Goal: Task Accomplishment & Management: Use online tool/utility

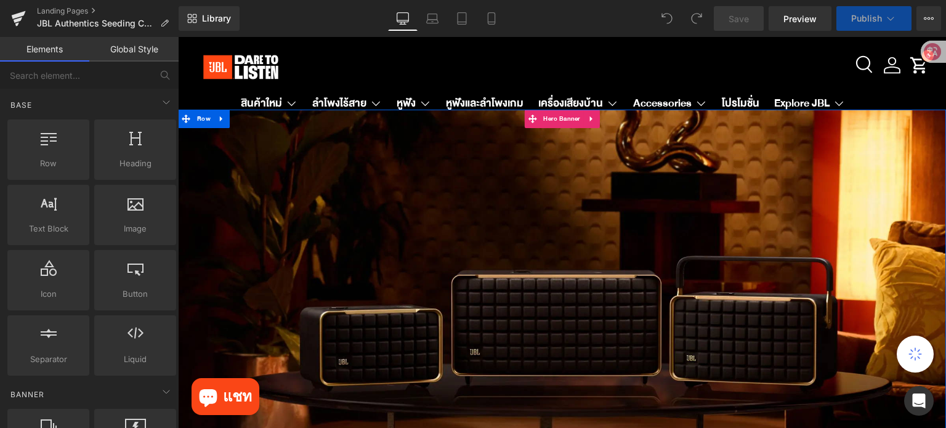
click at [405, 156] on div at bounding box center [562, 387] width 768 height 554
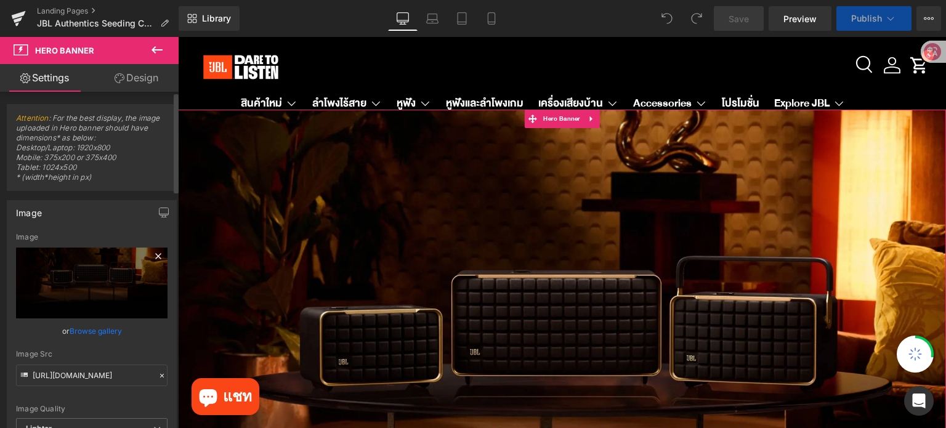
drag, startPoint x: 153, startPoint y: 255, endPoint x: 145, endPoint y: 264, distance: 12.2
click at [155, 255] on icon at bounding box center [158, 256] width 6 height 6
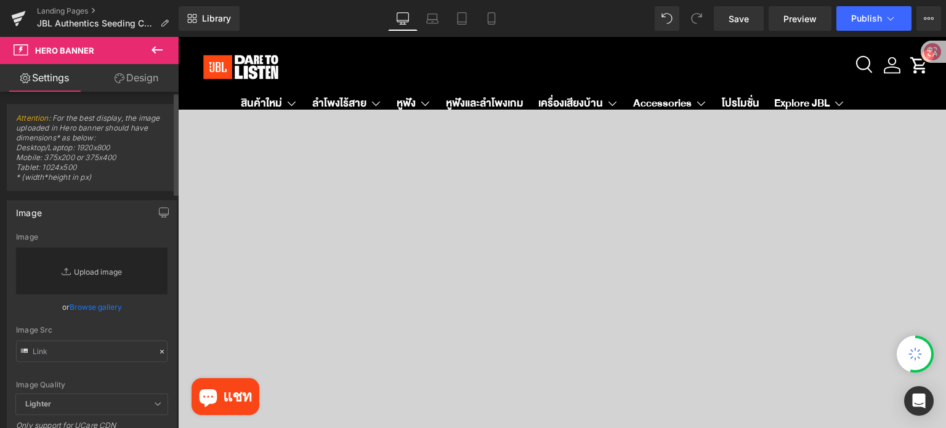
click at [115, 273] on link "Replace Image" at bounding box center [92, 271] width 152 height 47
type input "C:\fakepath\eStore-JBL TH_JBL TH PC W2800 x H970 px (3).jpg"
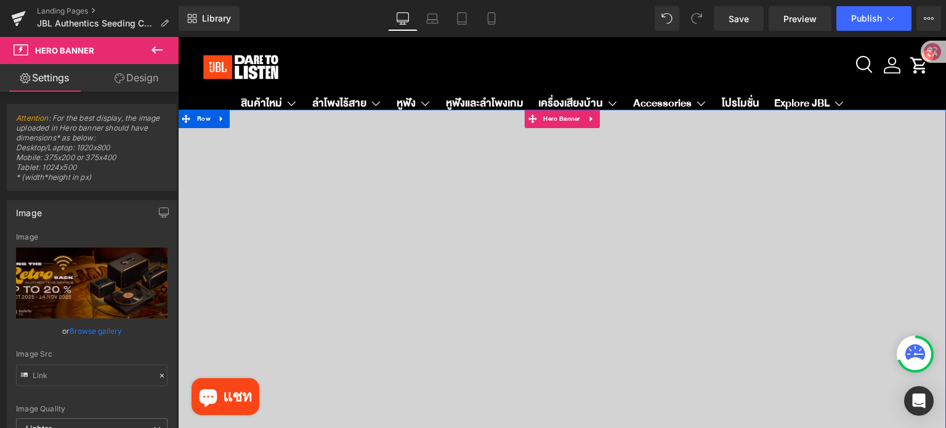
type input "[URL][DOMAIN_NAME]"
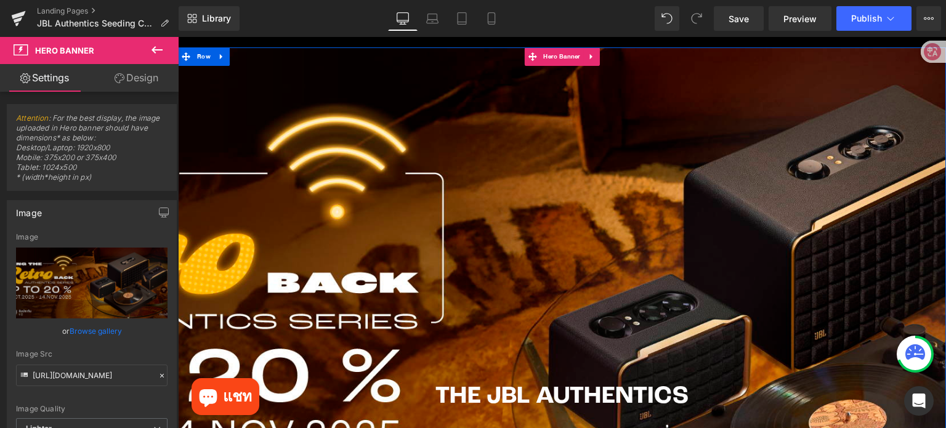
scroll to position [62, 0]
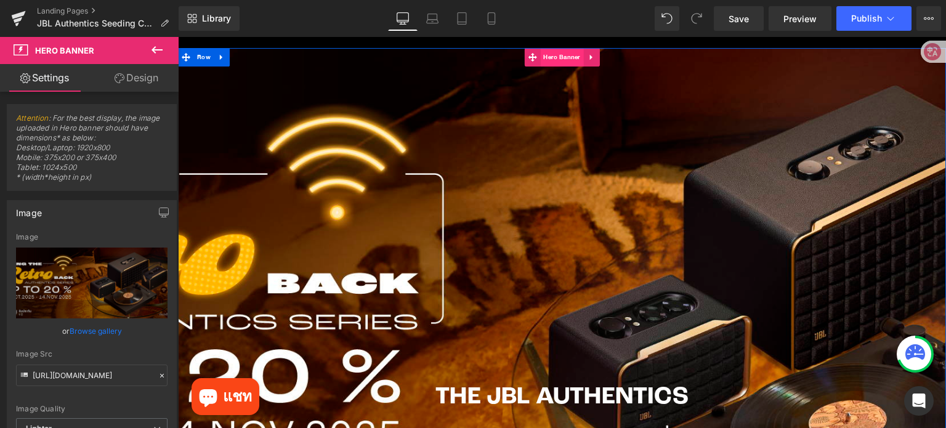
click at [559, 62] on span "Hero Banner" at bounding box center [561, 57] width 43 height 18
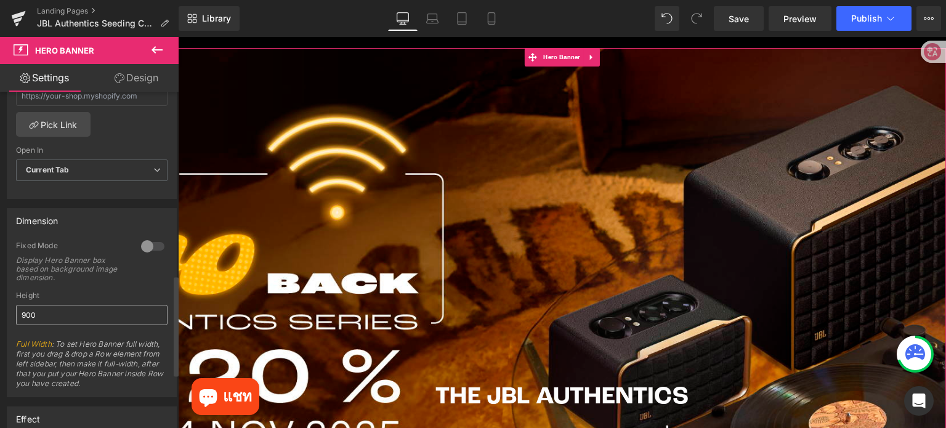
scroll to position [431, 0]
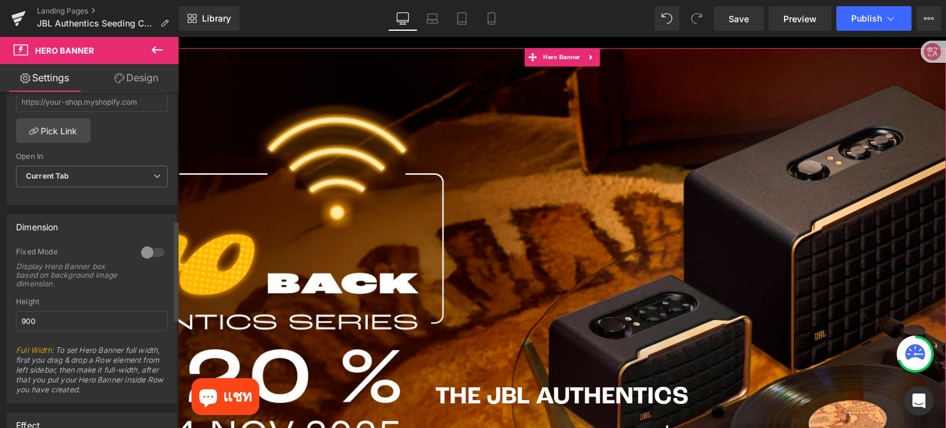
click at [141, 246] on div at bounding box center [153, 253] width 30 height 20
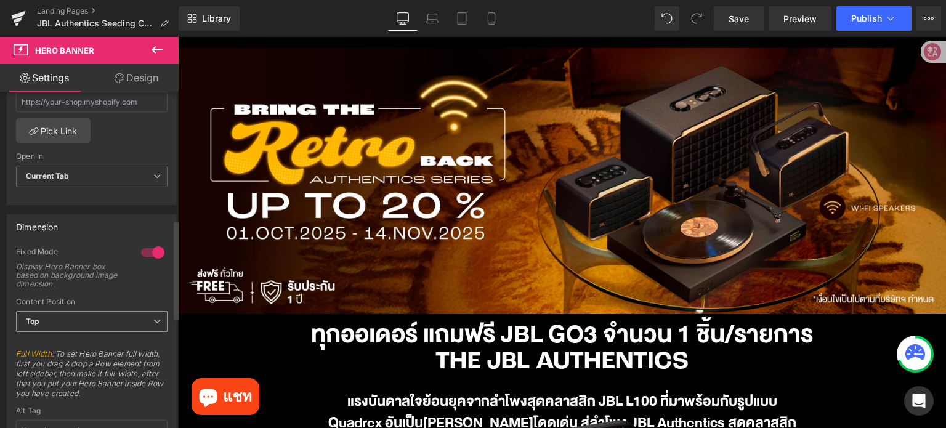
click at [86, 320] on span "Top" at bounding box center [92, 322] width 152 height 22
click at [108, 230] on div "Dimension" at bounding box center [91, 226] width 169 height 23
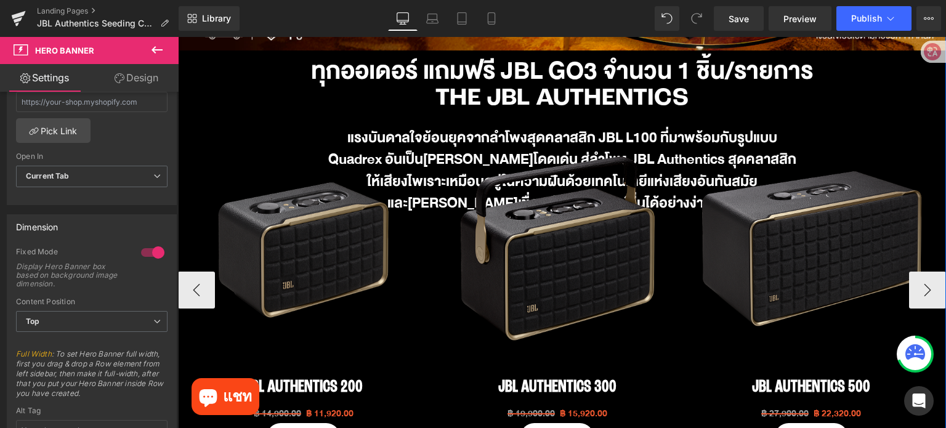
scroll to position [308, 0]
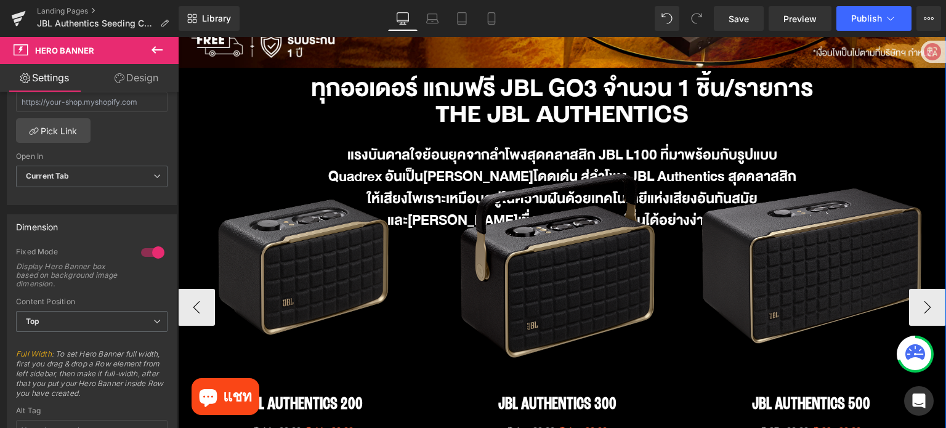
click at [530, 266] on div "Sale Off (P) Image" at bounding box center [557, 266] width 238 height 238
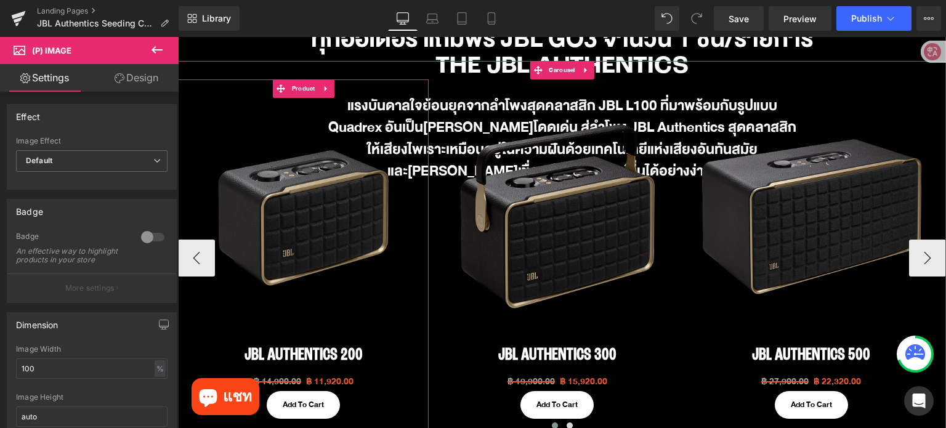
scroll to position [370, 0]
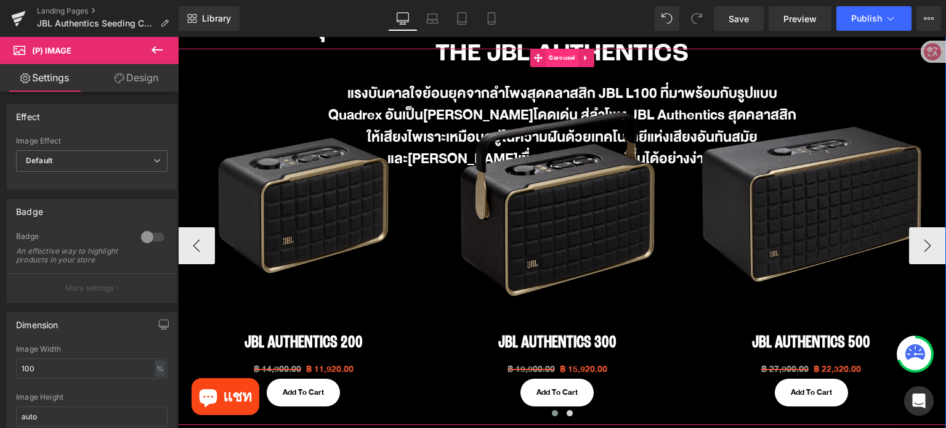
click at [554, 58] on span "Carousel" at bounding box center [562, 58] width 32 height 18
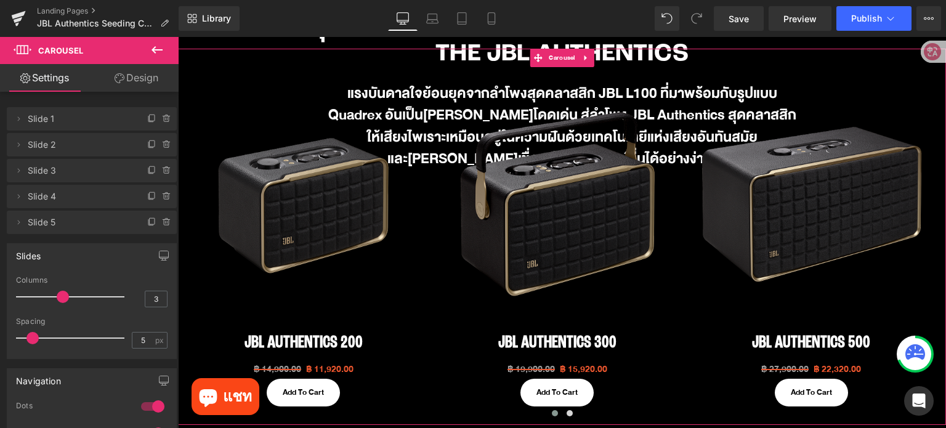
click at [147, 79] on link "Design" at bounding box center [136, 78] width 89 height 28
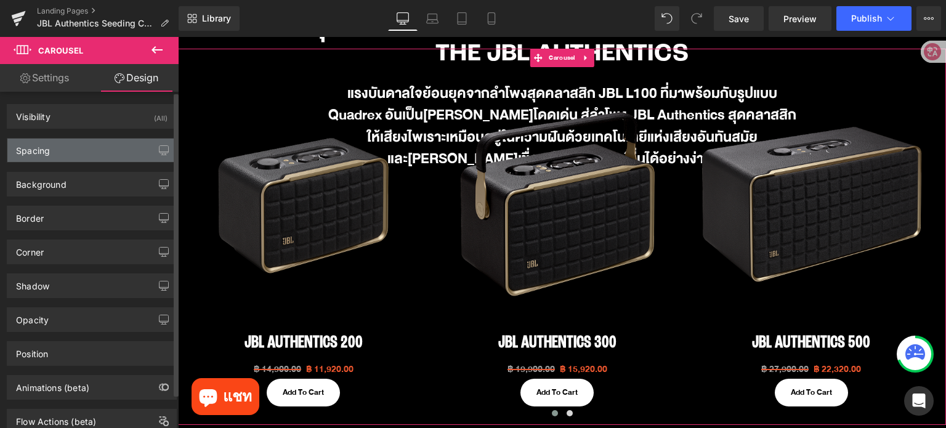
click at [71, 143] on div "Spacing" at bounding box center [91, 150] width 169 height 23
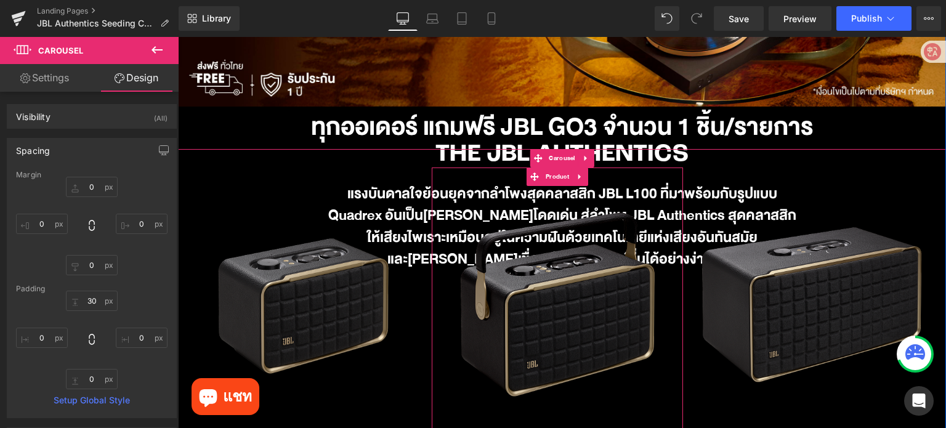
scroll to position [246, 0]
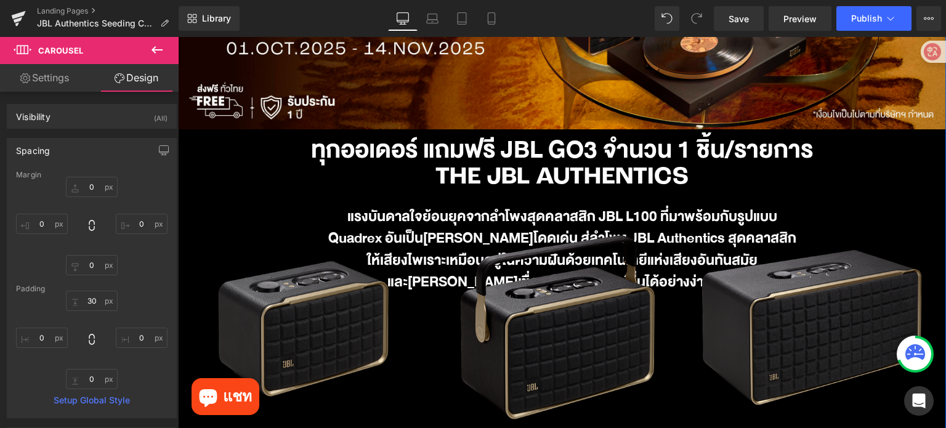
click at [376, 137] on h1 "ทุกออเดอร์ แถมฟรี JBL GO3 จำนวน 1 ชิ้น/รายการ" at bounding box center [562, 150] width 768 height 43
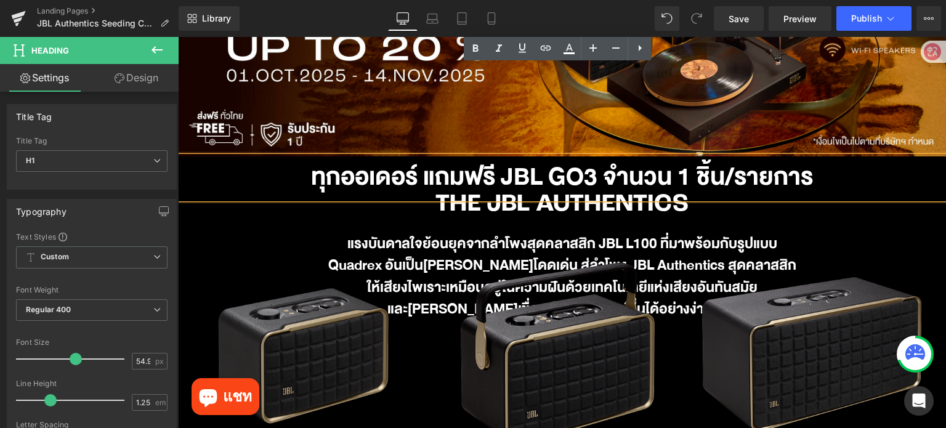
scroll to position [185, 0]
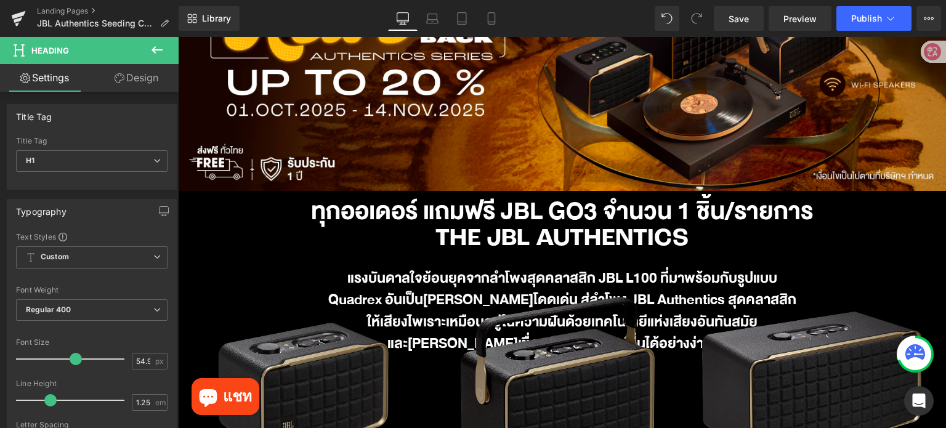
click at [152, 49] on icon at bounding box center [157, 49] width 11 height 7
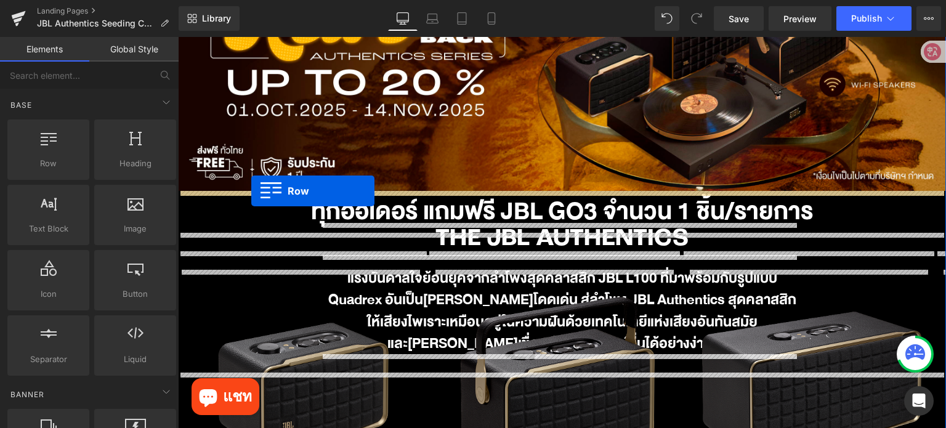
drag, startPoint x: 231, startPoint y: 194, endPoint x: 251, endPoint y: 191, distance: 20.6
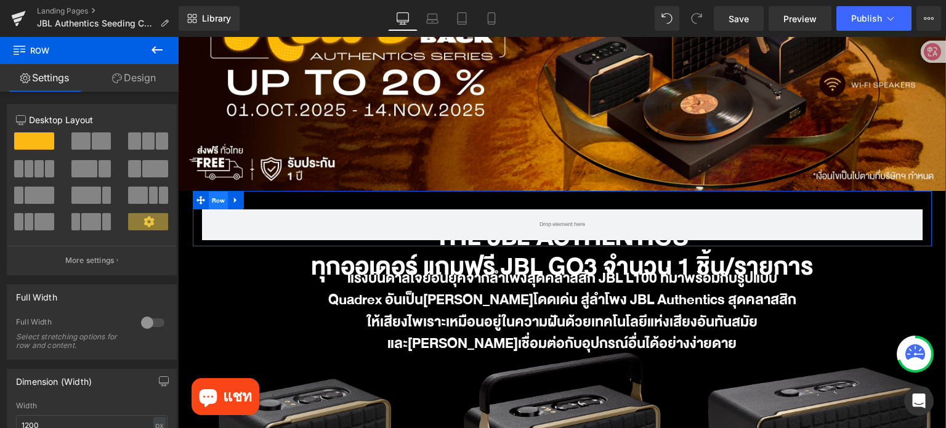
click at [209, 200] on span "Row" at bounding box center [219, 201] width 20 height 18
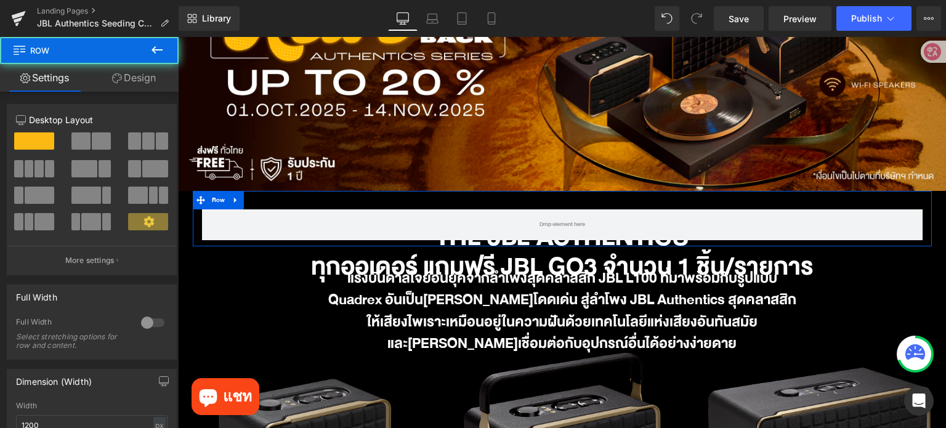
click at [148, 78] on link "Design" at bounding box center [133, 78] width 89 height 28
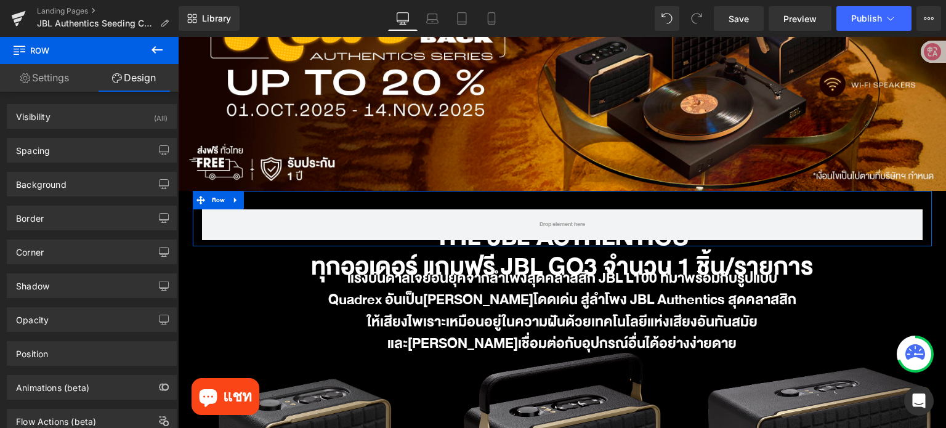
click at [47, 74] on link "Settings" at bounding box center [44, 78] width 89 height 28
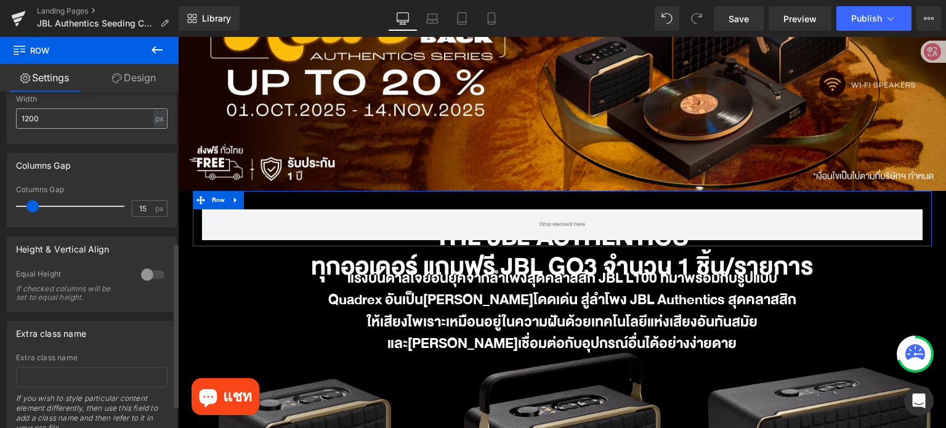
scroll to position [308, 0]
click at [153, 113] on div "px" at bounding box center [159, 117] width 12 height 17
click at [158, 135] on li "%" at bounding box center [159, 137] width 15 height 18
type input "100"
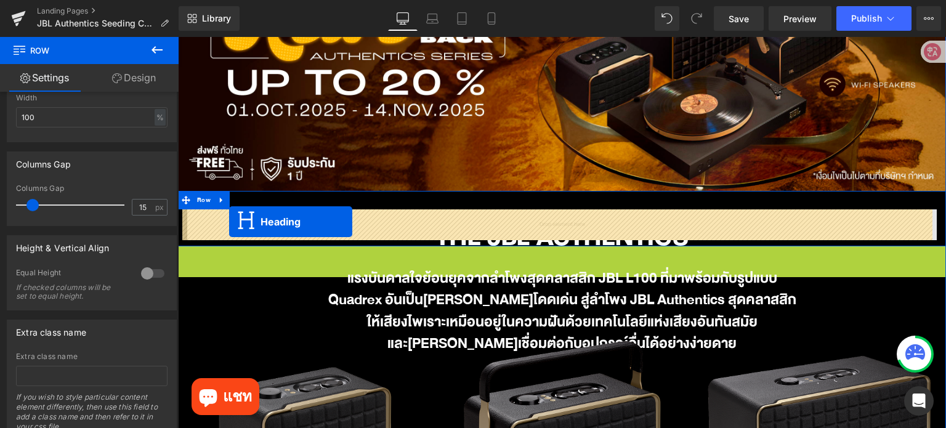
drag, startPoint x: 533, startPoint y: 269, endPoint x: 229, endPoint y: 222, distance: 307.4
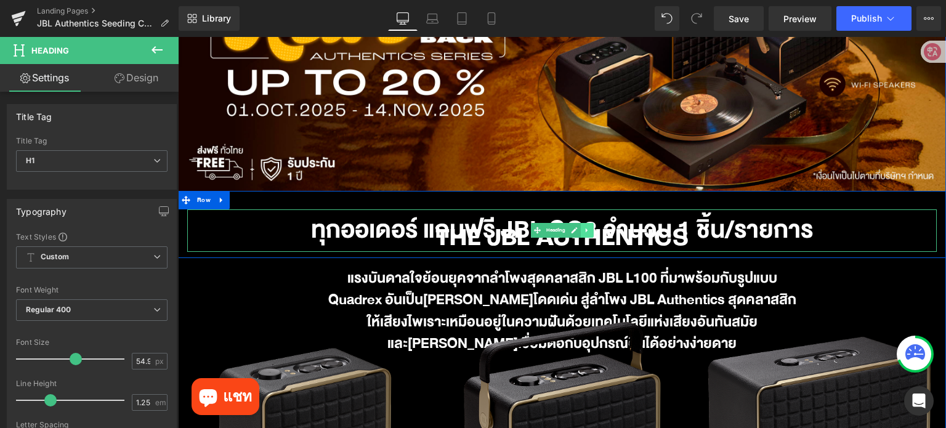
click at [583, 232] on icon at bounding box center [586, 230] width 7 height 7
click at [587, 233] on link at bounding box center [593, 230] width 13 height 15
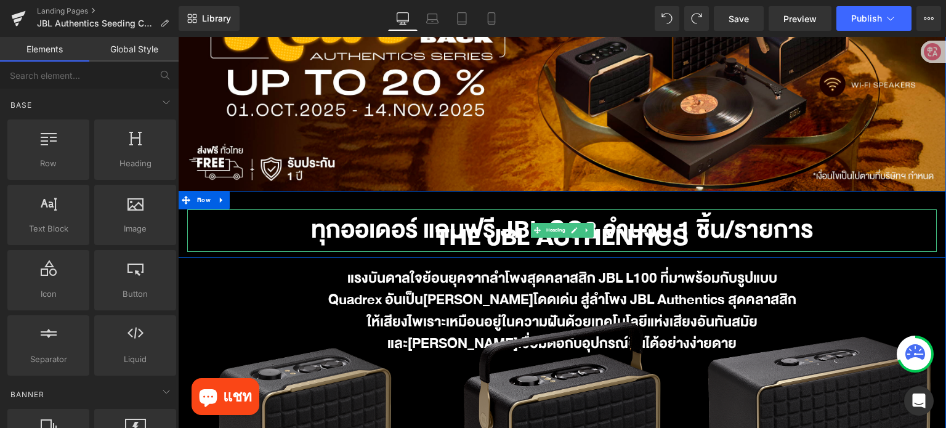
click at [653, 234] on h1 "ทุกออเดอร์ แถมฟรี JBL GO3 จำนวน 1 ชิ้น/รายการ" at bounding box center [562, 230] width 750 height 43
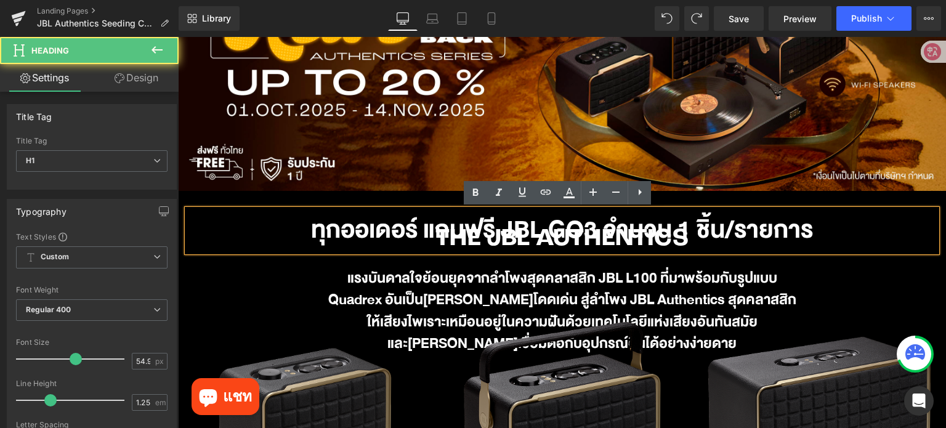
click at [584, 237] on h1 "ทุกออเดอร์ แถมฟรี JBL GO3 จำนวน 1 ชิ้น/รายการ" at bounding box center [562, 230] width 750 height 43
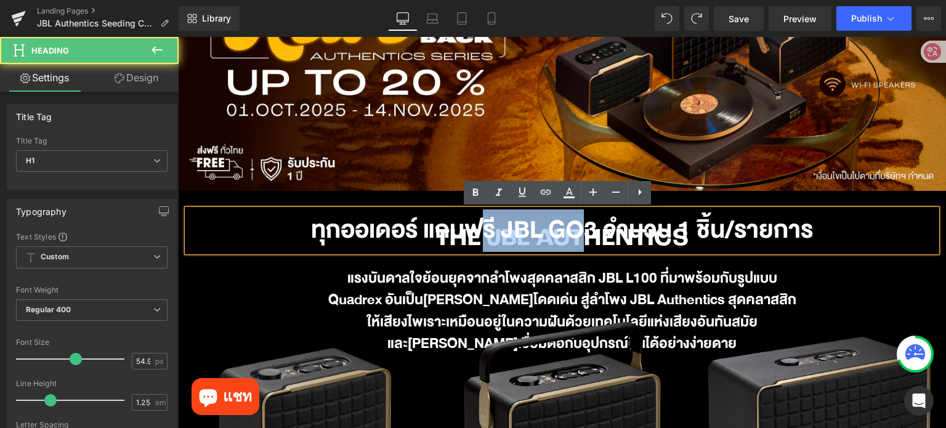
drag, startPoint x: 584, startPoint y: 237, endPoint x: 477, endPoint y: 237, distance: 106.6
click at [477, 237] on h1 "ทุกออเดอร์ แถมฟรี JBL GO3 จำนวน 1 ชิ้น/รายการ" at bounding box center [562, 230] width 750 height 43
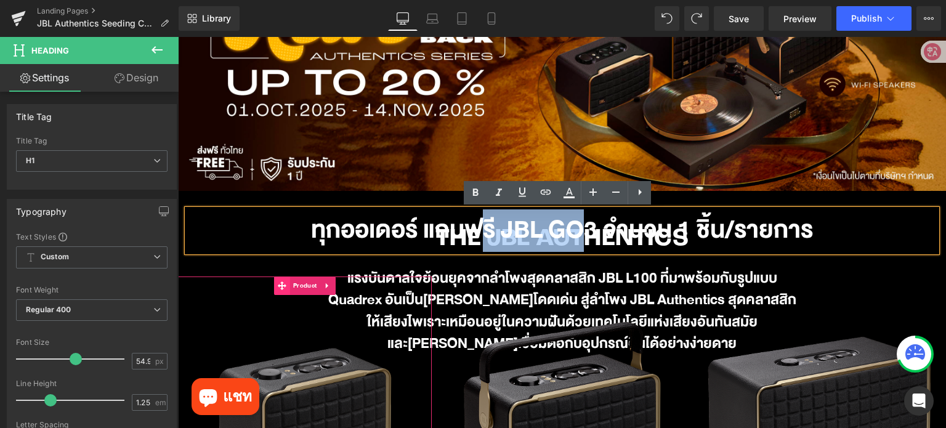
click at [280, 282] on icon at bounding box center [282, 285] width 9 height 9
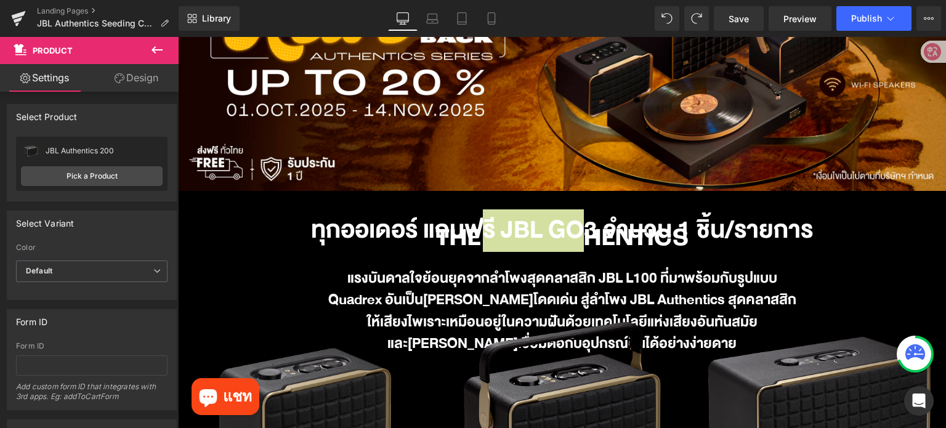
click at [158, 49] on icon at bounding box center [157, 50] width 15 height 15
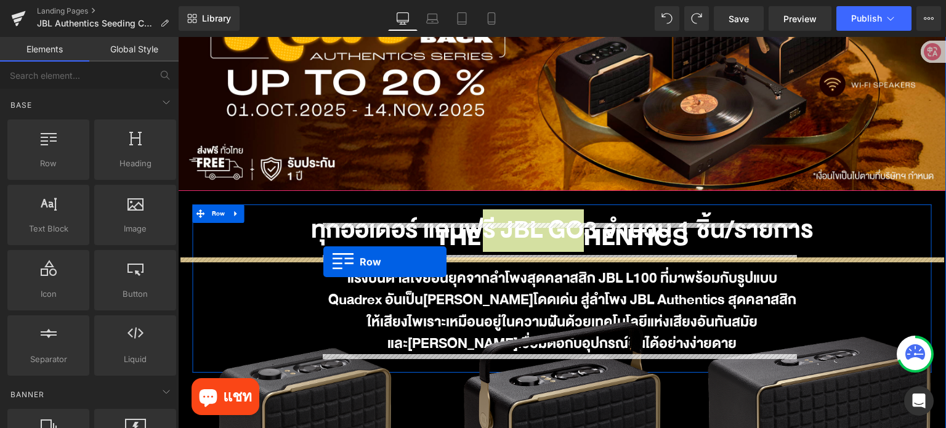
drag, startPoint x: 209, startPoint y: 174, endPoint x: 323, endPoint y: 262, distance: 144.0
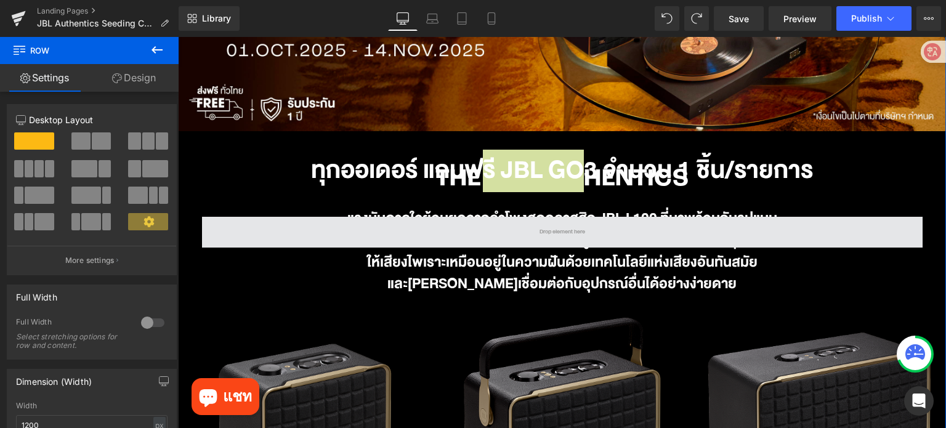
scroll to position [246, 0]
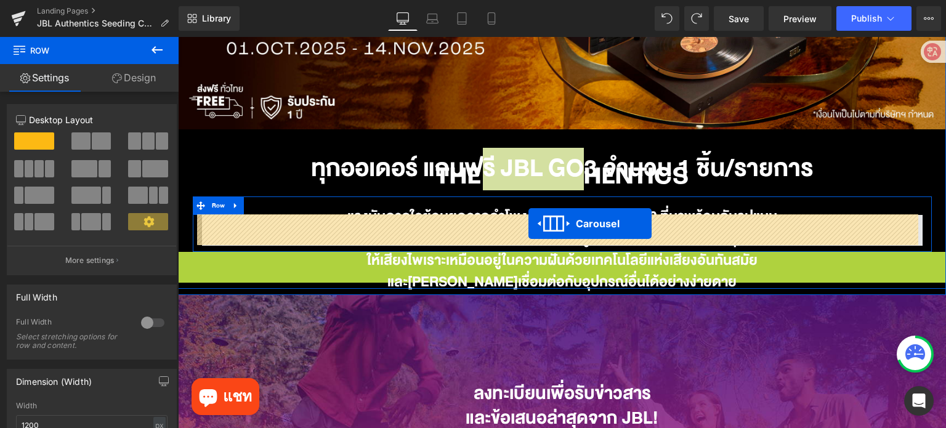
drag, startPoint x: 532, startPoint y: 261, endPoint x: 529, endPoint y: 224, distance: 37.1
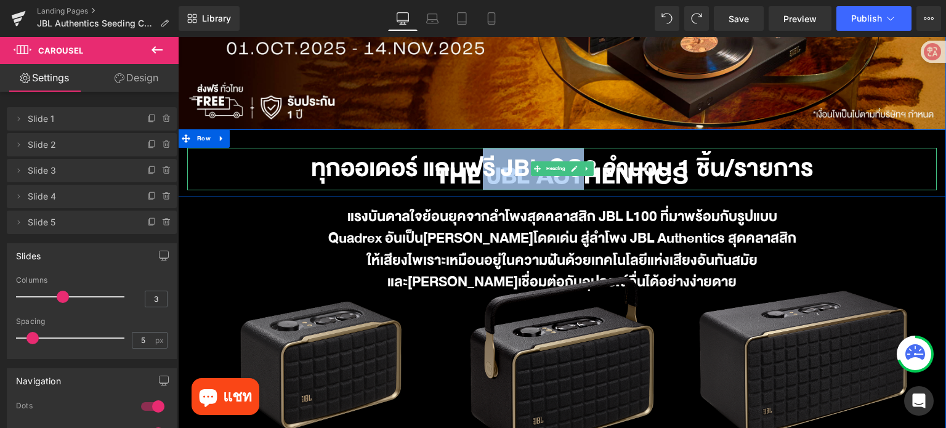
click at [389, 171] on h1 "ทุกออเดอร์ แถมฟรี JBL GO3 จำนวน 1 ชิ้น/รายการ" at bounding box center [562, 169] width 750 height 43
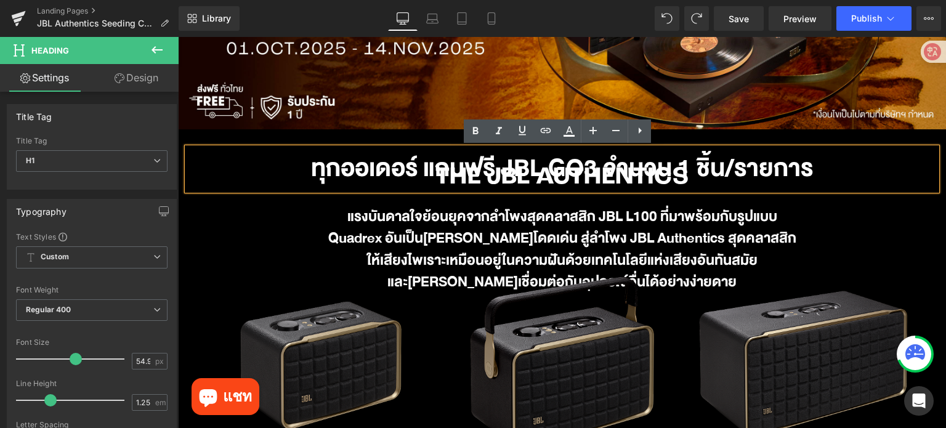
click at [499, 184] on h1 "ทุกออเดอร์ แถมฟรี JBL GO3 จำนวน 1 ชิ้น/รายการ" at bounding box center [562, 169] width 750 height 43
click at [712, 157] on h1 "ทุกออเดอร์ แถมฟรี JBL GO3 จำนวน 1 ชิ้น/รายการ" at bounding box center [562, 169] width 750 height 43
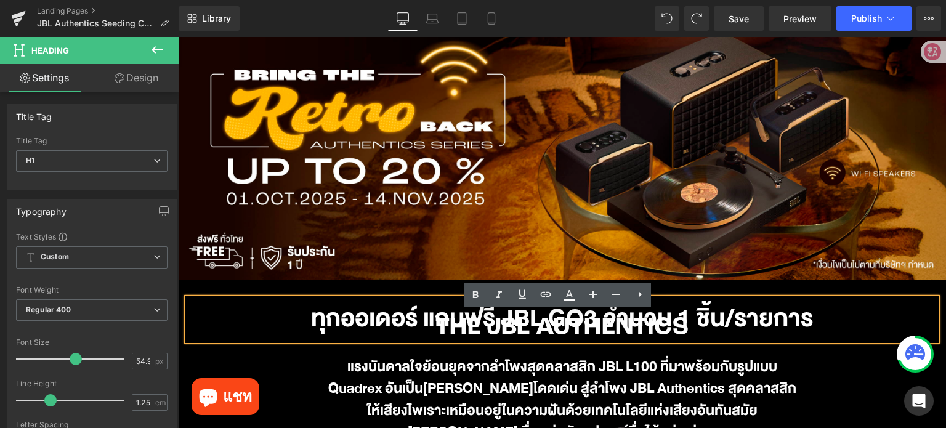
scroll to position [0, 0]
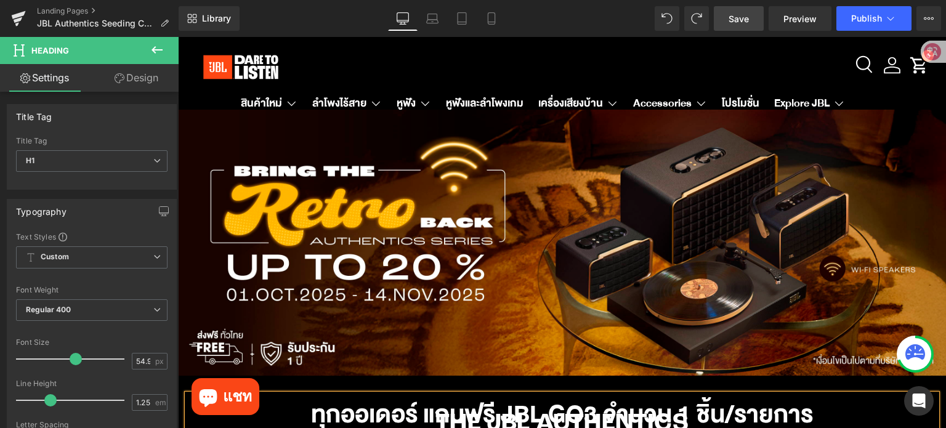
click at [736, 26] on link "Save" at bounding box center [739, 18] width 50 height 25
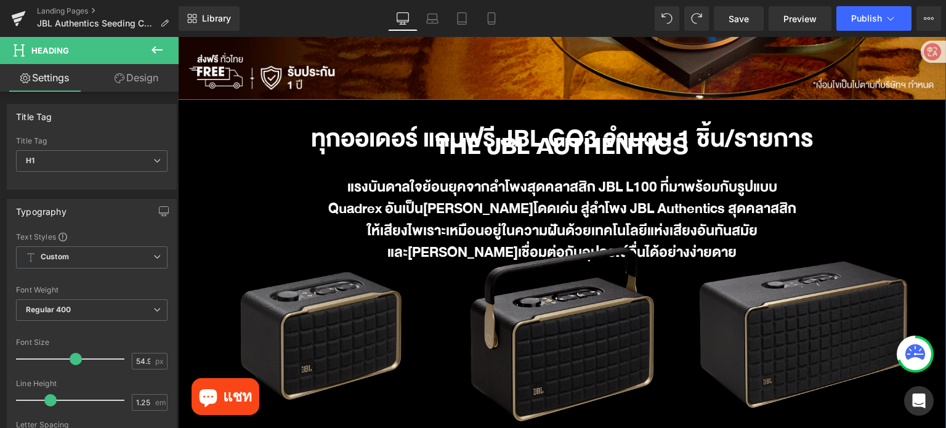
scroll to position [308, 0]
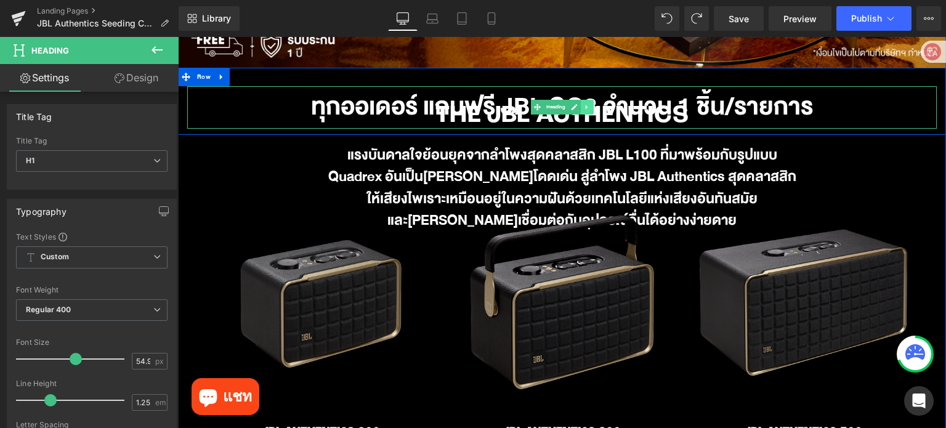
click at [583, 110] on icon at bounding box center [586, 106] width 7 height 7
click at [589, 111] on link at bounding box center [593, 107] width 13 height 15
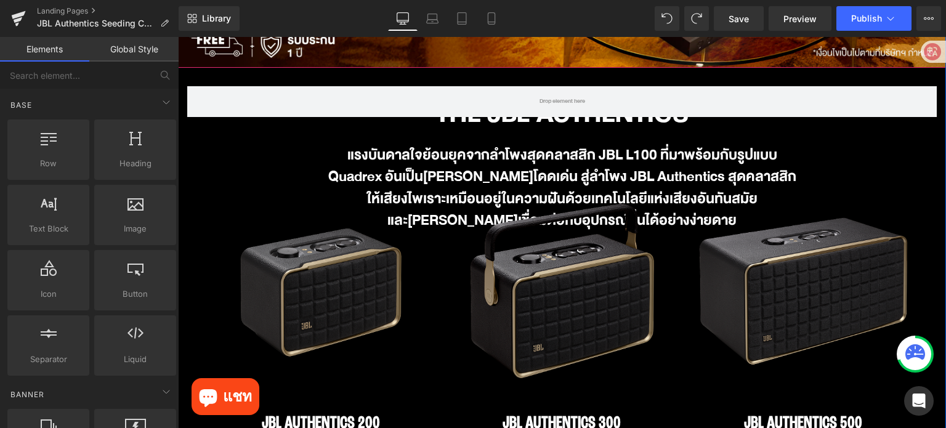
click at [183, 204] on span "THE JBL AUTHENTICS Heading แรงบันดาลใจย้อนยุคจากลำโพงสุดคลาสสิก JBL L100 ที่มาพ…" at bounding box center [562, 38] width 768 height 421
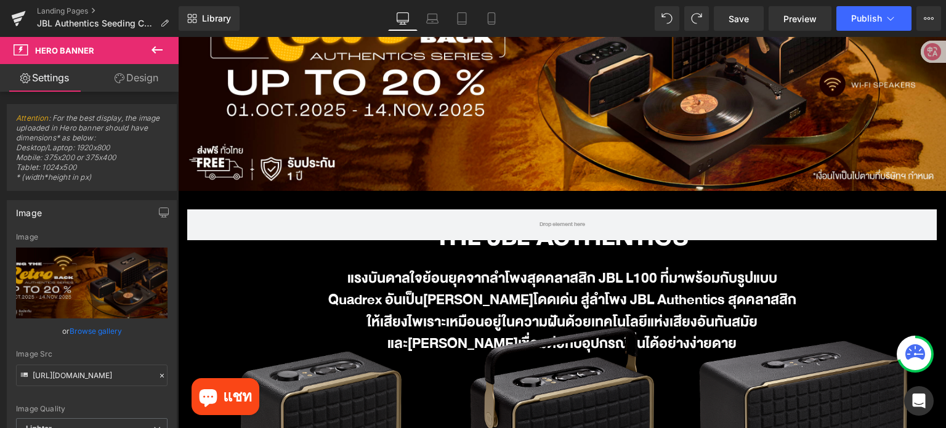
scroll to position [185, 0]
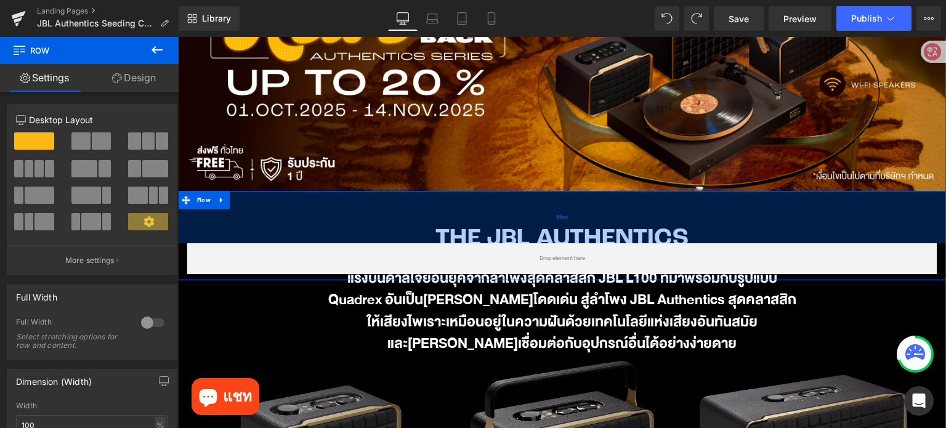
drag, startPoint x: 630, startPoint y: 196, endPoint x: 633, endPoint y: 230, distance: 34.0
click at [633, 230] on div "85px" at bounding box center [562, 217] width 768 height 52
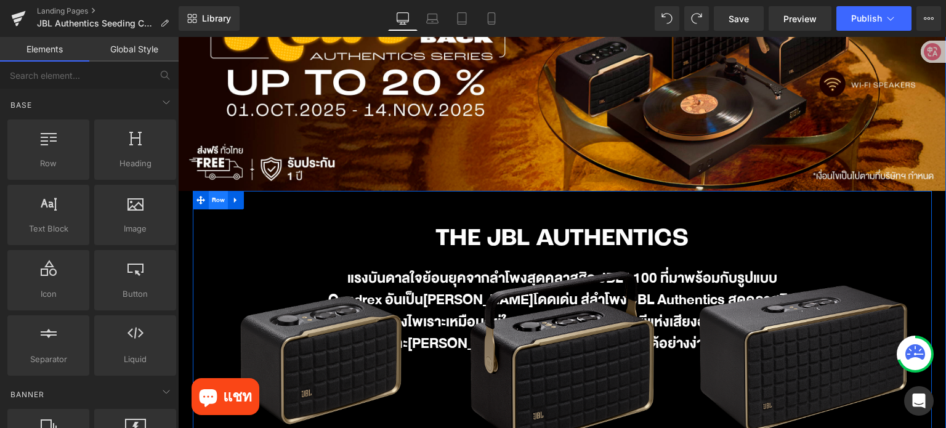
click at [211, 200] on span "Row" at bounding box center [219, 200] width 20 height 18
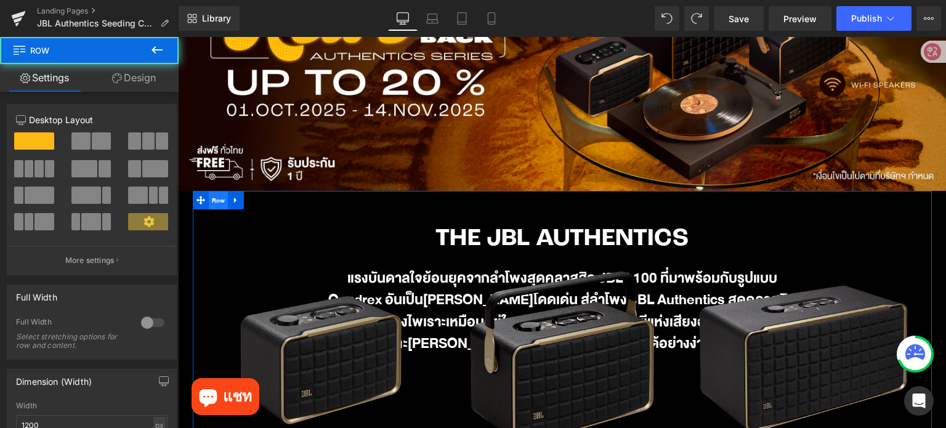
scroll to position [246, 0]
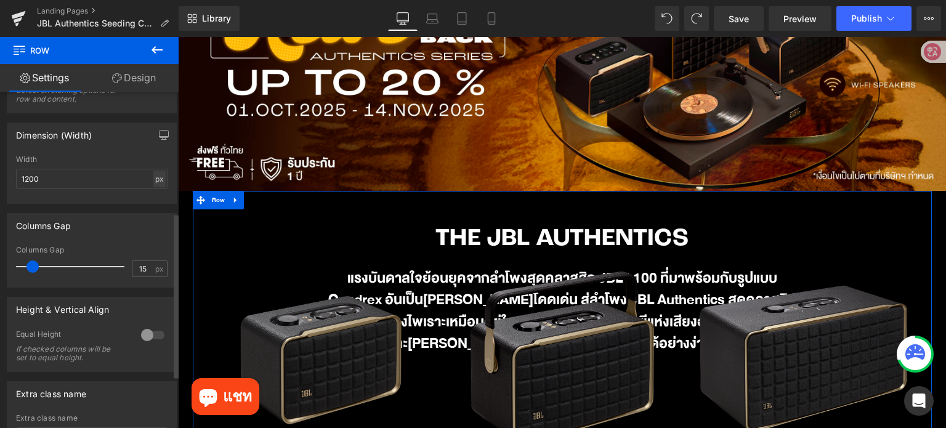
click at [153, 177] on div "px" at bounding box center [159, 179] width 12 height 17
click at [156, 195] on li "%" at bounding box center [159, 198] width 15 height 18
type input "100"
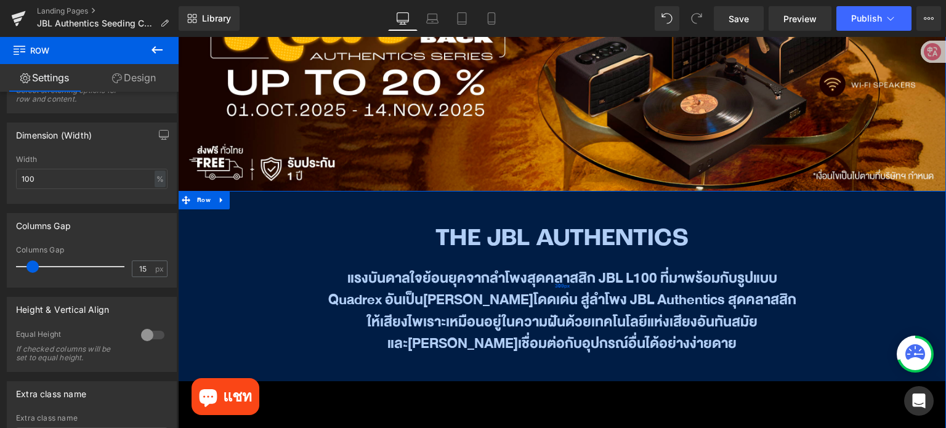
drag, startPoint x: 451, startPoint y: 200, endPoint x: 452, endPoint y: 372, distance: 171.9
click at [452, 372] on div "309px" at bounding box center [562, 286] width 768 height 190
click at [453, 251] on div "309px" at bounding box center [562, 286] width 768 height 190
click at [471, 233] on div "309px" at bounding box center [562, 286] width 768 height 190
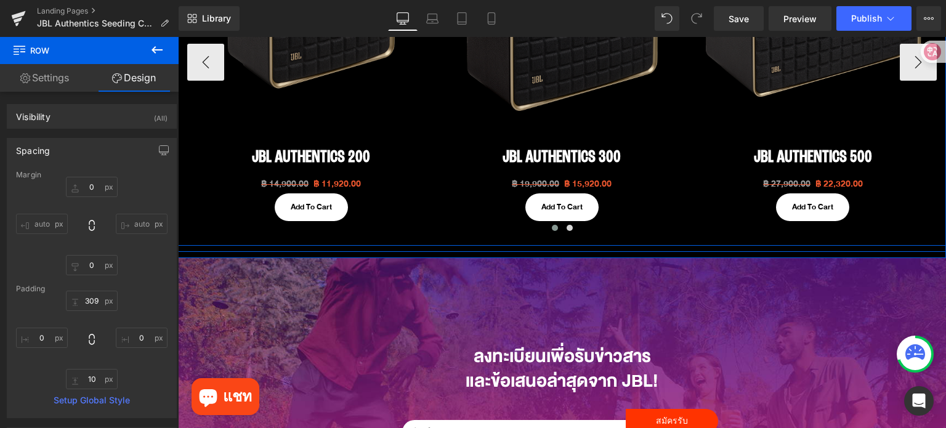
scroll to position [739, 0]
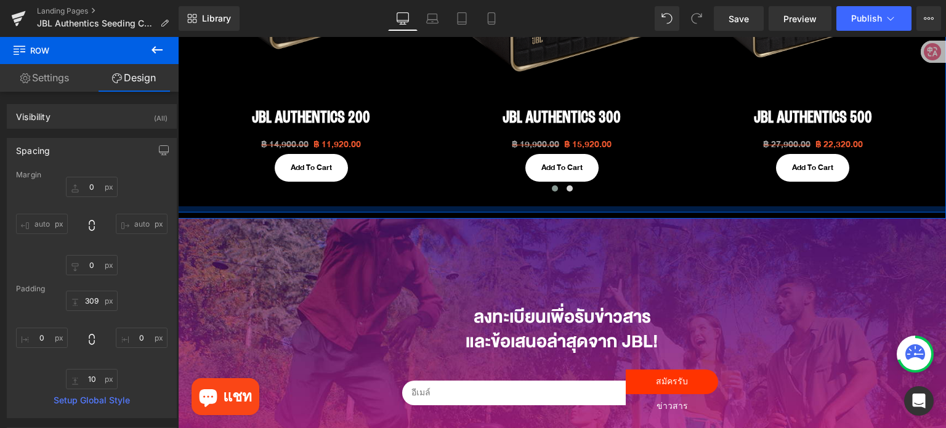
click at [222, 207] on div at bounding box center [562, 209] width 768 height 6
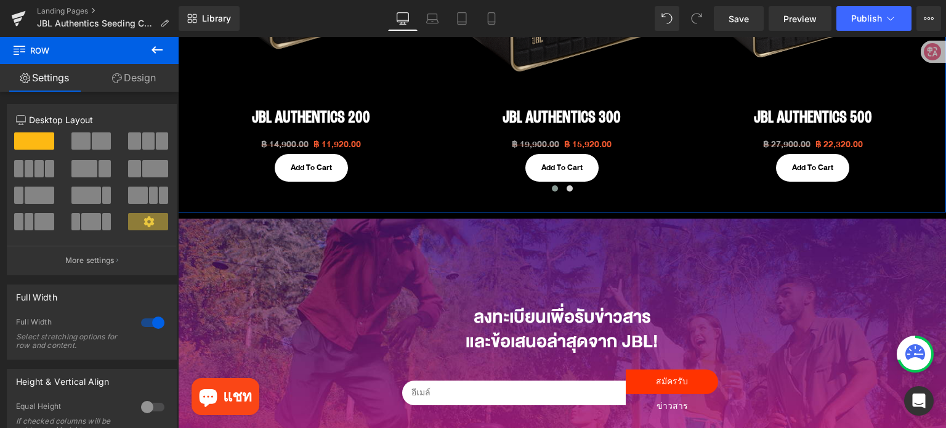
click at [140, 77] on link "Design" at bounding box center [133, 78] width 89 height 28
click at [0, 0] on div "Background" at bounding box center [0, 0] width 0 height 0
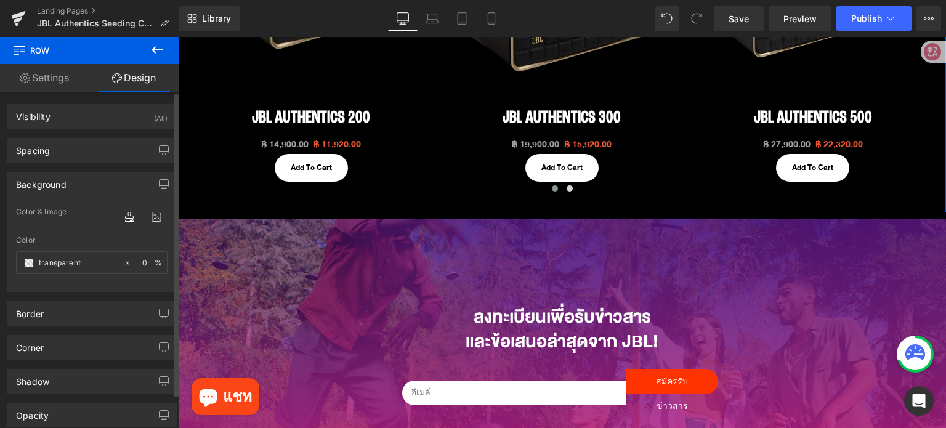
type input "transparent"
type input "0"
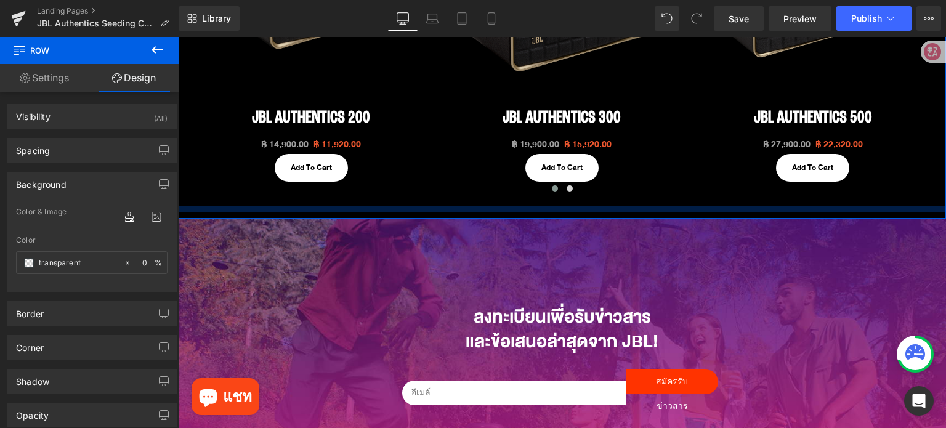
click at [407, 211] on div at bounding box center [562, 209] width 768 height 6
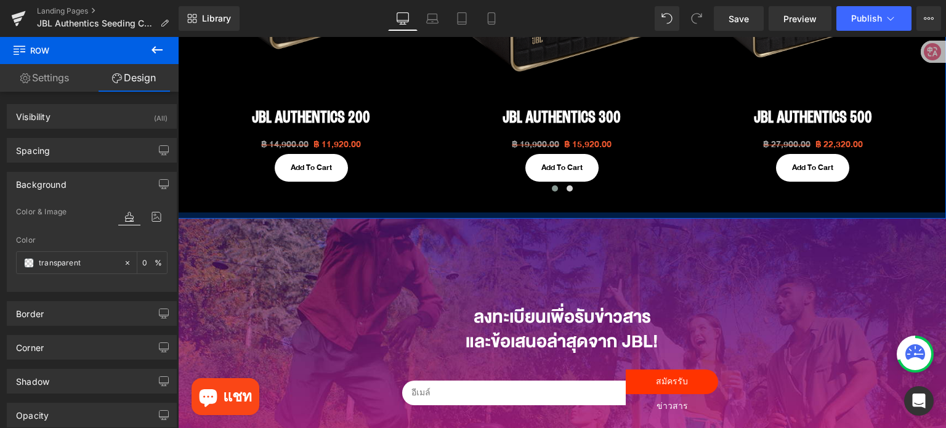
click at [409, 216] on div at bounding box center [562, 216] width 768 height 6
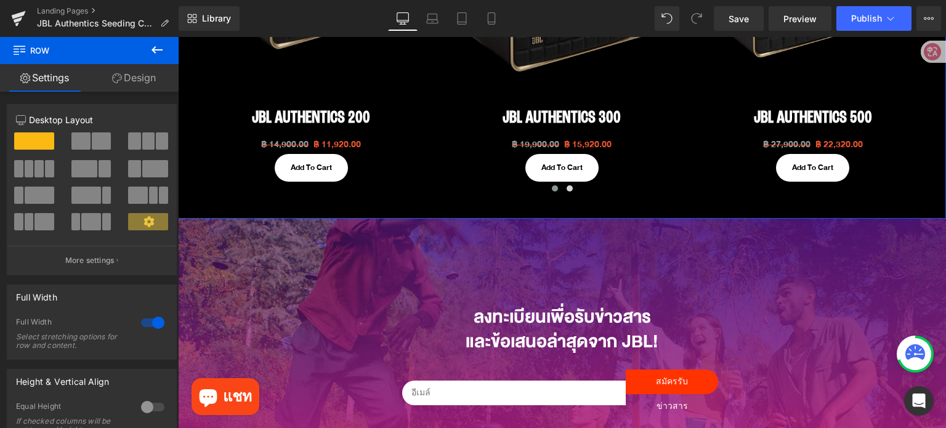
click at [145, 81] on link "Design" at bounding box center [133, 78] width 89 height 28
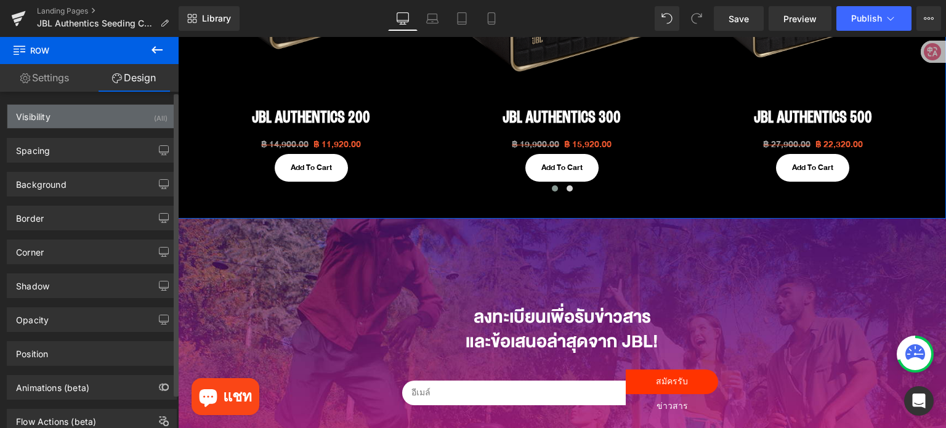
type input "#000000"
type input "100"
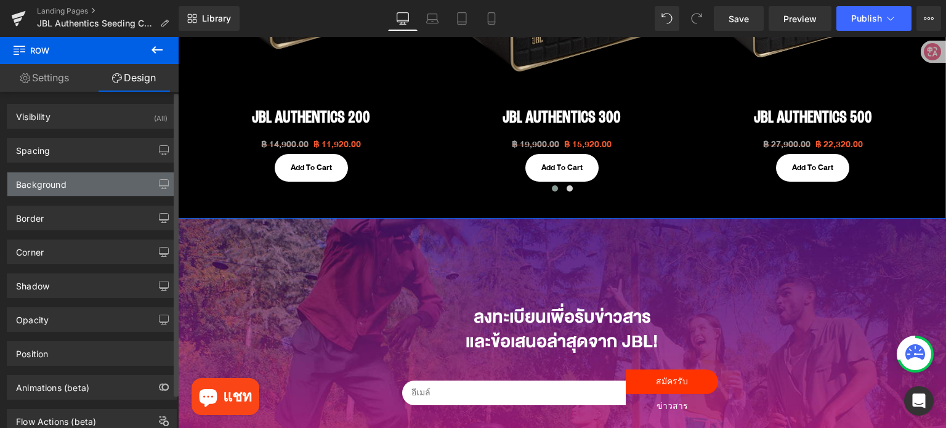
click at [91, 182] on div "Background" at bounding box center [91, 183] width 169 height 23
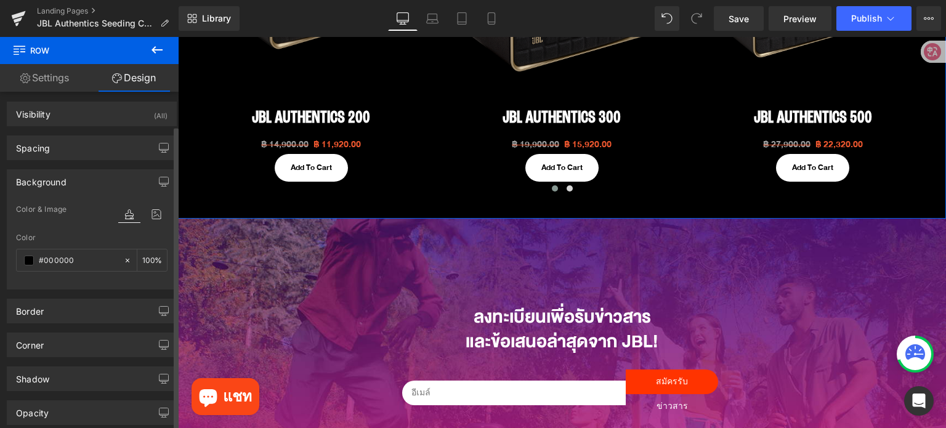
scroll to position [0, 0]
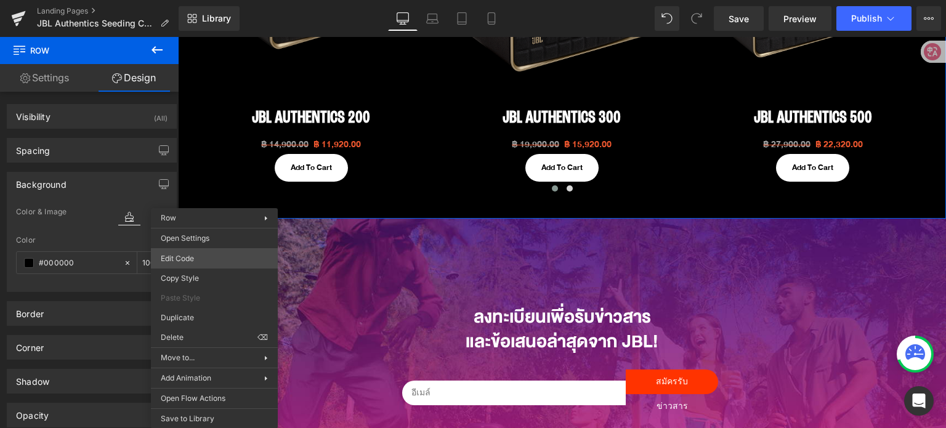
click at [193, 0] on div "Row You are previewing how the will restyle your page. You can not edit Element…" at bounding box center [473, 0] width 946 height 0
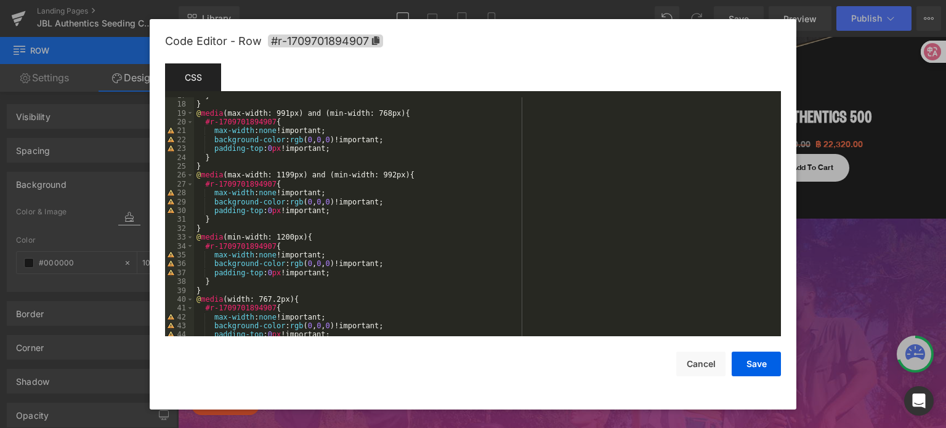
scroll to position [177, 0]
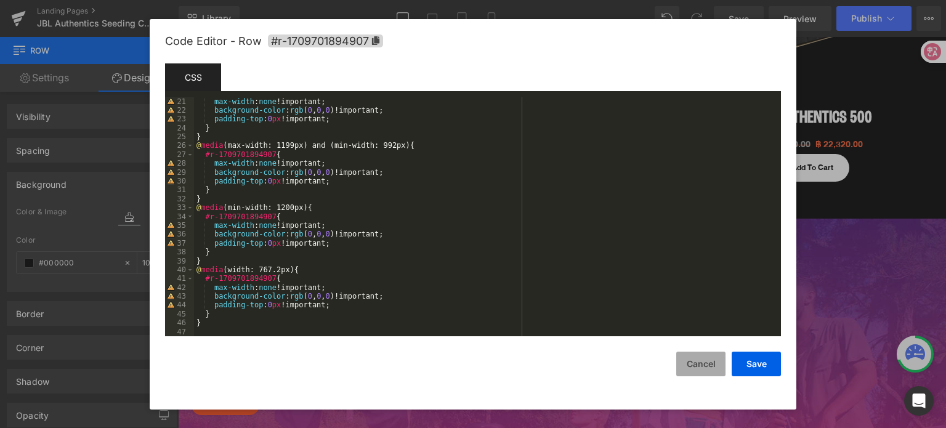
click at [698, 363] on button "Cancel" at bounding box center [700, 364] width 49 height 25
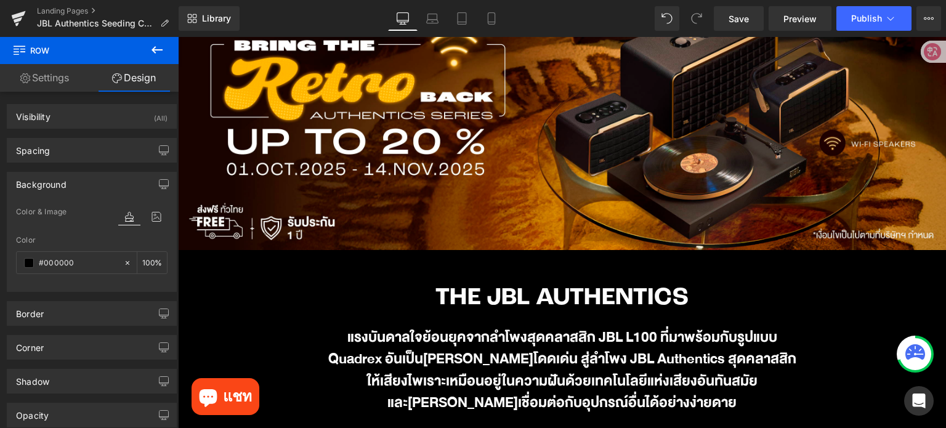
scroll to position [123, 0]
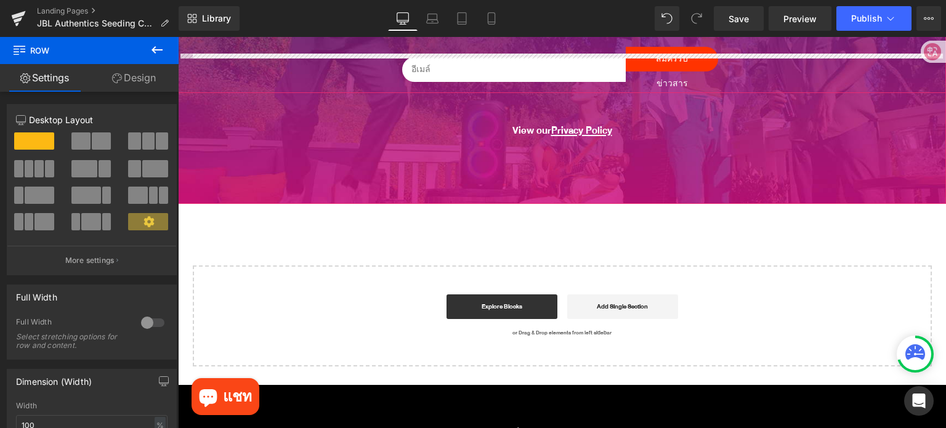
scroll to position [604, 0]
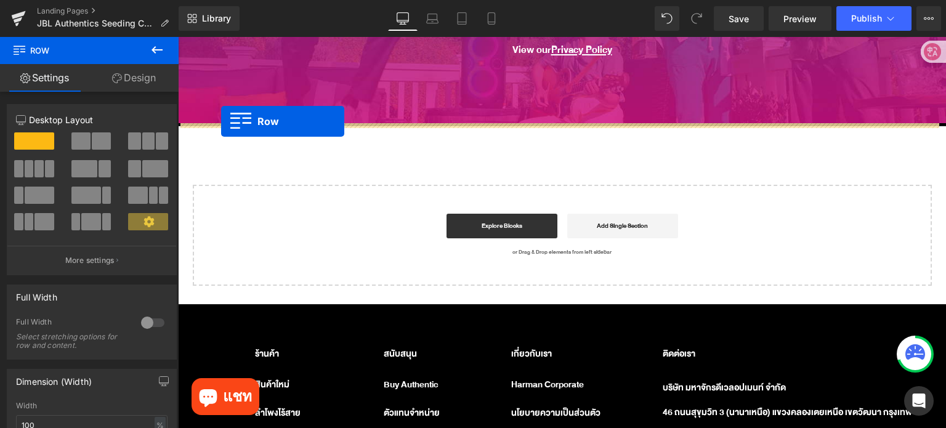
drag, startPoint x: 182, startPoint y: 75, endPoint x: 221, endPoint y: 121, distance: 60.3
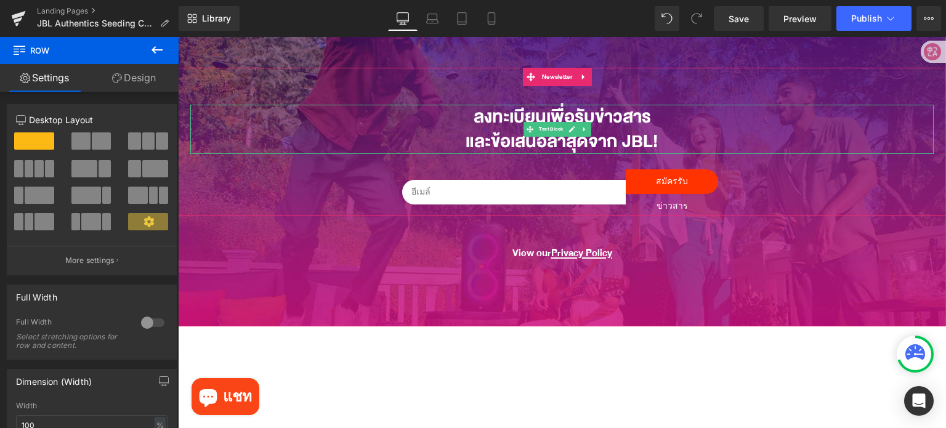
scroll to position [123, 0]
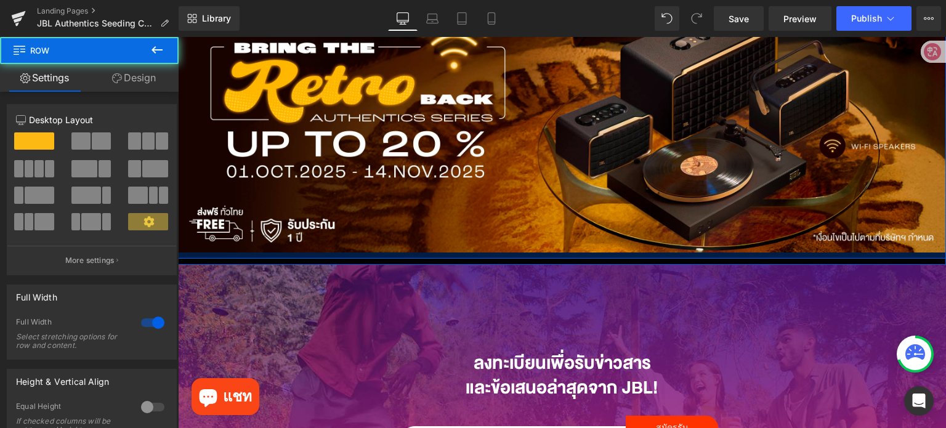
click at [547, 256] on div at bounding box center [562, 256] width 768 height 6
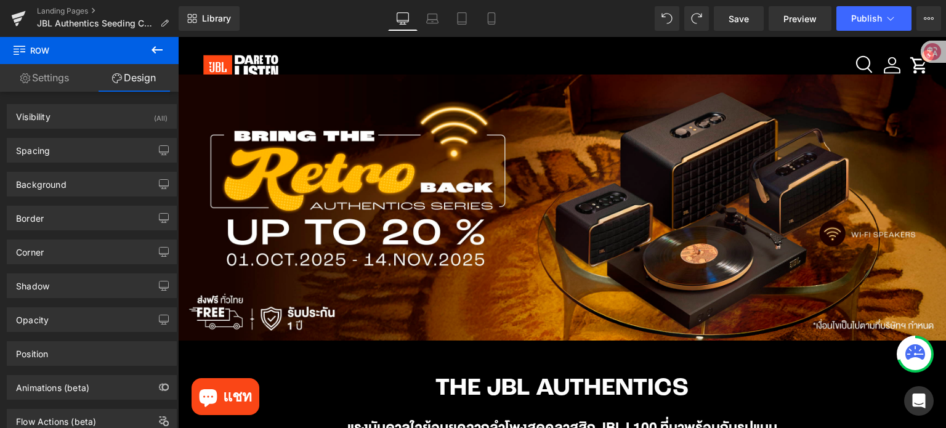
scroll to position [0, 0]
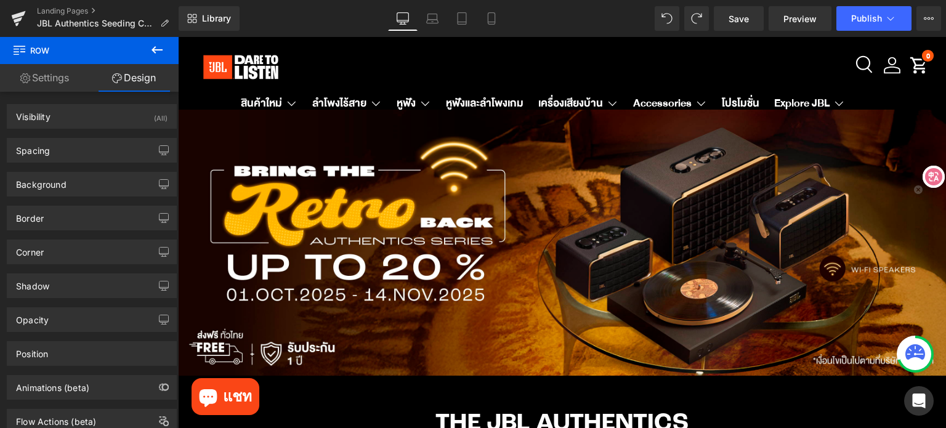
drag, startPoint x: 923, startPoint y: 55, endPoint x: 934, endPoint y: 177, distance: 122.4
click at [934, 177] on icon at bounding box center [933, 176] width 17 height 17
drag, startPoint x: 924, startPoint y: 198, endPoint x: 754, endPoint y: 43, distance: 230.2
click at [932, 80] on icon at bounding box center [931, 79] width 17 height 17
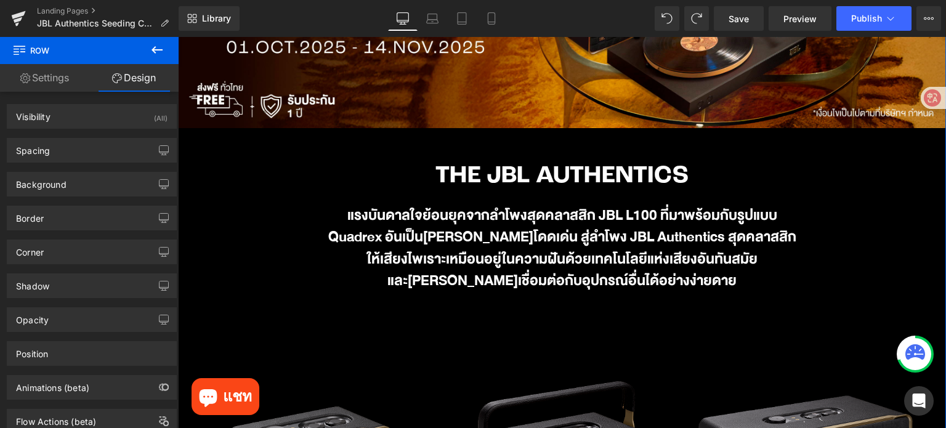
scroll to position [246, 0]
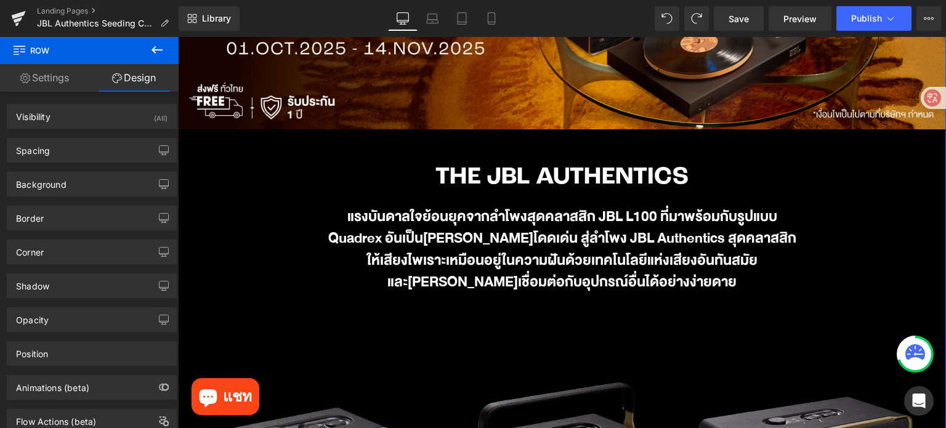
click at [330, 192] on div "Sale Off (P) Image JBL Authentics 200 (P) Title ฿ 14,900.00 ฿ 11,920.00 (P) Pri…" at bounding box center [562, 412] width 768 height 567
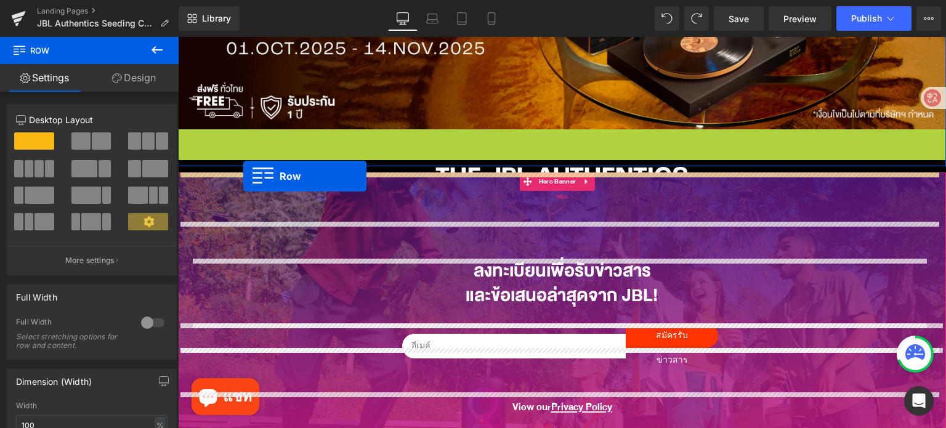
drag, startPoint x: 187, startPoint y: 140, endPoint x: 243, endPoint y: 176, distance: 66.8
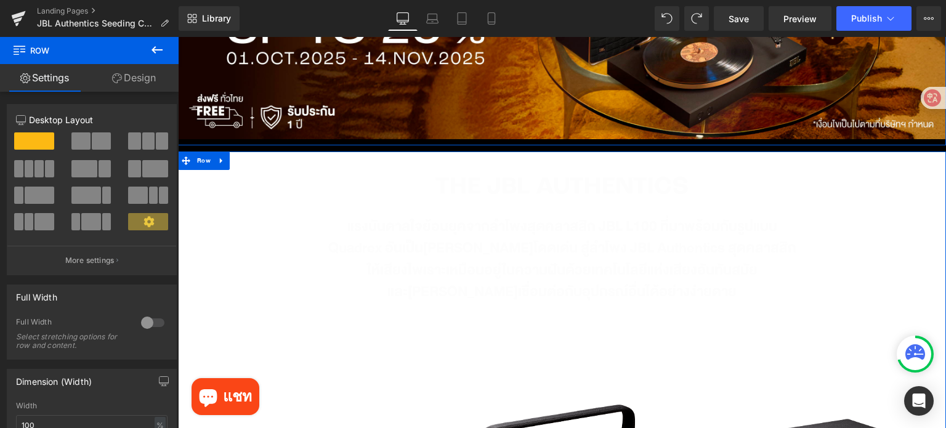
scroll to position [185, 0]
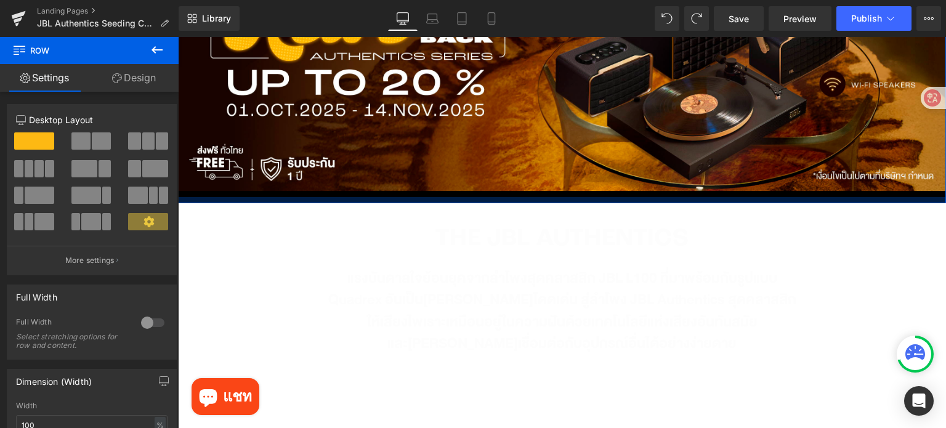
click at [336, 198] on div at bounding box center [562, 200] width 768 height 6
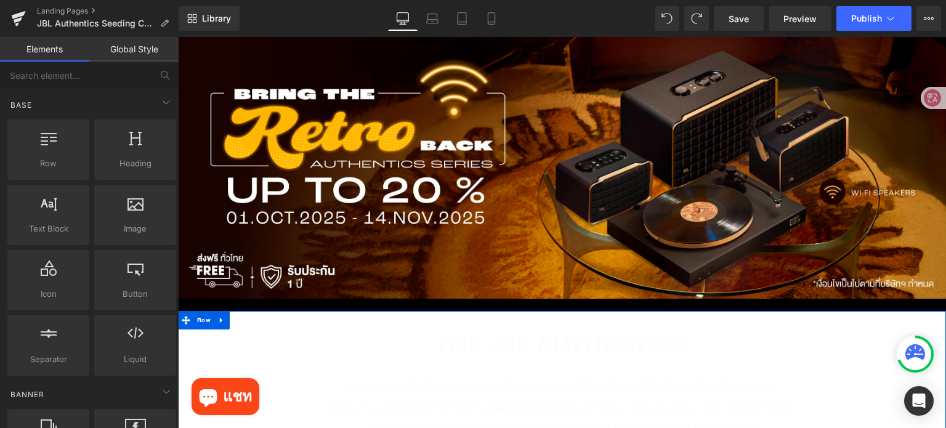
scroll to position [0, 0]
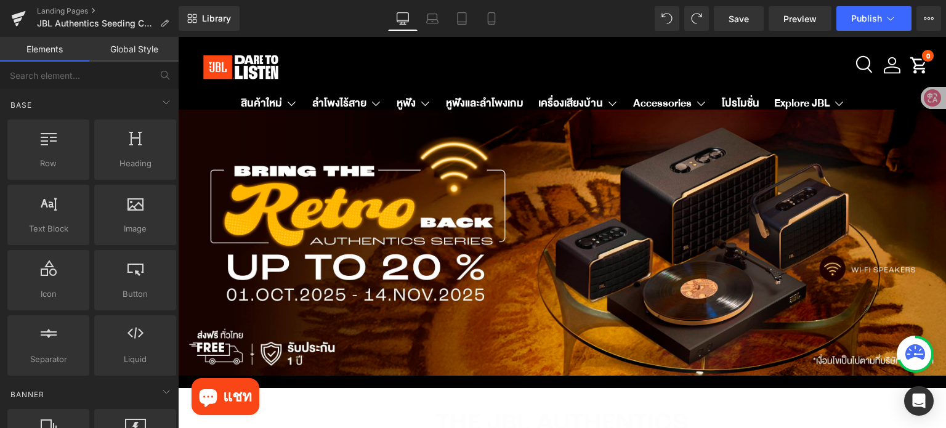
click at [493, 217] on span "THE JBL AUTHENTICS Heading แรงบันดาลใจย้อนยุคจากลำโพงสุดคลาสสิก JBL L100 ที่มาพ…" at bounding box center [562, 346] width 768 height 421
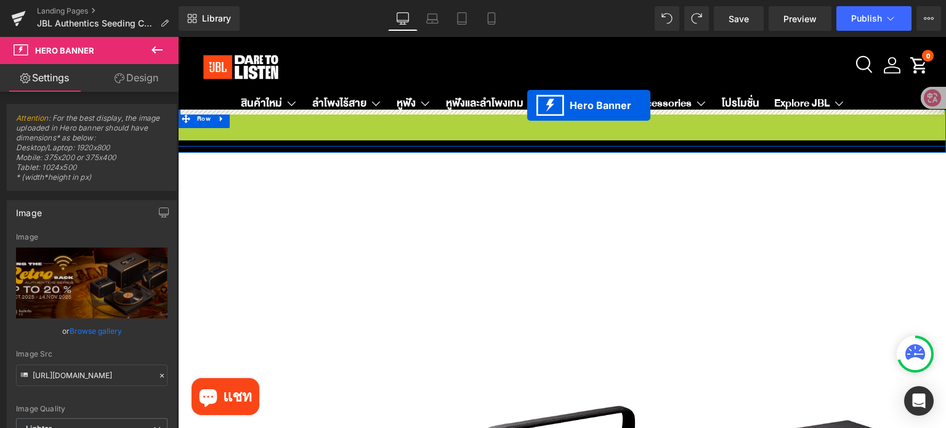
drag, startPoint x: 527, startPoint y: 119, endPoint x: 527, endPoint y: 105, distance: 13.6
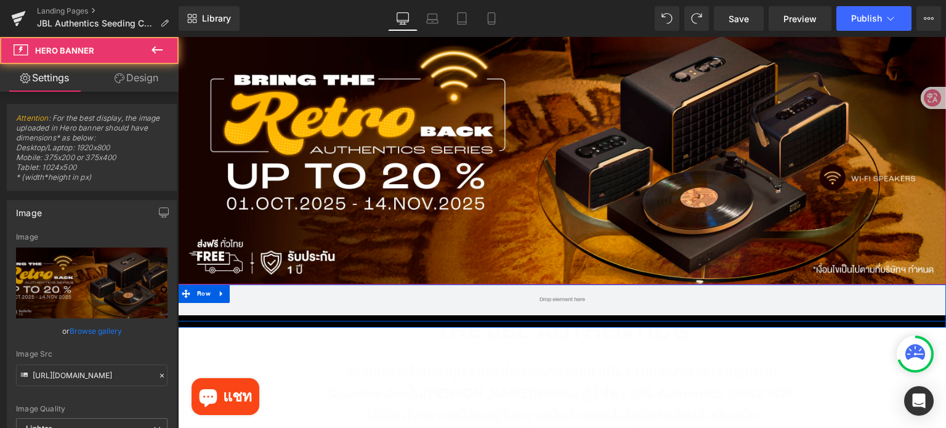
scroll to position [123, 0]
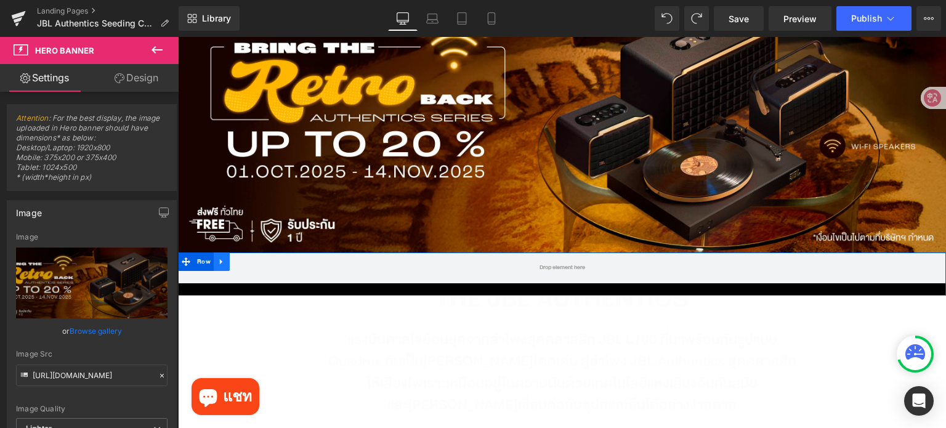
click at [218, 257] on icon at bounding box center [221, 261] width 9 height 9
click at [248, 263] on link at bounding box center [254, 262] width 16 height 18
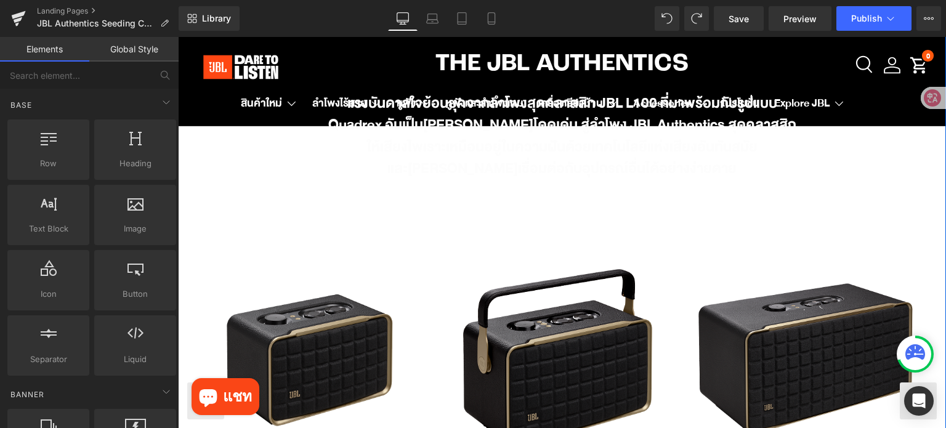
scroll to position [370, 0]
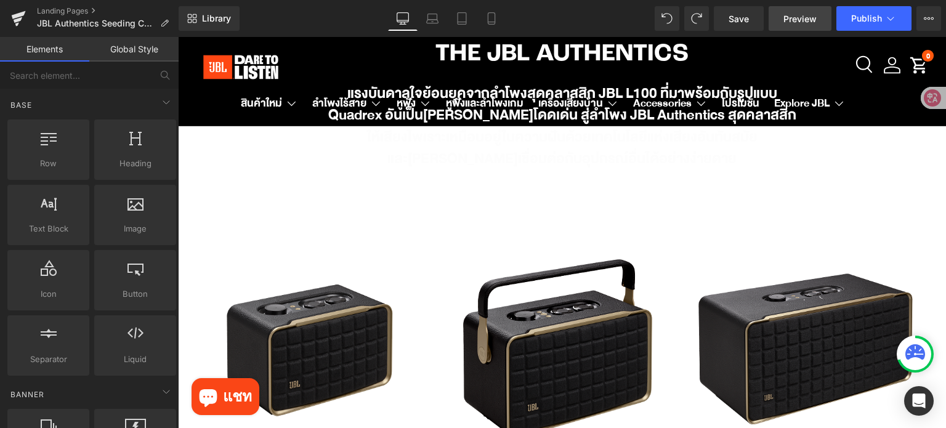
click at [801, 17] on span "Preview" at bounding box center [800, 18] width 33 height 13
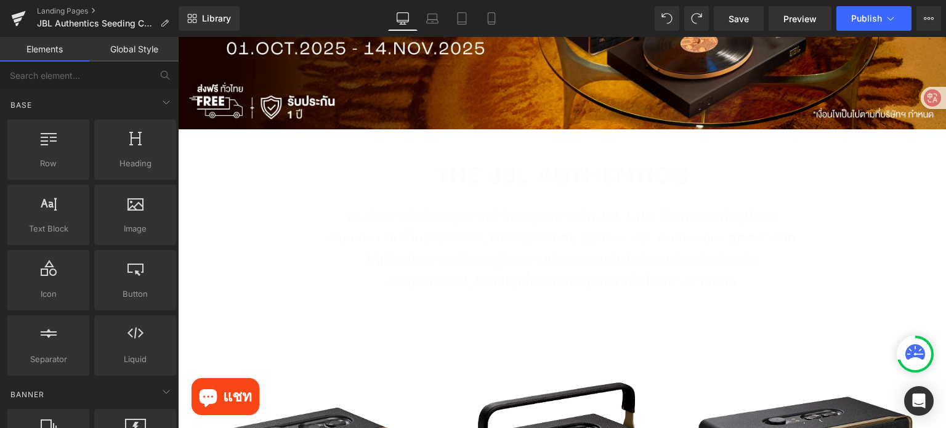
scroll to position [246, 0]
click at [432, 282] on div "Sale Off (P) Image JBL Authentics 200 (P) Title ฿ 14,900.00 ฿ 11,920.00 (P) Pri…" at bounding box center [562, 412] width 768 height 567
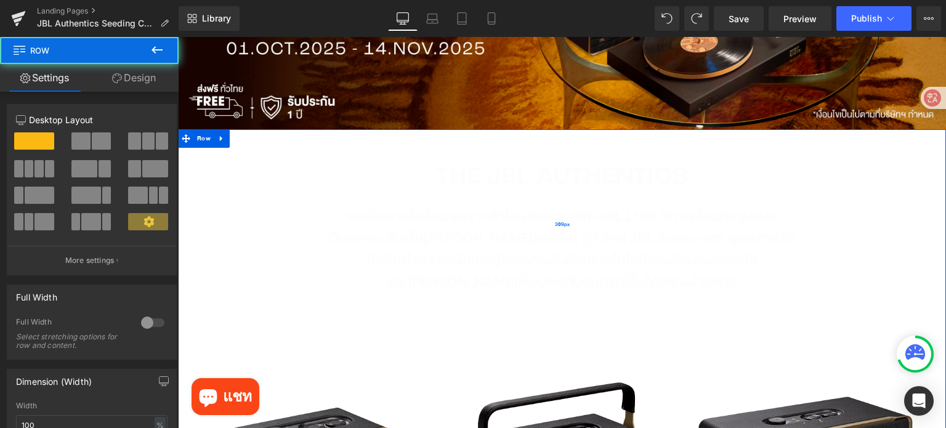
click at [485, 240] on div "309px" at bounding box center [562, 224] width 768 height 190
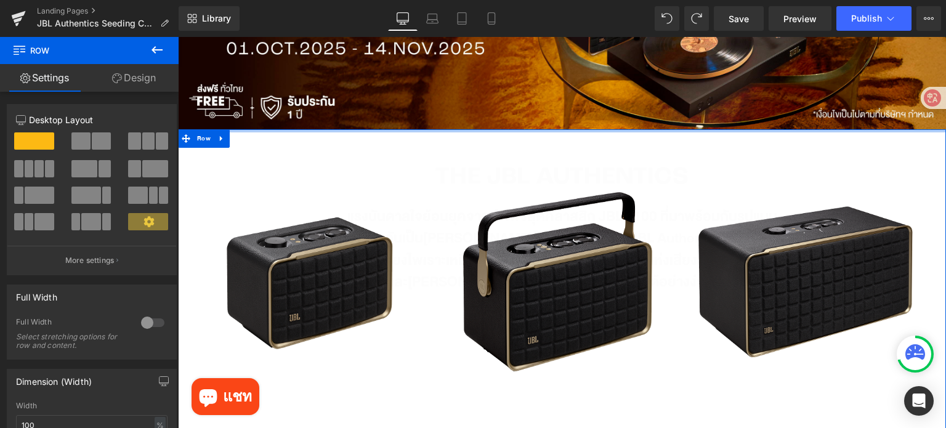
drag, startPoint x: 479, startPoint y: 297, endPoint x: 476, endPoint y: 95, distance: 201.5
click at [476, 95] on div "THE JBL AUTHENTICS Heading แรงบันดาลใจย้อนยุคจากลำโพงสุดคลาสสิก JBL L100 ที่มาพ…" at bounding box center [562, 419] width 768 height 1113
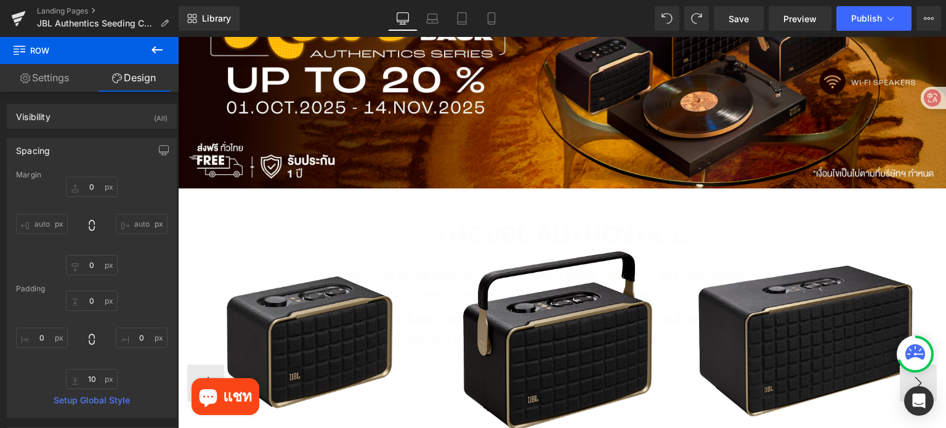
scroll to position [185, 0]
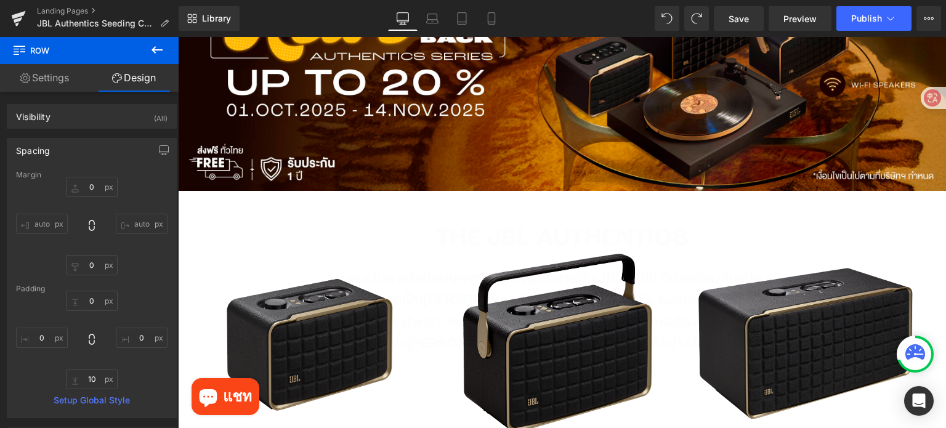
click at [154, 43] on icon at bounding box center [157, 50] width 15 height 15
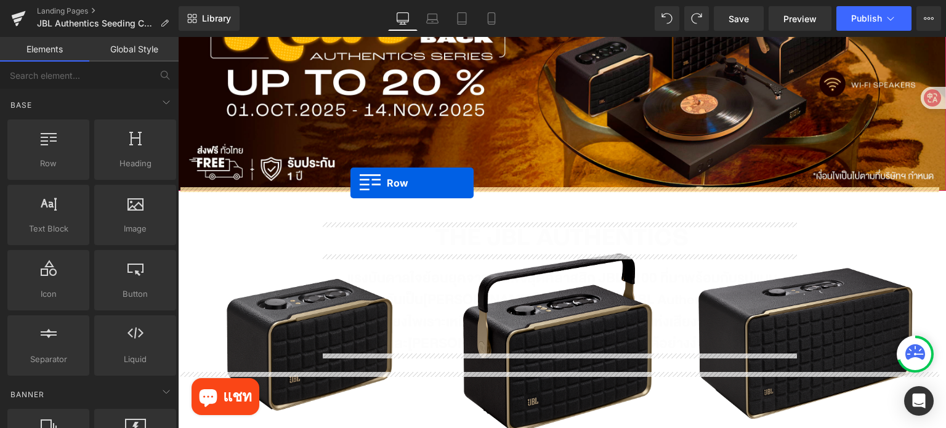
drag, startPoint x: 272, startPoint y: 187, endPoint x: 351, endPoint y: 183, distance: 78.9
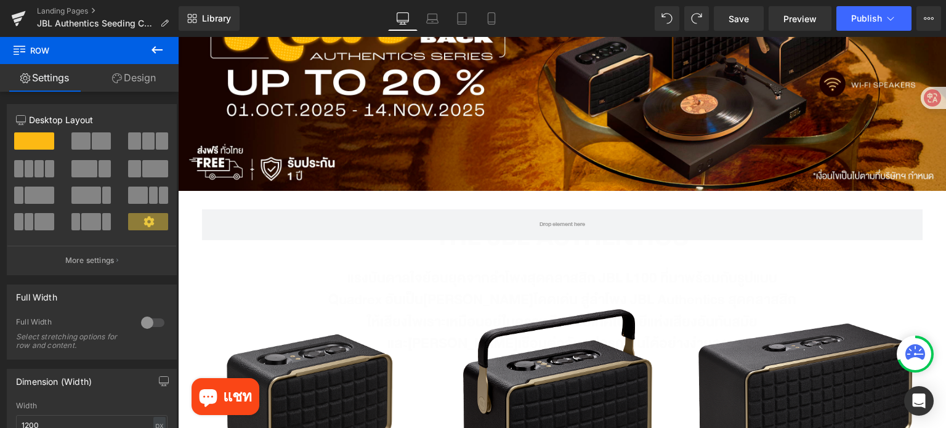
click at [155, 47] on icon at bounding box center [157, 49] width 11 height 7
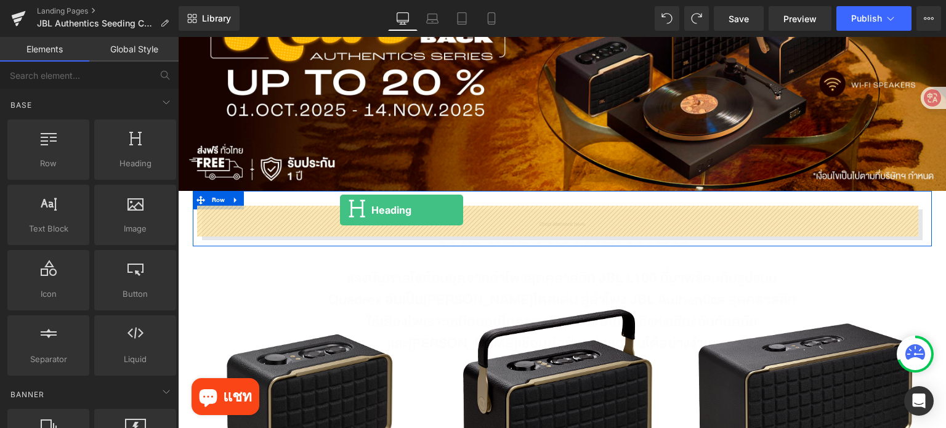
drag, startPoint x: 302, startPoint y: 192, endPoint x: 340, endPoint y: 210, distance: 42.4
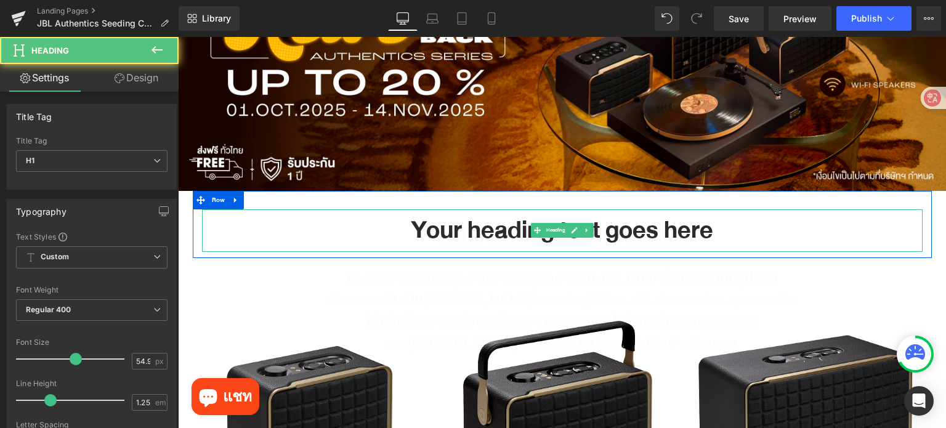
click at [506, 224] on h1 "Your heading text goes here" at bounding box center [562, 230] width 721 height 43
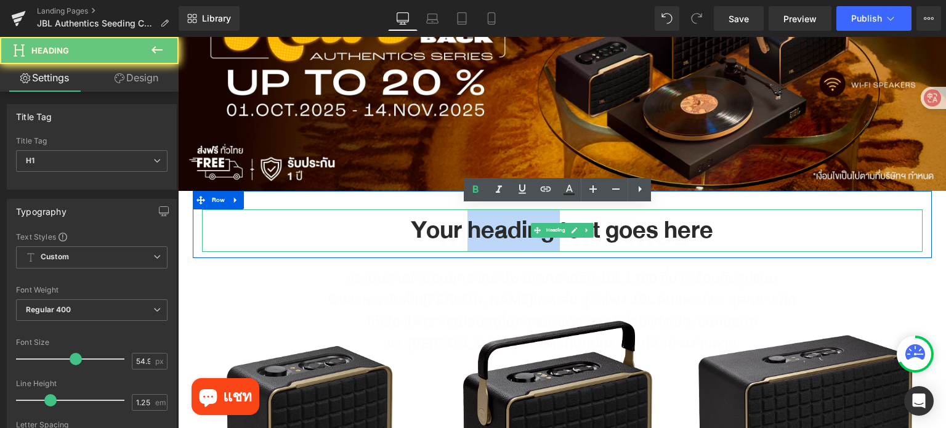
click at [506, 224] on h1 "Your heading text goes here" at bounding box center [562, 230] width 721 height 43
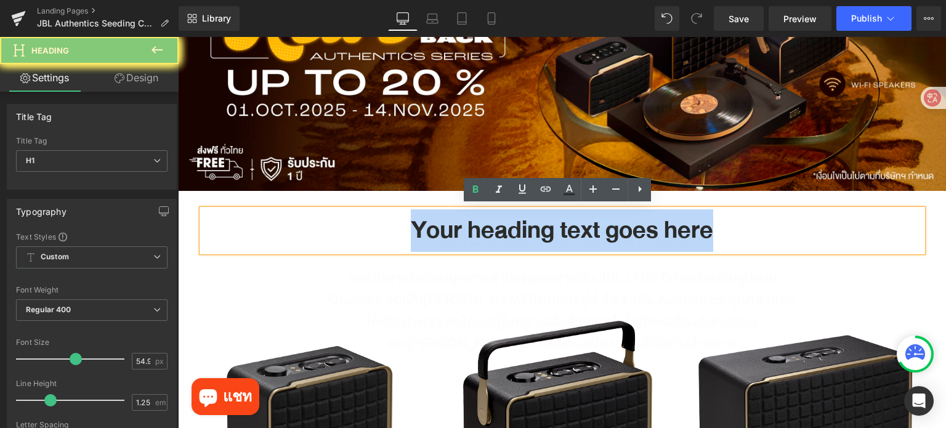
click at [506, 224] on h1 "Your heading text goes here" at bounding box center [562, 230] width 721 height 43
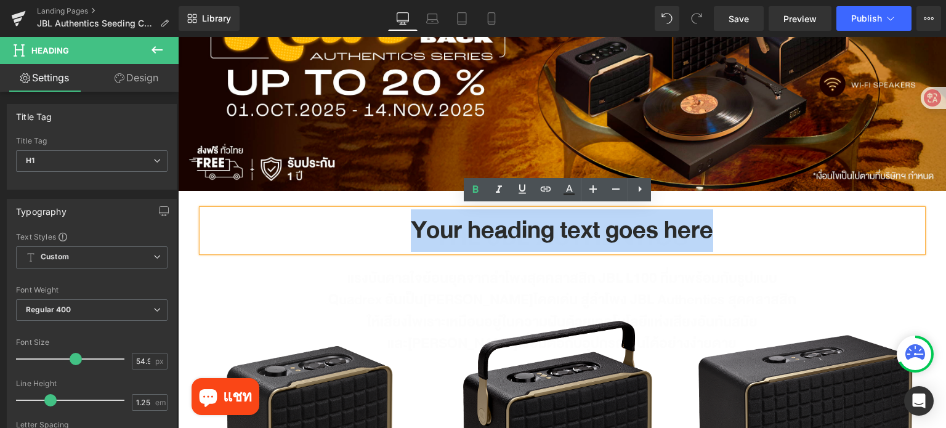
paste div
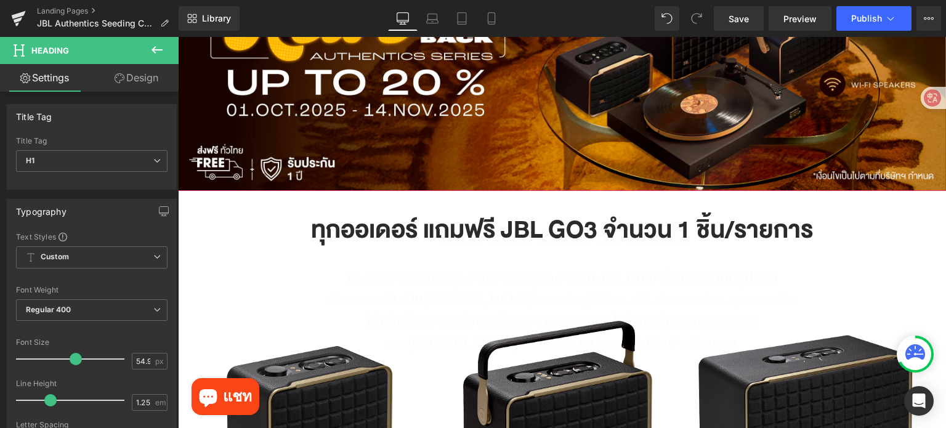
click at [186, 196] on span "THE JBL AUTHENTICS Heading แรงบันดาลใจย้อนยุคจากลำโพงสุดคลาสสิก JBL L100 ที่มาพ…" at bounding box center [562, 161] width 768 height 421
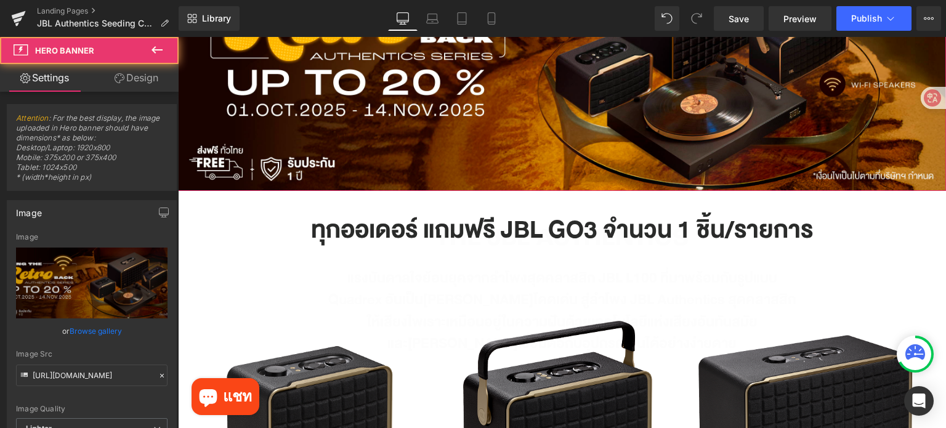
click at [185, 237] on span "THE JBL AUTHENTICS Heading แรงบันดาลใจย้อนยุคจากลำโพงสุดคลาสสิก JBL L100 ที่มาพ…" at bounding box center [562, 161] width 768 height 421
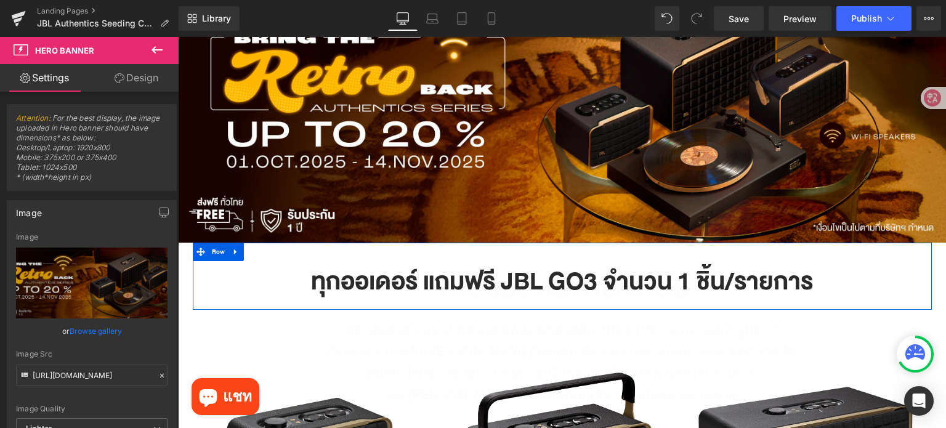
scroll to position [123, 0]
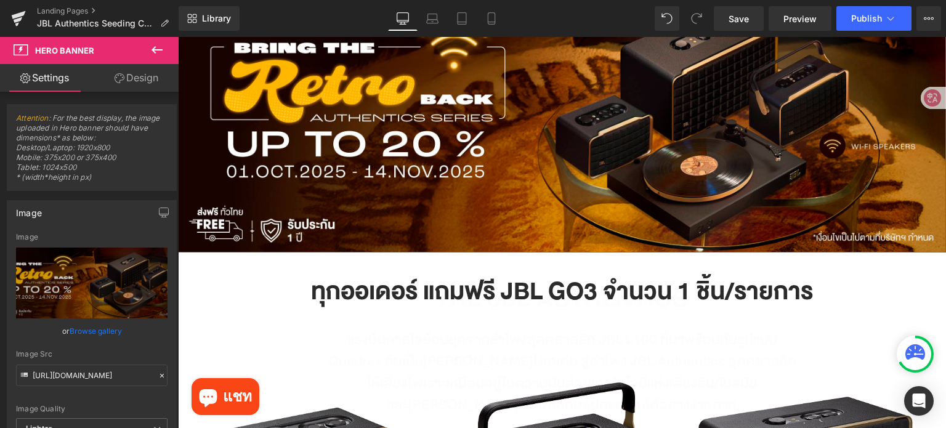
click at [927, 245] on span "THE JBL AUTHENTICS Heading แรงบันดาลใจย้อนยุคจากลำโพงสุดคลาสสิก JBL L100 ที่มาพ…" at bounding box center [562, 223] width 768 height 421
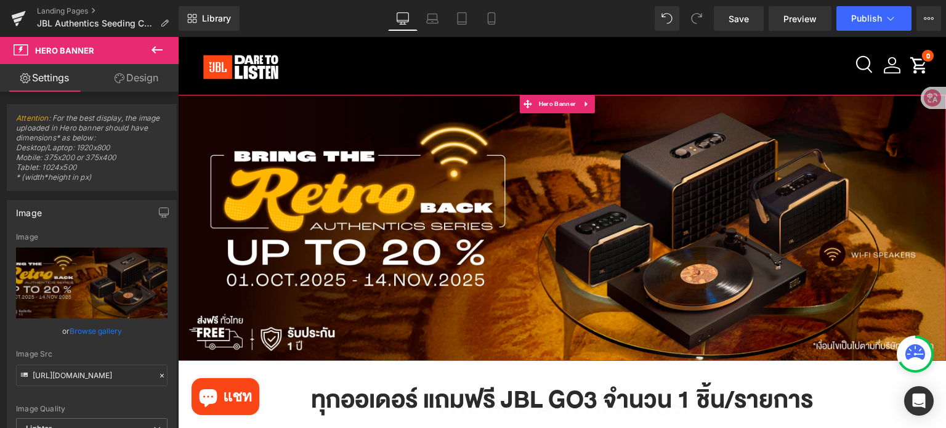
scroll to position [0, 0]
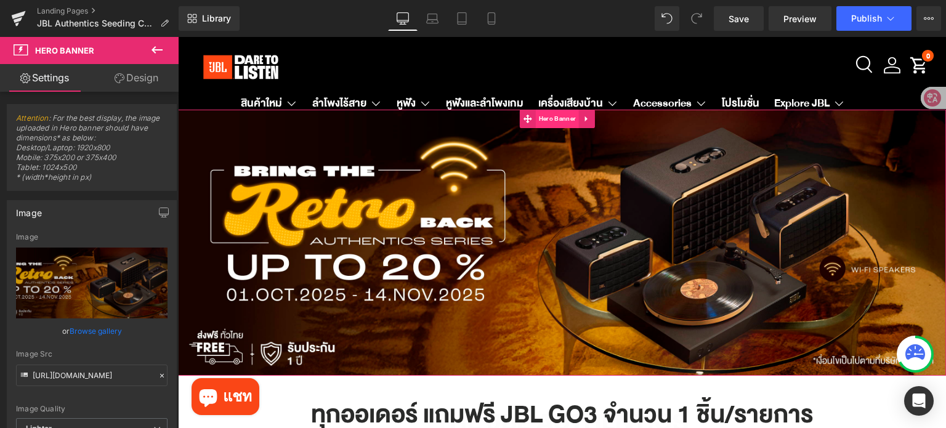
click at [551, 121] on span "Hero Banner" at bounding box center [557, 119] width 43 height 18
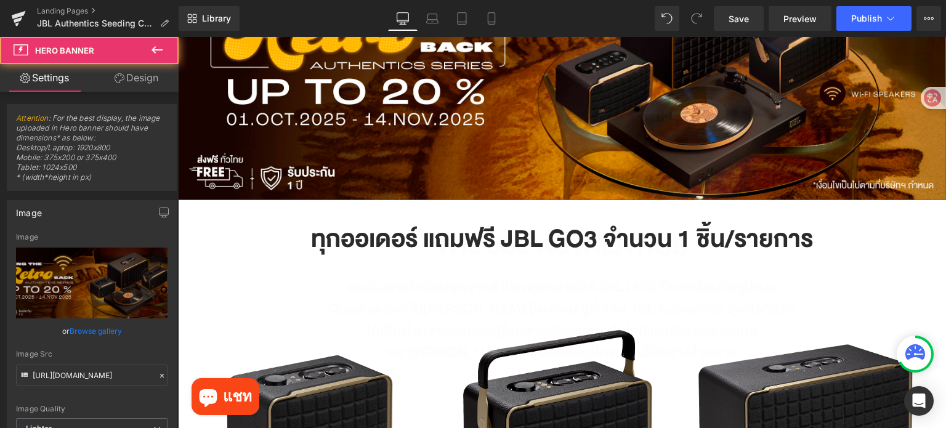
scroll to position [246, 0]
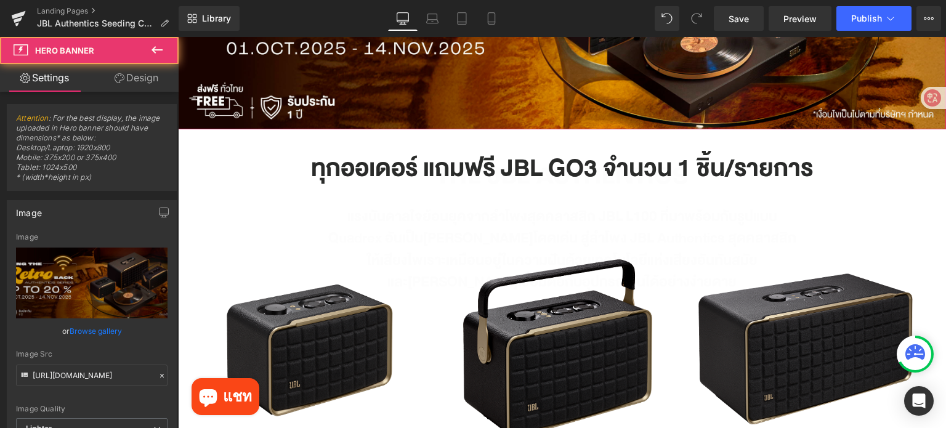
click at [933, 177] on span "THE JBL AUTHENTICS Heading แรงบันดาลใจย้อนยุคจากลำโพงสุดคลาสสิก JBL L100 ที่มาพ…" at bounding box center [562, 100] width 768 height 421
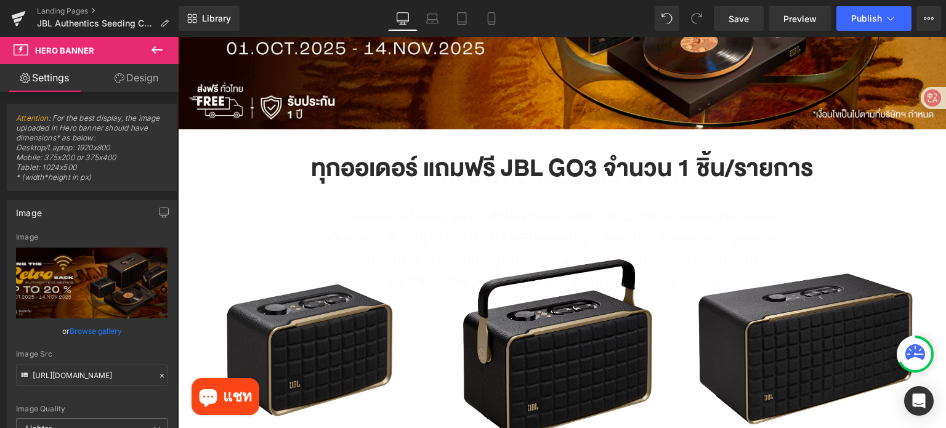
click at [160, 52] on icon at bounding box center [157, 50] width 15 height 15
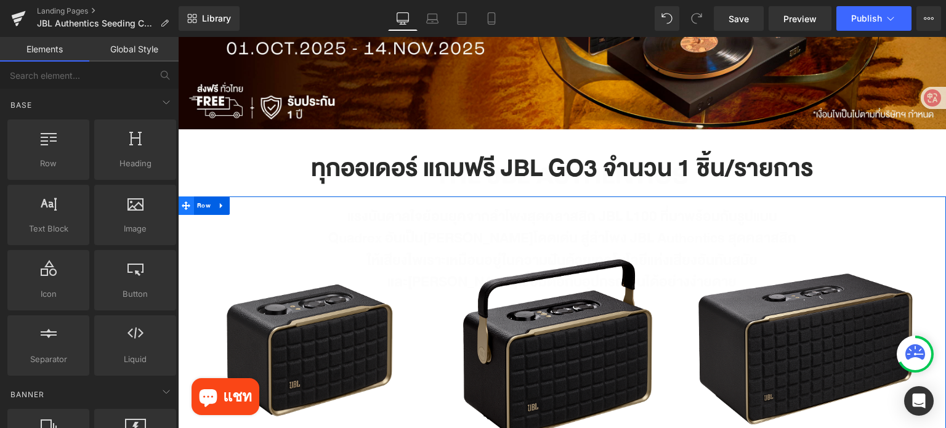
click at [183, 204] on icon at bounding box center [186, 205] width 9 height 9
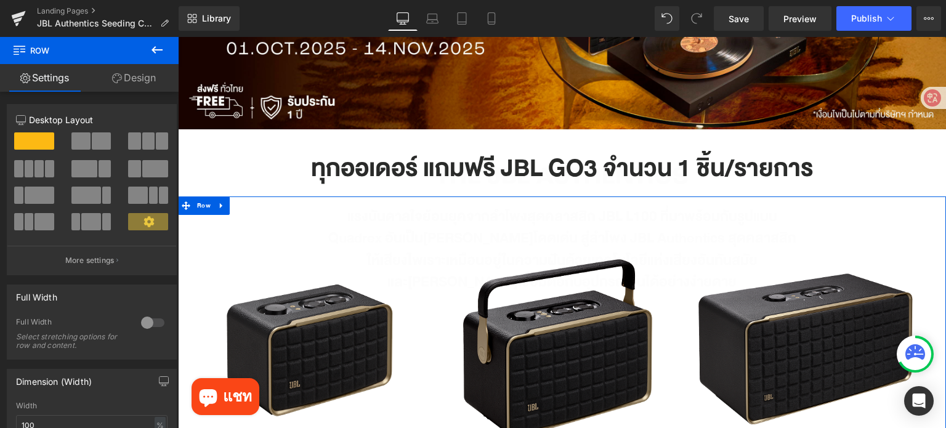
click at [140, 74] on link "Design" at bounding box center [133, 78] width 89 height 28
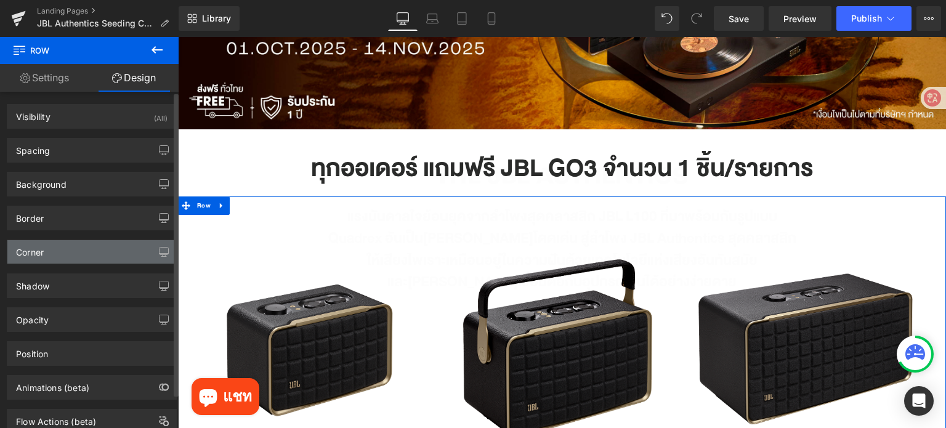
scroll to position [37, 0]
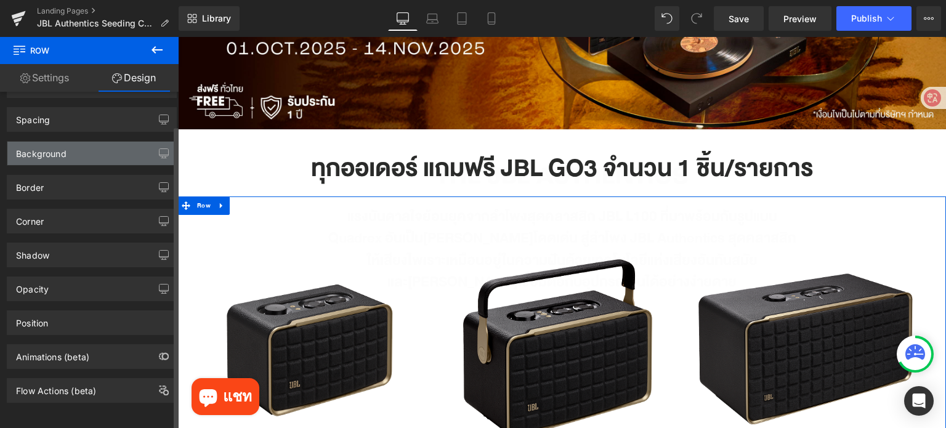
click at [86, 142] on div "Background" at bounding box center [91, 153] width 169 height 23
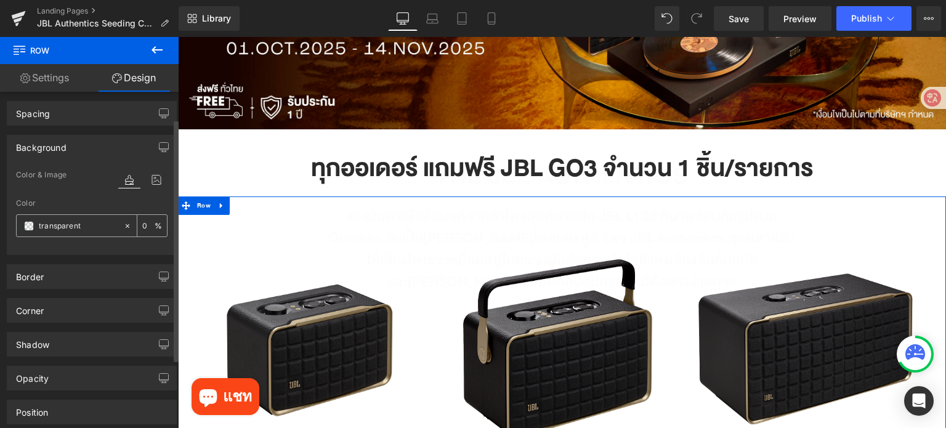
click at [25, 222] on span at bounding box center [29, 226] width 10 height 10
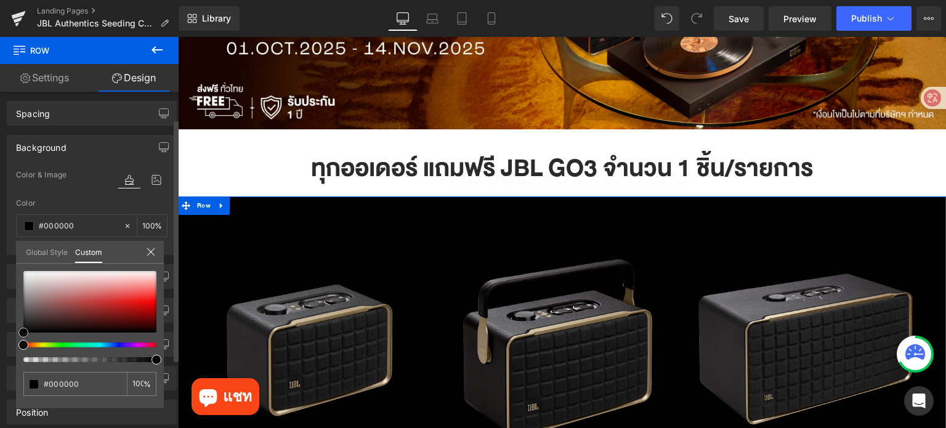
drag, startPoint x: 36, startPoint y: 325, endPoint x: 0, endPoint y: 362, distance: 51.4
click at [0, 255] on div "Background Color & Image color Color transparent 0 % Image Replace Image Upload…" at bounding box center [92, 190] width 184 height 129
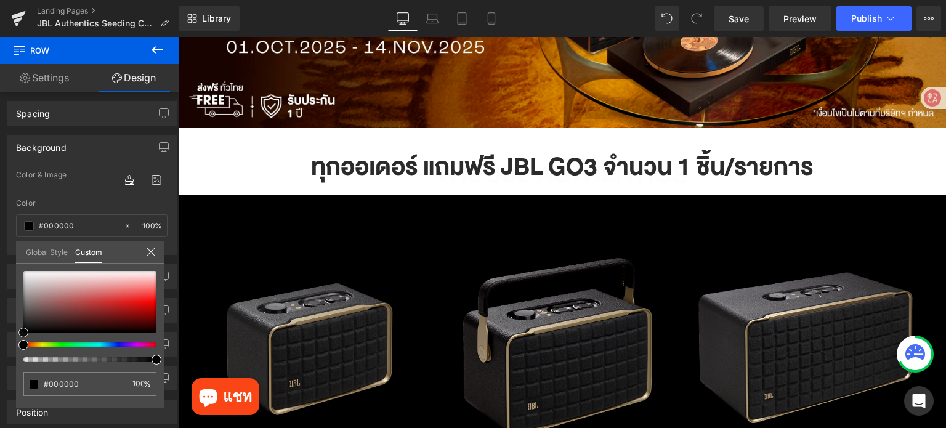
scroll to position [246, 0]
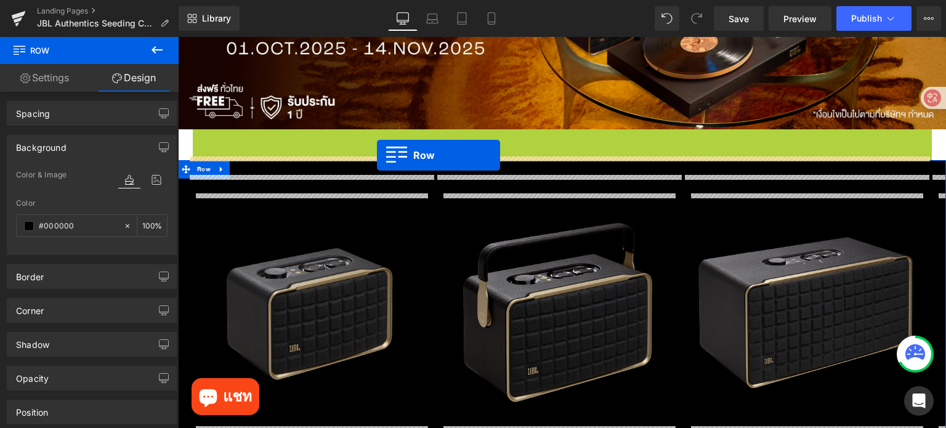
drag, startPoint x: 196, startPoint y: 131, endPoint x: 377, endPoint y: 155, distance: 182.7
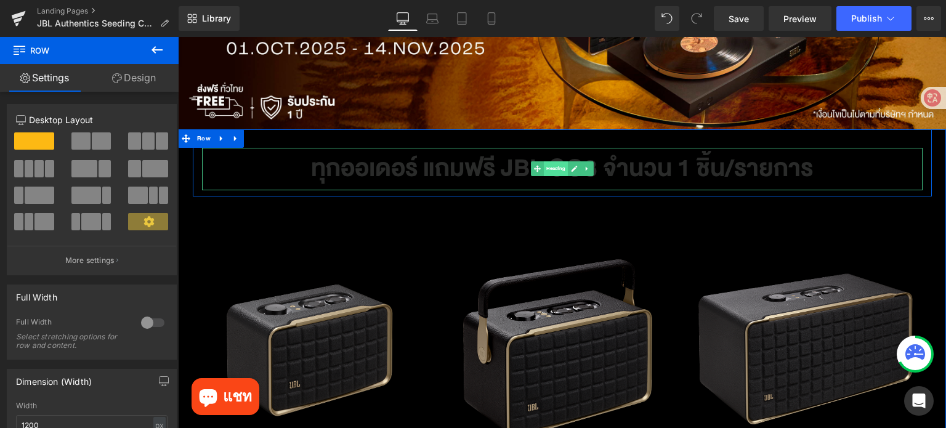
click at [553, 163] on span "Heading" at bounding box center [555, 168] width 24 height 15
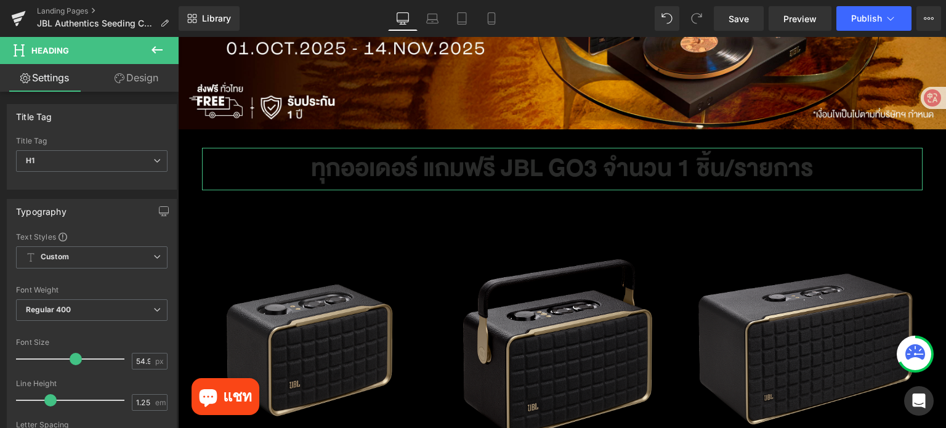
click at [147, 78] on link "Design" at bounding box center [136, 78] width 89 height 28
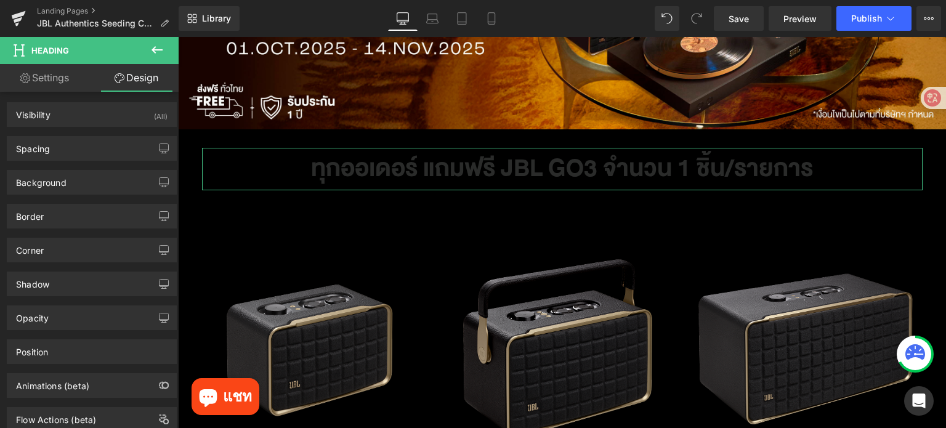
scroll to position [0, 0]
click at [59, 84] on link "Settings" at bounding box center [44, 78] width 89 height 28
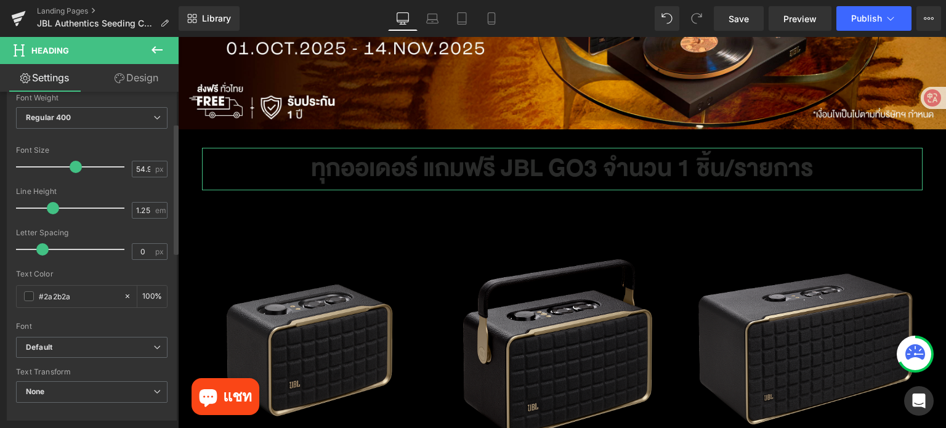
scroll to position [308, 0]
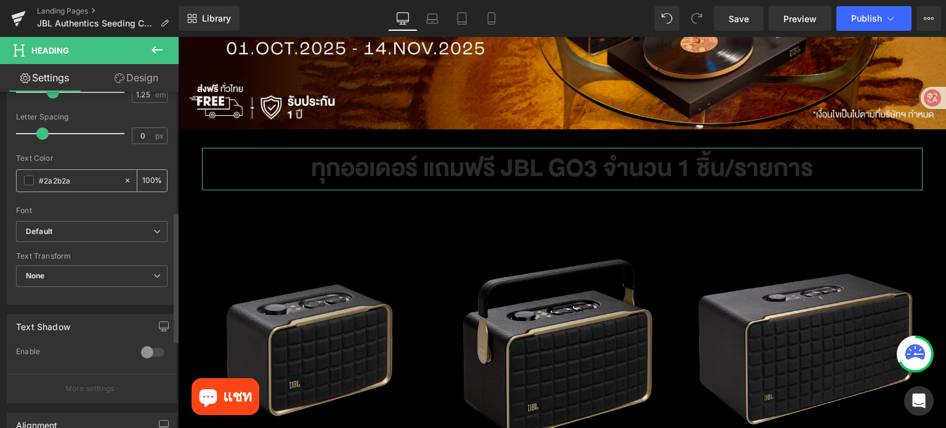
click at [27, 177] on span at bounding box center [29, 181] width 10 height 10
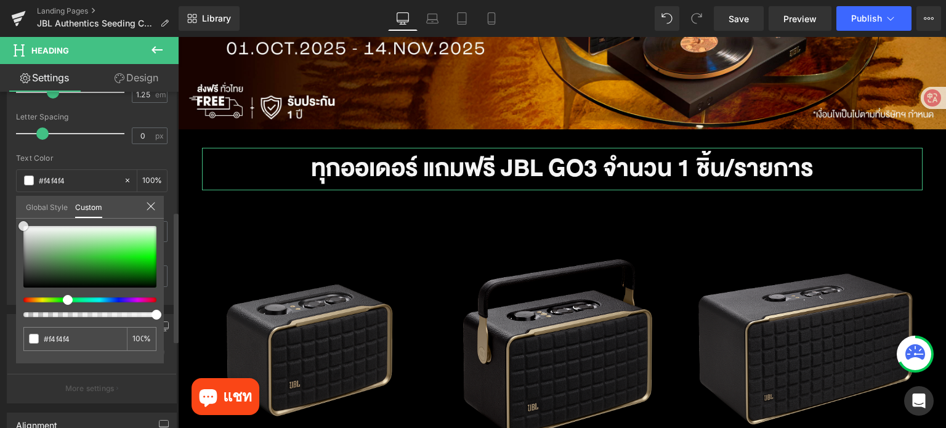
drag, startPoint x: 52, startPoint y: 231, endPoint x: 0, endPoint y: 220, distance: 52.9
click at [0, 220] on div "Typography Text Styles Custom Custom Setup Global Style Custom Setup Global Sty…" at bounding box center [92, 93] width 184 height 423
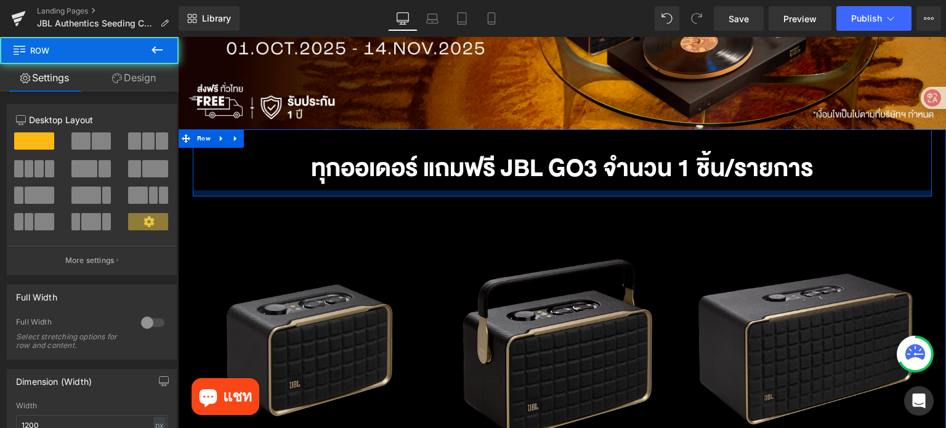
click at [193, 191] on div at bounding box center [562, 193] width 739 height 6
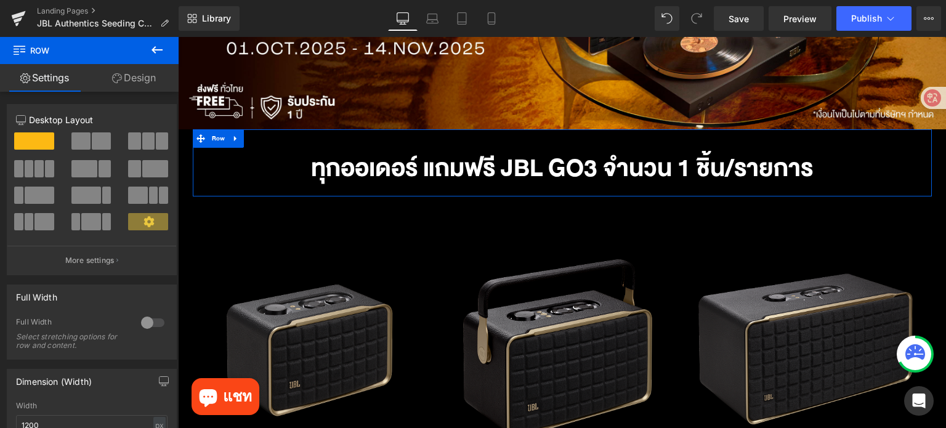
click at [137, 73] on link "Design" at bounding box center [133, 78] width 89 height 28
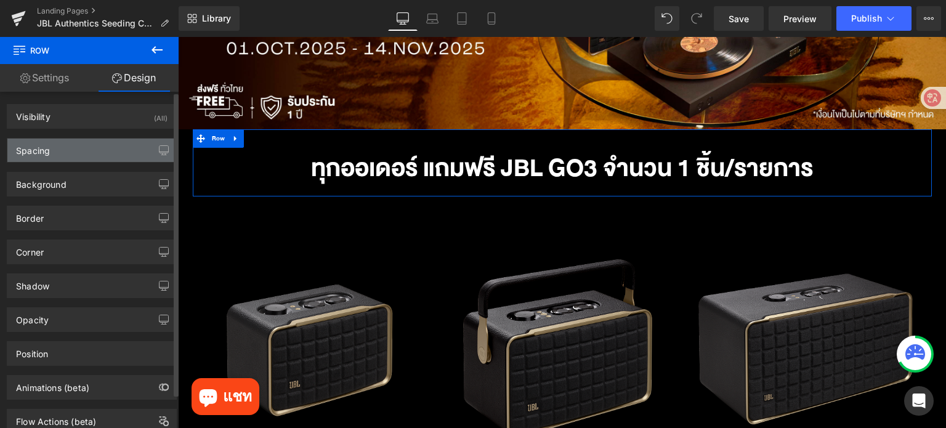
click at [91, 149] on div "Spacing" at bounding box center [91, 150] width 169 height 23
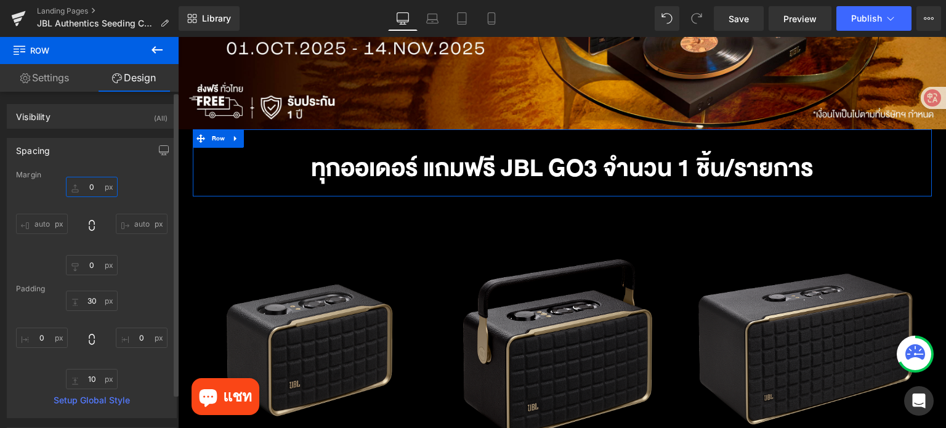
click at [102, 188] on input "0" at bounding box center [92, 187] width 52 height 20
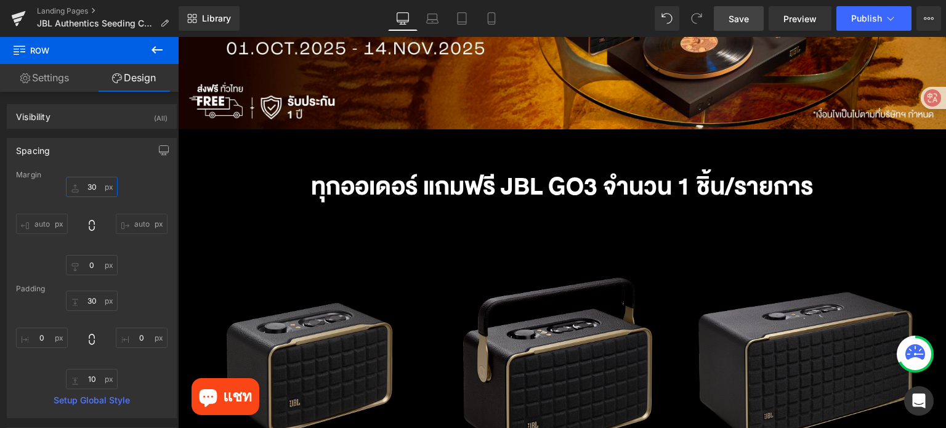
type input "30"
click at [743, 26] on link "Save" at bounding box center [739, 18] width 50 height 25
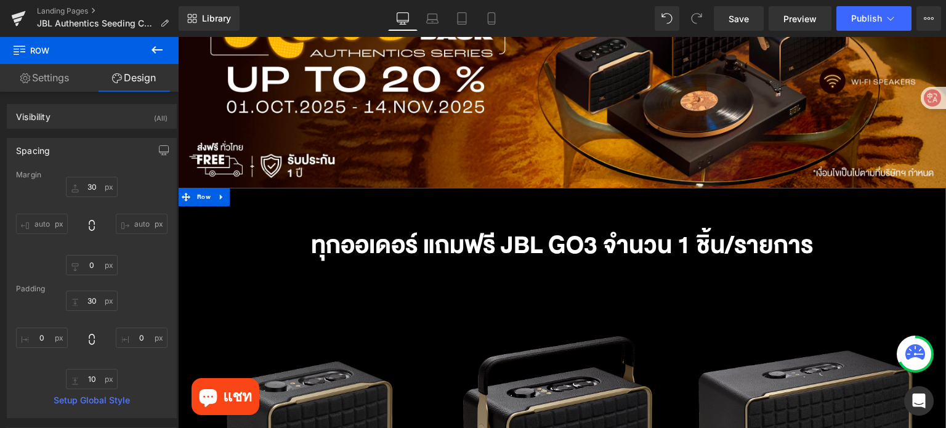
scroll to position [185, 0]
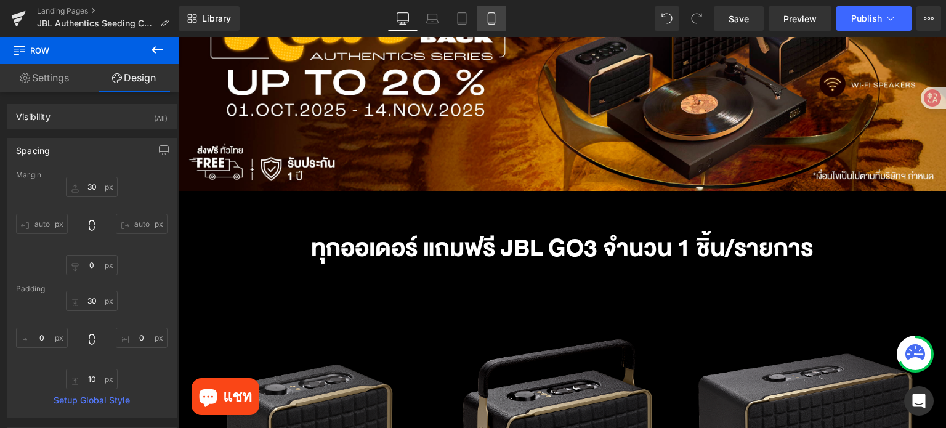
click at [493, 19] on icon at bounding box center [491, 18] width 12 height 12
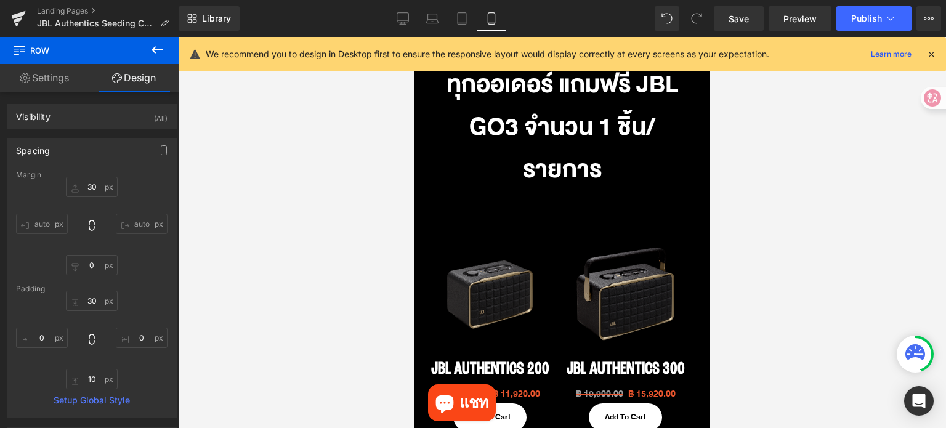
scroll to position [58, 0]
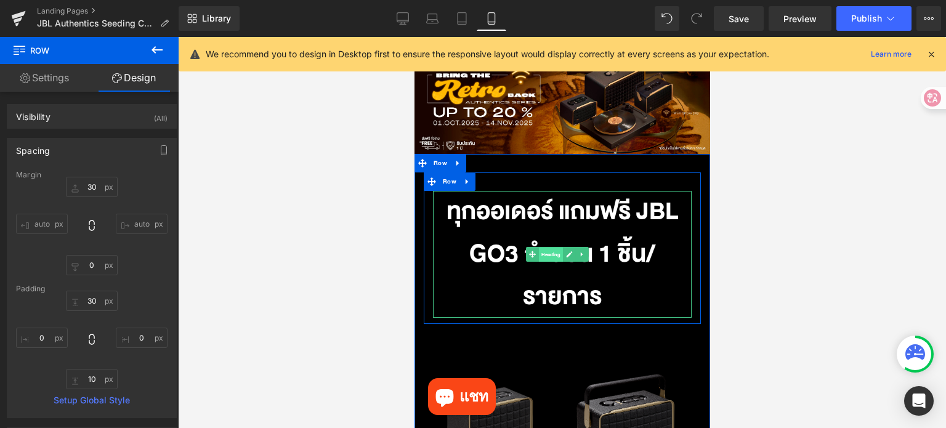
click at [545, 252] on span "Heading" at bounding box center [550, 255] width 24 height 15
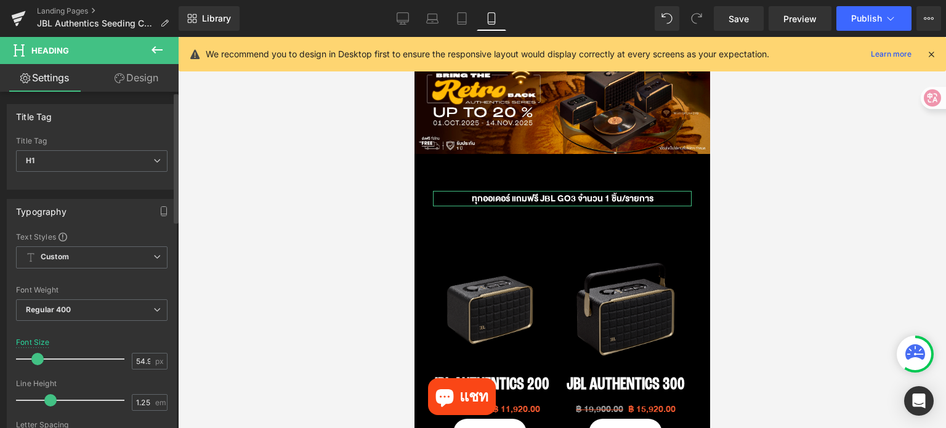
drag, startPoint x: 71, startPoint y: 357, endPoint x: 34, endPoint y: 355, distance: 36.4
click at [34, 355] on span at bounding box center [37, 359] width 12 height 12
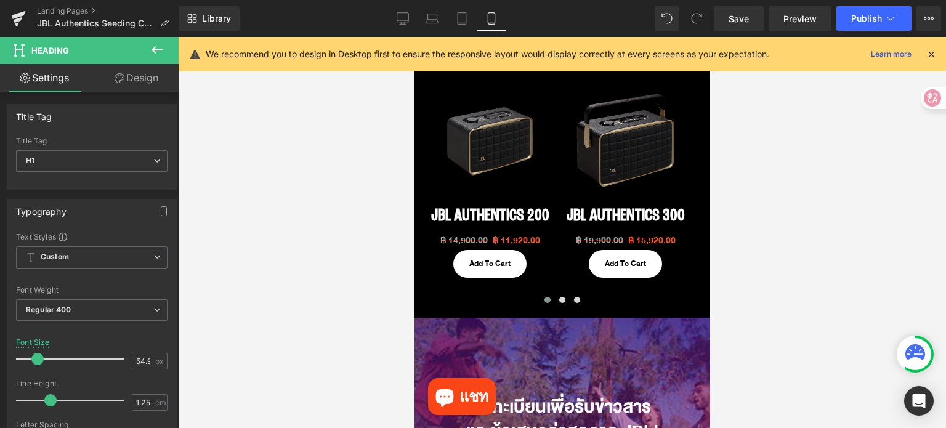
scroll to position [243, 0]
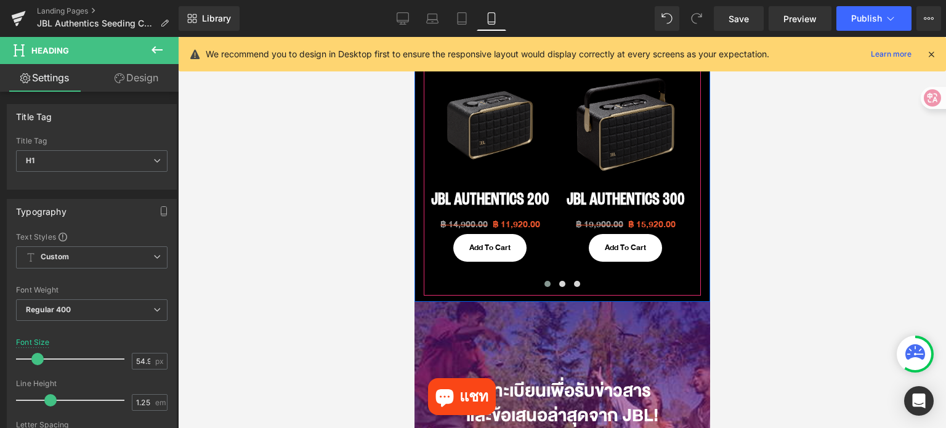
click at [544, 281] on span at bounding box center [547, 284] width 6 height 6
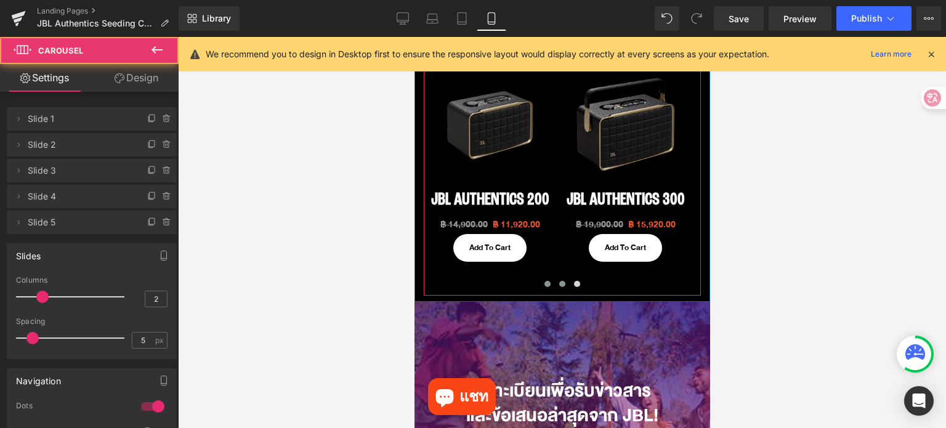
click at [554, 281] on button at bounding box center [561, 284] width 15 height 12
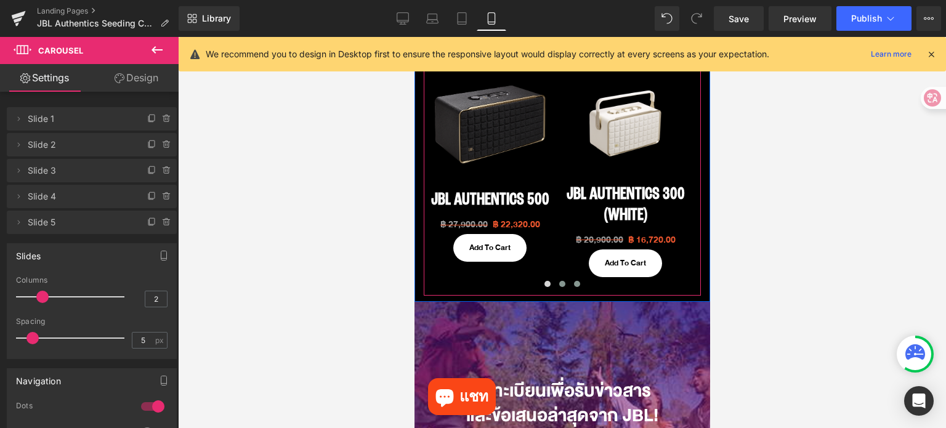
click at [574, 281] on span at bounding box center [577, 284] width 6 height 6
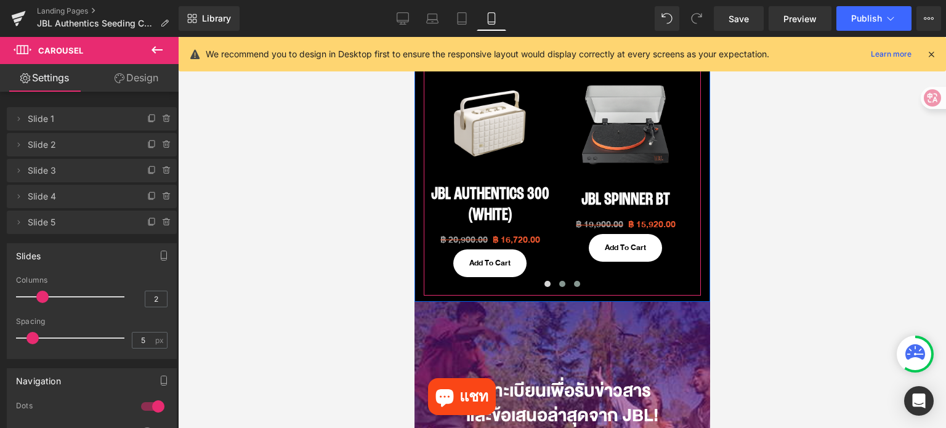
click at [554, 282] on button at bounding box center [561, 284] width 15 height 12
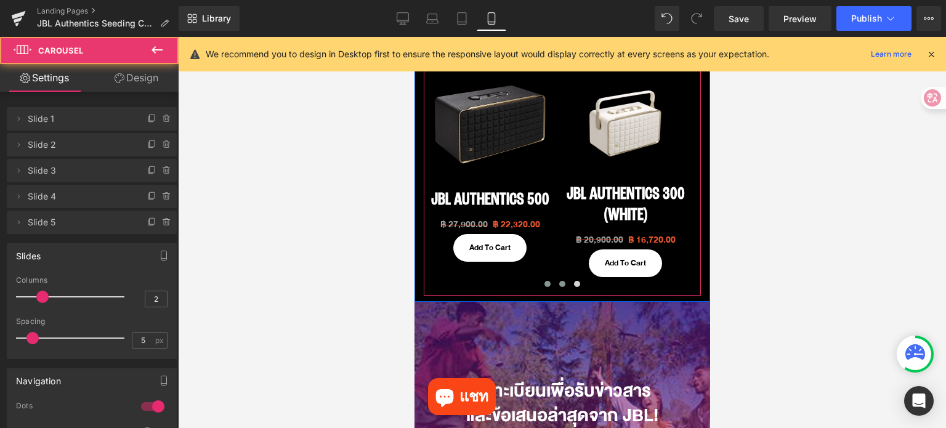
click at [544, 282] on span at bounding box center [547, 284] width 6 height 6
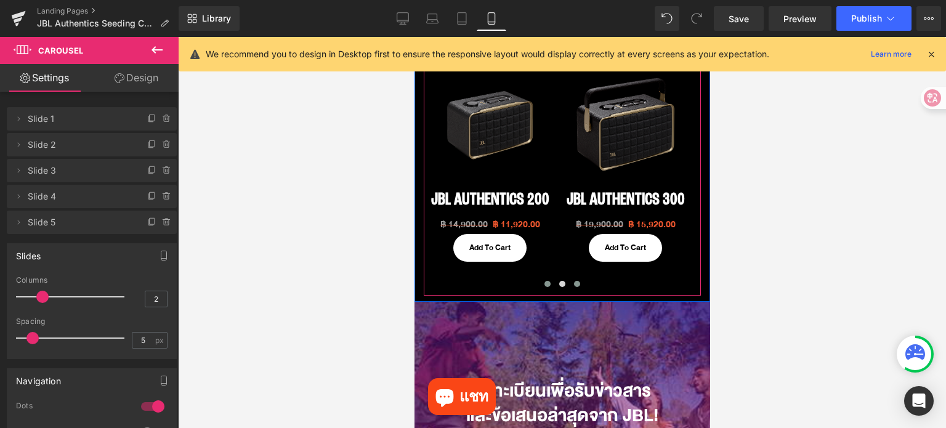
click at [574, 283] on span at bounding box center [577, 284] width 6 height 6
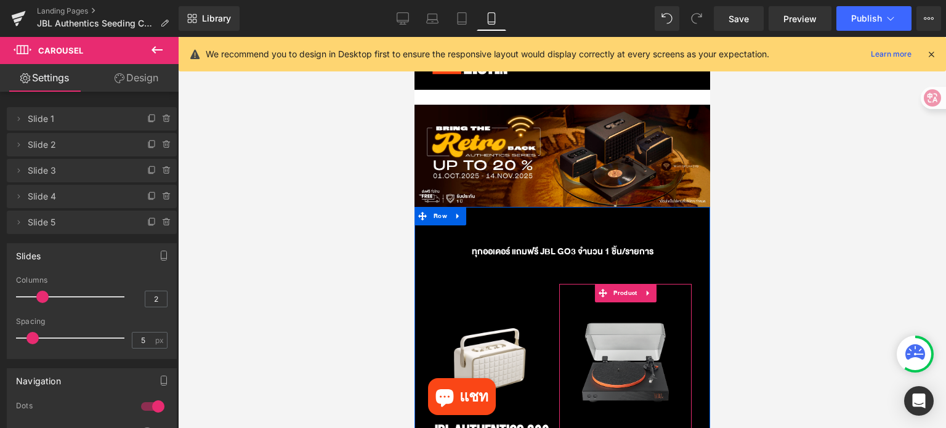
scroll to position [0, 0]
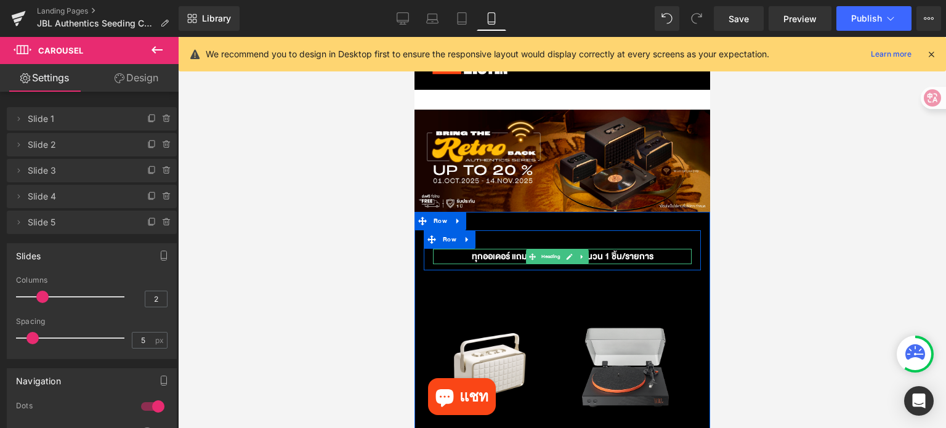
click at [659, 256] on h1 "ทุกออเดอร์ แถมฟรี JBL GO3 จำนวน 1 ชิ้น/รายการ" at bounding box center [561, 256] width 259 height 15
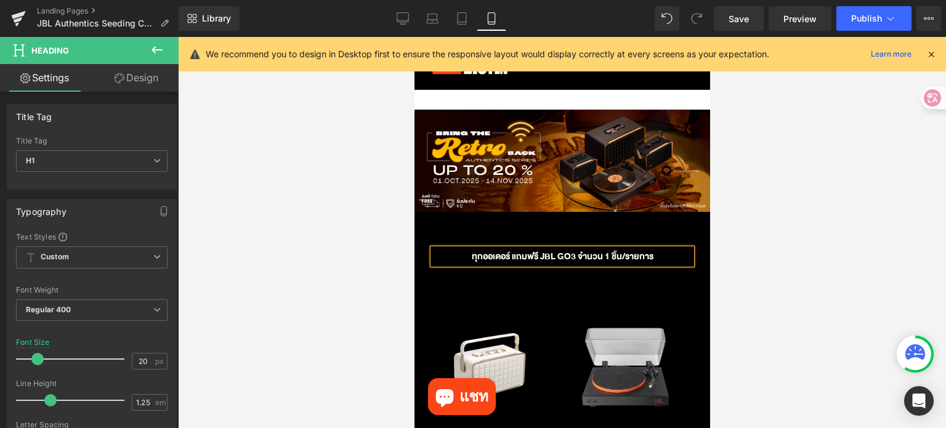
click at [819, 262] on div at bounding box center [562, 232] width 768 height 391
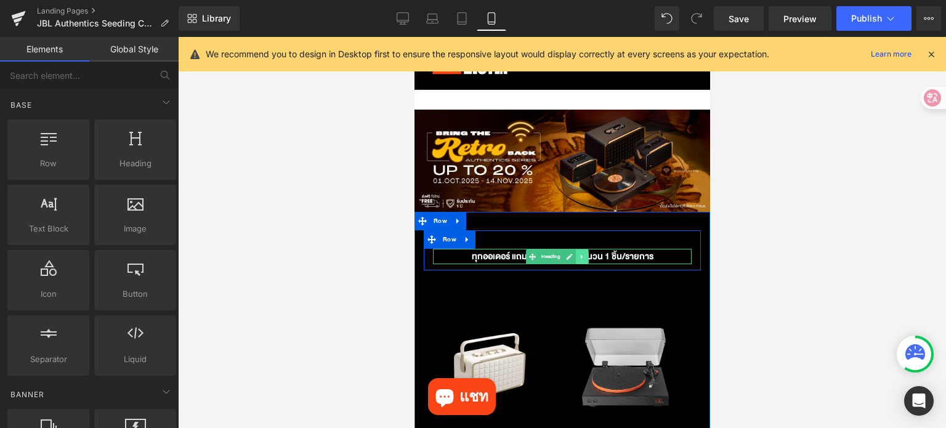
click at [582, 258] on link at bounding box center [581, 256] width 13 height 15
click at [576, 253] on icon at bounding box center [575, 256] width 7 height 7
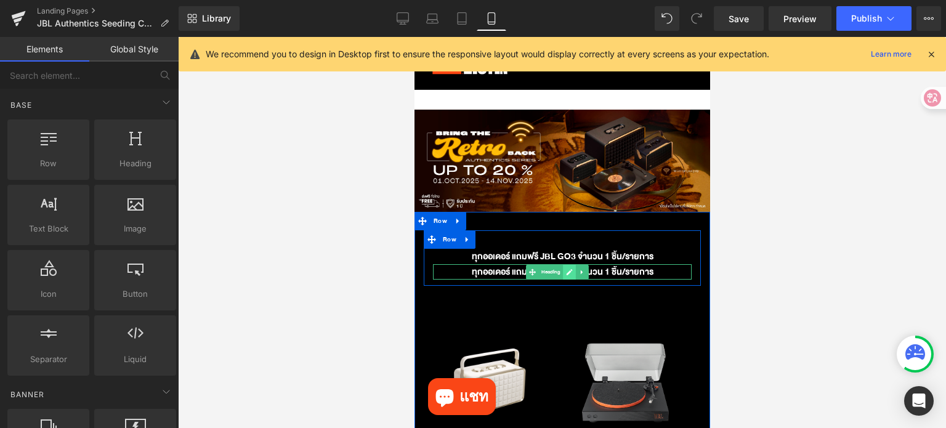
click at [572, 269] on icon at bounding box center [569, 272] width 7 height 7
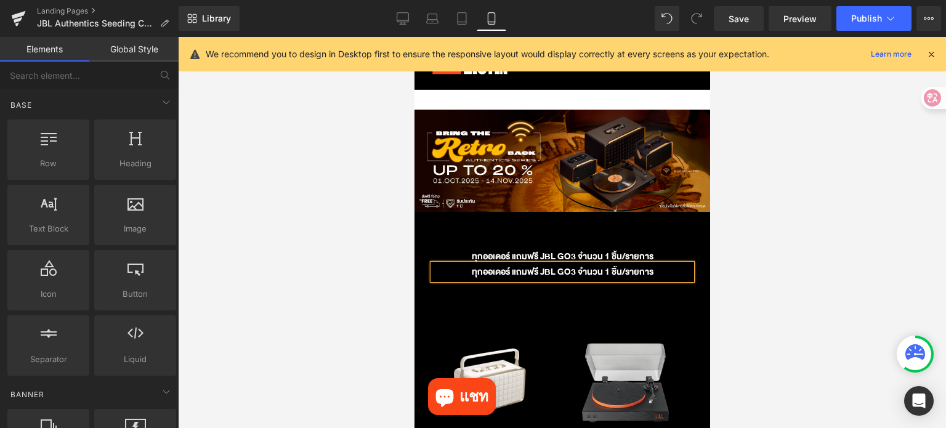
click at [572, 269] on h1 "ทุกออเดอร์ แถมฟรี JBL GO3 จำนวน 1 ชิ้น/รายการ" at bounding box center [561, 271] width 259 height 15
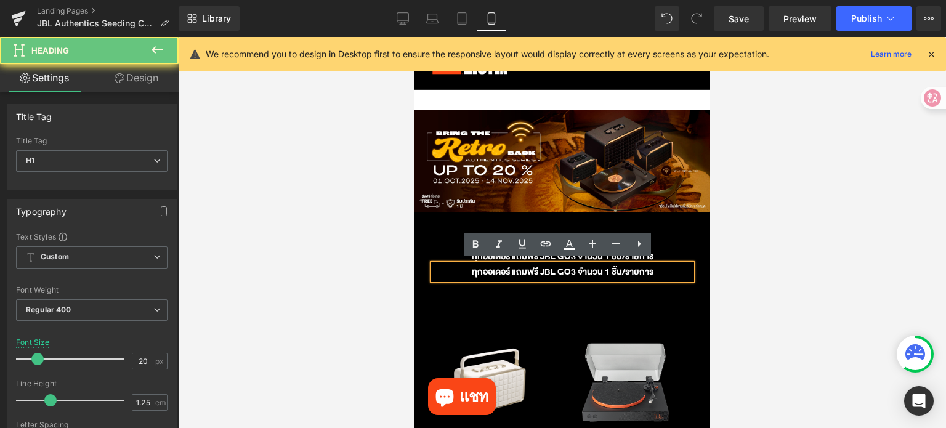
click at [572, 269] on h1 "ทุกออเดอร์ แถมฟรี JBL GO3 จำนวน 1 ชิ้น/รายการ" at bounding box center [561, 271] width 259 height 15
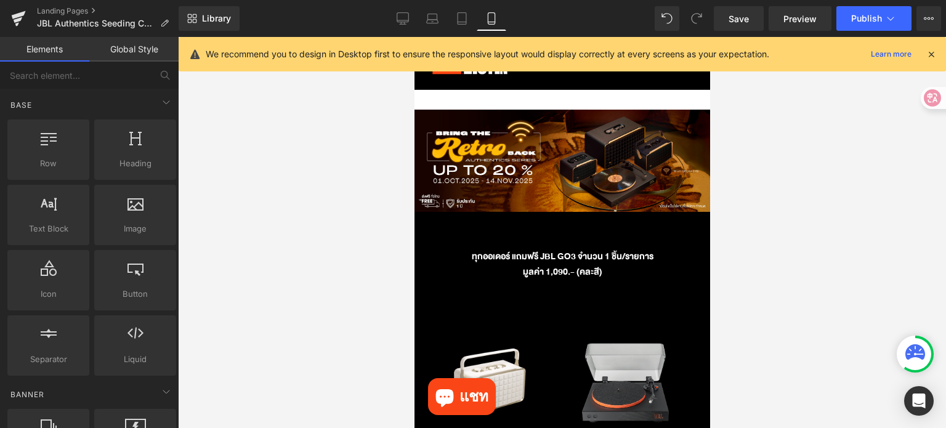
click at [726, 287] on div at bounding box center [562, 232] width 768 height 391
drag, startPoint x: 399, startPoint y: 19, endPoint x: 452, endPoint y: 41, distance: 57.4
click at [399, 19] on icon at bounding box center [403, 18] width 12 height 12
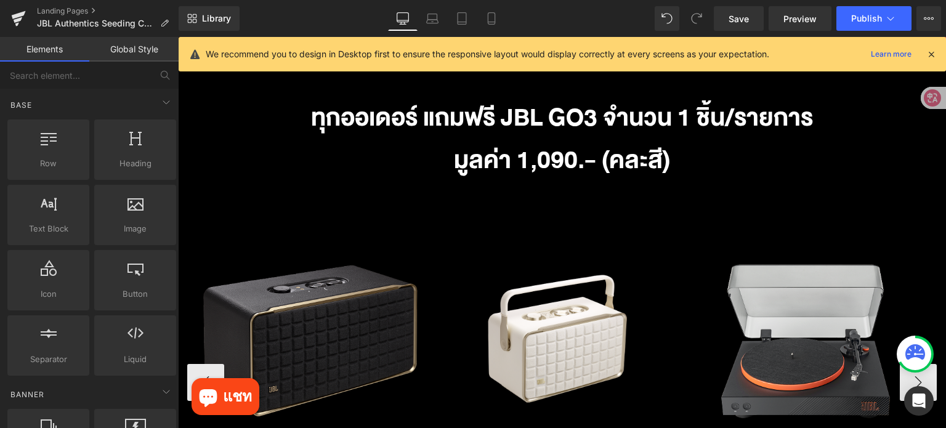
scroll to position [319, 0]
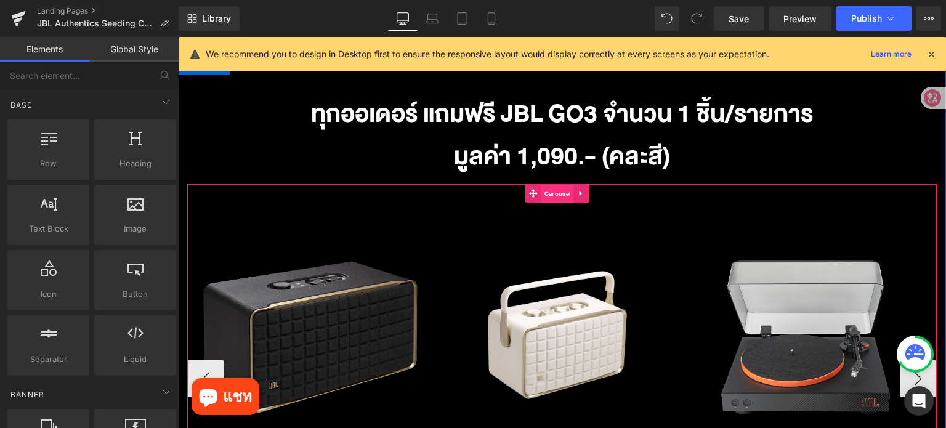
click at [554, 191] on span "Carousel" at bounding box center [557, 194] width 32 height 18
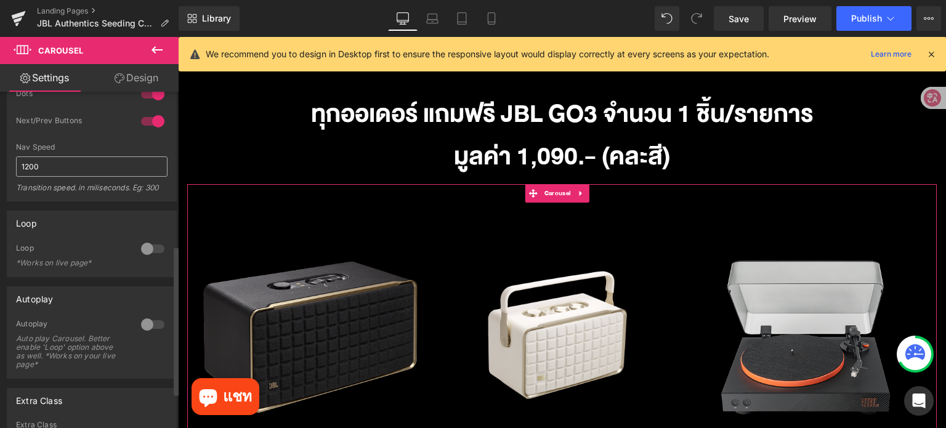
scroll to position [426, 0]
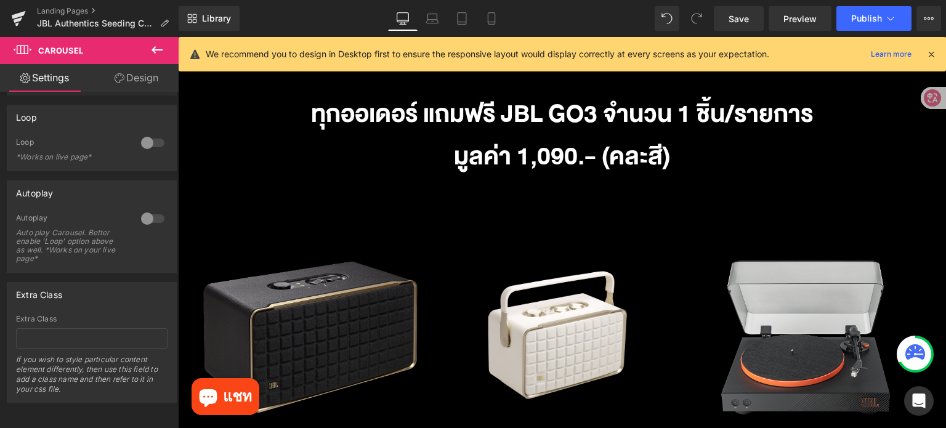
click at [156, 48] on icon at bounding box center [157, 50] width 15 height 15
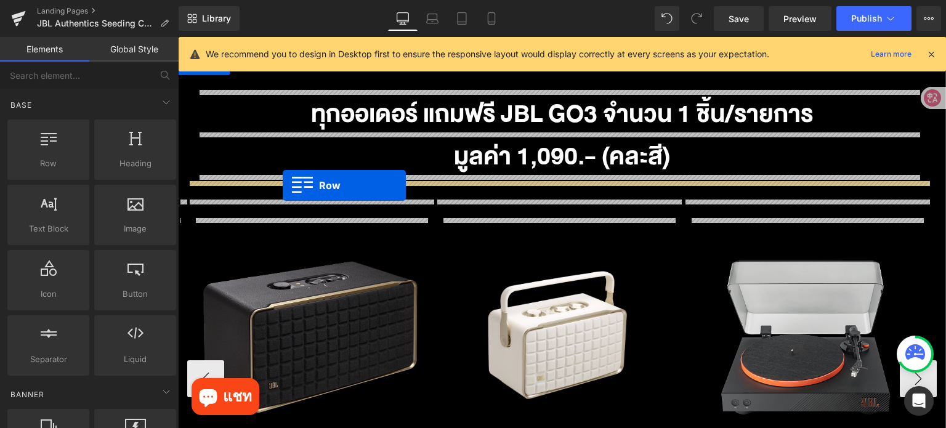
drag, startPoint x: 237, startPoint y: 191, endPoint x: 283, endPoint y: 185, distance: 46.5
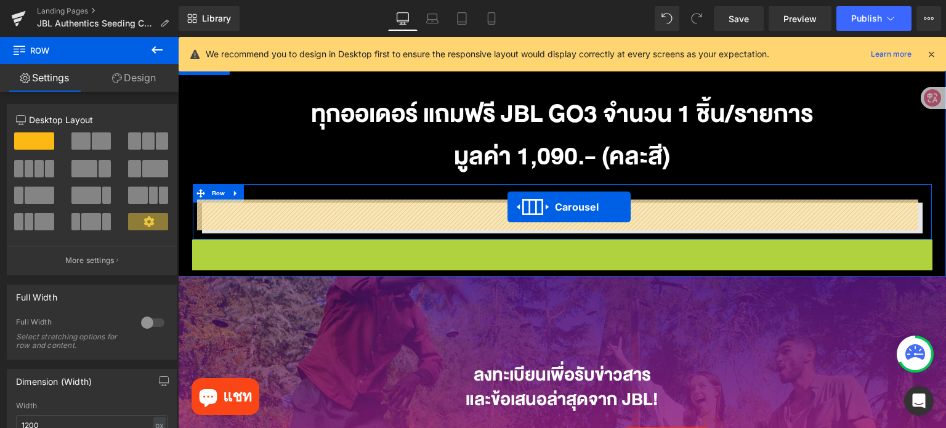
drag, startPoint x: 535, startPoint y: 246, endPoint x: 507, endPoint y: 206, distance: 48.6
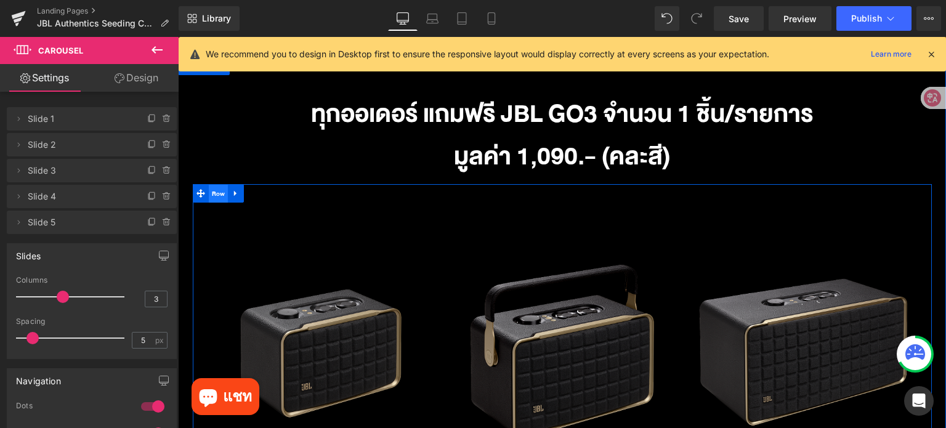
click at [214, 196] on span "Row" at bounding box center [219, 194] width 20 height 18
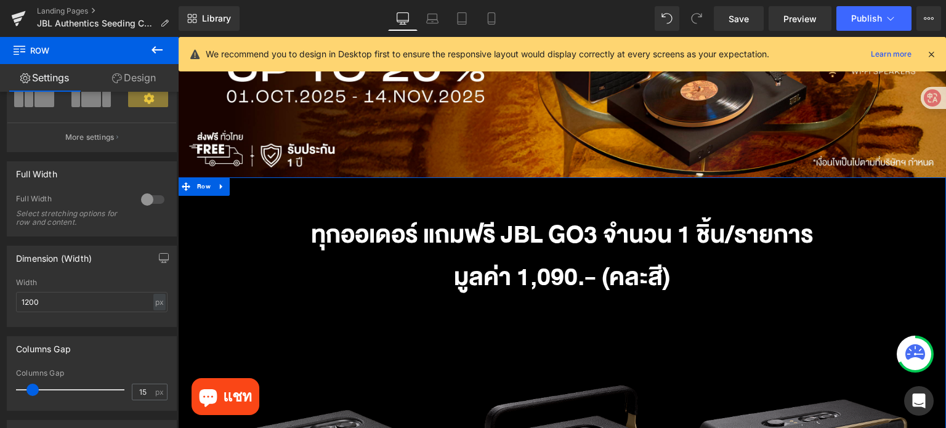
scroll to position [196, 0]
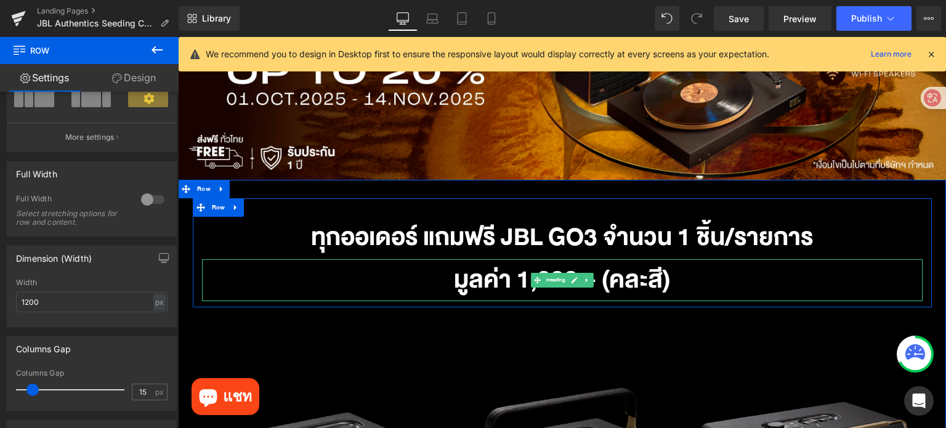
click at [631, 279] on h1 "มูลค่า 1,090.- (คละสี)" at bounding box center [562, 280] width 721 height 43
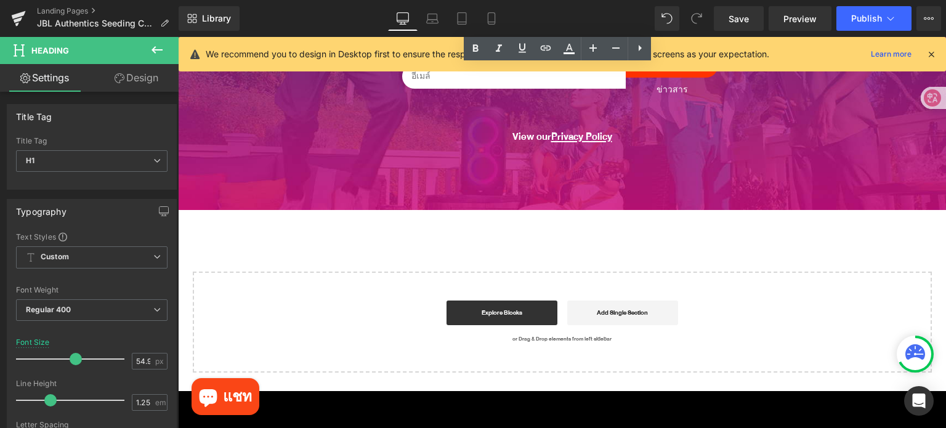
scroll to position [997, 0]
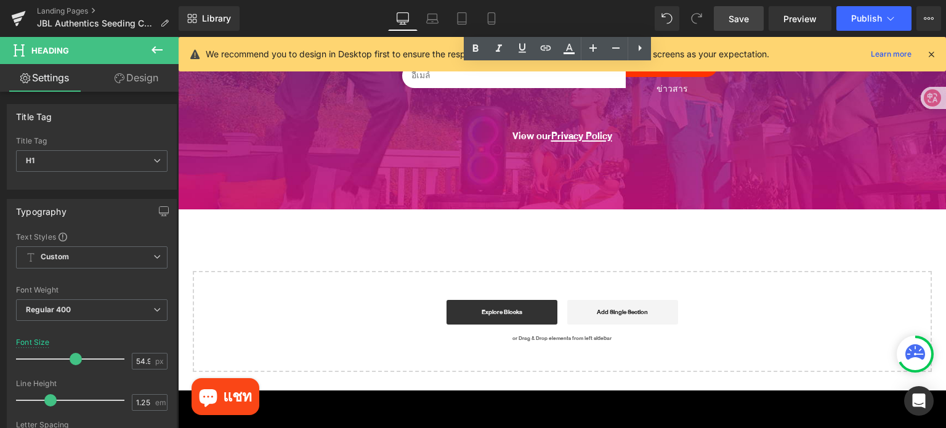
click at [746, 18] on span "Save" at bounding box center [739, 18] width 20 height 13
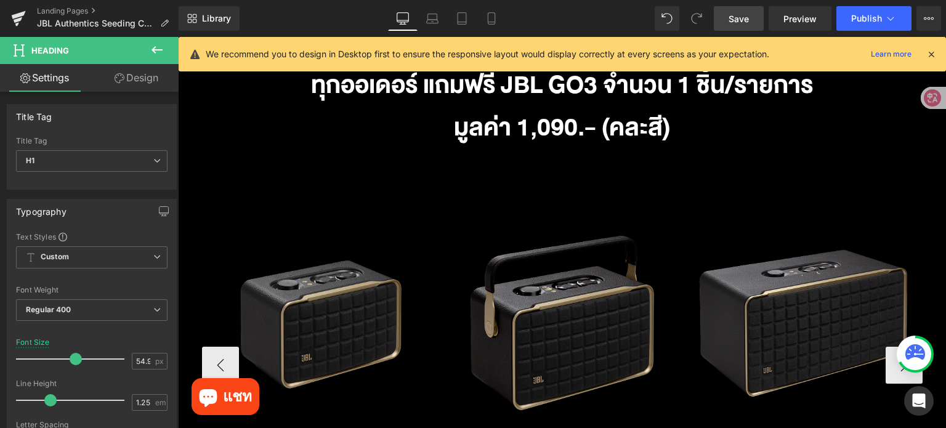
scroll to position [431, 0]
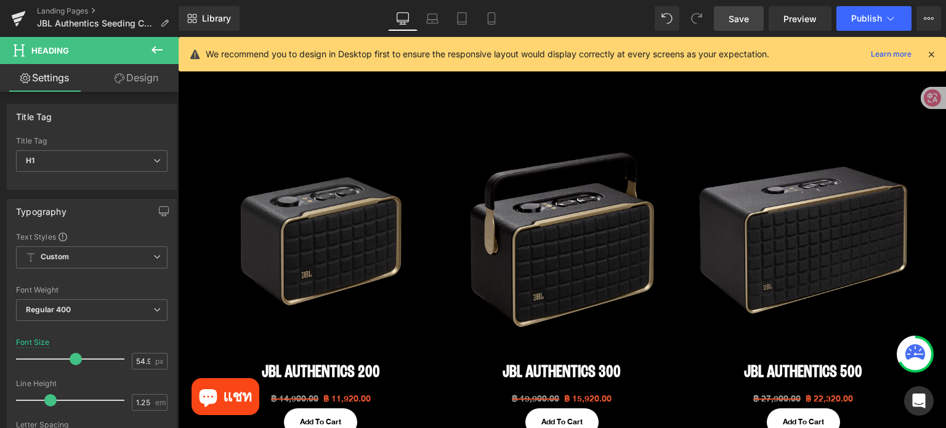
drag, startPoint x: 931, startPoint y: 48, endPoint x: 605, endPoint y: 5, distance: 329.3
click at [931, 48] on div at bounding box center [932, 54] width 10 height 14
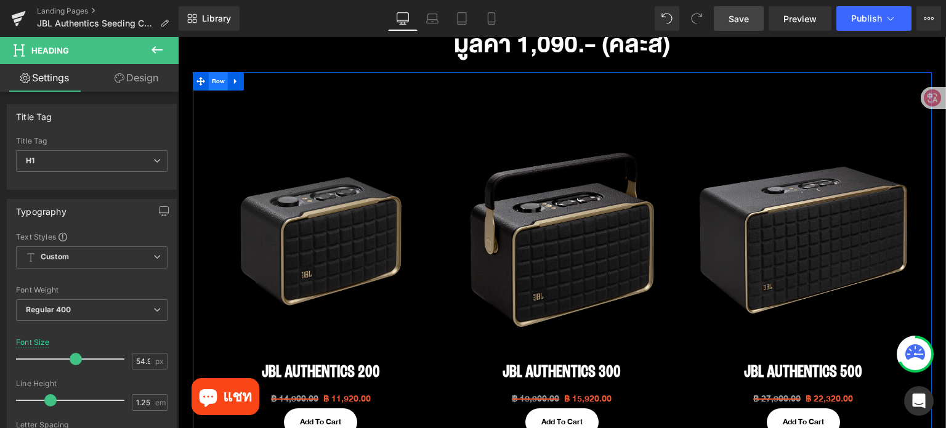
click at [211, 78] on span "Row" at bounding box center [219, 81] width 20 height 18
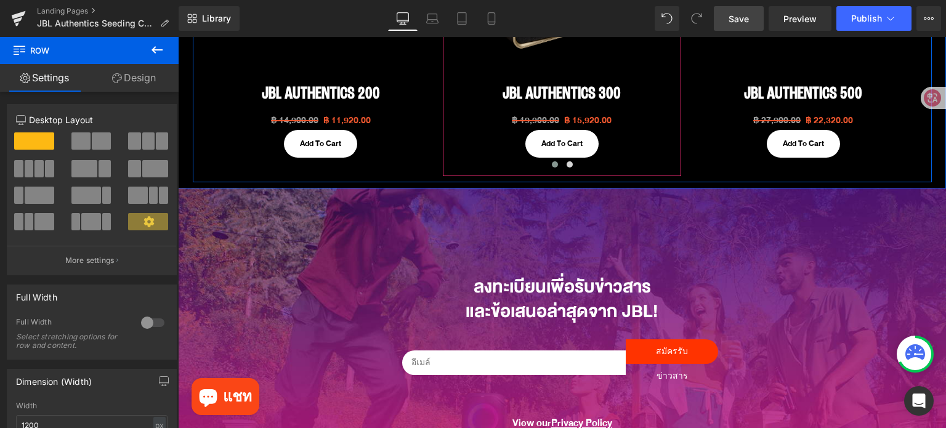
scroll to position [739, 0]
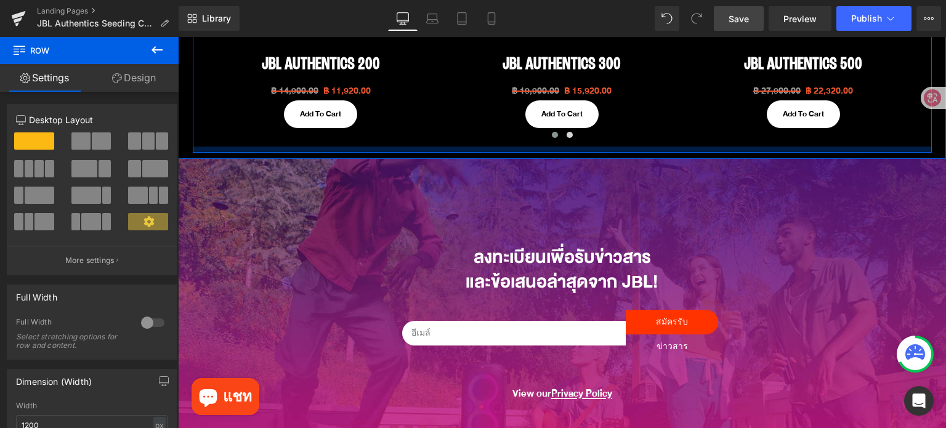
click at [662, 147] on div at bounding box center [562, 150] width 739 height 6
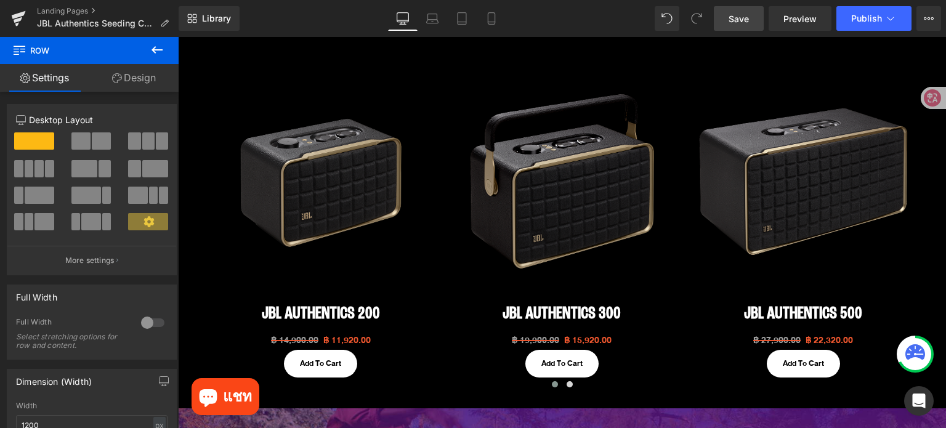
scroll to position [431, 0]
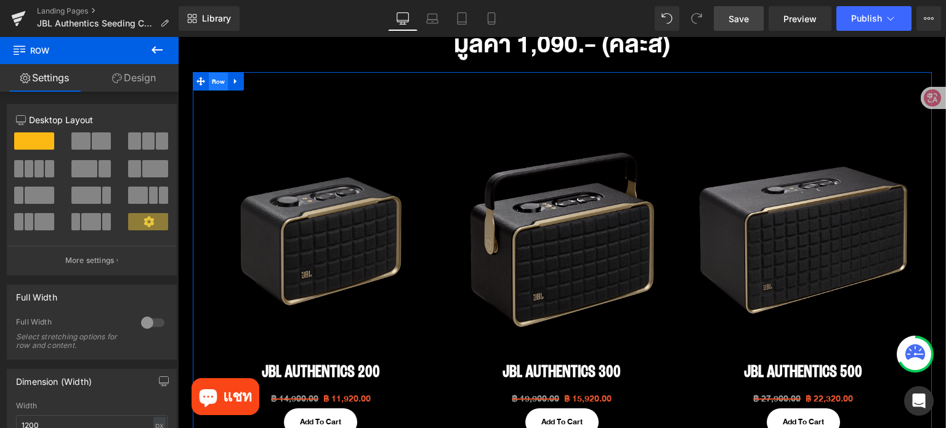
click at [209, 81] on span "Row" at bounding box center [219, 82] width 20 height 18
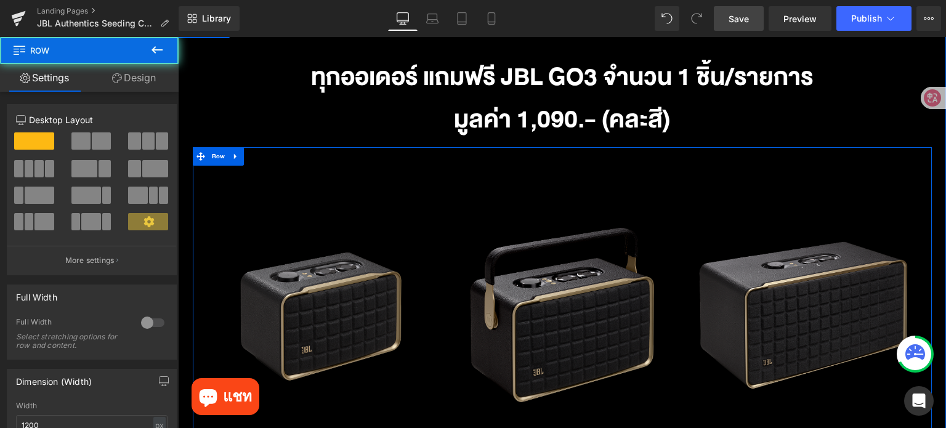
scroll to position [308, 0]
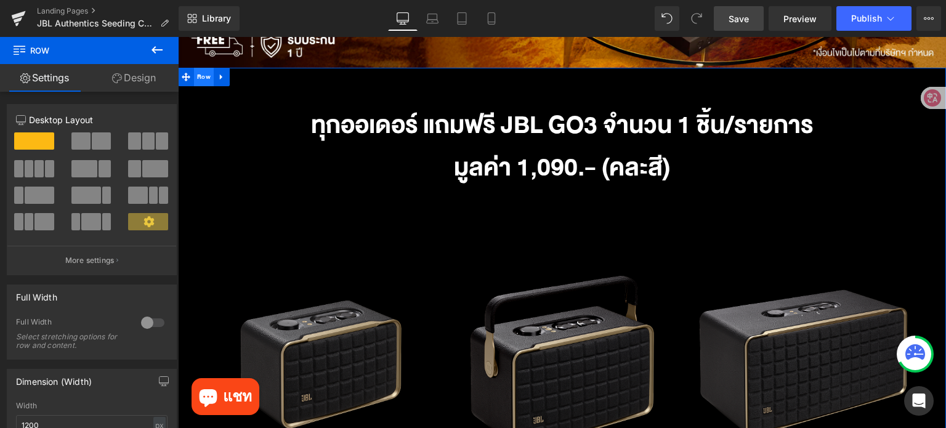
click at [207, 79] on span "Row" at bounding box center [204, 77] width 20 height 18
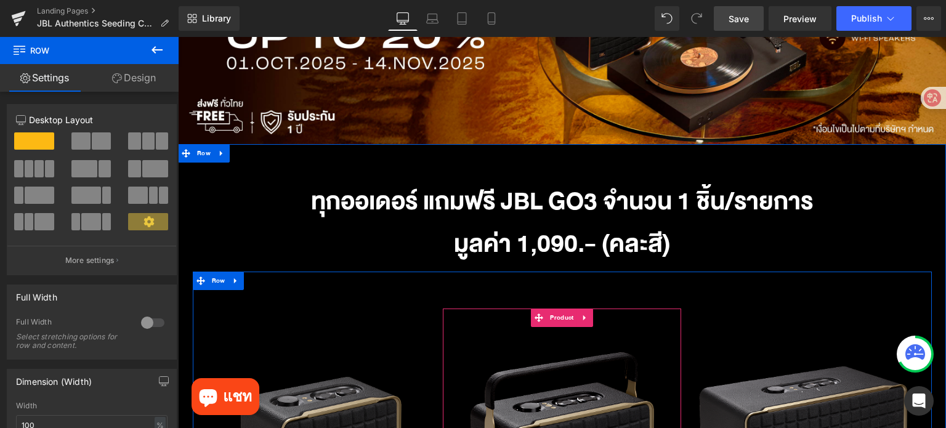
scroll to position [229, 0]
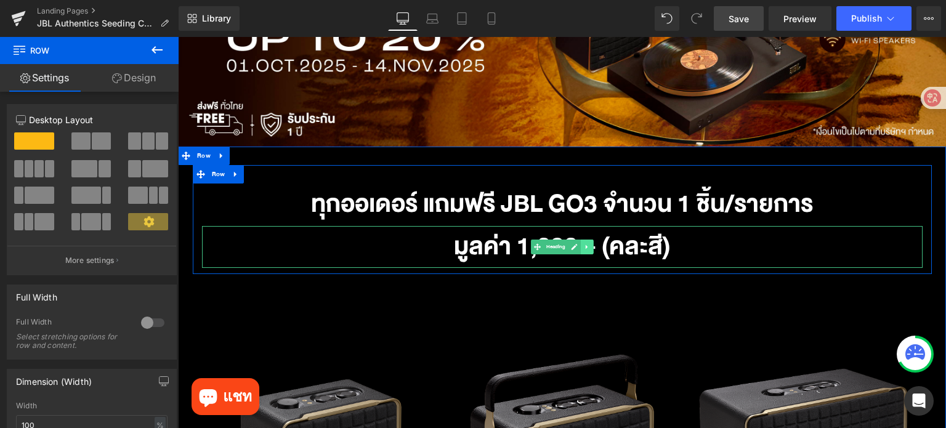
click at [583, 246] on icon at bounding box center [586, 246] width 7 height 7
click at [577, 245] on icon at bounding box center [580, 246] width 7 height 7
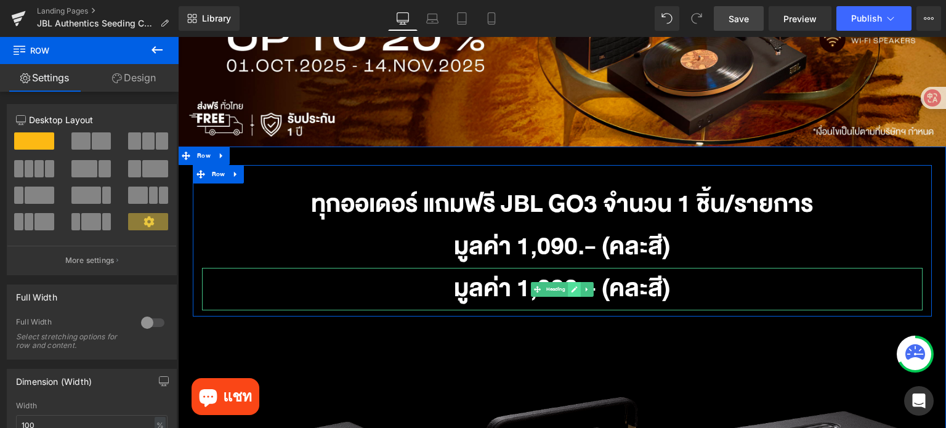
click at [572, 288] on icon at bounding box center [574, 289] width 7 height 7
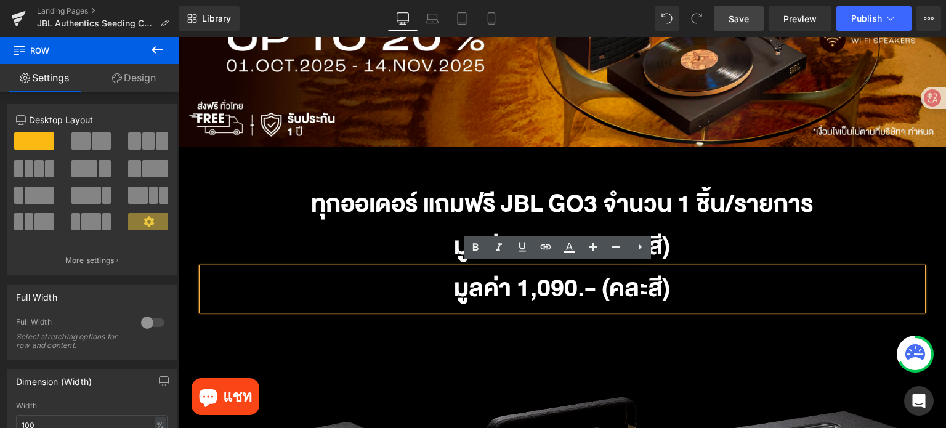
click at [572, 288] on h1 "มูลค่า 1,090.- (คละสี)" at bounding box center [562, 289] width 721 height 43
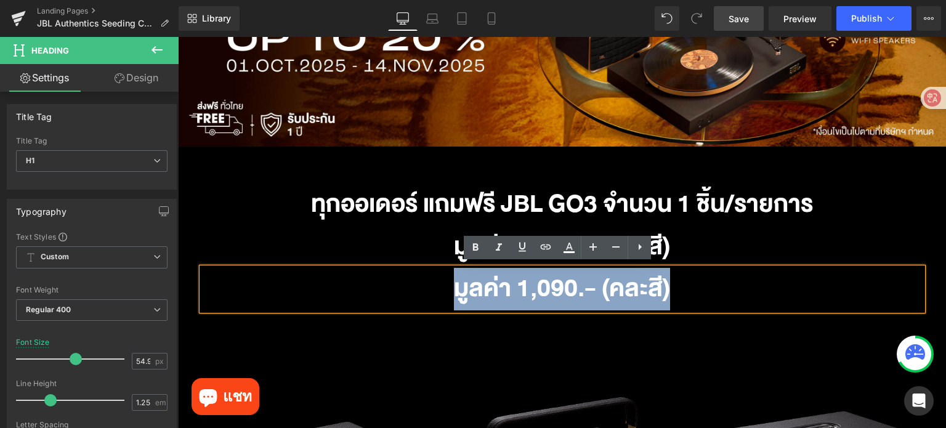
drag, startPoint x: 633, startPoint y: 296, endPoint x: 415, endPoint y: 298, distance: 218.1
click at [415, 298] on h1 "มูลค่า 1,090.- (คละสี)" at bounding box center [562, 289] width 721 height 43
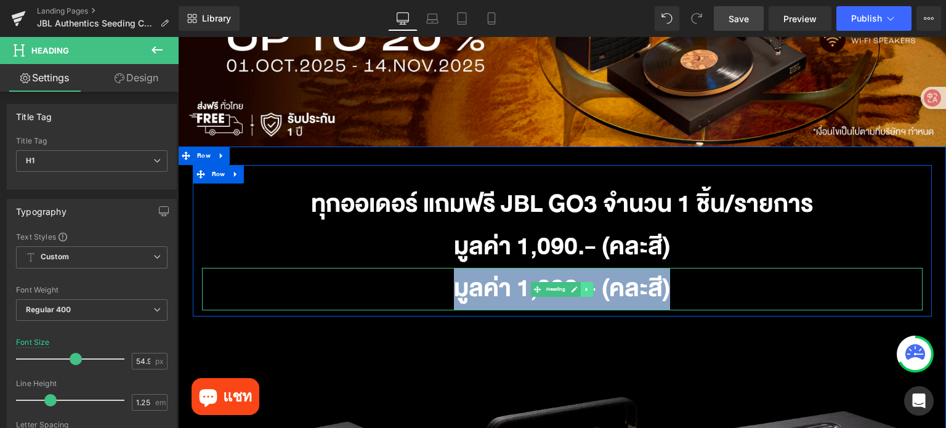
click at [584, 288] on icon at bounding box center [586, 289] width 7 height 7
click at [590, 286] on icon at bounding box center [593, 289] width 7 height 7
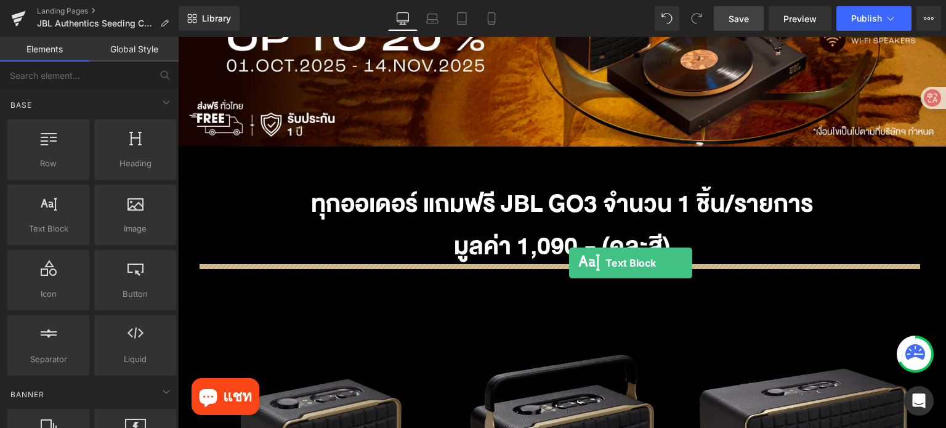
drag, startPoint x: 228, startPoint y: 268, endPoint x: 569, endPoint y: 263, distance: 341.3
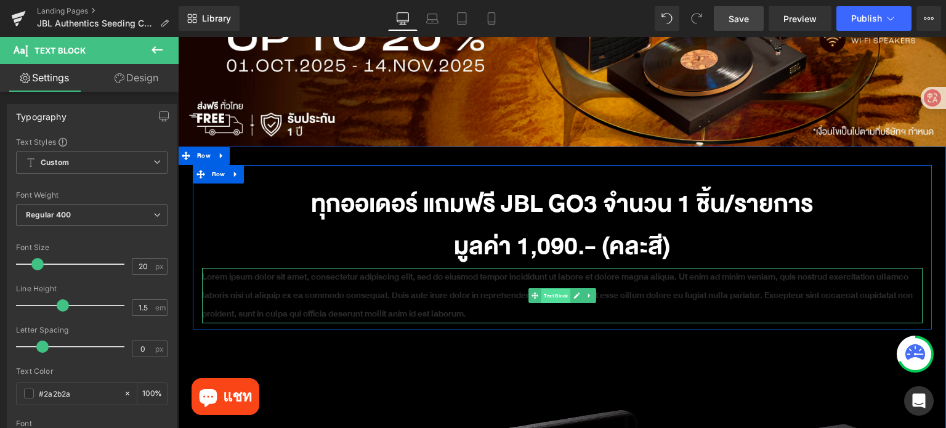
click at [550, 295] on span "Text Block" at bounding box center [555, 296] width 29 height 15
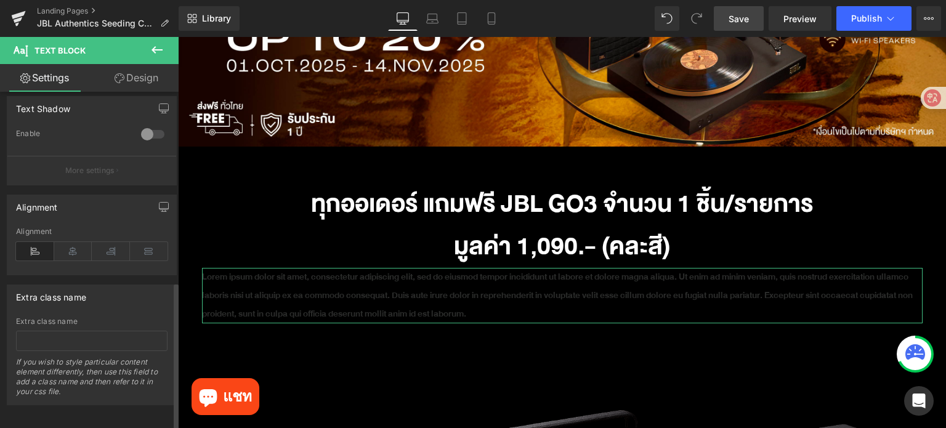
scroll to position [440, 0]
click at [73, 241] on icon at bounding box center [73, 249] width 38 height 18
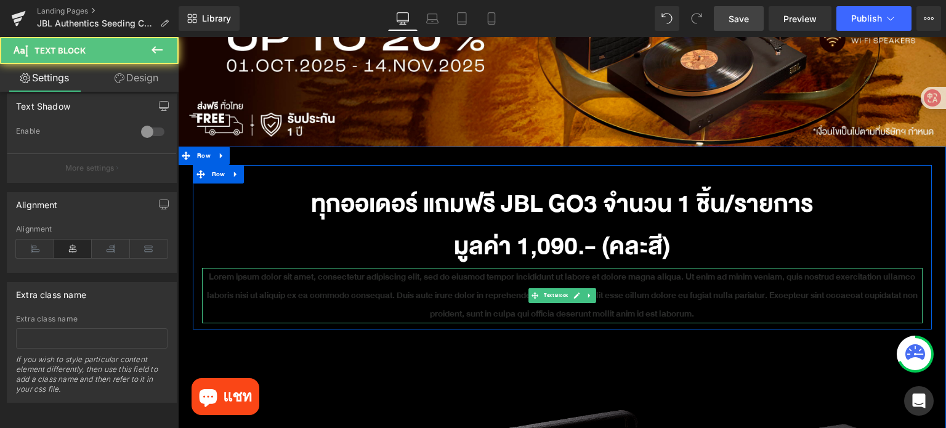
click at [636, 310] on p "Lorem ipsum dolor sit amet, consectetur adipiscing elit, sed do eiusmod tempor …" at bounding box center [562, 295] width 721 height 55
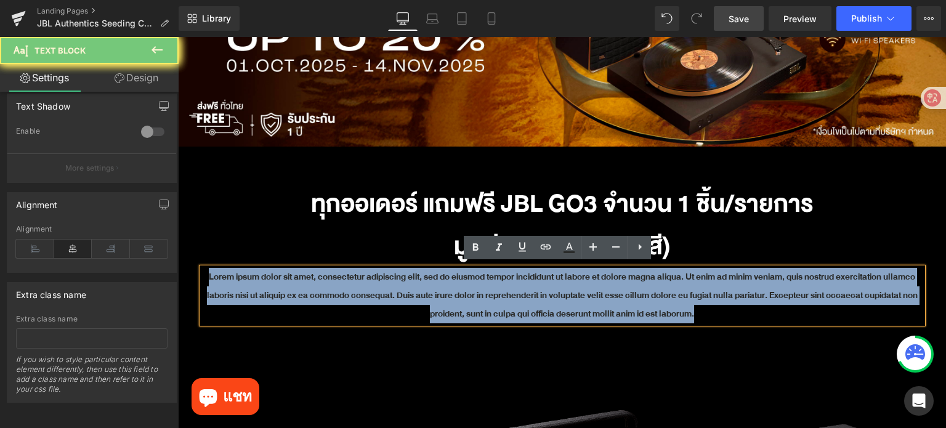
click at [636, 310] on p "Lorem ipsum dolor sit amet, consectetur adipiscing elit, sed do eiusmod tempor …" at bounding box center [562, 295] width 721 height 55
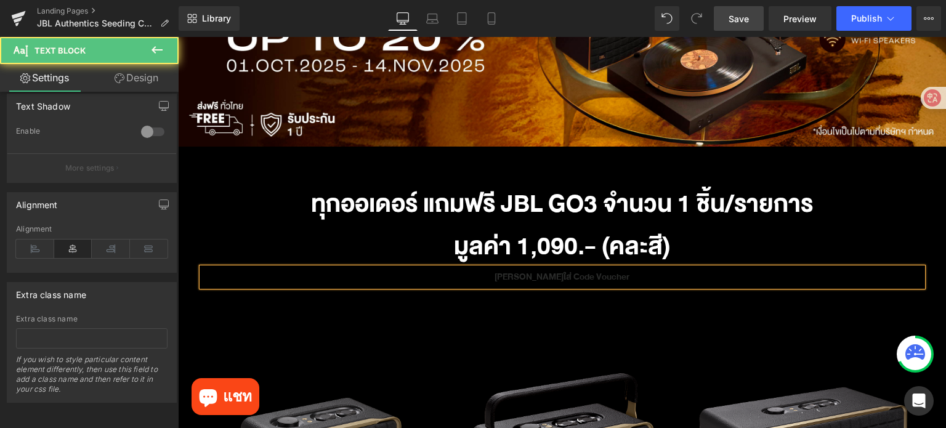
click at [640, 268] on p "[PERSON_NAME]ใส่ Code Voucher" at bounding box center [562, 277] width 721 height 18
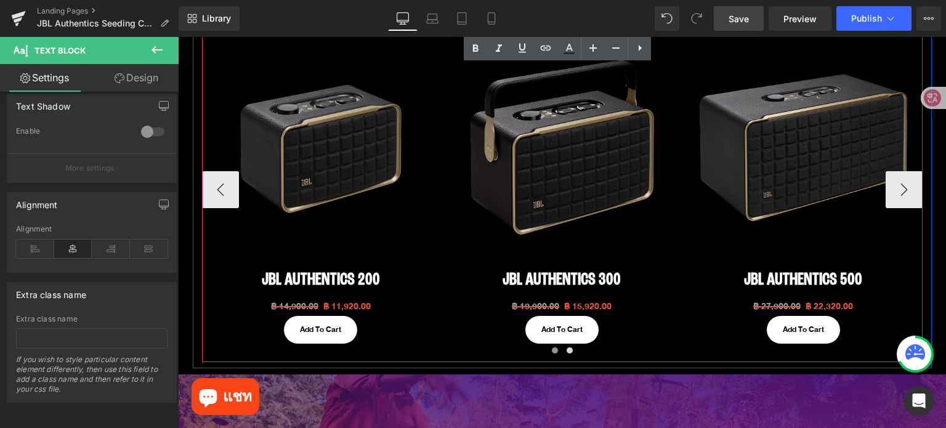
scroll to position [476, 0]
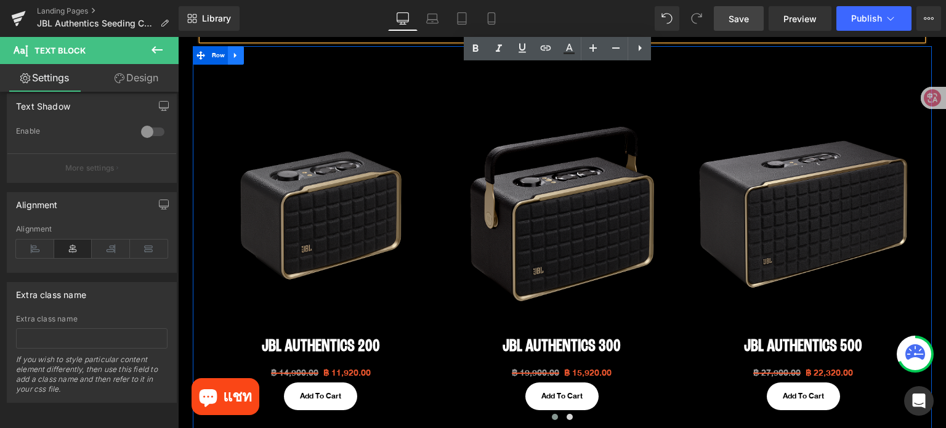
click at [233, 57] on link at bounding box center [236, 55] width 16 height 18
click at [249, 56] on icon at bounding box center [252, 55] width 9 height 9
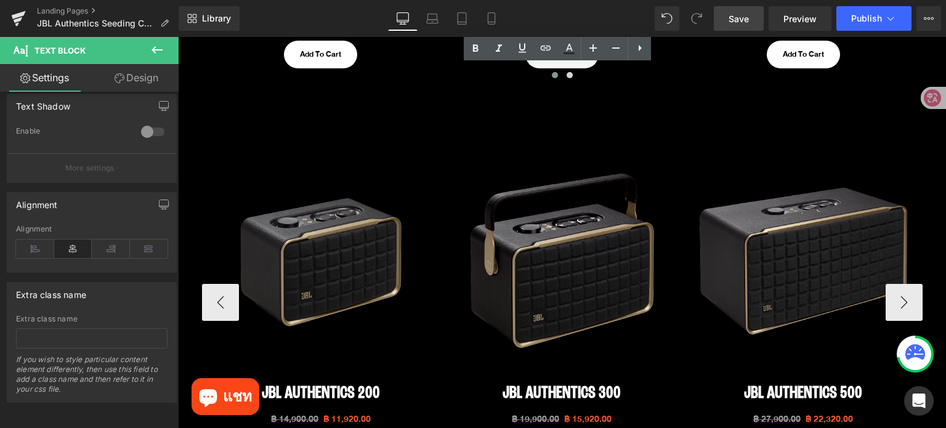
scroll to position [821, 0]
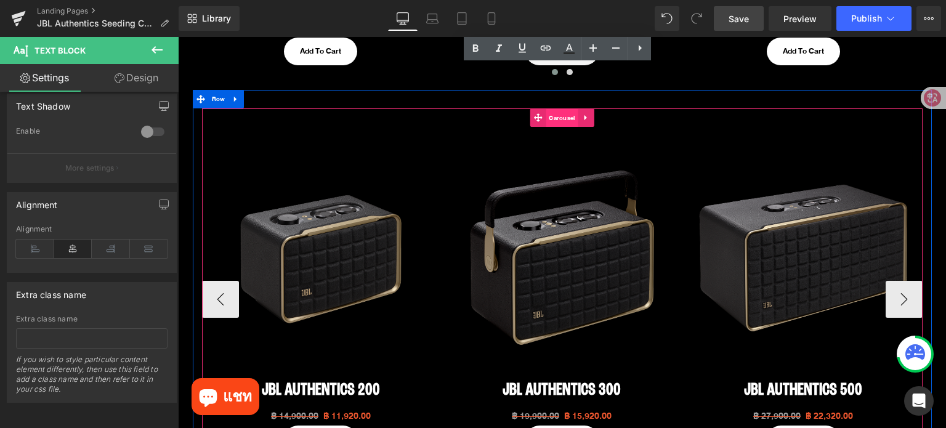
click at [548, 119] on span "Carousel" at bounding box center [562, 118] width 32 height 18
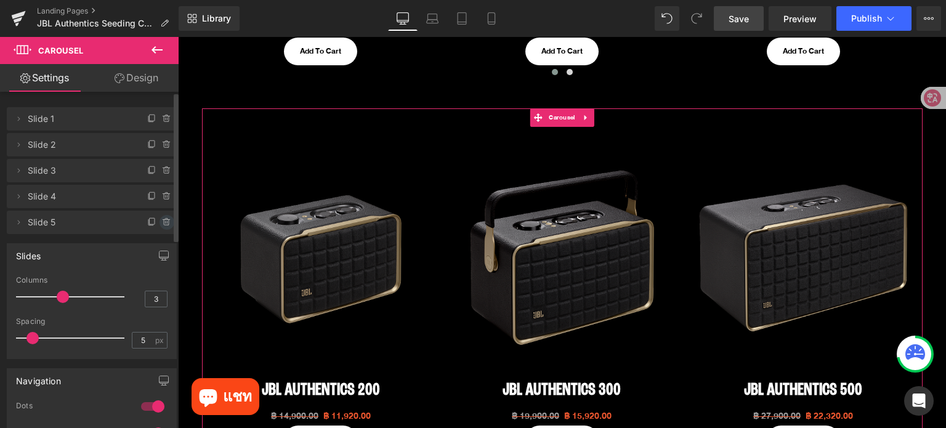
click at [165, 219] on icon at bounding box center [166, 219] width 2 height 1
click at [161, 219] on button "Delete" at bounding box center [153, 223] width 39 height 16
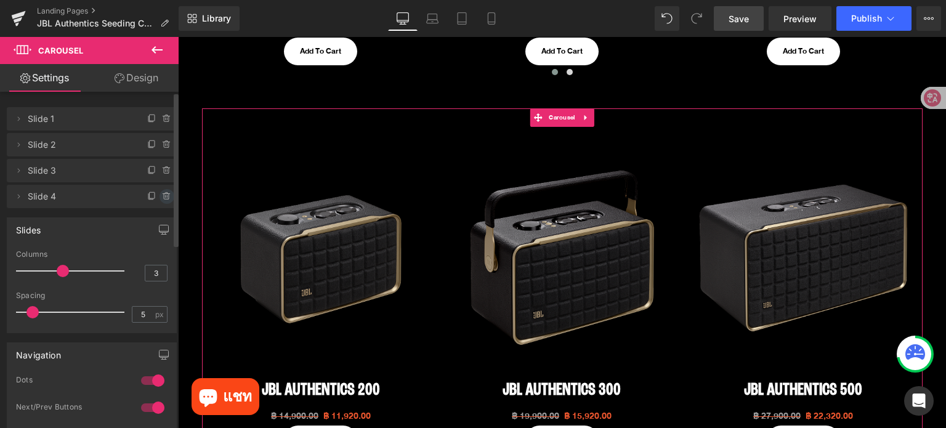
click at [163, 194] on icon at bounding box center [166, 194] width 7 height 0
click at [160, 194] on button "Delete" at bounding box center [153, 197] width 39 height 16
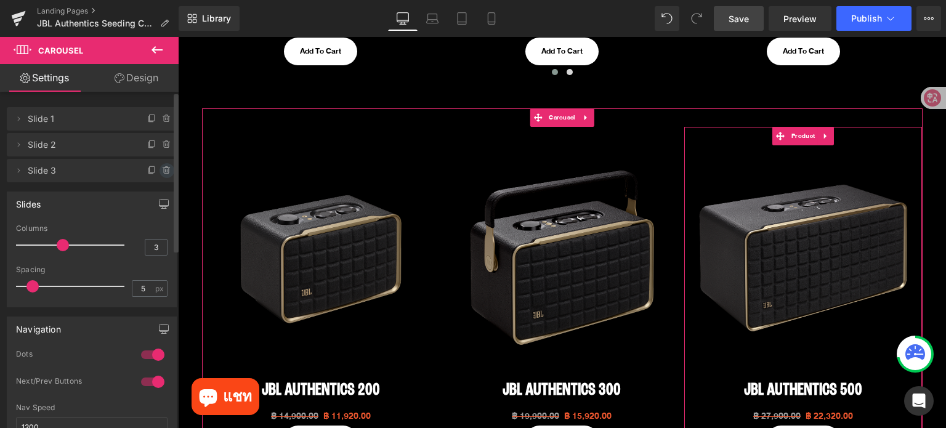
click at [165, 168] on icon at bounding box center [166, 167] width 2 height 1
click at [162, 168] on button "Delete" at bounding box center [153, 171] width 39 height 16
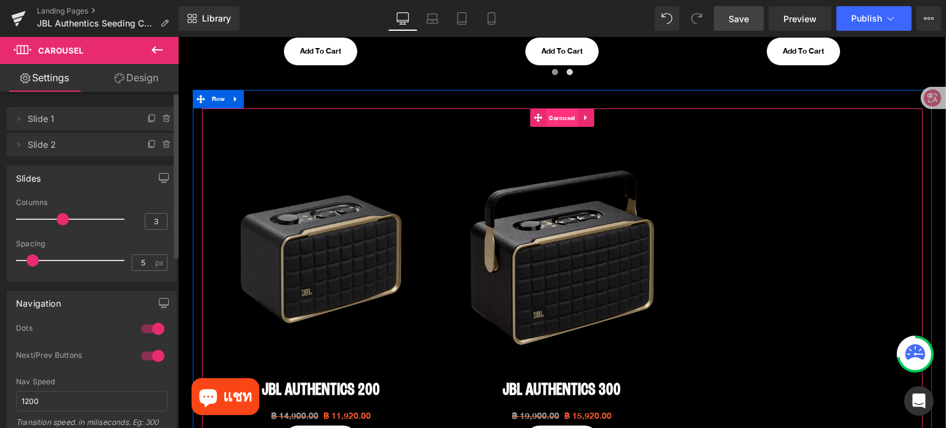
click at [559, 113] on span "Carousel" at bounding box center [562, 118] width 32 height 18
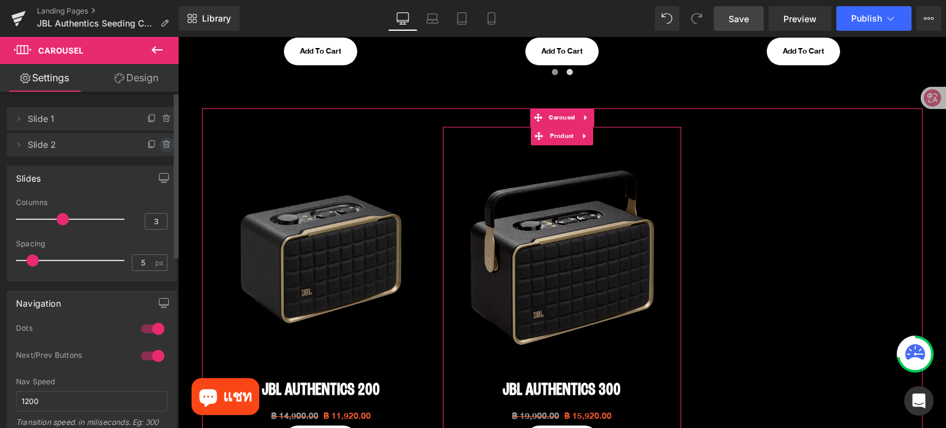
click at [162, 148] on icon at bounding box center [167, 145] width 10 height 10
click at [161, 148] on button "Delete" at bounding box center [153, 145] width 39 height 16
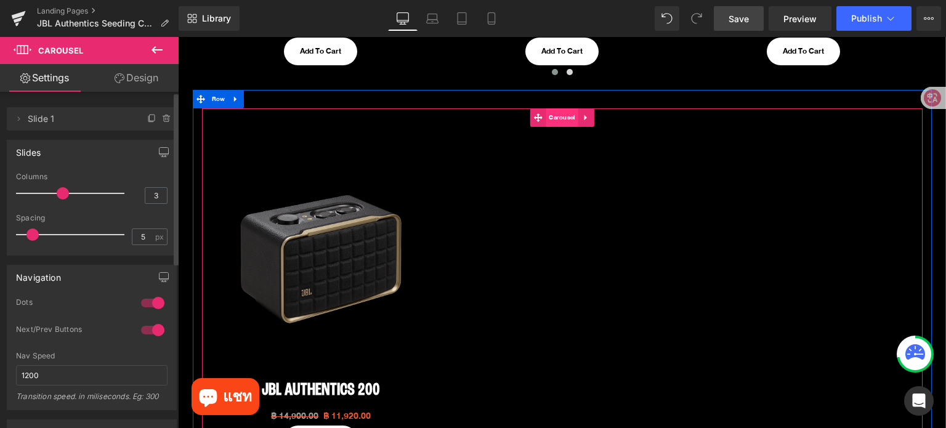
click at [552, 115] on span "Carousel" at bounding box center [562, 117] width 32 height 18
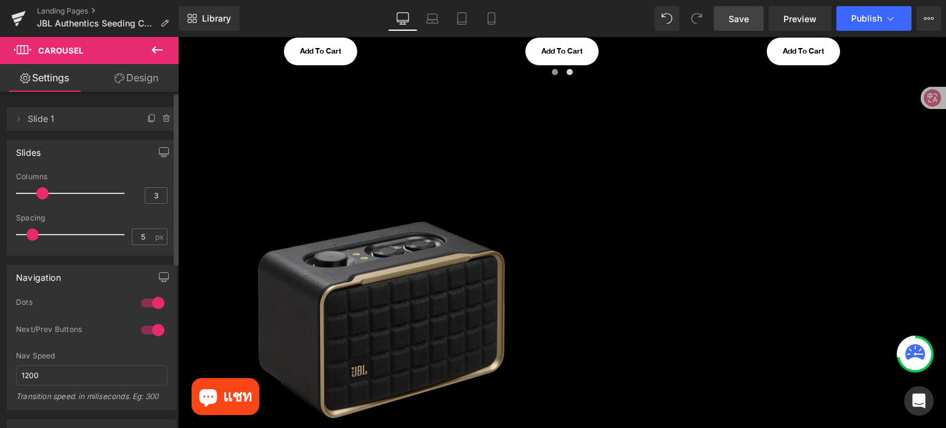
drag, startPoint x: 62, startPoint y: 192, endPoint x: 41, endPoint y: 192, distance: 20.3
click at [41, 192] on span at bounding box center [42, 193] width 12 height 12
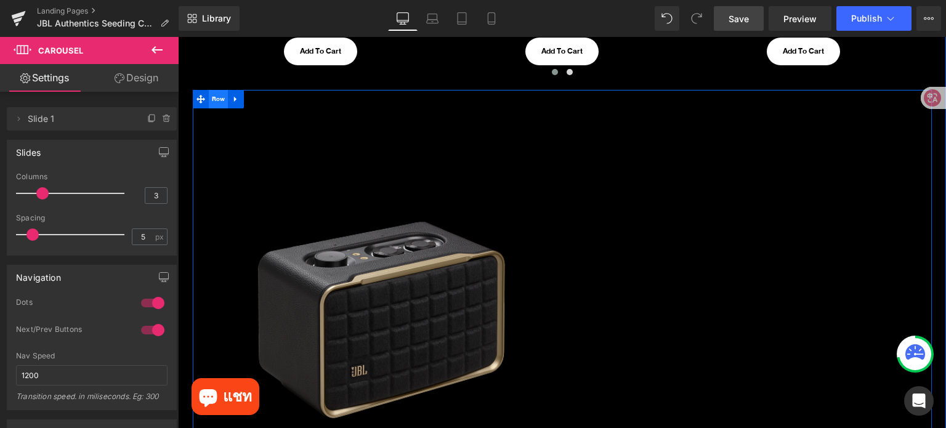
click at [213, 98] on span "Row" at bounding box center [219, 99] width 20 height 18
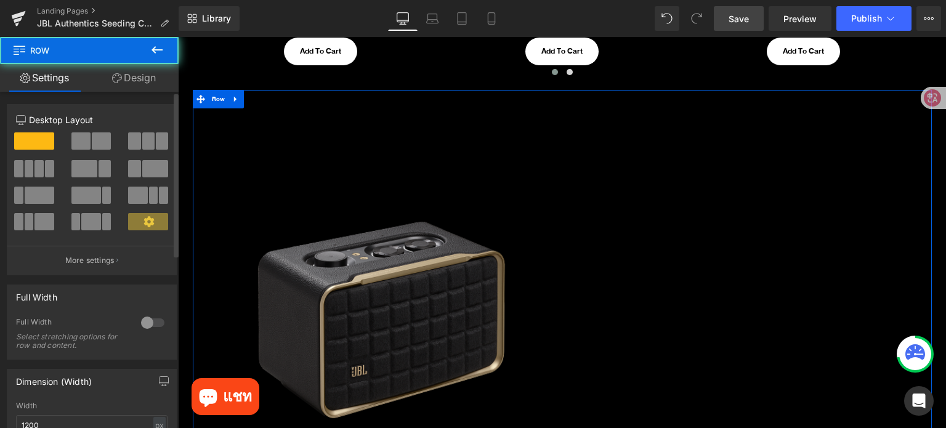
click at [92, 144] on span at bounding box center [101, 140] width 19 height 17
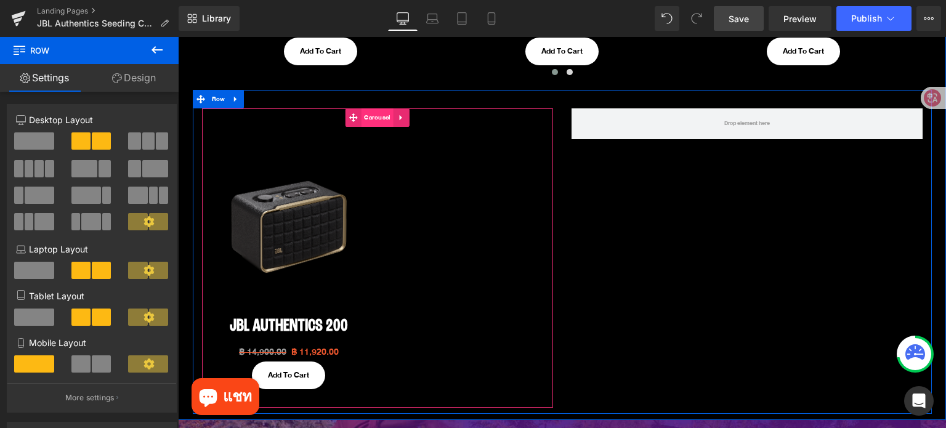
drag, startPoint x: 373, startPoint y: 110, endPoint x: 362, endPoint y: 116, distance: 13.0
click at [372, 110] on span "Carousel" at bounding box center [377, 117] width 32 height 18
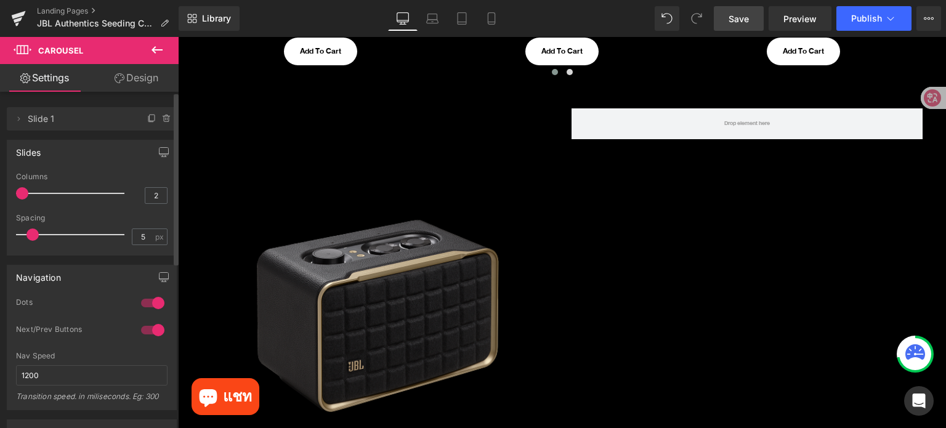
drag, startPoint x: 34, startPoint y: 193, endPoint x: 22, endPoint y: 193, distance: 12.3
click at [22, 193] on span at bounding box center [22, 193] width 12 height 12
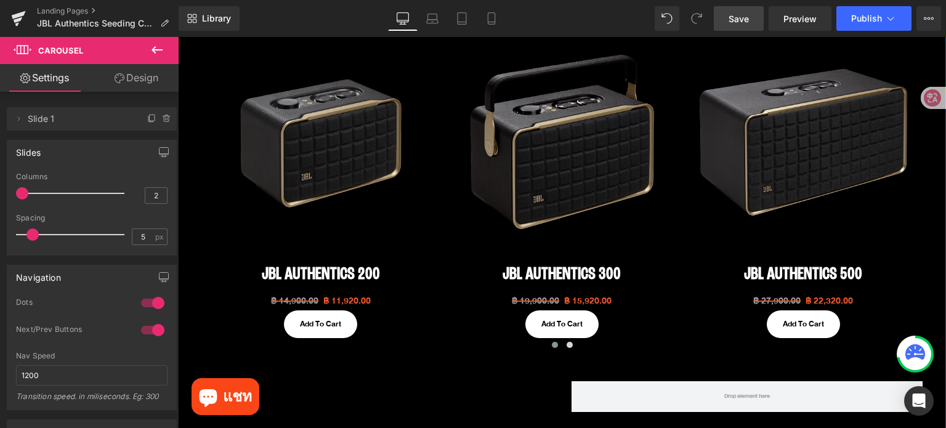
scroll to position [759, 0]
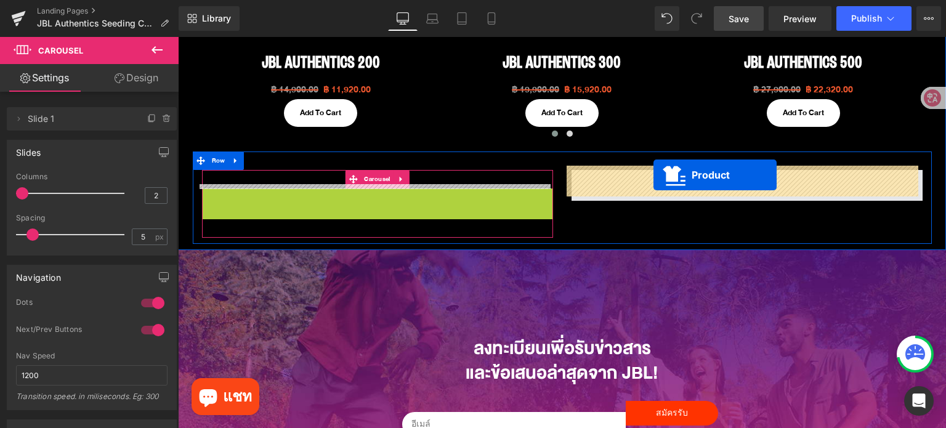
drag, startPoint x: 352, startPoint y: 199, endPoint x: 654, endPoint y: 175, distance: 302.8
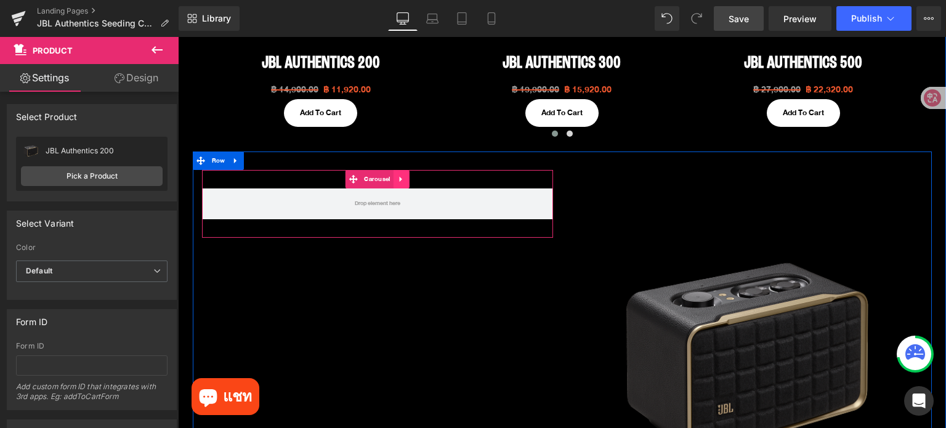
click at [399, 170] on link at bounding box center [402, 179] width 16 height 18
click at [410, 177] on link at bounding box center [410, 179] width 16 height 18
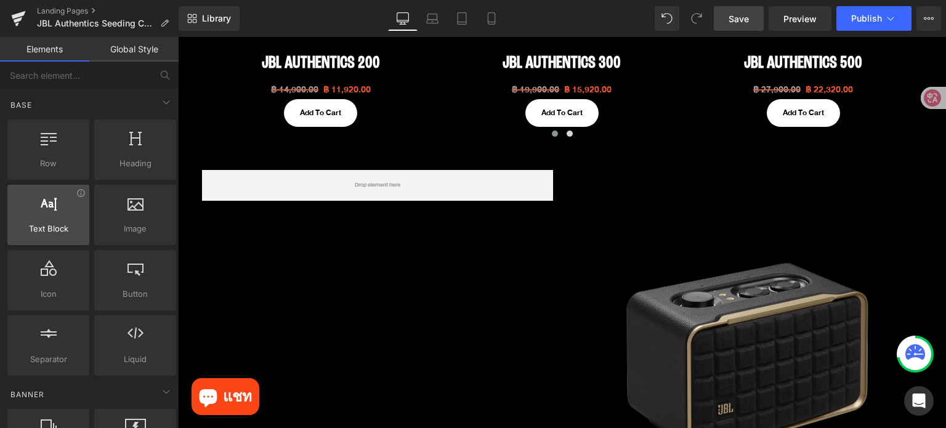
scroll to position [0, 0]
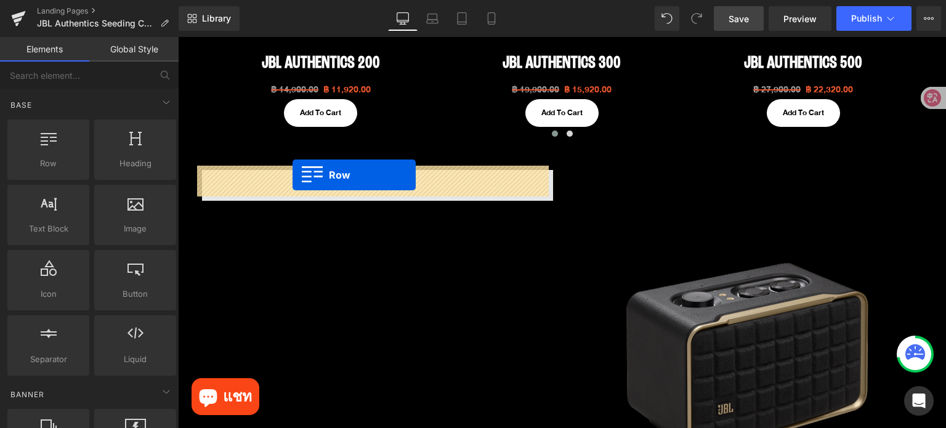
drag, startPoint x: 245, startPoint y: 201, endPoint x: 293, endPoint y: 175, distance: 54.6
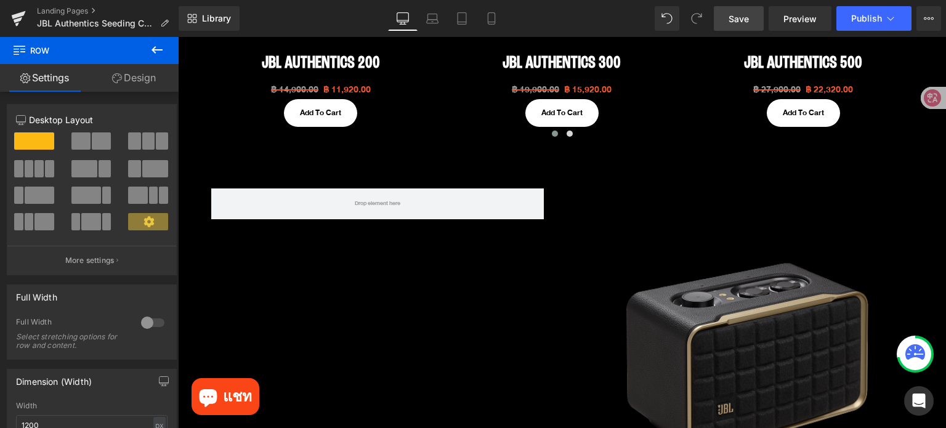
click at [156, 51] on icon at bounding box center [157, 50] width 15 height 15
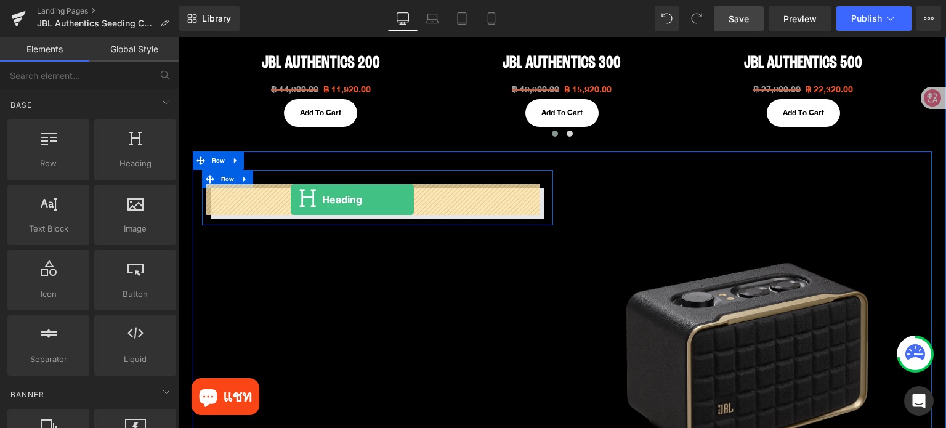
drag, startPoint x: 184, startPoint y: 169, endPoint x: 291, endPoint y: 200, distance: 111.4
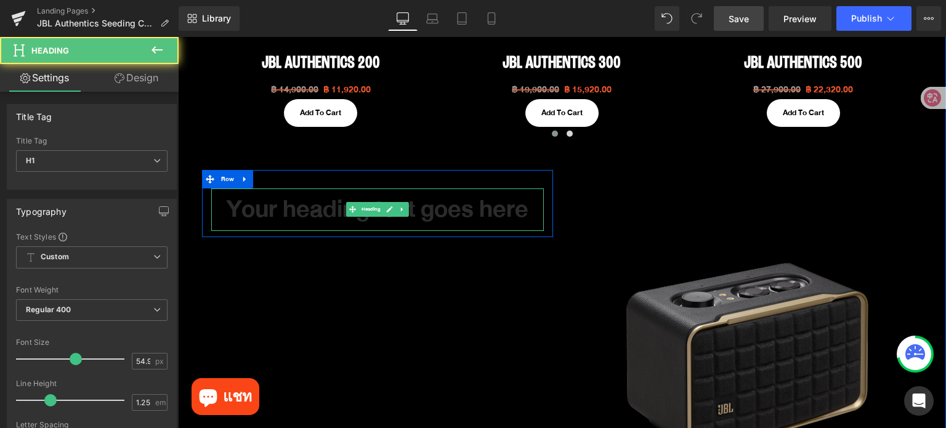
click at [481, 219] on h1 "Your heading text goes here" at bounding box center [377, 210] width 333 height 43
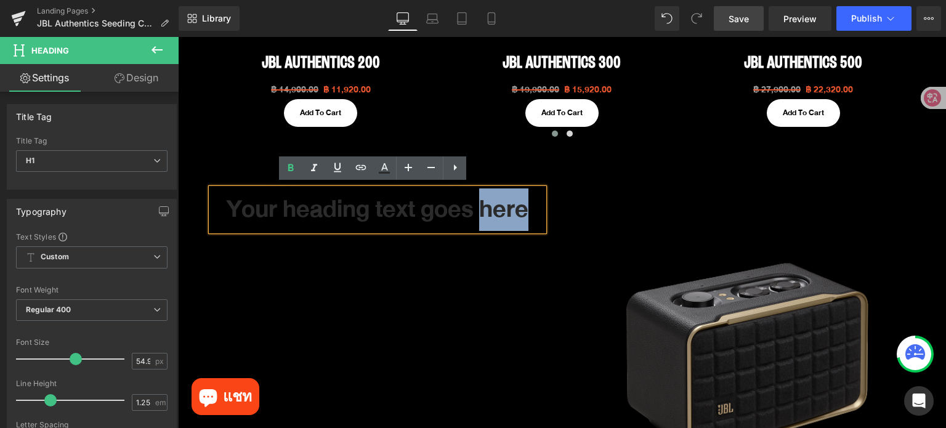
click at [481, 219] on h1 "Your heading text goes here" at bounding box center [377, 210] width 333 height 43
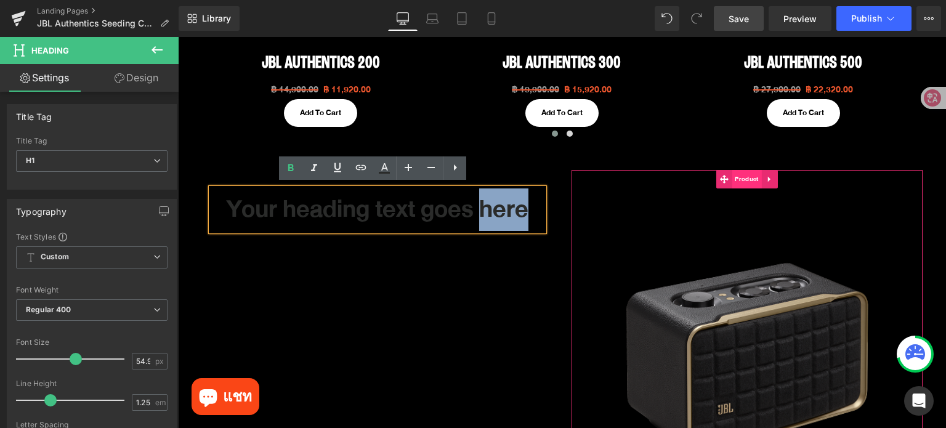
click at [740, 175] on span "Product" at bounding box center [747, 179] width 30 height 18
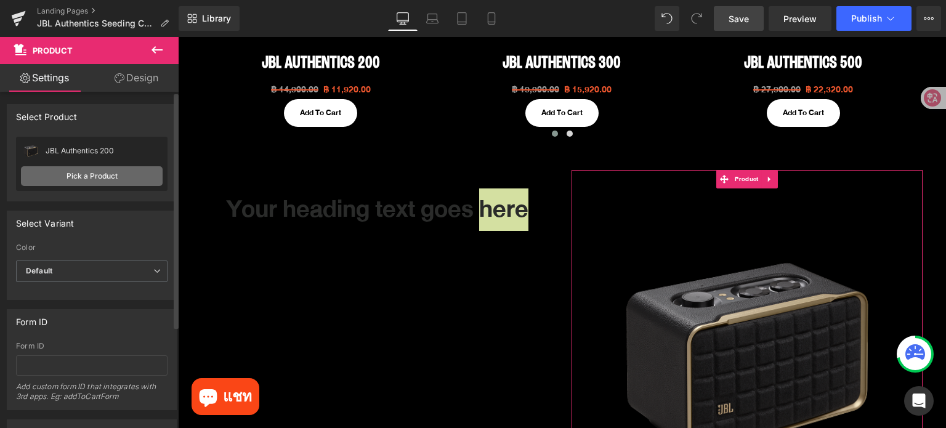
click at [60, 172] on link "Pick a Product" at bounding box center [92, 176] width 142 height 20
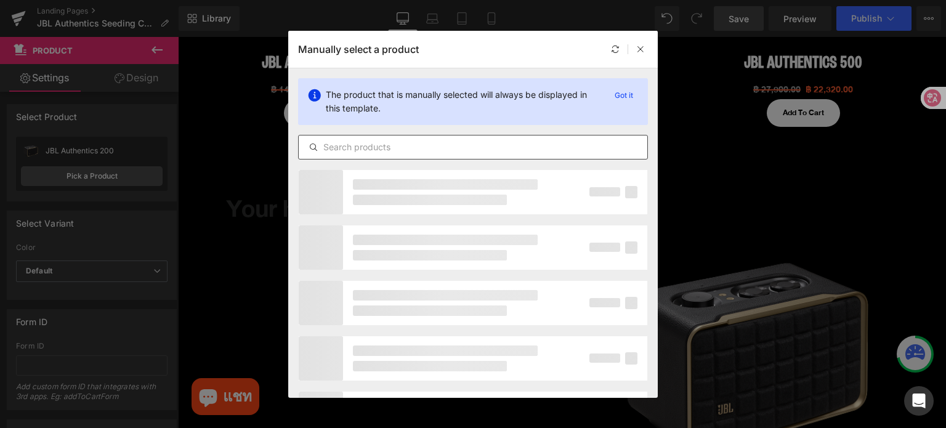
click at [436, 147] on input "text" at bounding box center [473, 147] width 349 height 15
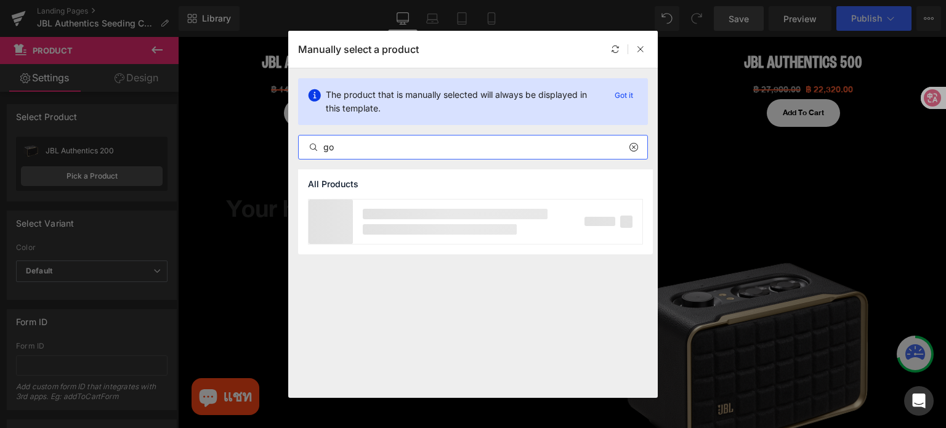
type input "go 3"
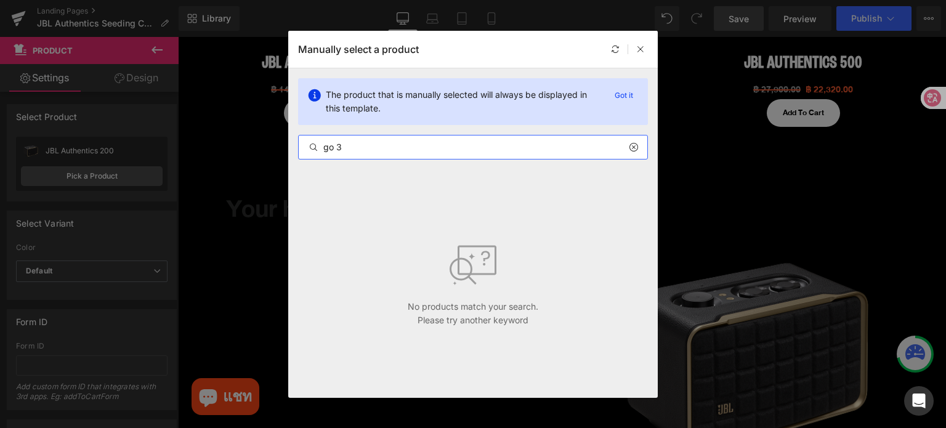
click at [335, 149] on input "go 3" at bounding box center [473, 147] width 349 height 15
drag, startPoint x: 399, startPoint y: 150, endPoint x: 308, endPoint y: 149, distance: 91.2
click at [308, 149] on div "go 3" at bounding box center [473, 147] width 349 height 15
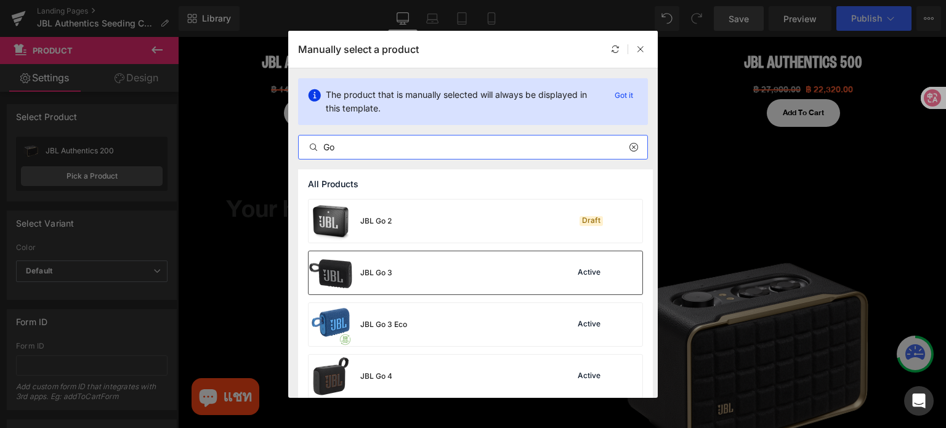
type input "Go"
drag, startPoint x: 436, startPoint y: 272, endPoint x: 328, endPoint y: 184, distance: 138.4
click at [436, 272] on div "JBL Go 3 Active" at bounding box center [476, 272] width 334 height 43
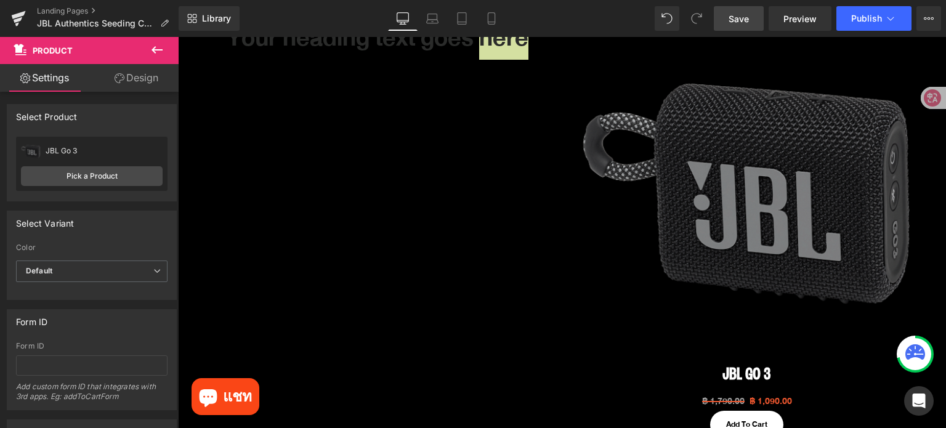
scroll to position [882, 0]
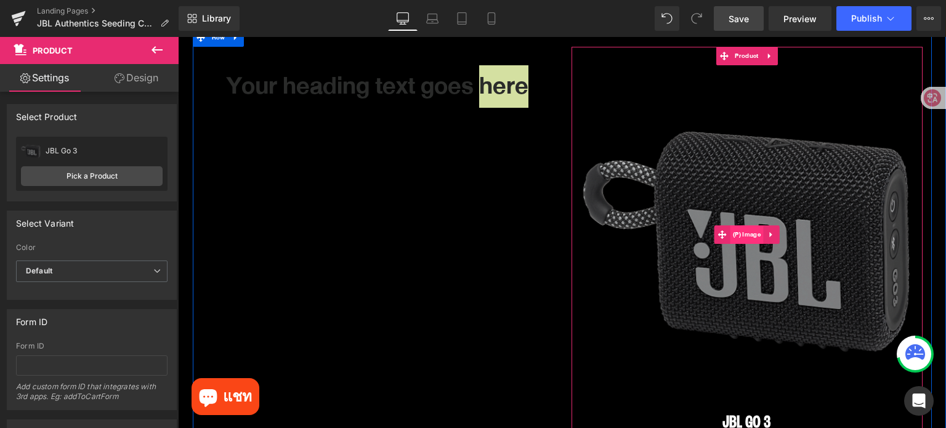
click at [743, 235] on span "(P) Image" at bounding box center [747, 234] width 34 height 18
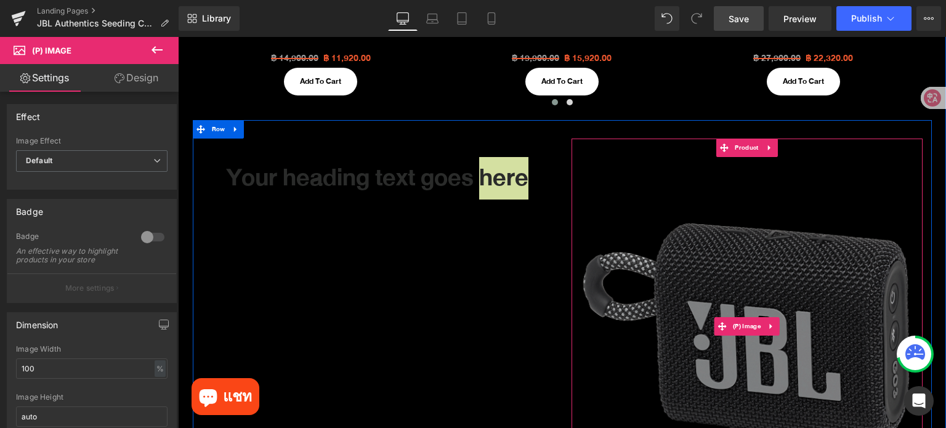
scroll to position [759, 0]
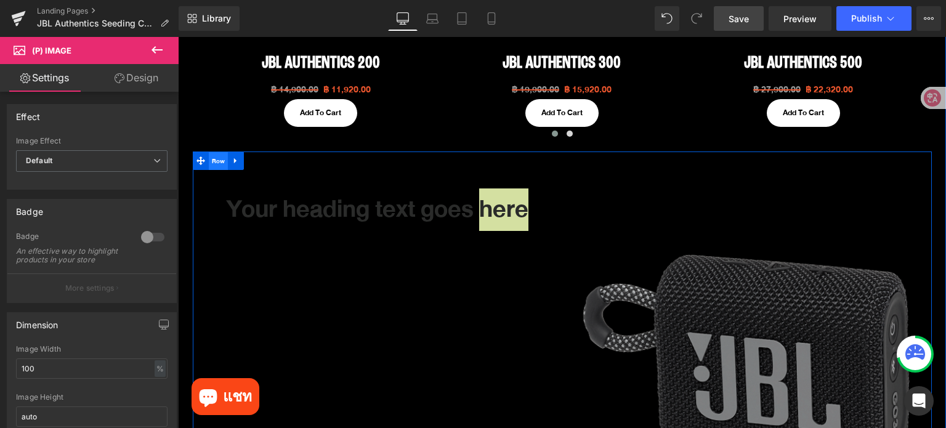
click at [212, 157] on span "Row" at bounding box center [219, 161] width 20 height 18
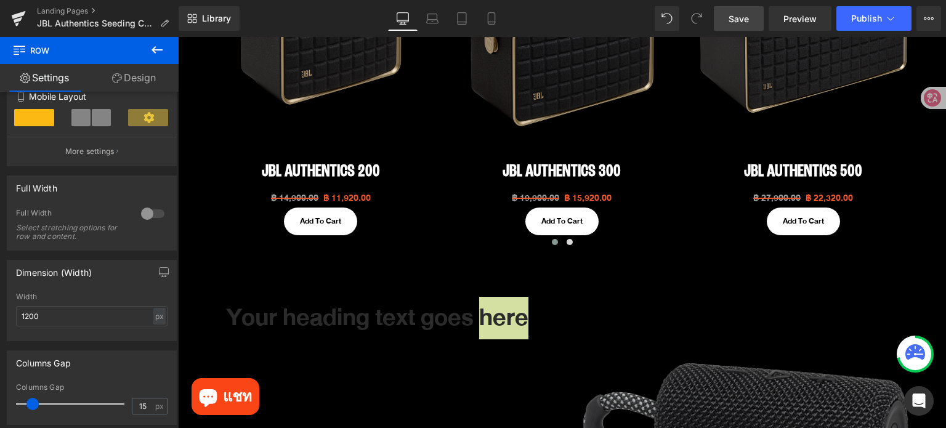
scroll to position [636, 0]
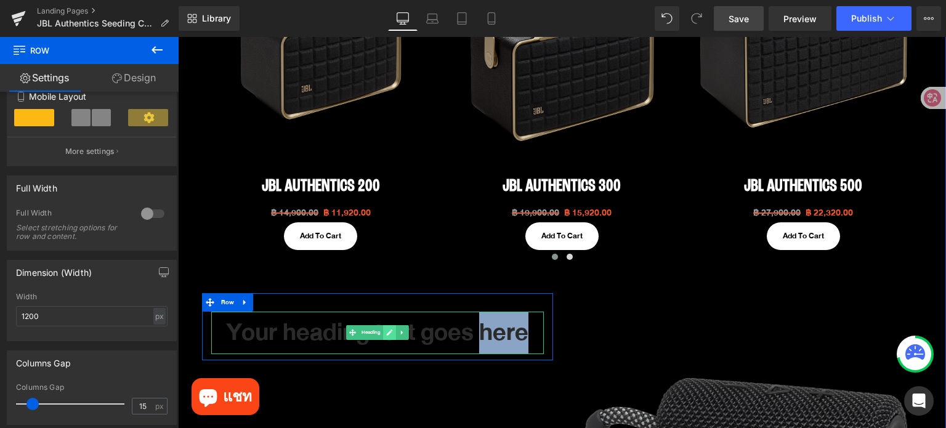
click at [387, 332] on icon at bounding box center [389, 332] width 7 height 7
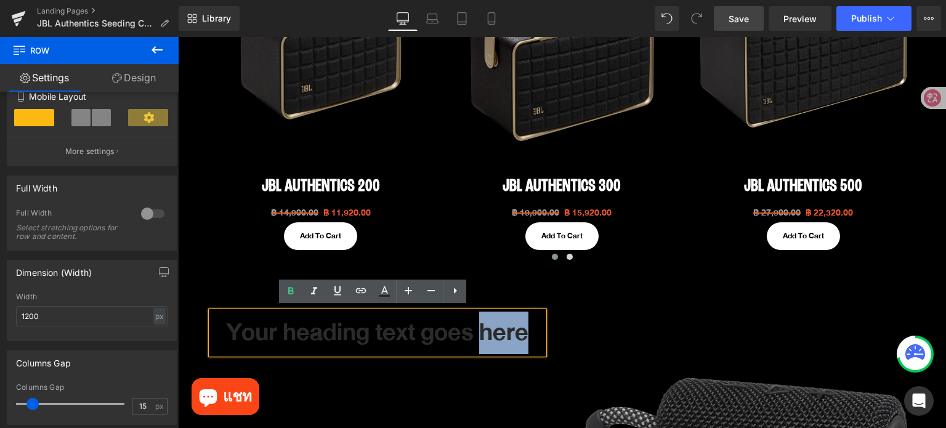
click at [387, 332] on h1 "Your heading text goes here" at bounding box center [377, 333] width 333 height 43
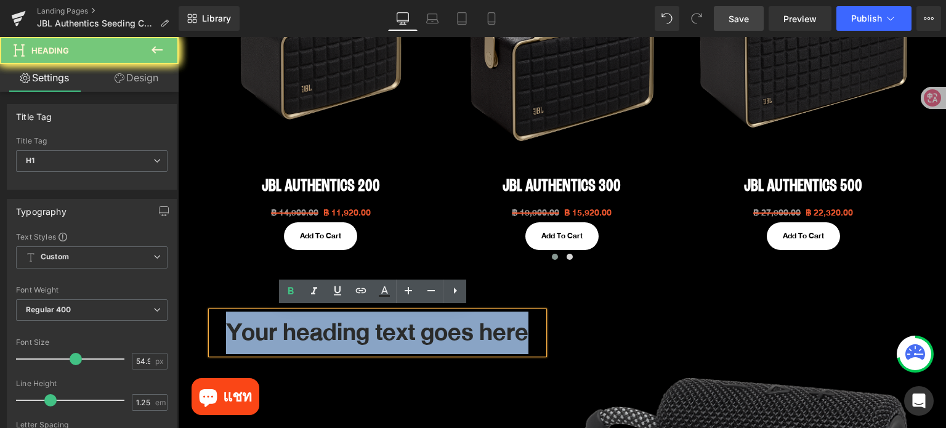
click at [387, 332] on h1 "Your heading text goes here" at bounding box center [377, 333] width 333 height 43
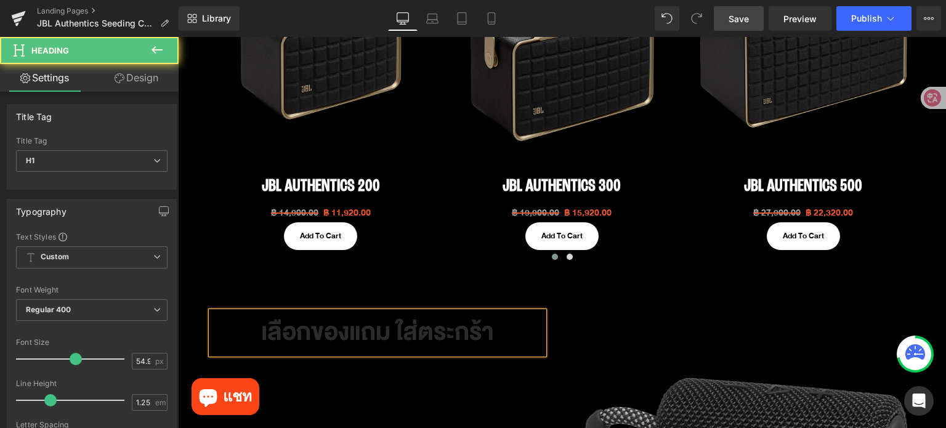
click at [254, 332] on h1 "เลือกของแถม ใส่ตระกร้า" at bounding box center [377, 333] width 333 height 43
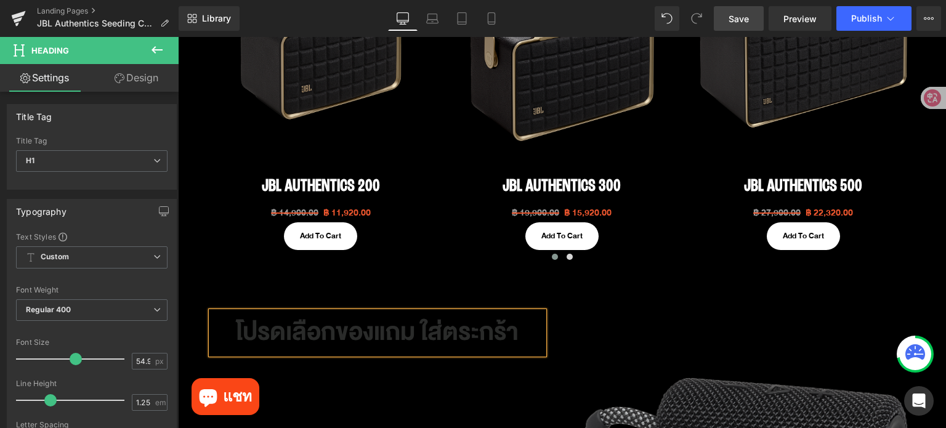
click at [519, 335] on h1 "โปรดเลือกของแถม ใส่ตระกร้า" at bounding box center [377, 333] width 333 height 43
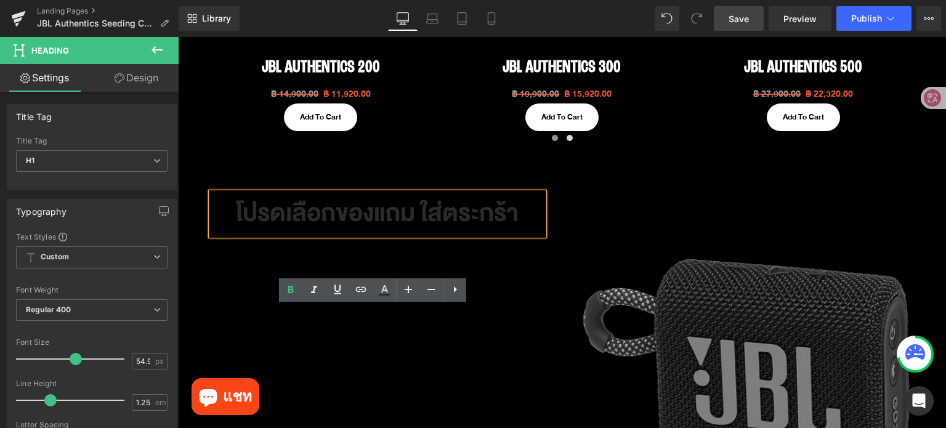
scroll to position [759, 0]
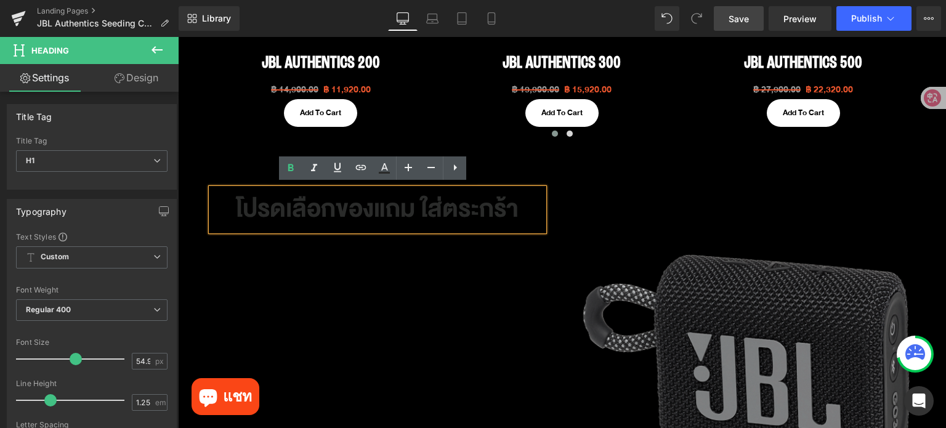
click at [448, 307] on div "โปรดเลือกของแถม ใส่ตระกร้า Heading Row Sale Off (P) Image JBL Go 3 (P) Title ฿ …" at bounding box center [562, 393] width 739 height 483
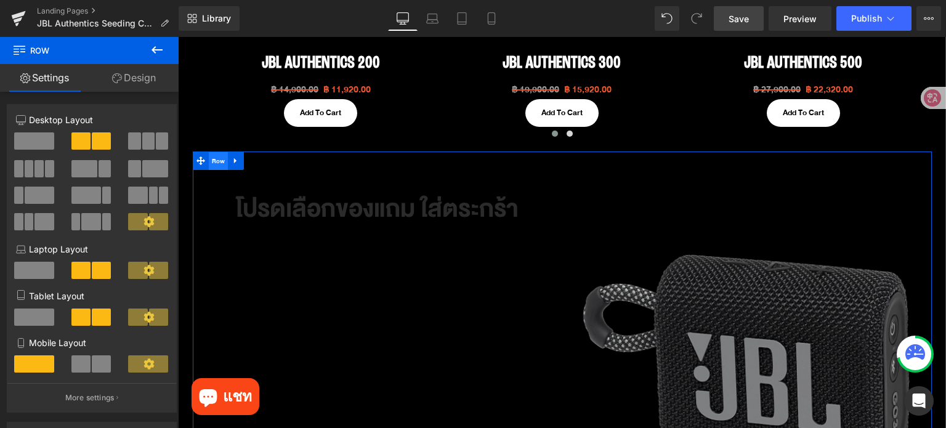
click at [209, 158] on span "Row" at bounding box center [219, 161] width 20 height 18
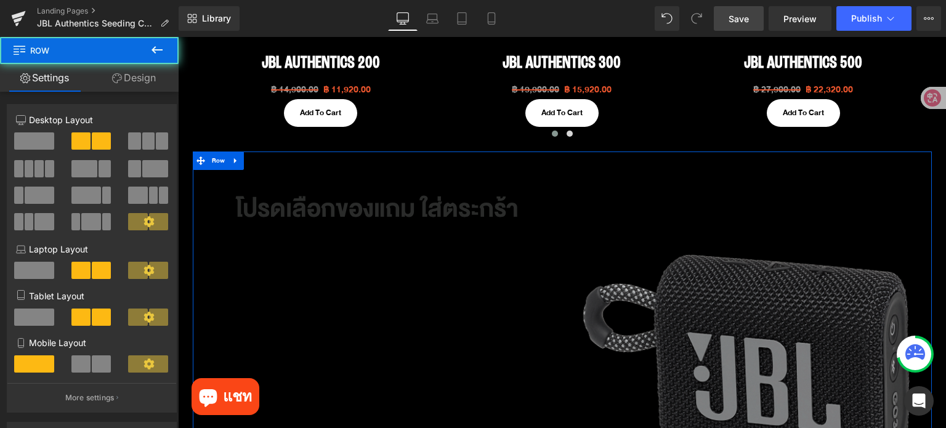
click at [128, 78] on link "Design" at bounding box center [133, 78] width 89 height 28
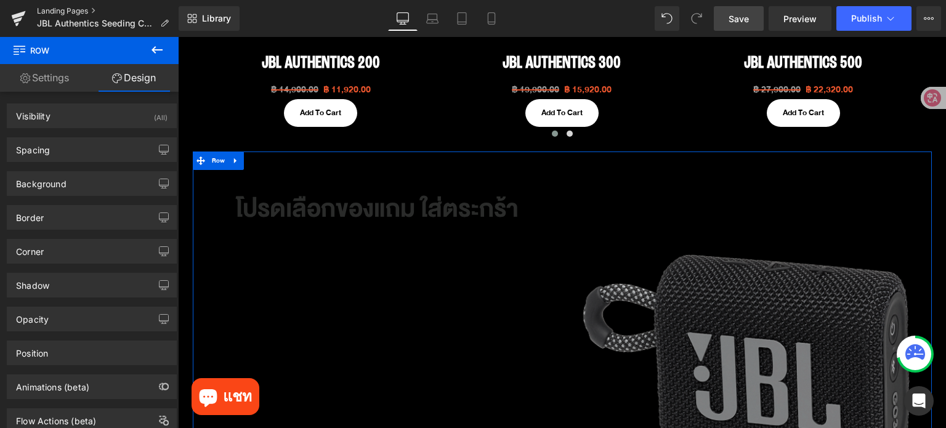
scroll to position [0, 0]
drag, startPoint x: 44, startPoint y: 78, endPoint x: 41, endPoint y: 83, distance: 6.3
click at [44, 78] on link "Settings" at bounding box center [44, 78] width 89 height 28
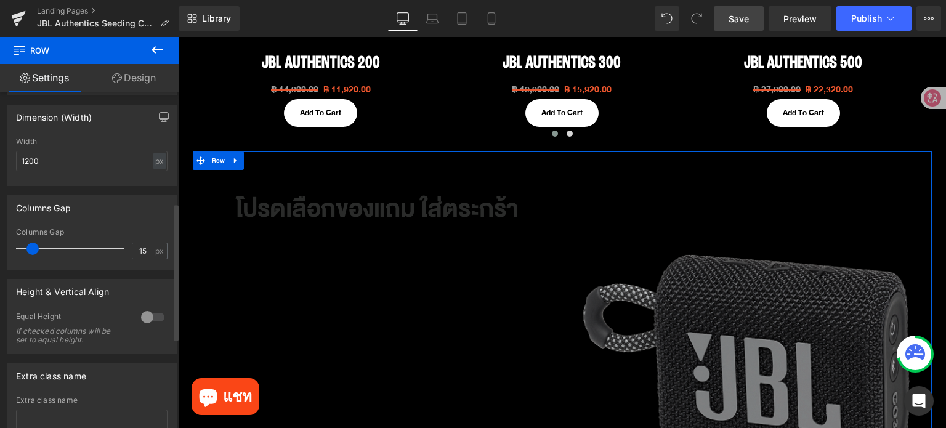
scroll to position [431, 0]
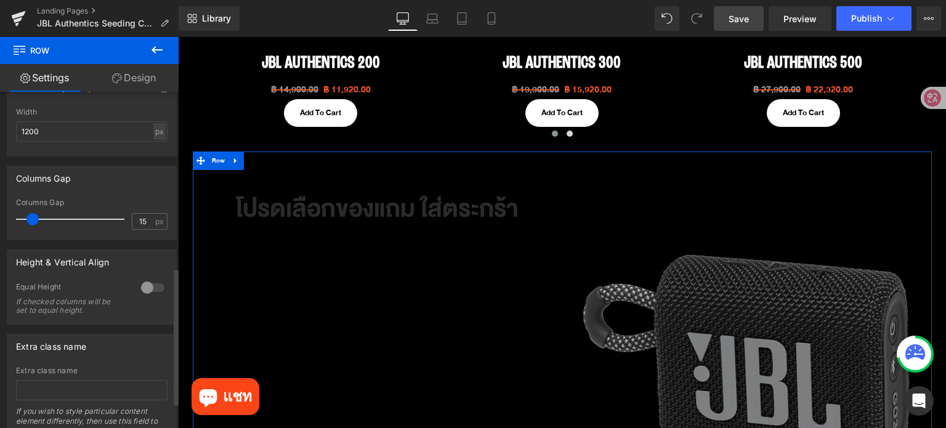
click at [145, 288] on div at bounding box center [153, 288] width 30 height 20
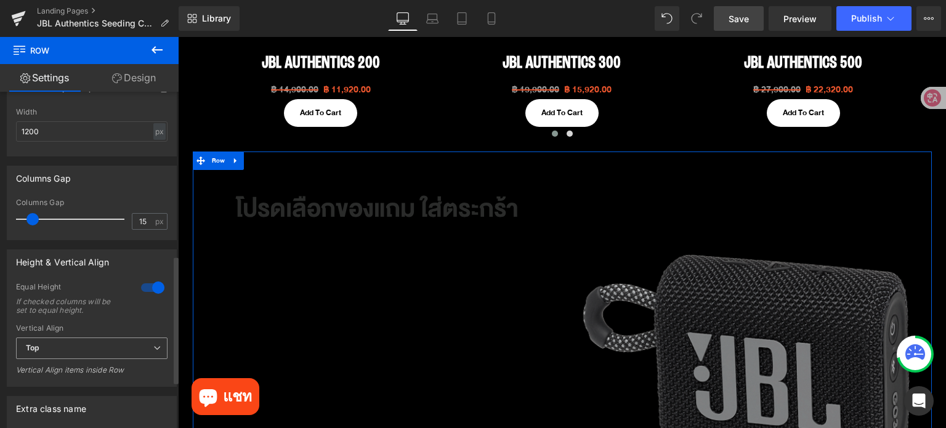
click at [95, 357] on span "Top" at bounding box center [92, 349] width 152 height 22
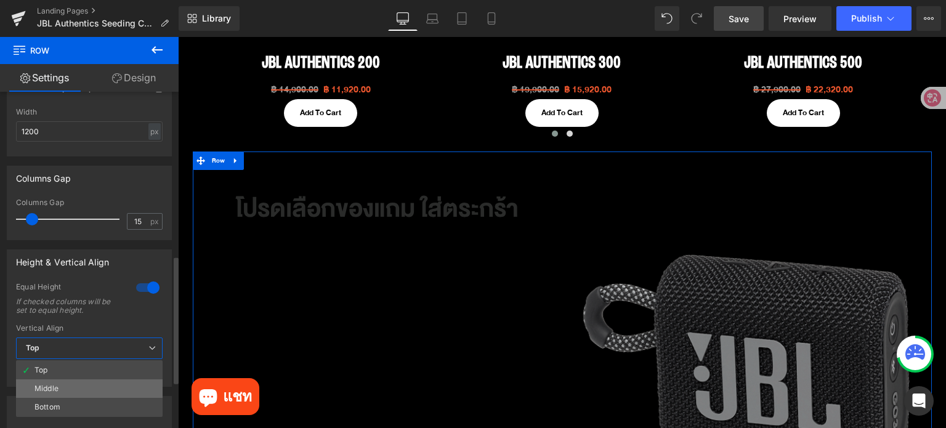
click at [93, 395] on li "Middle" at bounding box center [89, 388] width 147 height 18
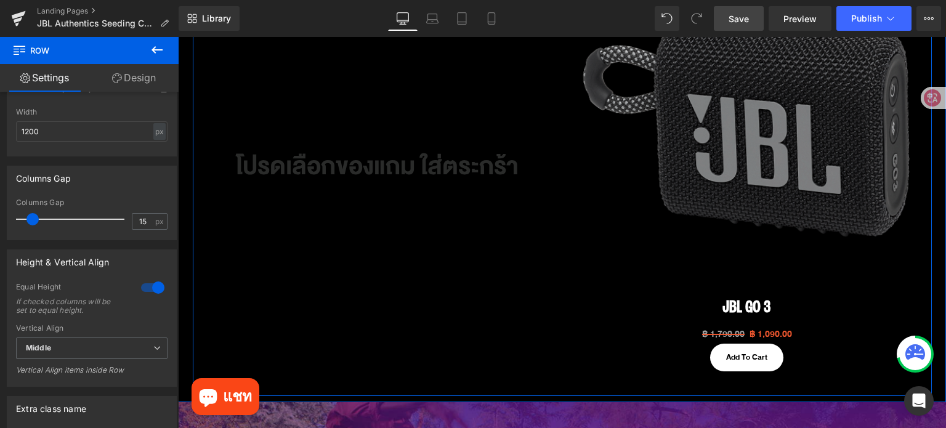
scroll to position [1005, 0]
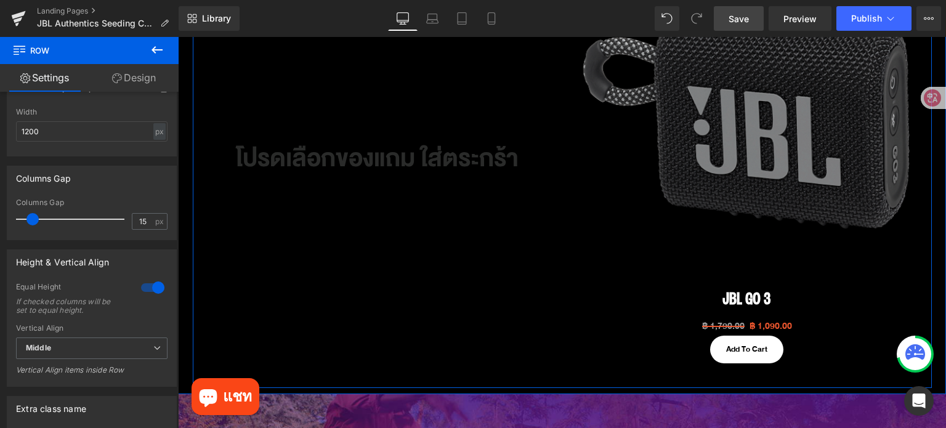
click at [389, 164] on h1 "โปรดเลือกของแถม ใส่ตระกร้า" at bounding box center [377, 159] width 333 height 43
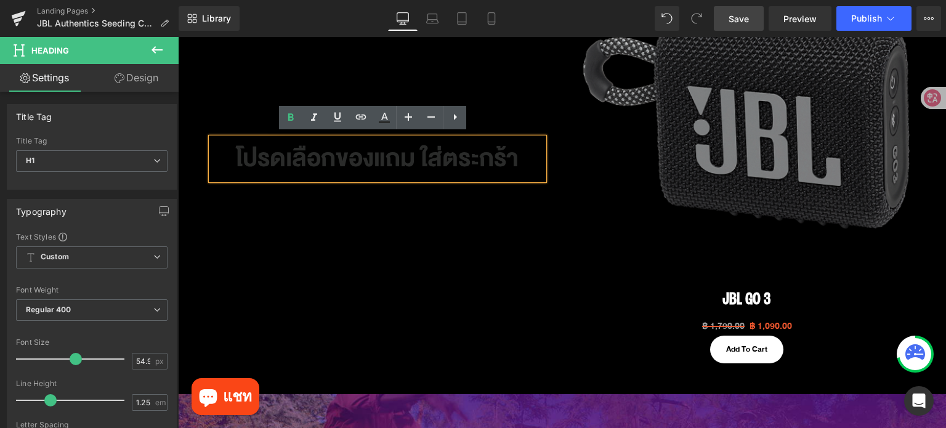
click at [525, 212] on div "โปรดเลือกของแถม ใส่ตระกร้า Heading Row" at bounding box center [378, 153] width 370 height 458
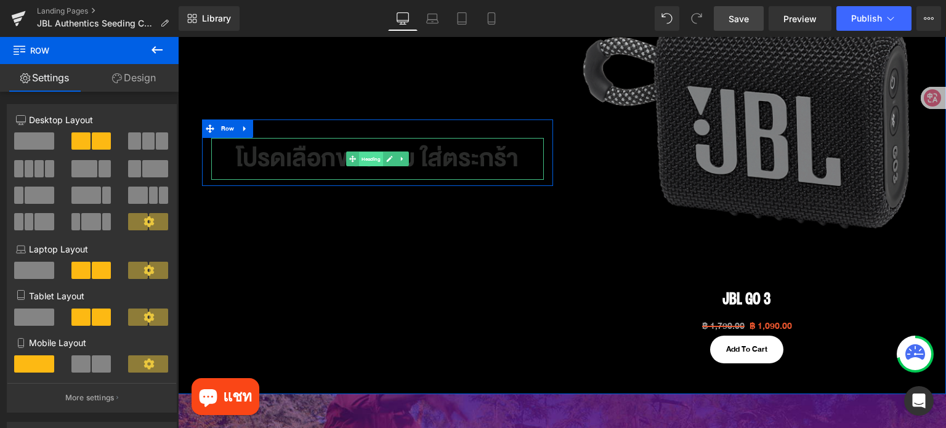
click at [363, 160] on span "Heading" at bounding box center [371, 159] width 24 height 15
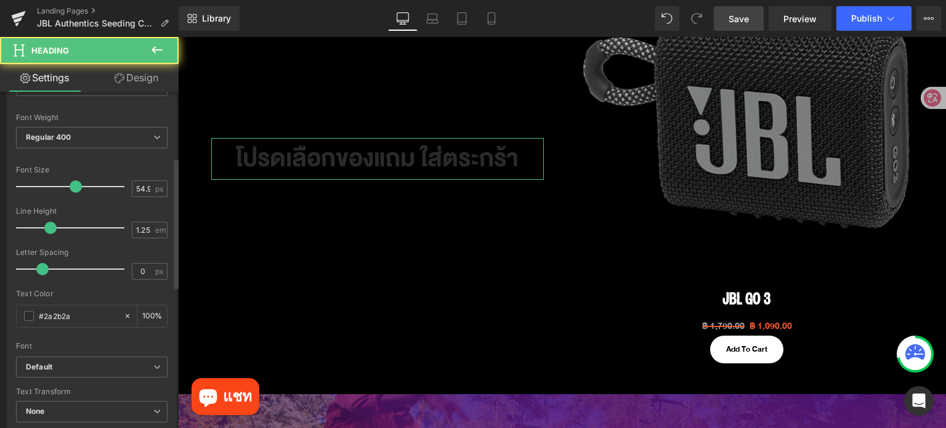
scroll to position [185, 0]
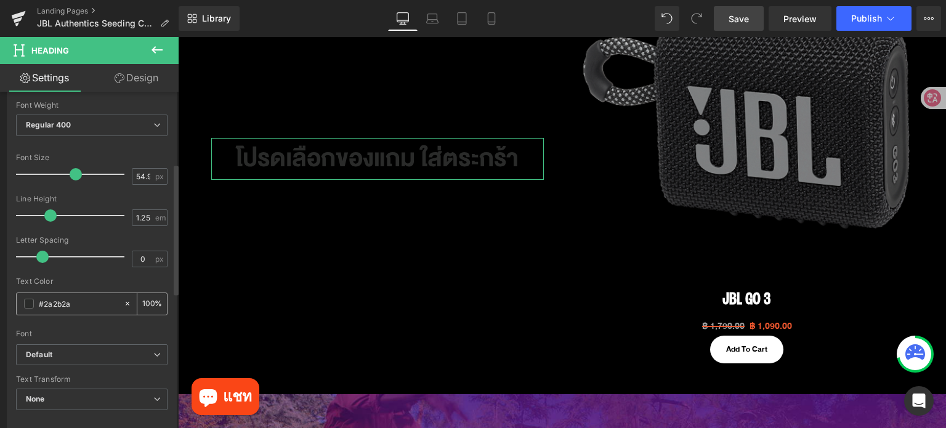
click at [25, 299] on span at bounding box center [29, 304] width 10 height 10
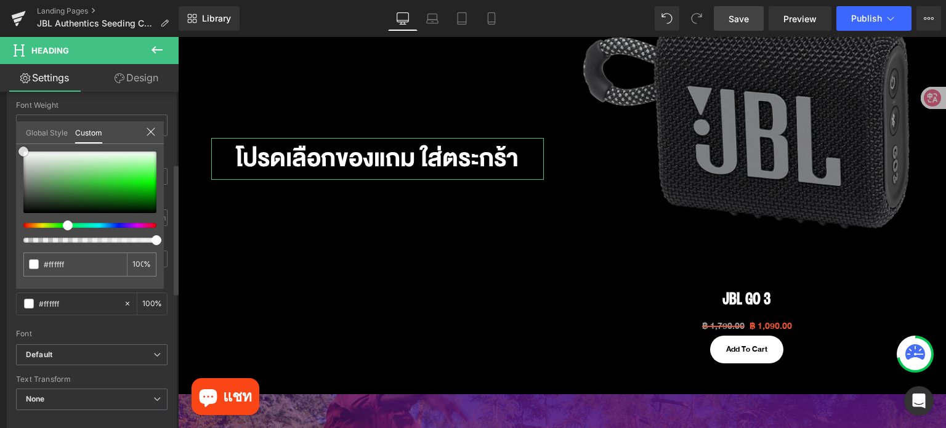
drag, startPoint x: 42, startPoint y: 176, endPoint x: 0, endPoint y: 123, distance: 67.5
click at [0, 123] on div "Typography Text Styles Custom Custom Setup Global Style Custom Setup Global Sty…" at bounding box center [92, 216] width 184 height 423
click at [409, 150] on body "สินค้าใหม่ สินค้าใหม่ Open ear series Tour one M3 SMART TX Flip 7 and Charge 6 …" at bounding box center [562, 149] width 768 height 2235
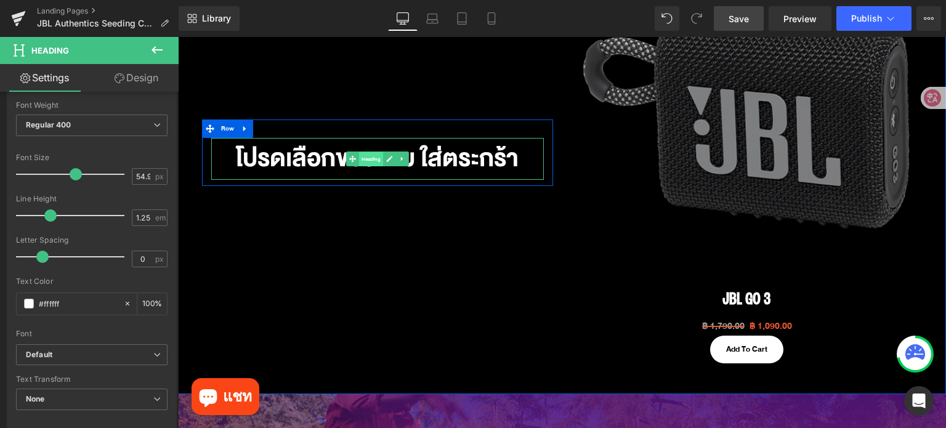
click at [362, 152] on span "Heading" at bounding box center [371, 159] width 24 height 15
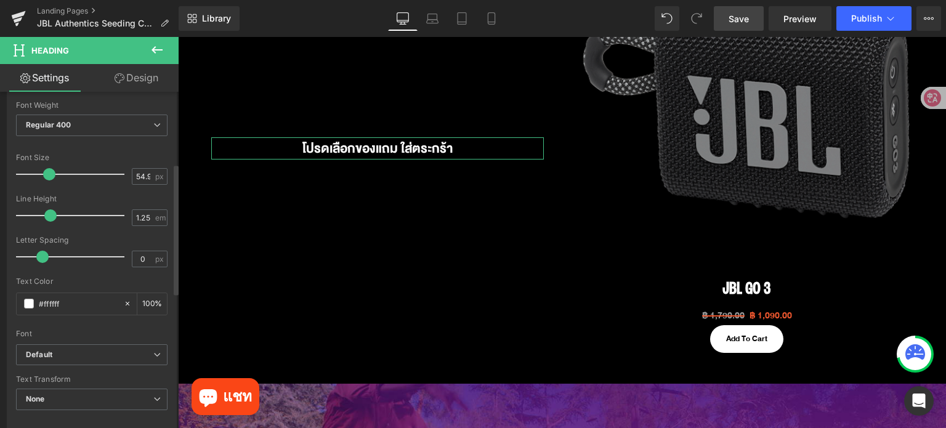
scroll to position [1015, 0]
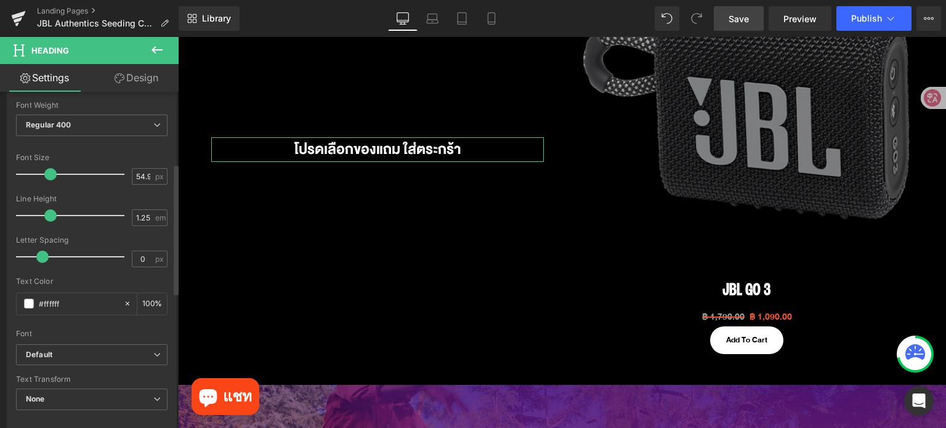
drag, startPoint x: 72, startPoint y: 171, endPoint x: 49, endPoint y: 169, distance: 23.5
click at [49, 169] on span at bounding box center [50, 174] width 12 height 12
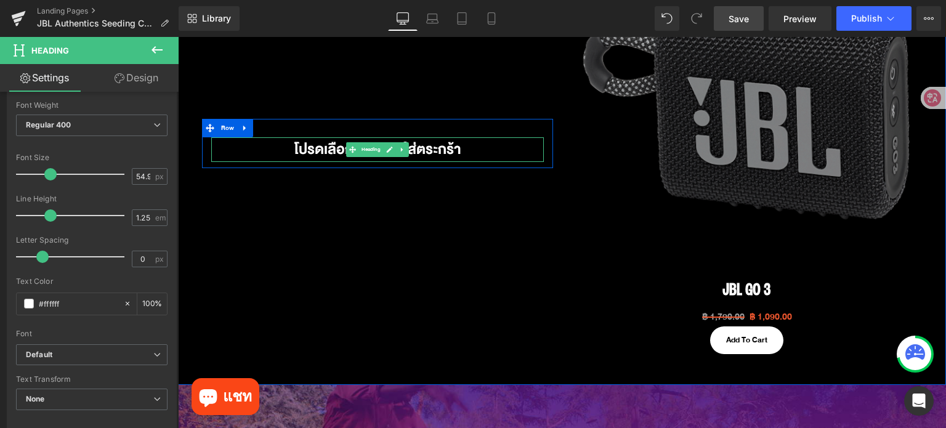
click at [473, 147] on h1 "โปรดเลือกของแถม ใส่ตระกร้า" at bounding box center [377, 149] width 333 height 25
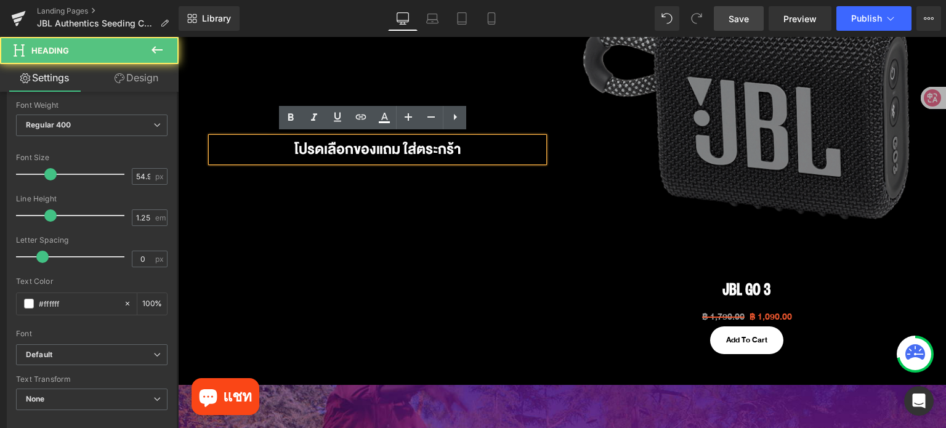
click at [473, 195] on div "โปรดเลือกของแถม ใส่ตระกร้า Heading Row" at bounding box center [378, 143] width 370 height 458
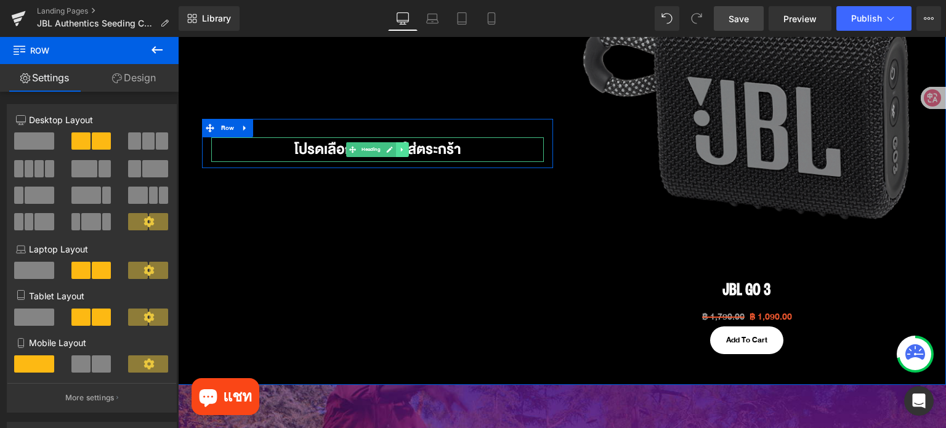
click at [402, 147] on link at bounding box center [402, 149] width 13 height 15
click at [392, 150] on icon at bounding box center [395, 149] width 7 height 7
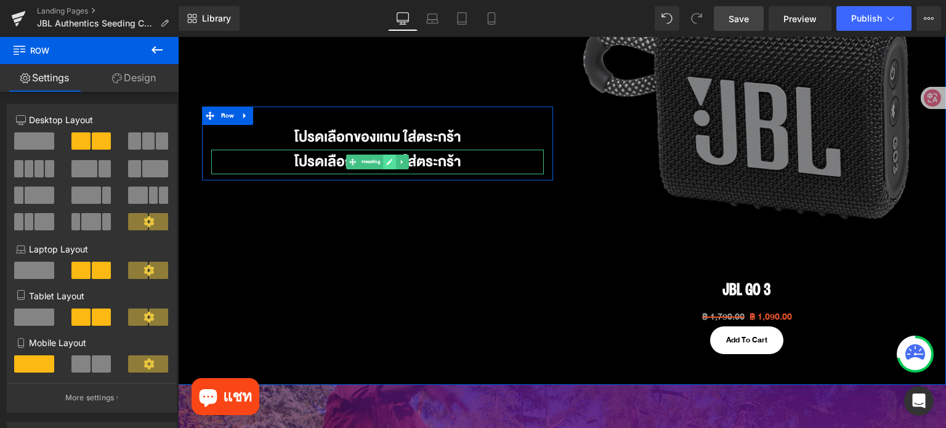
click at [386, 159] on icon at bounding box center [389, 162] width 6 height 6
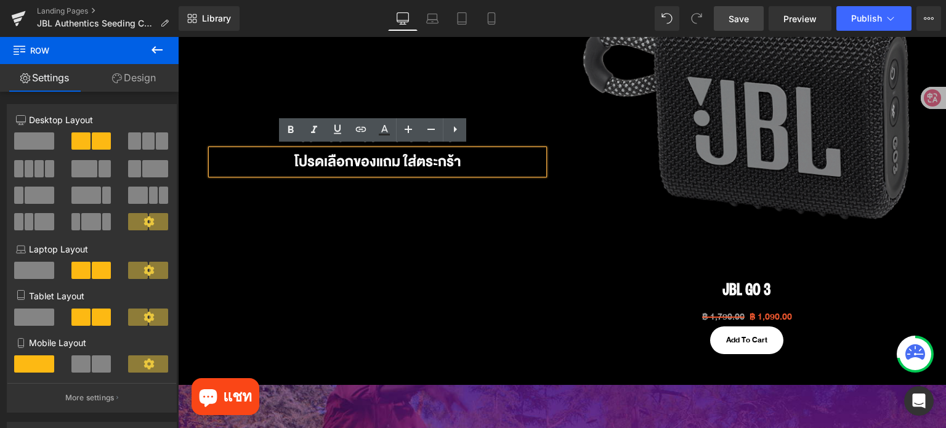
click at [444, 160] on h1 "โปรดเลือกของแถม ใส่ตระกร้า" at bounding box center [377, 162] width 333 height 25
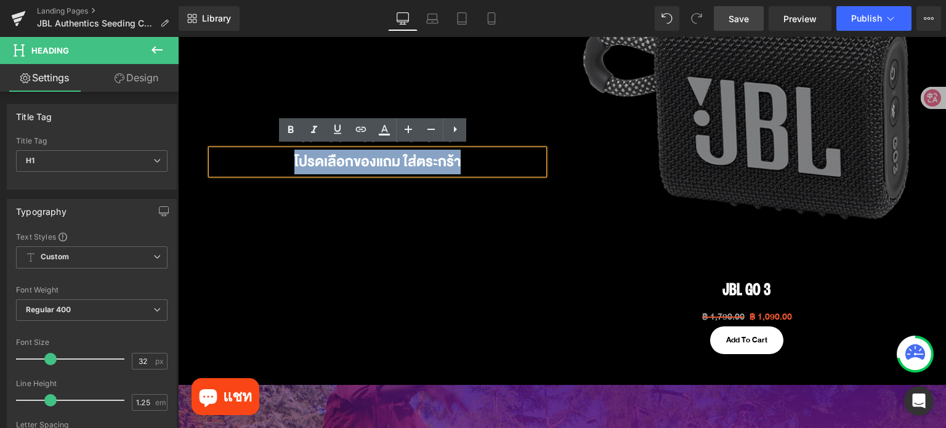
drag, startPoint x: 464, startPoint y: 160, endPoint x: 286, endPoint y: 161, distance: 178.0
click at [282, 162] on h1 "โปรดเลือกของแถม ใส่ตระกร้า" at bounding box center [377, 162] width 333 height 25
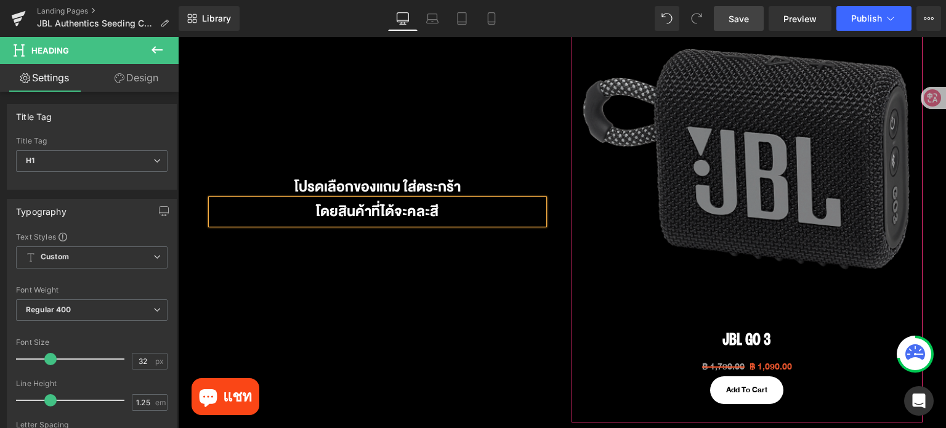
scroll to position [953, 0]
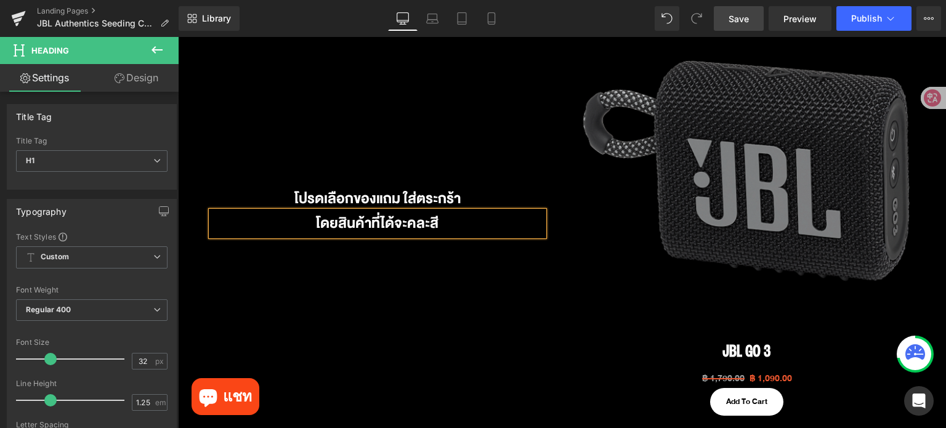
click at [438, 293] on div "โปรดเลือกของแถม ใส่ตระกร้า Heading โดยสินค้า[PERSON_NAME]จะคละสี Heading Row" at bounding box center [378, 205] width 370 height 458
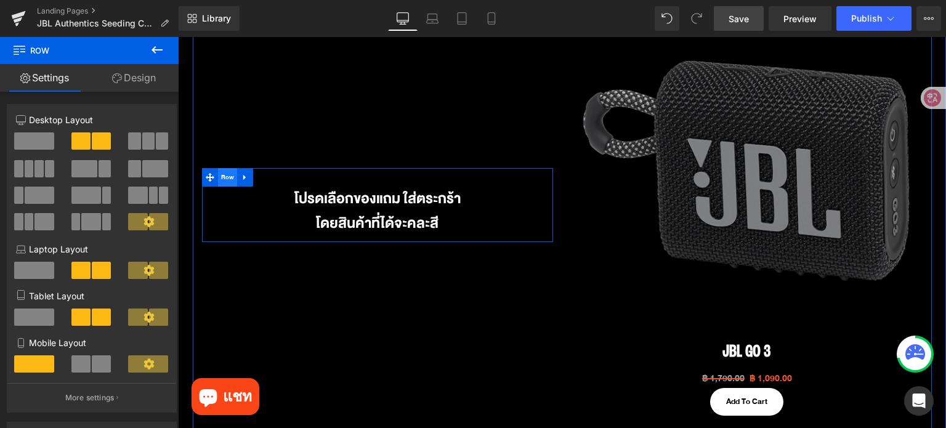
click at [222, 177] on span "Row" at bounding box center [228, 177] width 20 height 18
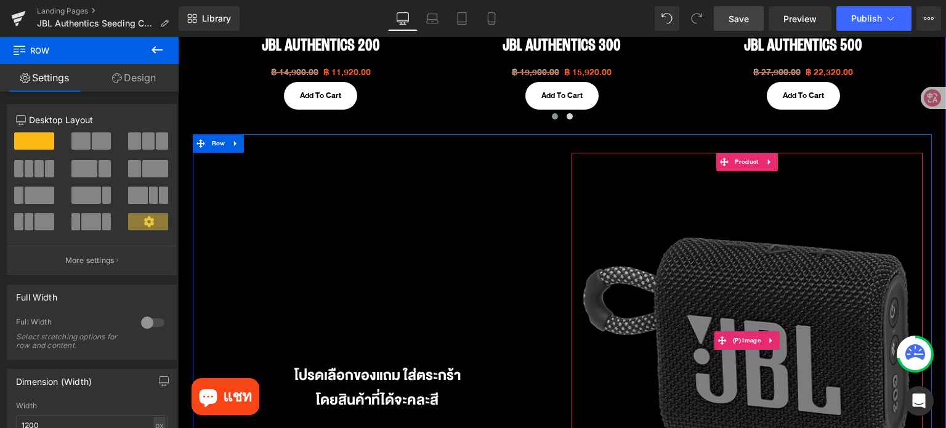
scroll to position [768, 0]
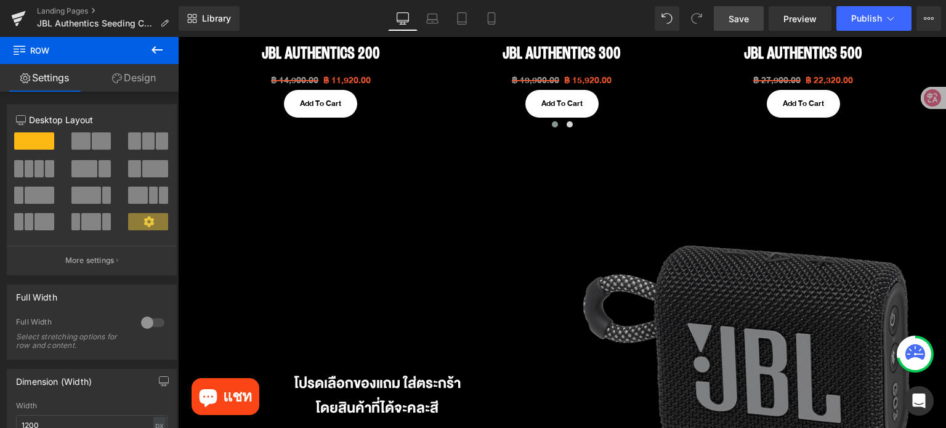
click at [157, 47] on icon at bounding box center [157, 50] width 15 height 15
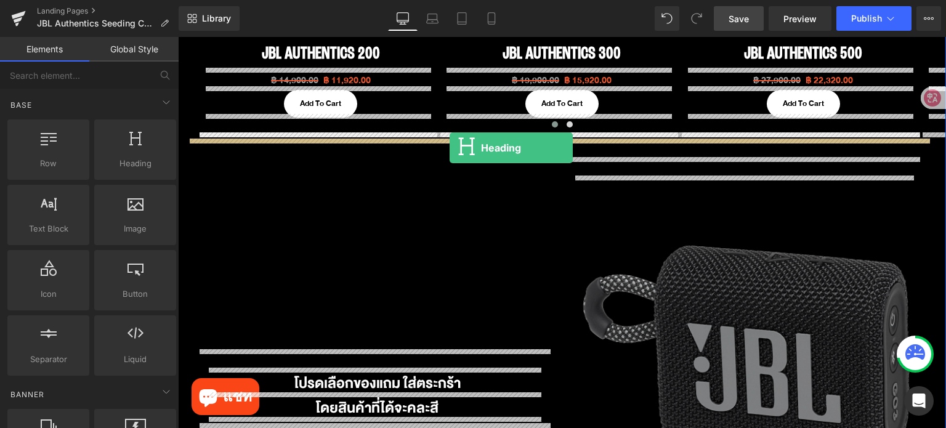
drag, startPoint x: 307, startPoint y: 203, endPoint x: 450, endPoint y: 148, distance: 153.1
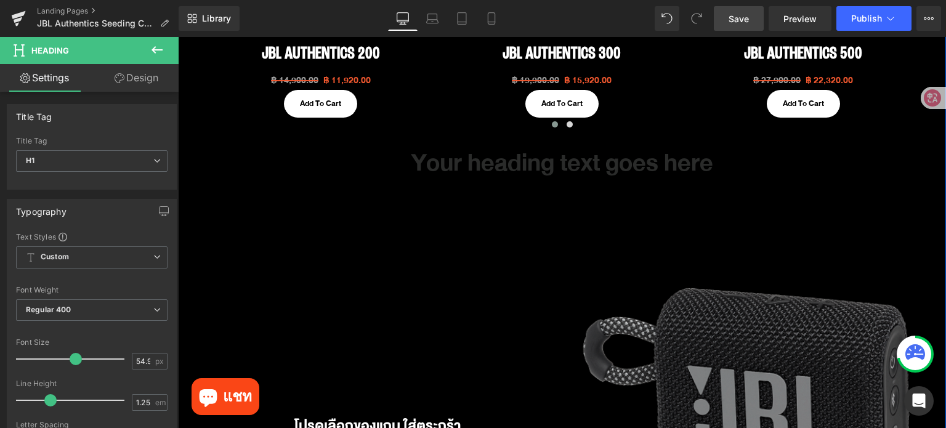
click at [577, 163] on div "Your heading text goes here Heading" at bounding box center [562, 163] width 750 height 43
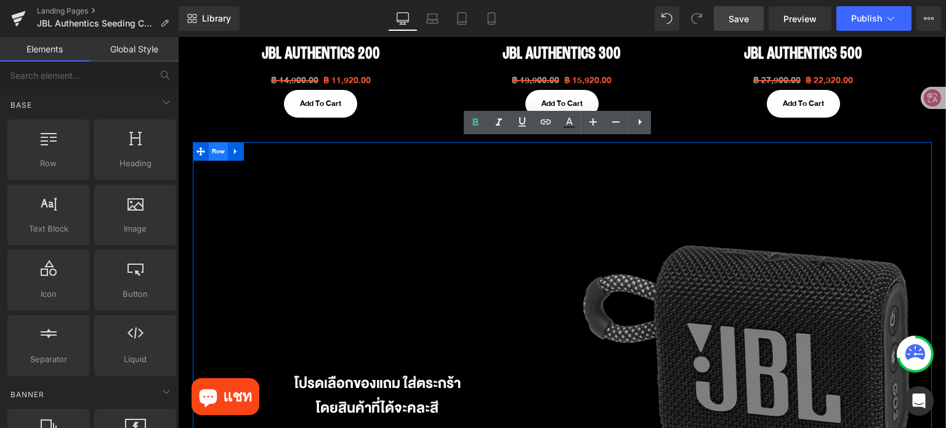
click at [214, 152] on span "Row" at bounding box center [219, 151] width 20 height 18
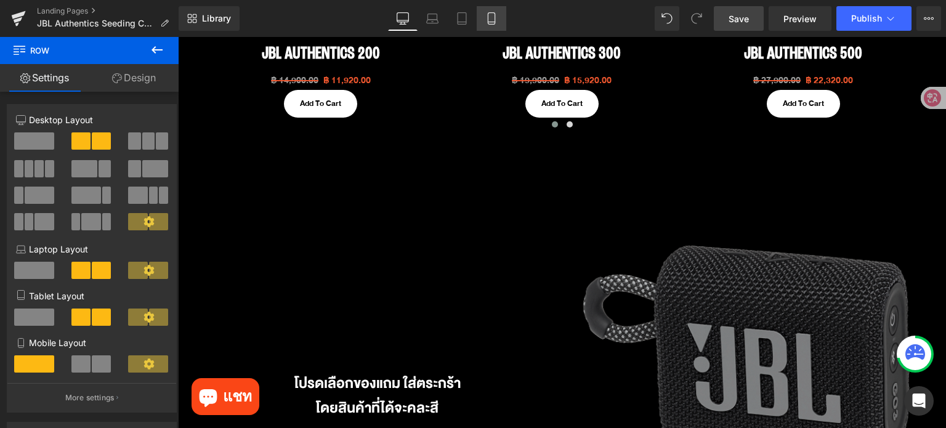
click at [493, 22] on icon at bounding box center [491, 22] width 7 height 0
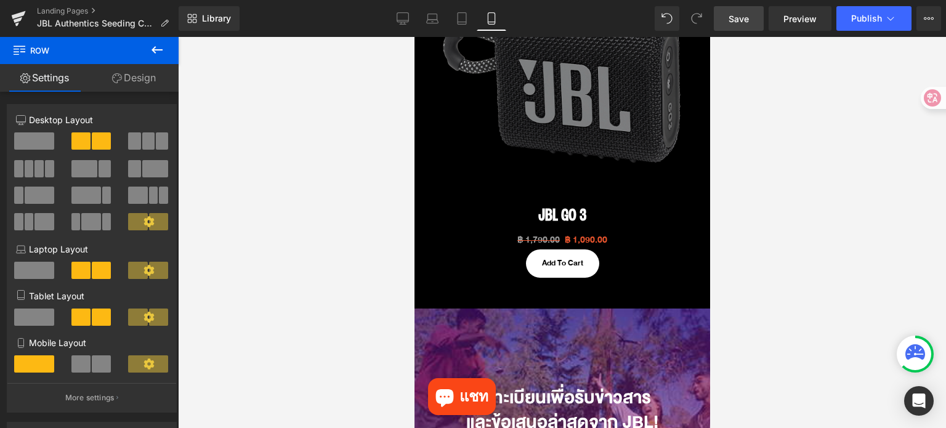
scroll to position [739, 0]
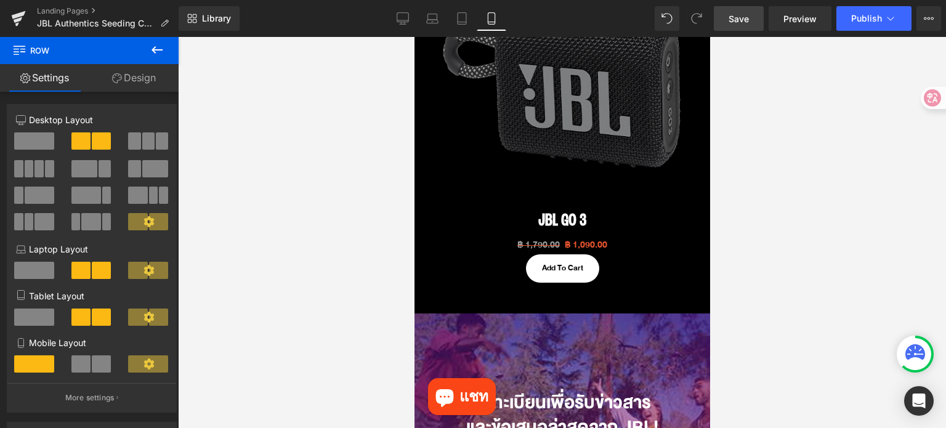
click at [726, 17] on link "Save" at bounding box center [739, 18] width 50 height 25
click at [817, 262] on div at bounding box center [562, 232] width 768 height 391
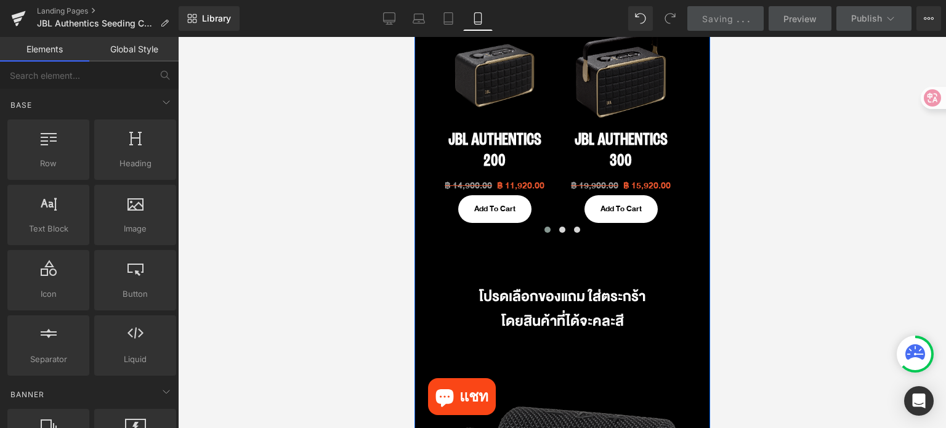
scroll to position [62, 0]
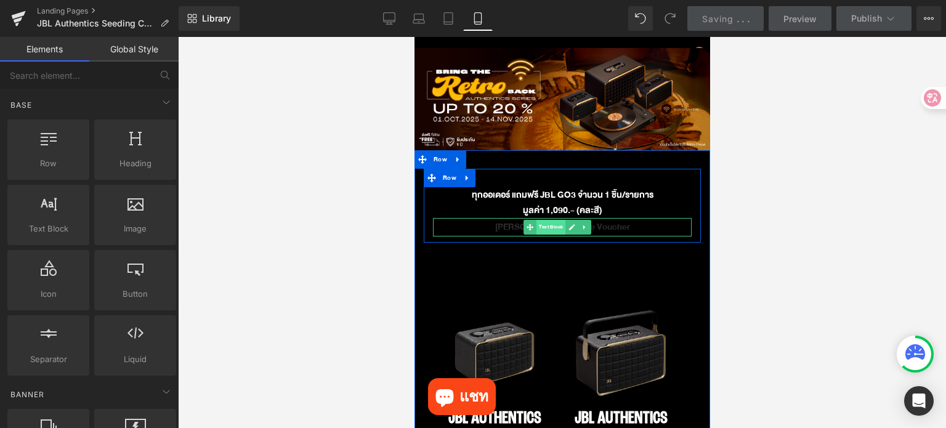
click at [558, 228] on span "Text Block" at bounding box center [550, 227] width 29 height 15
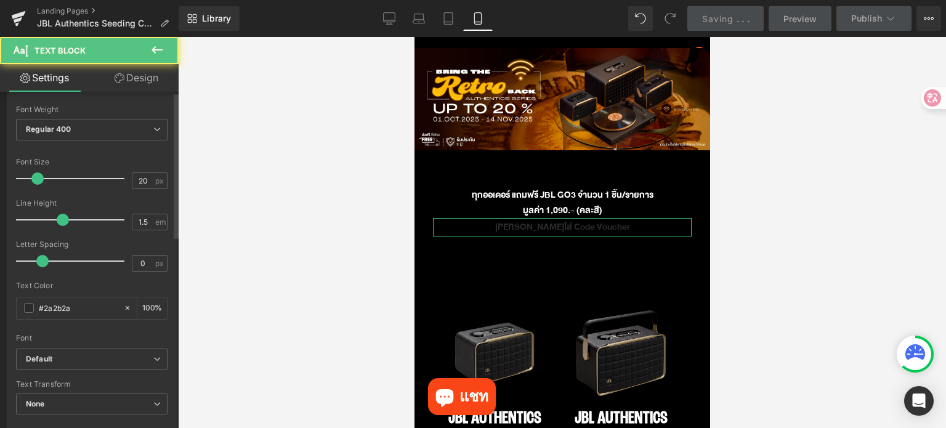
scroll to position [185, 0]
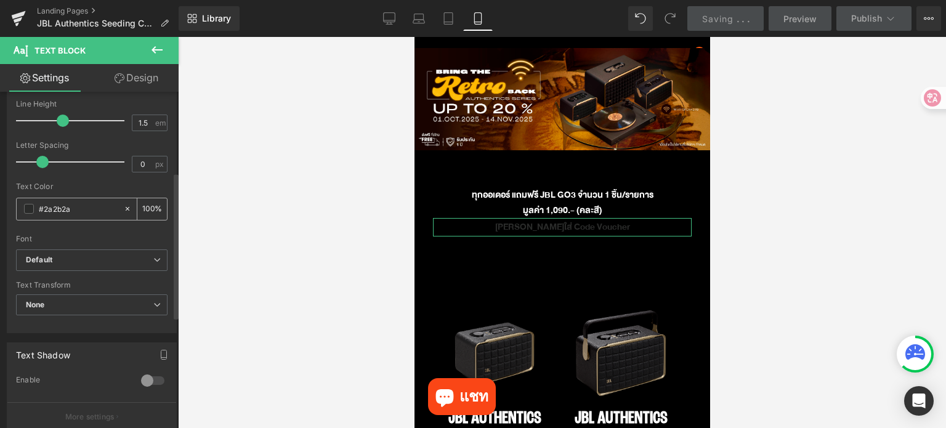
click at [25, 211] on span at bounding box center [29, 209] width 10 height 10
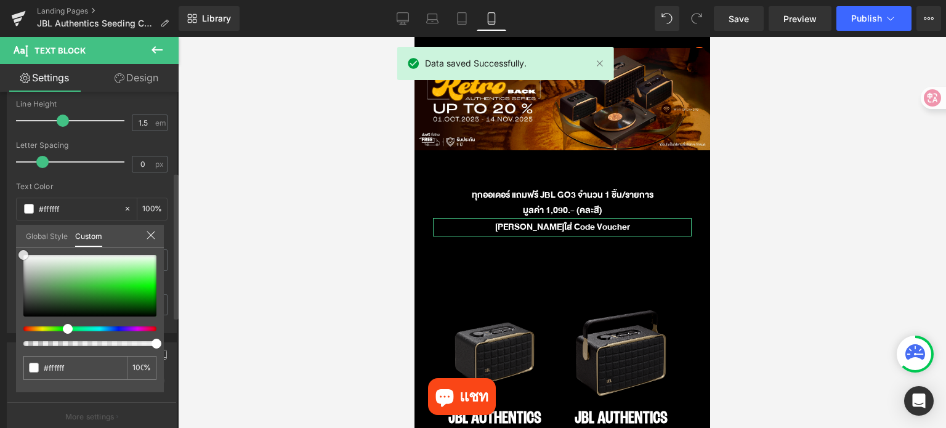
drag, startPoint x: 34, startPoint y: 261, endPoint x: 0, endPoint y: 221, distance: 52.4
click at [0, 221] on div "Typography Text Styles Custom Custom Setup Global Style Custom Setup Global Sty…" at bounding box center [92, 121] width 184 height 423
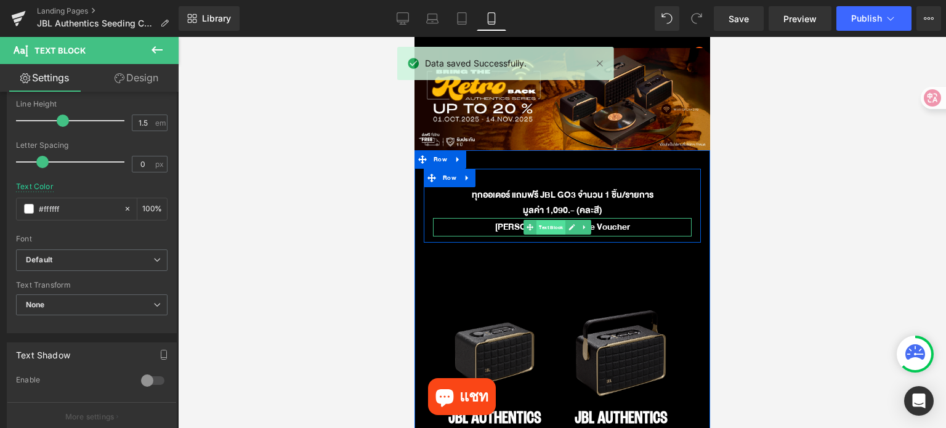
click at [540, 225] on span "Text Block" at bounding box center [550, 228] width 29 height 15
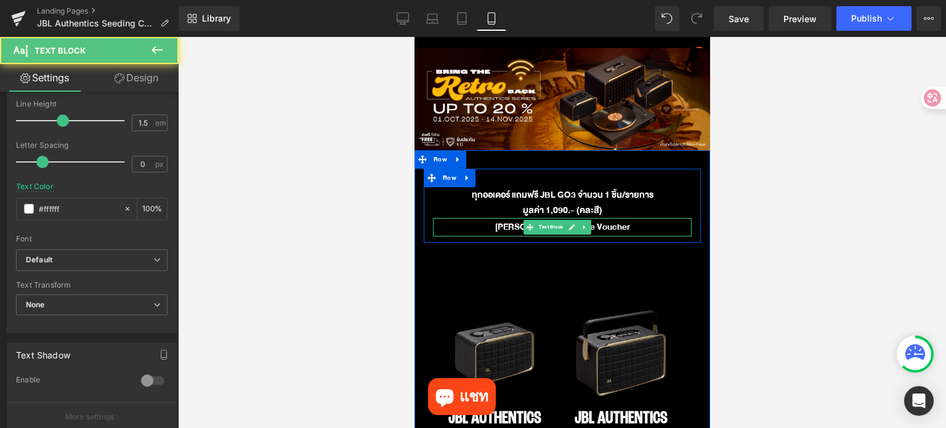
click at [602, 226] on p "[PERSON_NAME]ใส่ Code Voucher" at bounding box center [561, 227] width 259 height 18
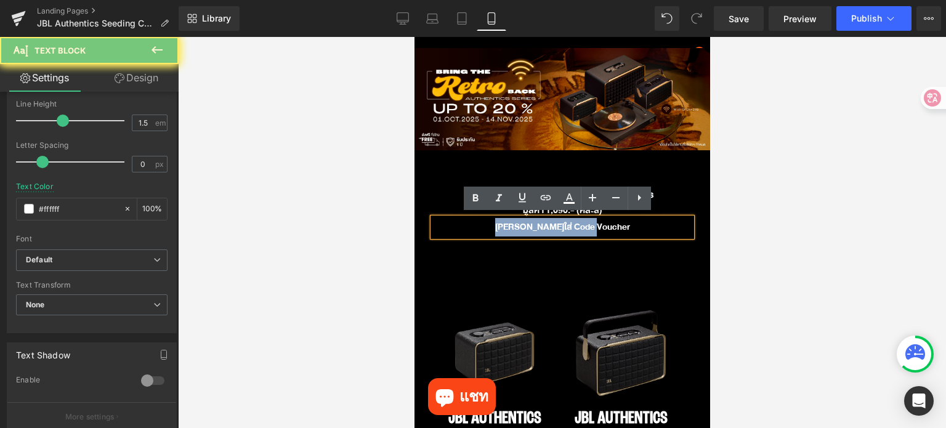
click at [604, 226] on p "[PERSON_NAME]ใส่ Code Voucher" at bounding box center [561, 227] width 259 height 18
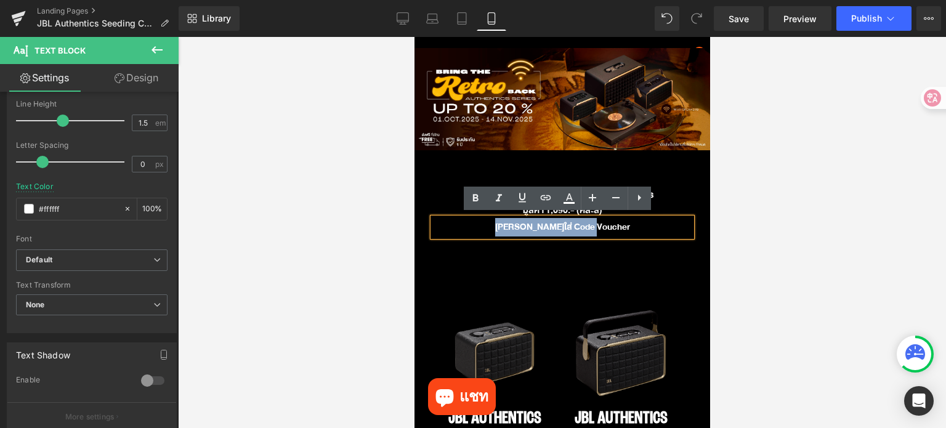
copy p "[PERSON_NAME]ใส่ Code Voucher"
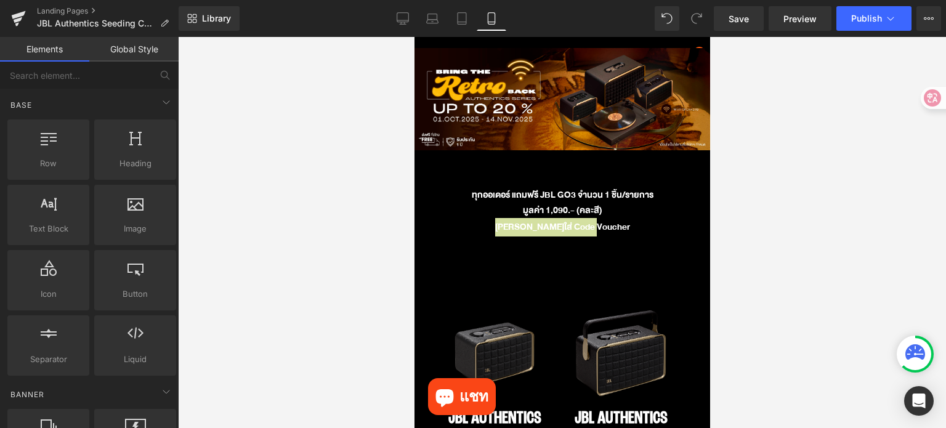
drag, startPoint x: 880, startPoint y: 254, endPoint x: 254, endPoint y: 195, distance: 628.1
click at [880, 254] on div at bounding box center [562, 232] width 768 height 391
click at [867, 247] on div at bounding box center [562, 232] width 768 height 391
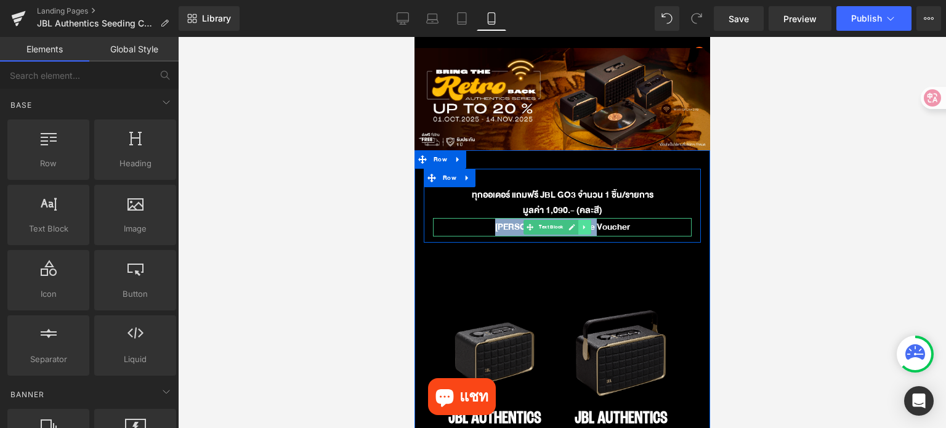
click at [587, 226] on icon at bounding box center [584, 227] width 7 height 7
click at [591, 226] on icon at bounding box center [591, 227] width 7 height 7
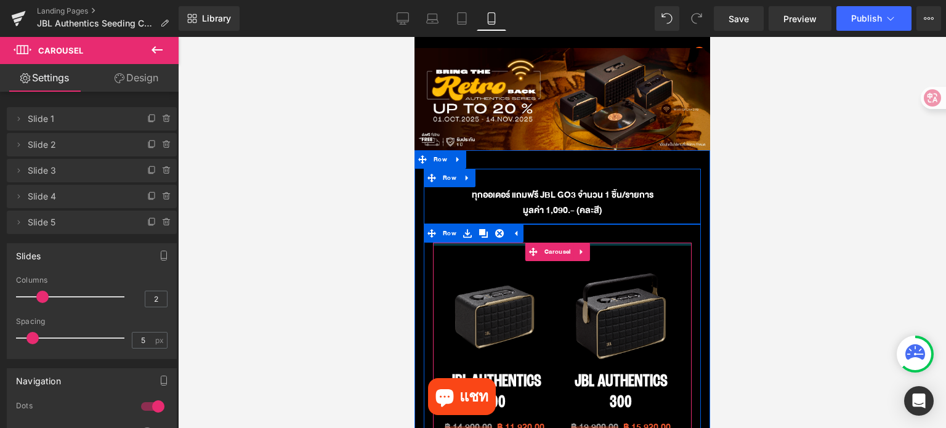
drag, startPoint x: 626, startPoint y: 251, endPoint x: 625, endPoint y: 230, distance: 21.0
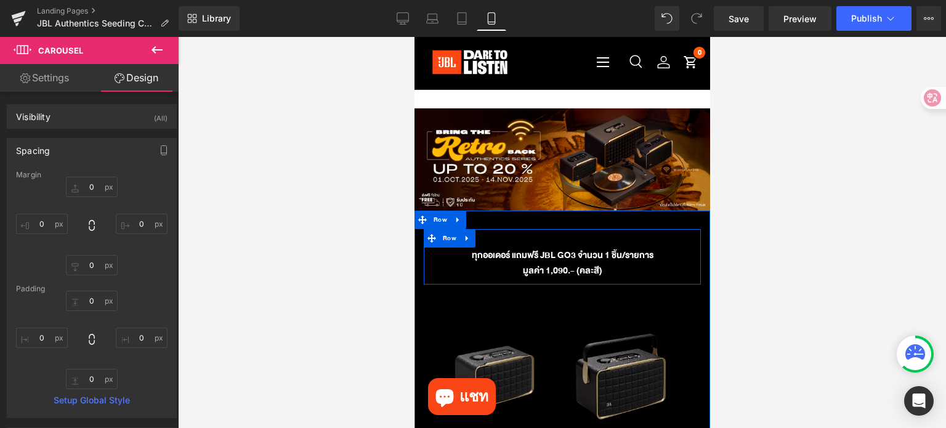
scroll to position [0, 0]
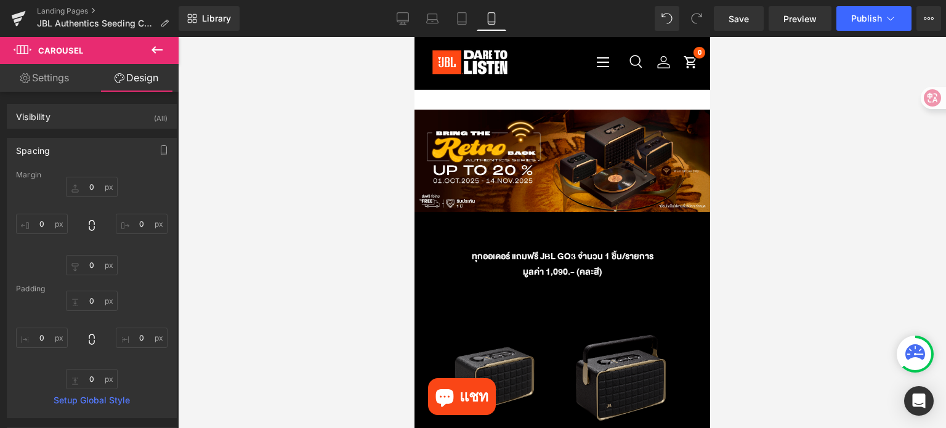
click at [732, 243] on div at bounding box center [562, 232] width 768 height 391
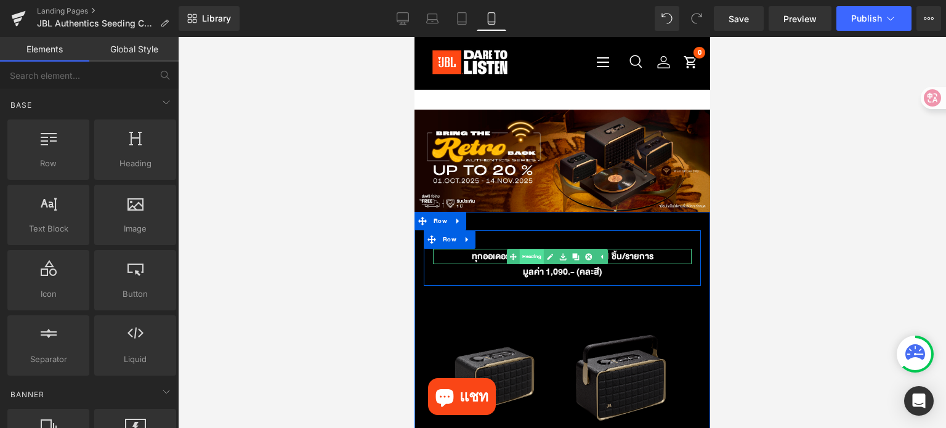
click at [532, 256] on link "Heading" at bounding box center [524, 256] width 37 height 15
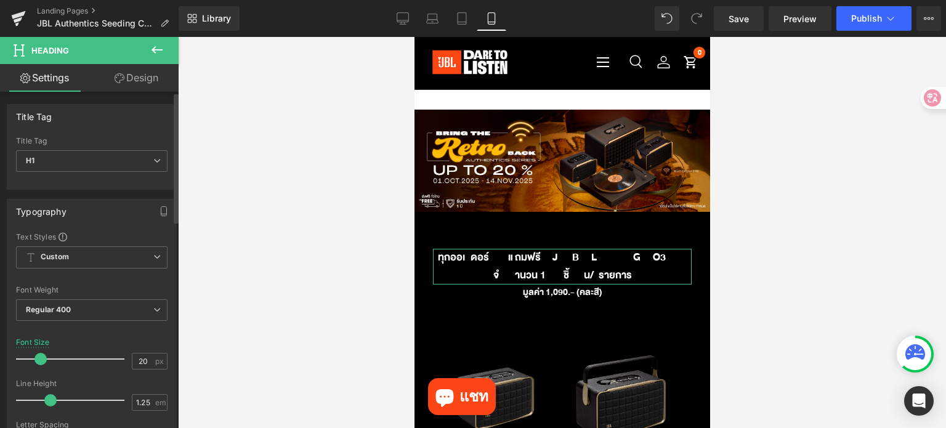
click at [37, 358] on span at bounding box center [40, 359] width 12 height 12
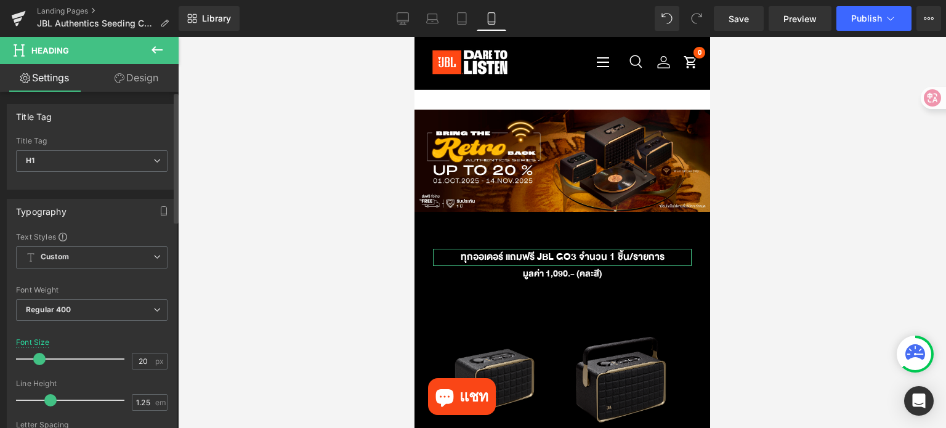
click at [36, 358] on span at bounding box center [39, 359] width 12 height 12
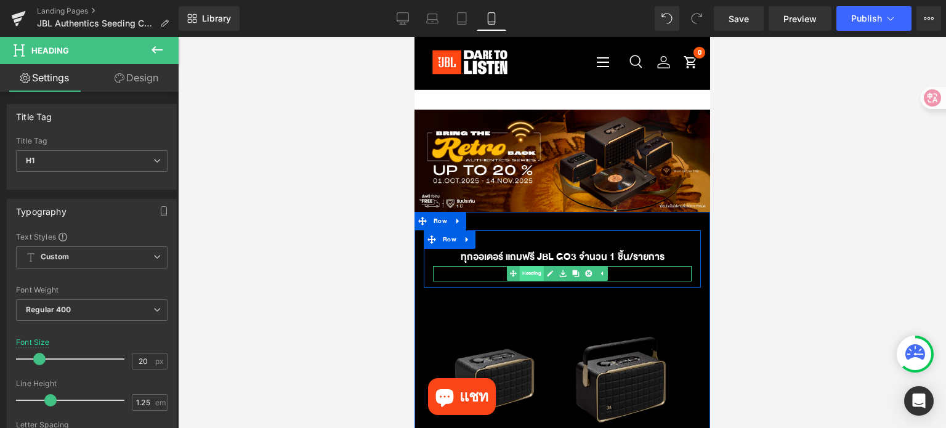
click at [538, 275] on span "Heading" at bounding box center [531, 273] width 24 height 15
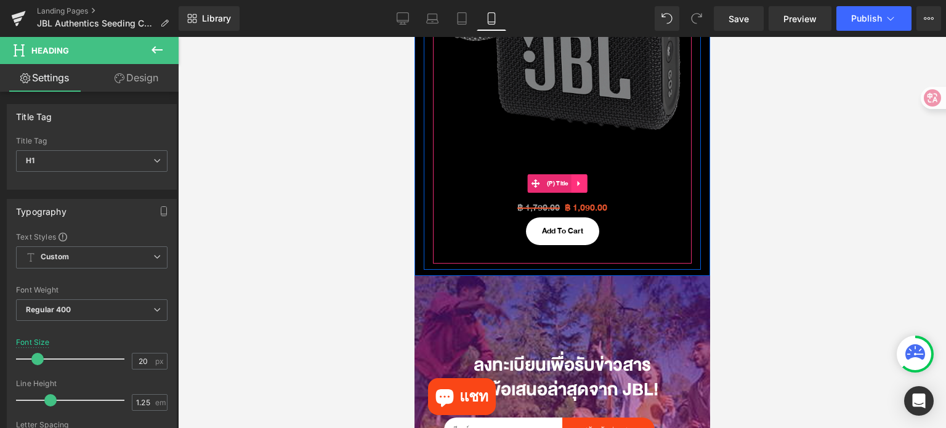
scroll to position [554, 0]
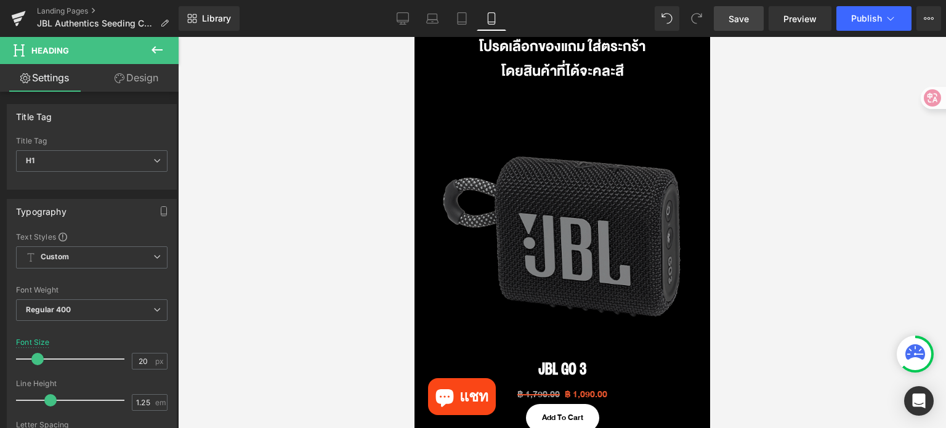
click at [734, 30] on link "Save" at bounding box center [739, 18] width 50 height 25
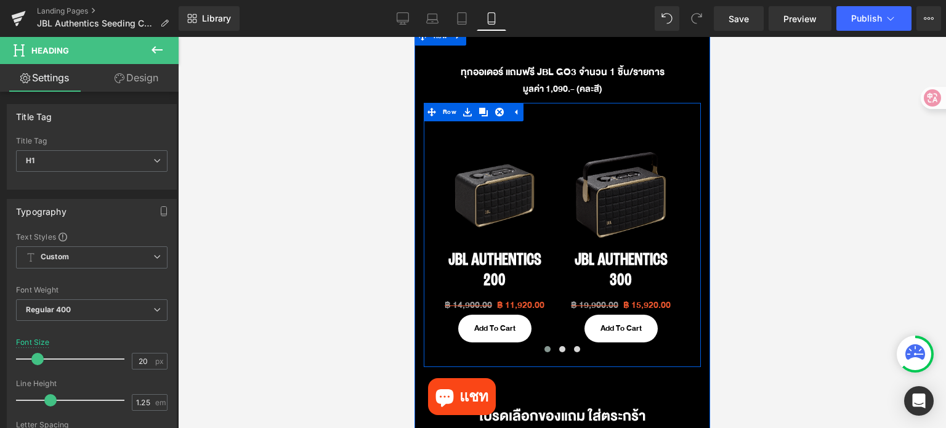
scroll to position [0, 0]
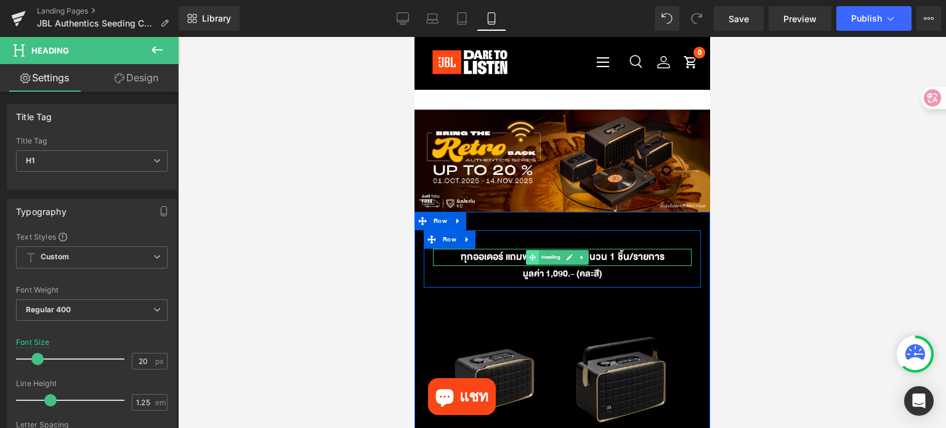
click at [533, 259] on span at bounding box center [532, 257] width 13 height 15
click at [583, 254] on icon at bounding box center [581, 257] width 7 height 7
click at [584, 254] on link at bounding box center [588, 257] width 13 height 15
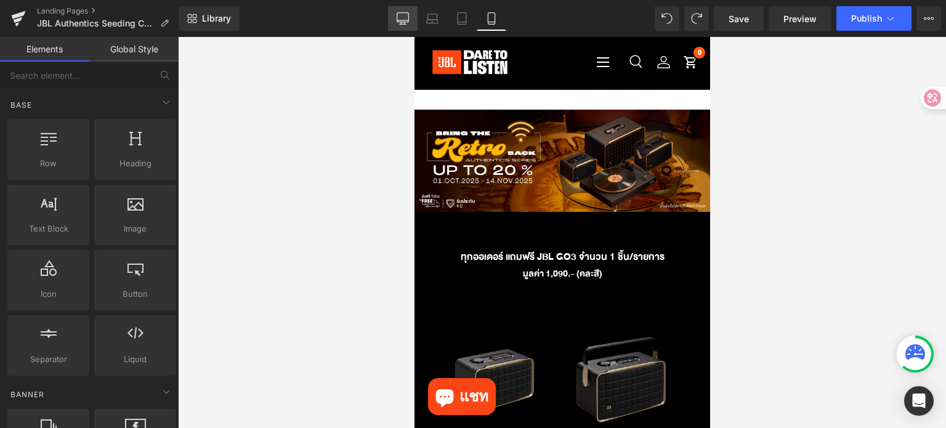
drag, startPoint x: 401, startPoint y: 21, endPoint x: 723, endPoint y: 190, distance: 363.2
click at [401, 21] on icon at bounding box center [403, 18] width 12 height 12
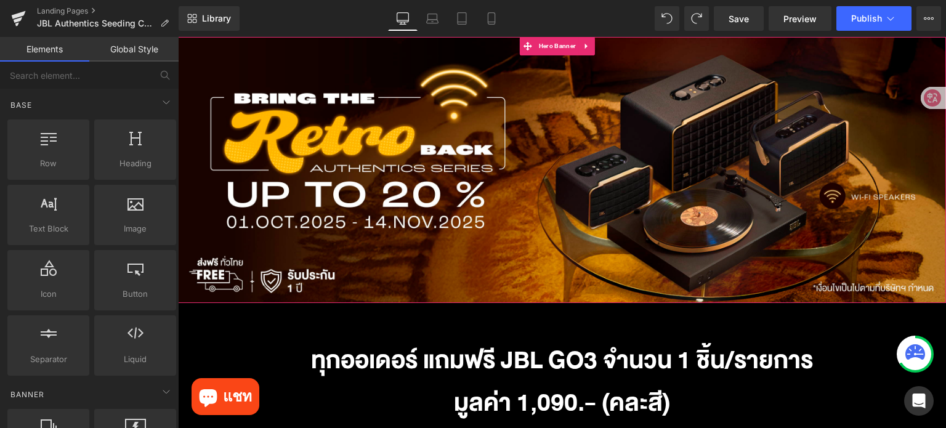
scroll to position [258, 0]
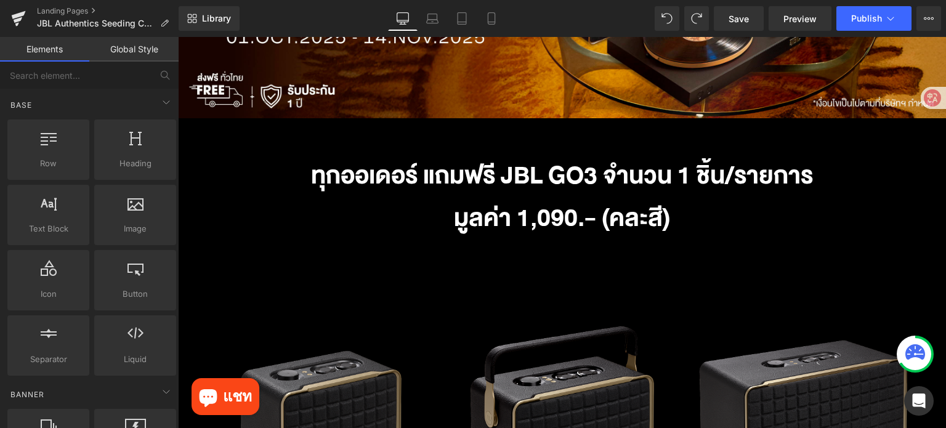
click at [611, 173] on h1 "ทุกออเดอร์ แถมฟรี JBL GO3 จำนวน 1 ชิ้น/รายการ" at bounding box center [562, 176] width 721 height 43
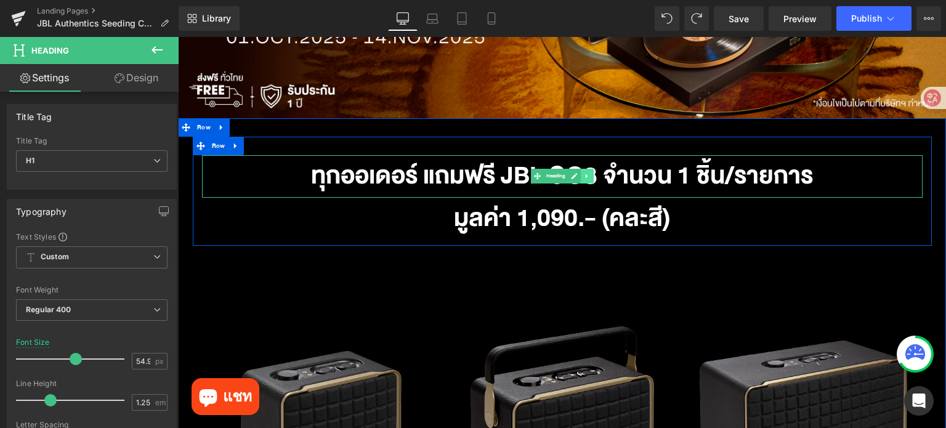
click at [583, 172] on icon at bounding box center [586, 175] width 7 height 7
click at [577, 174] on icon at bounding box center [580, 175] width 7 height 7
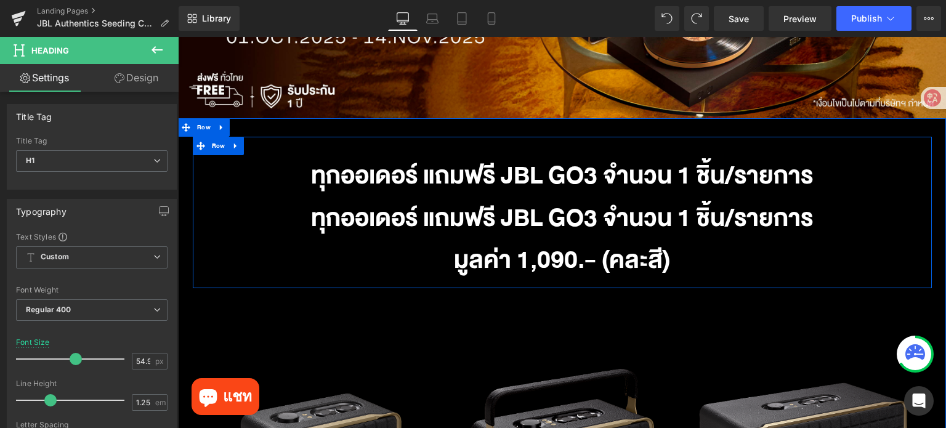
click at [368, 213] on h1 "ทุกออเดอร์ แถมฟรี JBL GO3 จำนวน 1 ชิ้น/รายการ" at bounding box center [562, 219] width 721 height 43
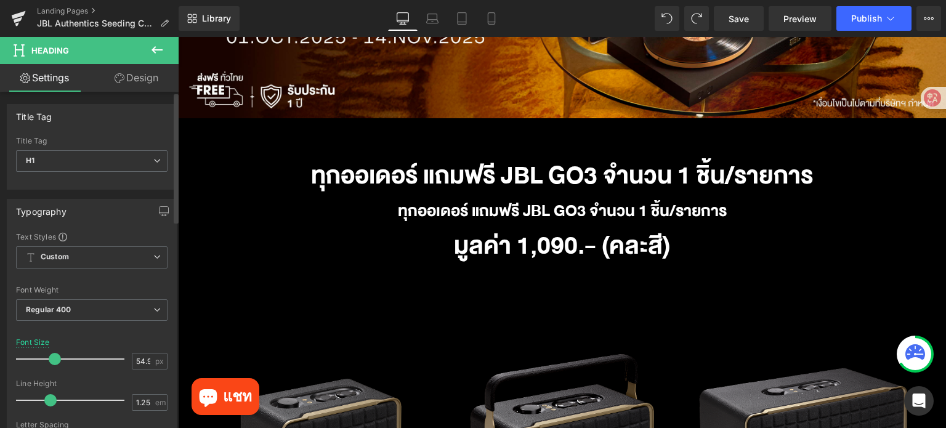
drag, startPoint x: 71, startPoint y: 358, endPoint x: 52, endPoint y: 355, distance: 19.9
click at [52, 355] on span at bounding box center [55, 359] width 12 height 12
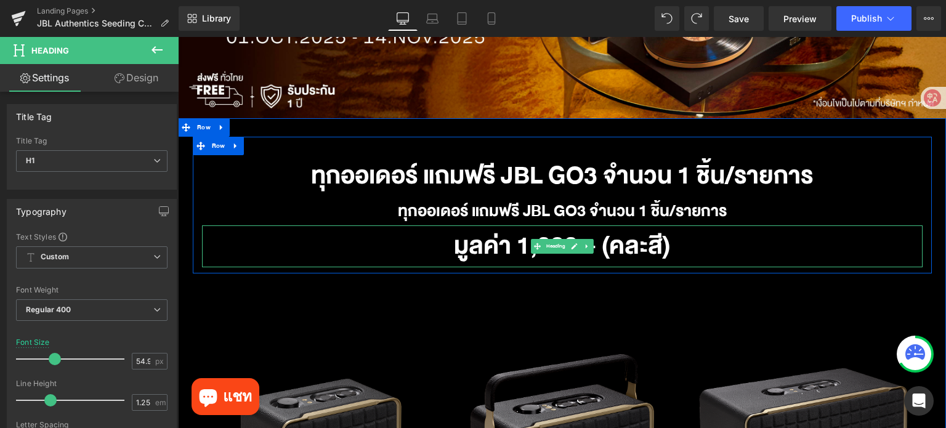
click at [501, 249] on h1 "มูลค่า 1,090.- (คละสี)" at bounding box center [562, 246] width 721 height 43
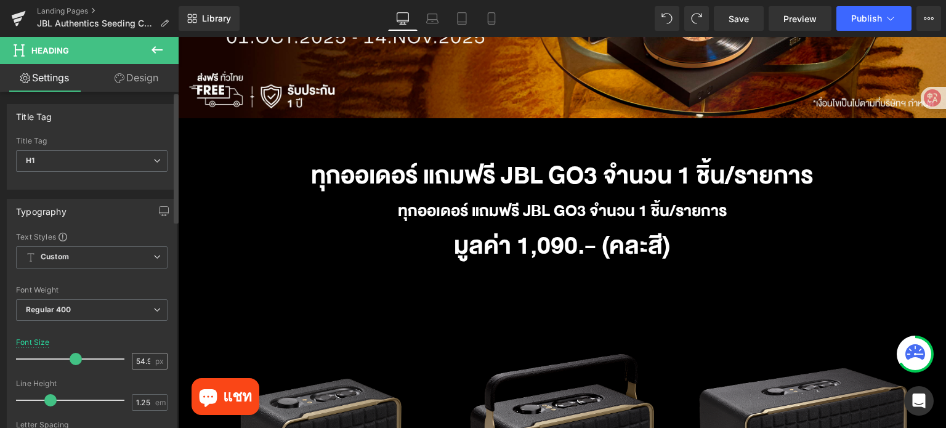
click at [144, 359] on input "54.99" at bounding box center [143, 361] width 22 height 15
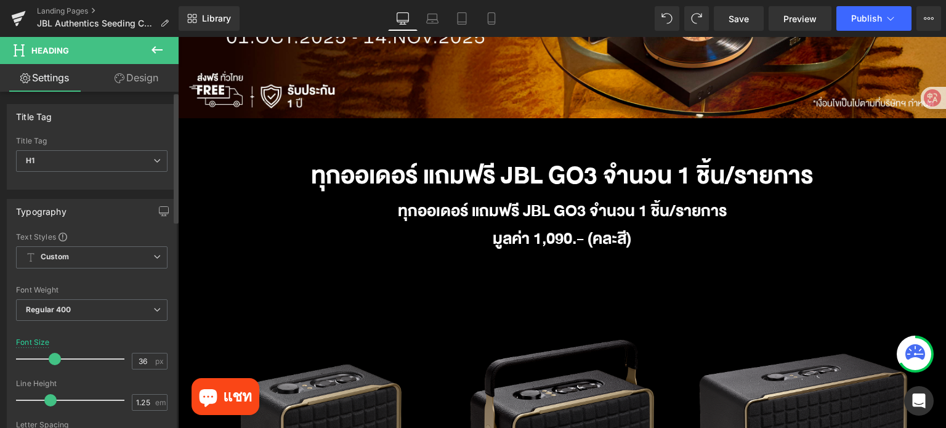
type input "36"
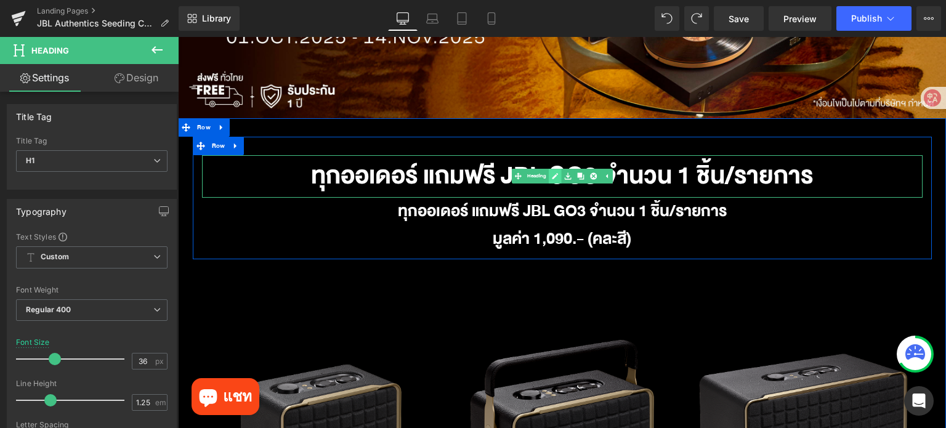
click at [552, 177] on link at bounding box center [555, 176] width 13 height 15
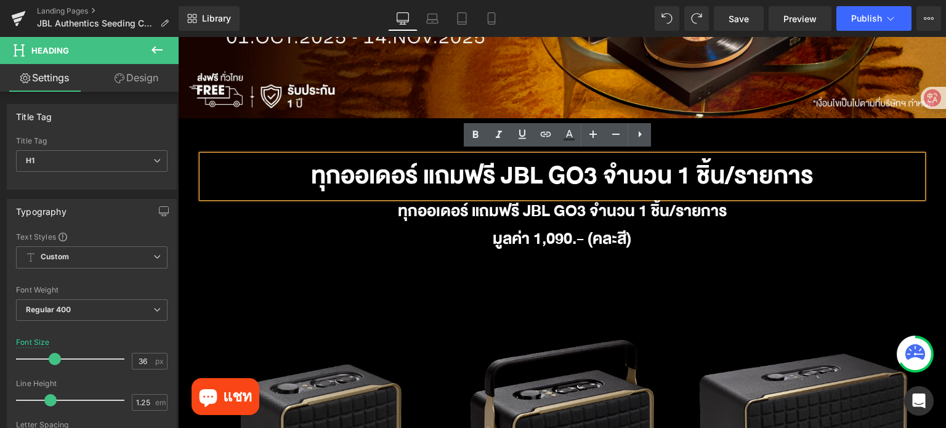
click at [550, 177] on h1 "ทุกออเดอร์ แถมฟรี JBL GO3 จำนวน 1 ชิ้น/รายการ" at bounding box center [562, 176] width 721 height 43
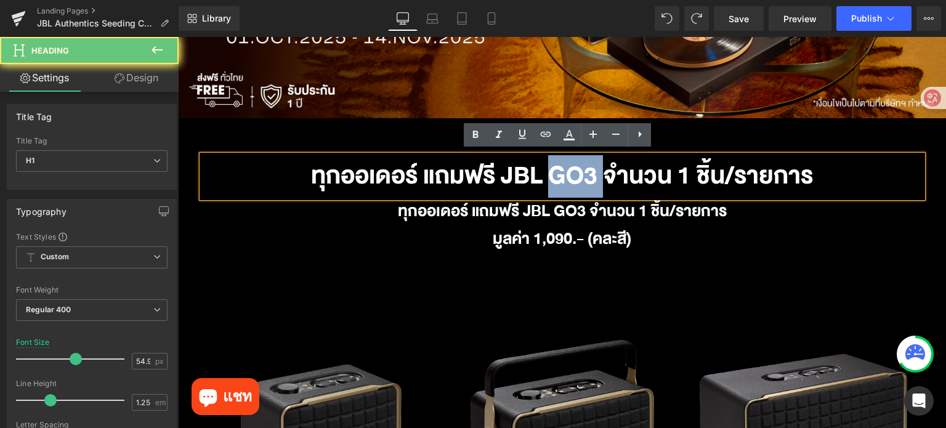
click at [550, 177] on h1 "ทุกออเดอร์ แถมฟรี JBL GO3 จำนวน 1 ชิ้น/รายการ" at bounding box center [562, 176] width 721 height 43
click at [548, 177] on h1 "ทุกออเดอร์ แถมฟรี JBL GO3 จำนวน 1 ชิ้น/รายการ" at bounding box center [562, 176] width 721 height 43
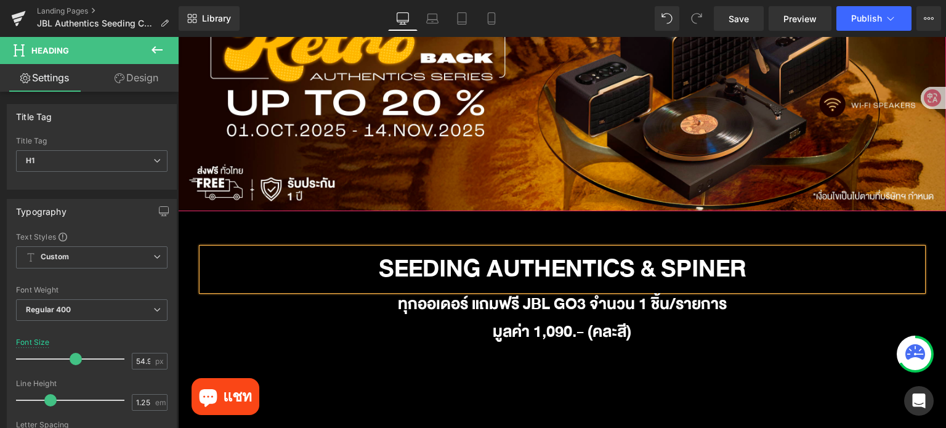
scroll to position [185, 0]
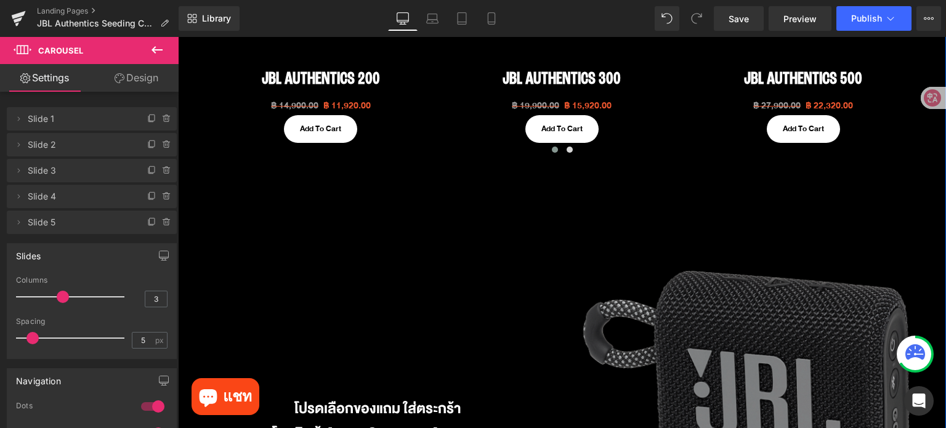
scroll to position [739, 0]
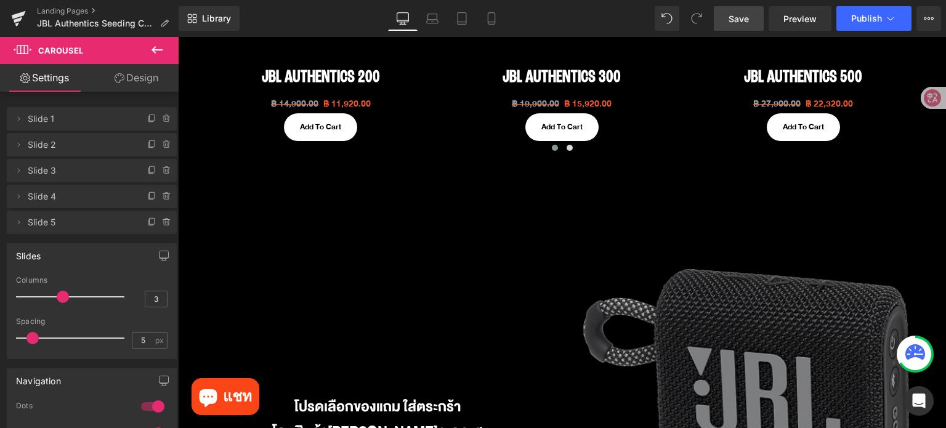
click at [726, 17] on link "Save" at bounding box center [739, 18] width 50 height 25
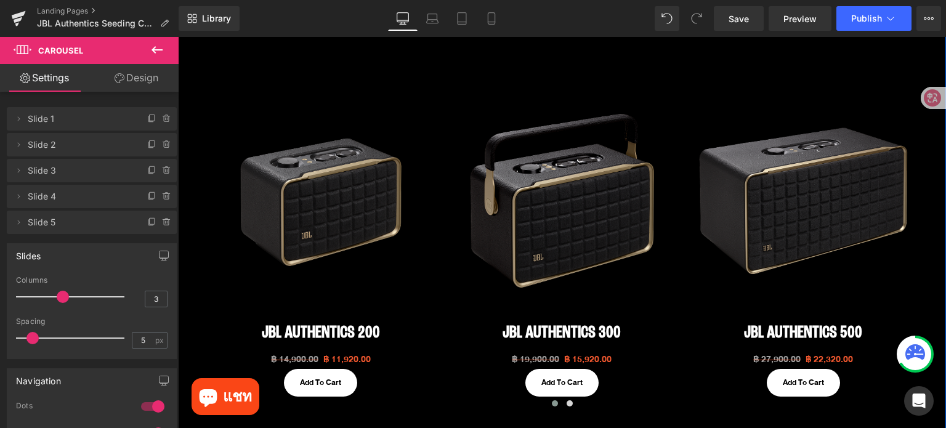
scroll to position [493, 0]
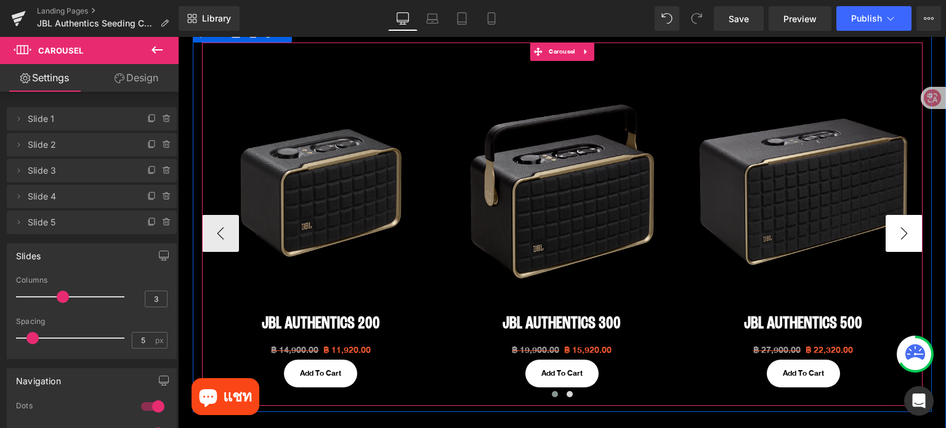
click at [889, 226] on button "›" at bounding box center [904, 233] width 37 height 37
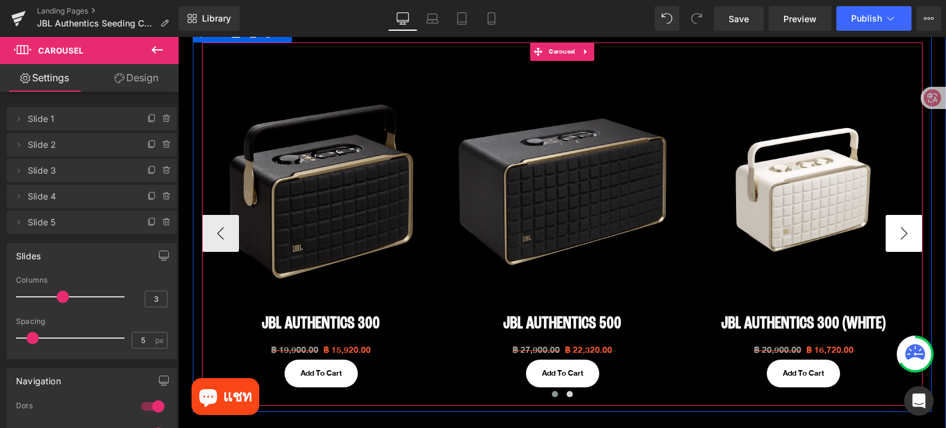
click at [889, 224] on button "›" at bounding box center [904, 233] width 37 height 37
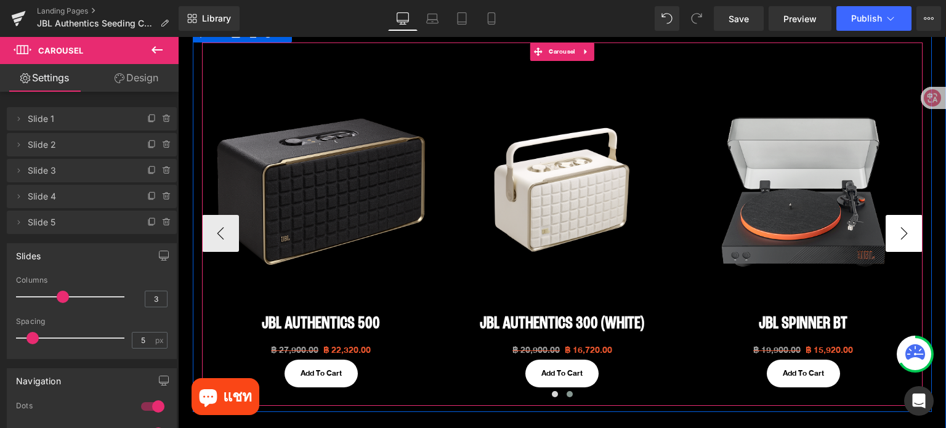
click at [889, 224] on button "›" at bounding box center [904, 233] width 37 height 37
click at [217, 233] on button "‹" at bounding box center [220, 233] width 37 height 37
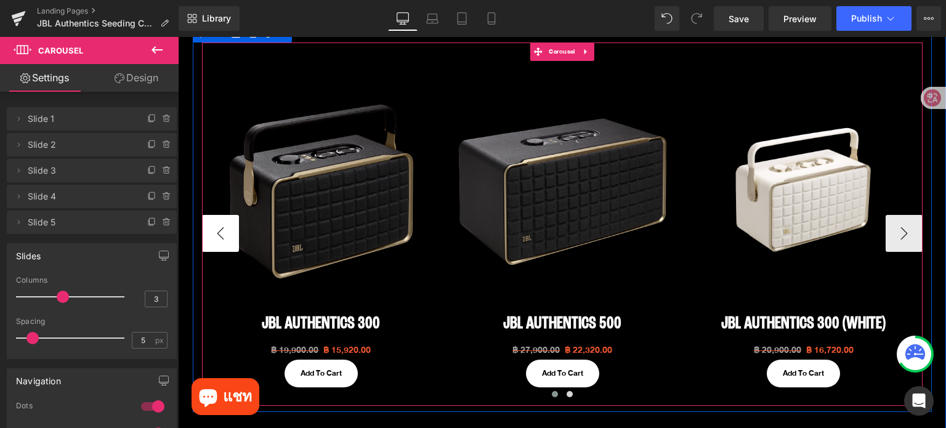
click at [217, 233] on button "‹" at bounding box center [220, 233] width 37 height 37
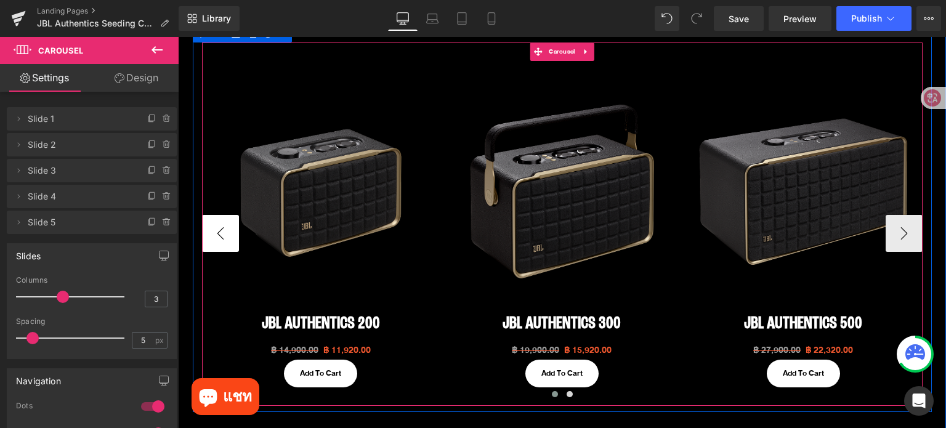
click at [217, 233] on button "‹" at bounding box center [220, 233] width 37 height 37
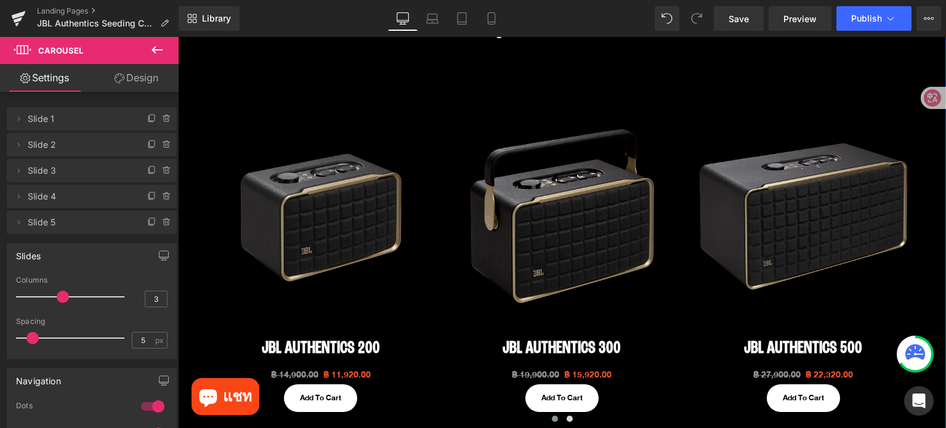
scroll to position [431, 0]
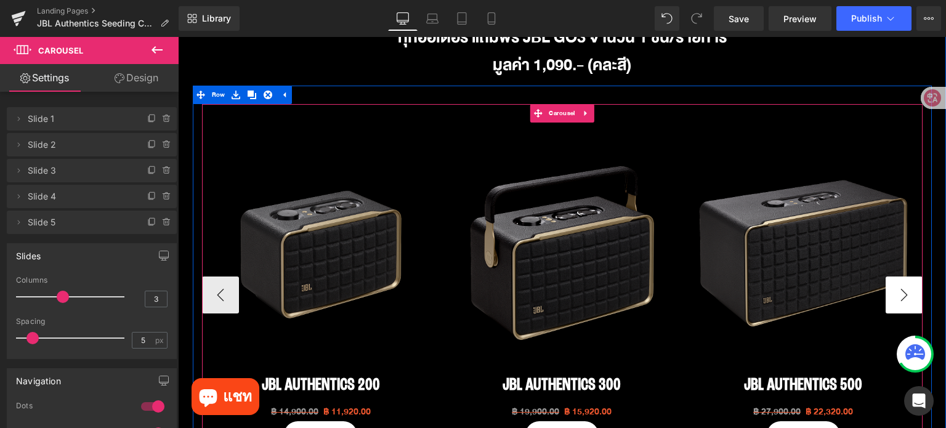
click at [909, 306] on button "›" at bounding box center [904, 295] width 37 height 37
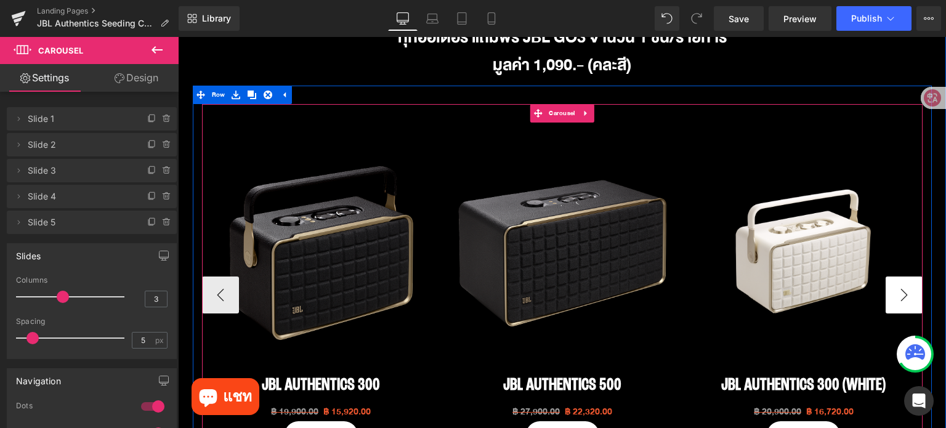
click at [909, 306] on button "›" at bounding box center [904, 295] width 37 height 37
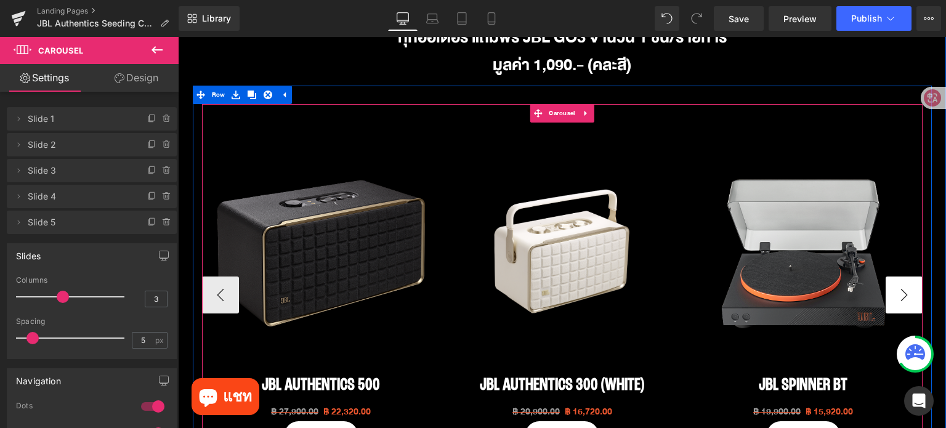
click at [909, 306] on button "›" at bounding box center [904, 295] width 37 height 37
click at [222, 294] on button "‹" at bounding box center [220, 295] width 37 height 37
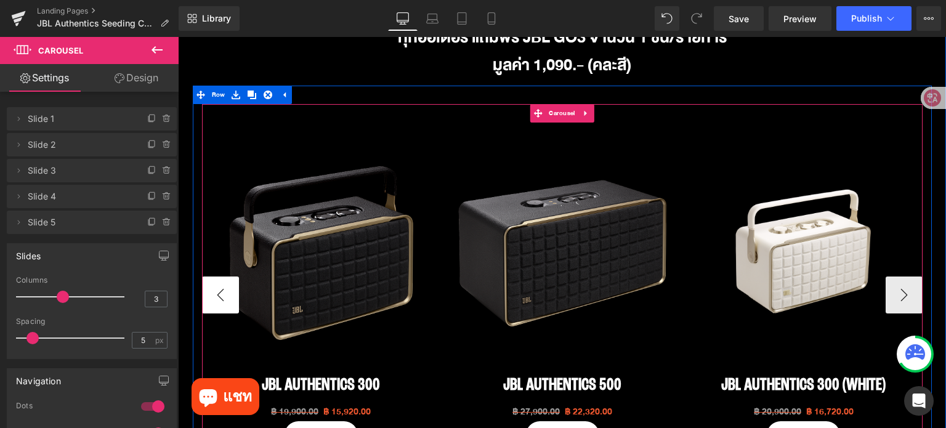
click at [222, 294] on button "‹" at bounding box center [220, 295] width 37 height 37
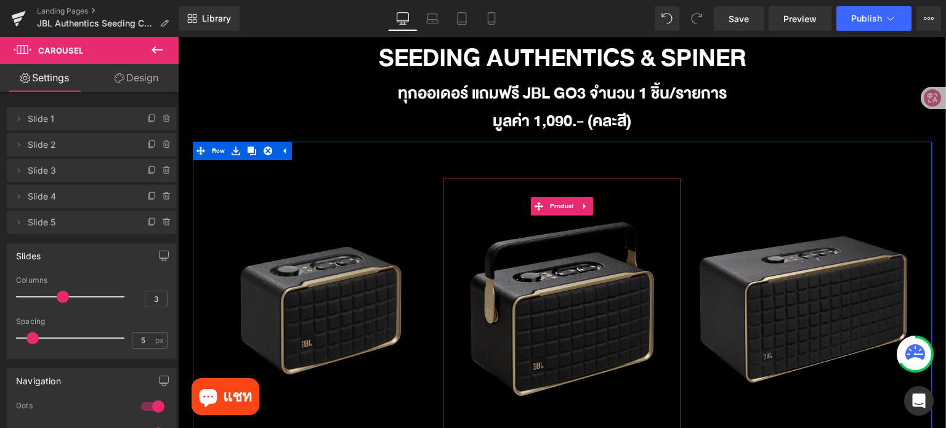
scroll to position [370, 0]
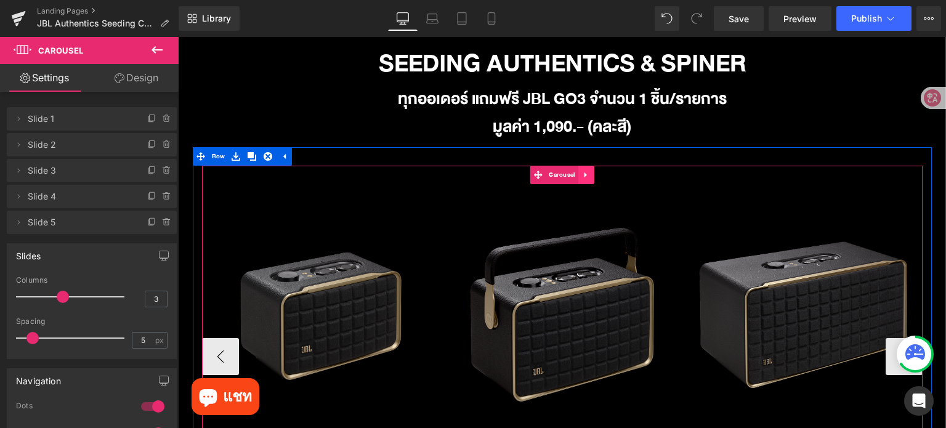
click at [578, 176] on link at bounding box center [586, 175] width 16 height 18
click at [574, 172] on icon at bounding box center [578, 175] width 9 height 9
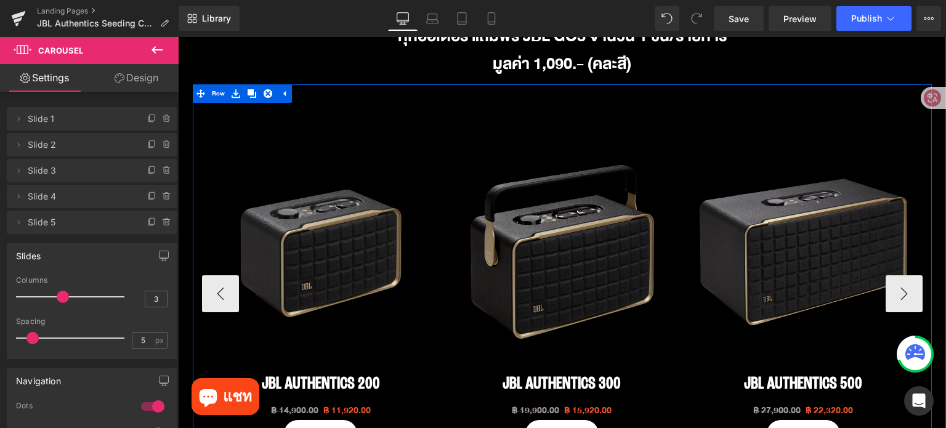
scroll to position [397, 0]
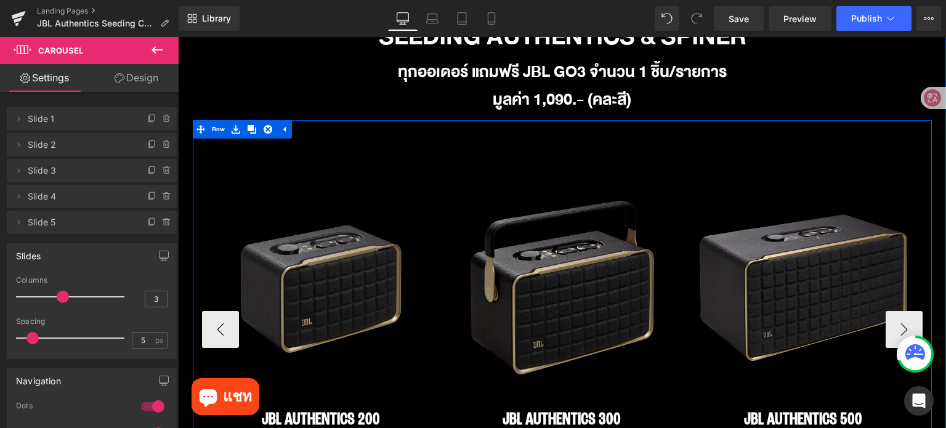
click at [591, 219] on img at bounding box center [562, 289] width 226 height 226
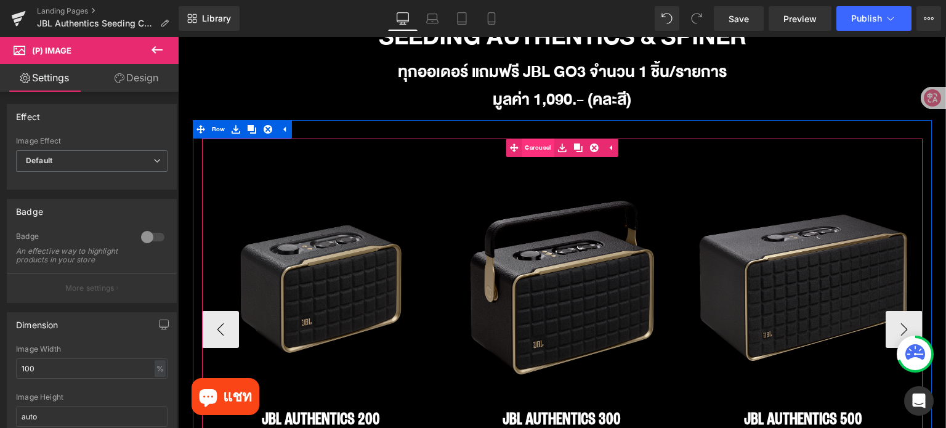
click at [540, 148] on link "Carousel" at bounding box center [530, 148] width 48 height 18
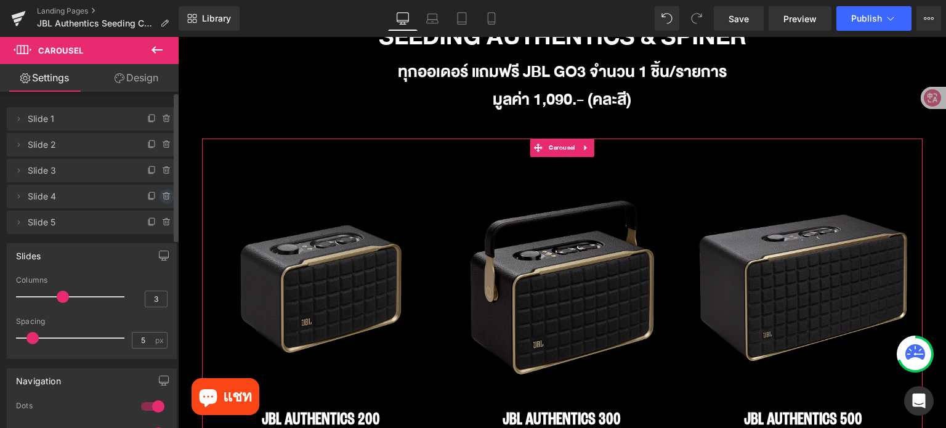
click at [162, 194] on icon at bounding box center [167, 197] width 10 height 10
click at [162, 194] on button "Delete" at bounding box center [153, 197] width 39 height 16
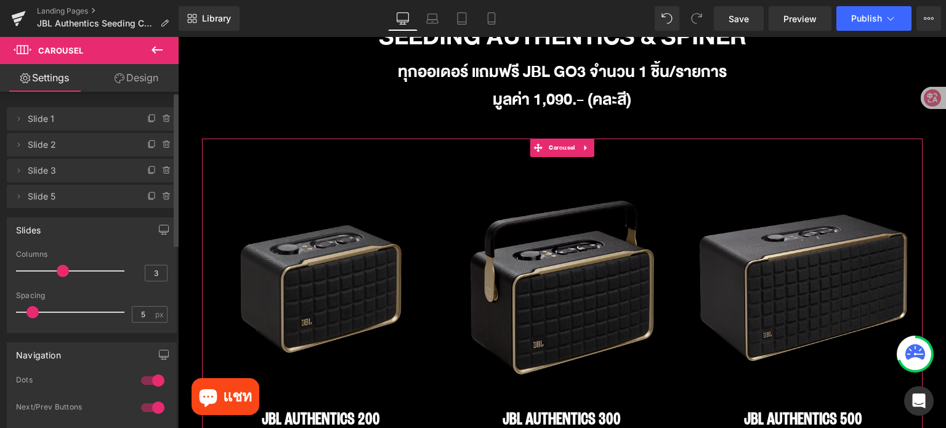
click at [162, 194] on icon at bounding box center [167, 197] width 10 height 10
click at [162, 194] on button "Delete" at bounding box center [153, 197] width 39 height 16
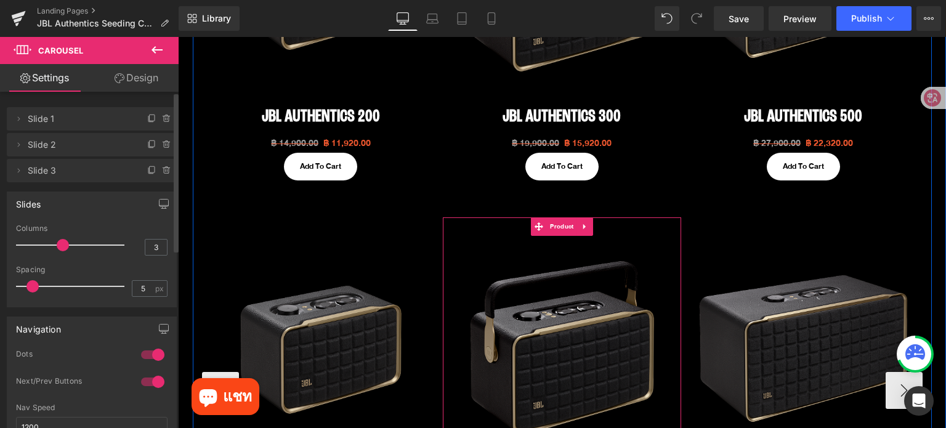
scroll to position [705, 0]
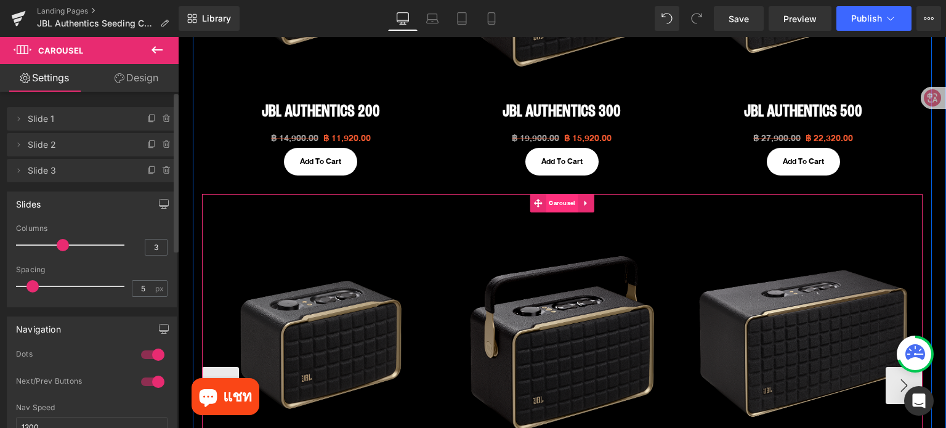
click at [557, 203] on span "Carousel" at bounding box center [562, 203] width 32 height 18
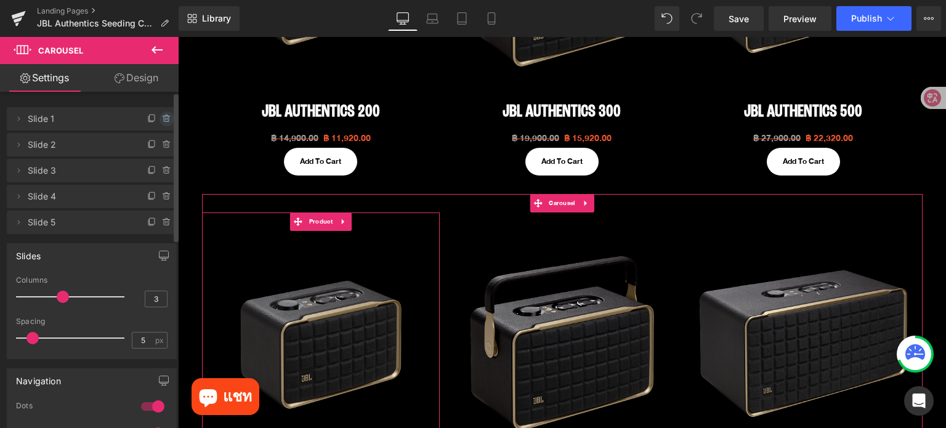
click at [163, 120] on icon at bounding box center [167, 119] width 10 height 10
click at [163, 120] on button "Delete" at bounding box center [153, 120] width 39 height 16
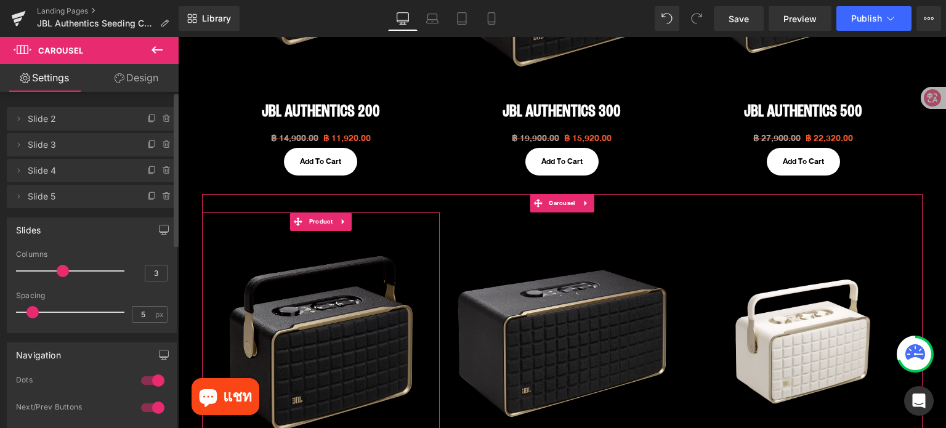
click at [163, 120] on icon at bounding box center [167, 119] width 10 height 10
click at [163, 120] on button "Delete" at bounding box center [153, 120] width 39 height 16
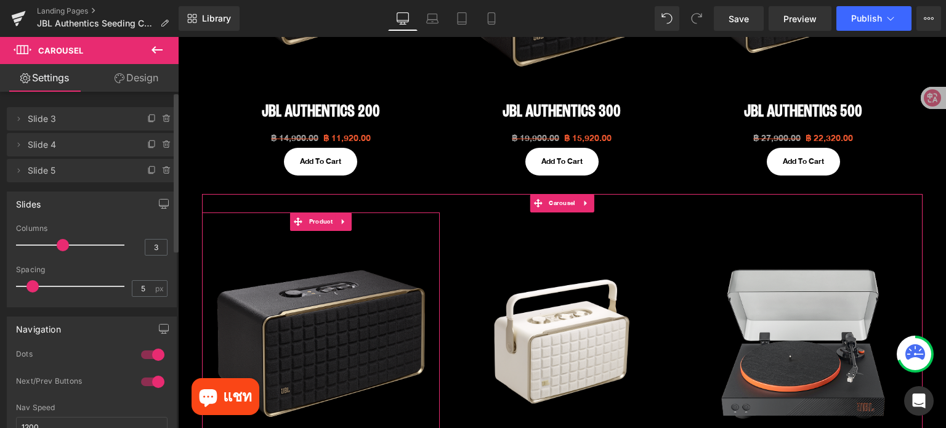
click at [163, 120] on icon at bounding box center [167, 119] width 10 height 10
click at [163, 120] on button "Delete" at bounding box center [153, 120] width 39 height 16
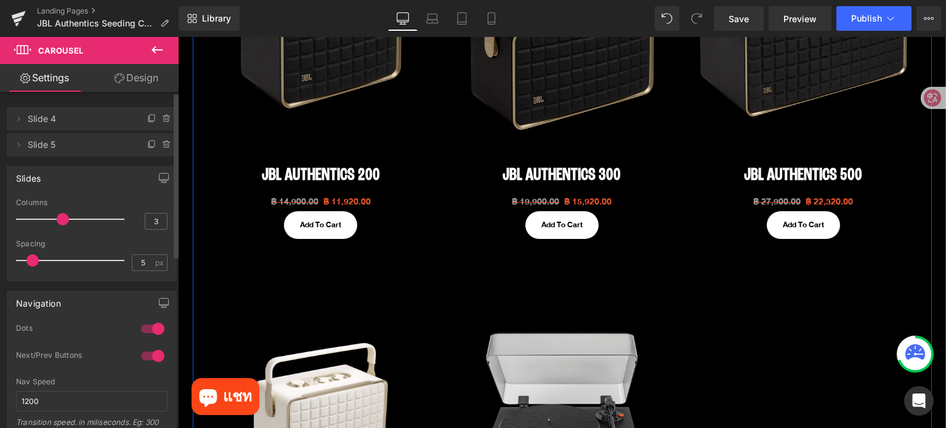
scroll to position [643, 0]
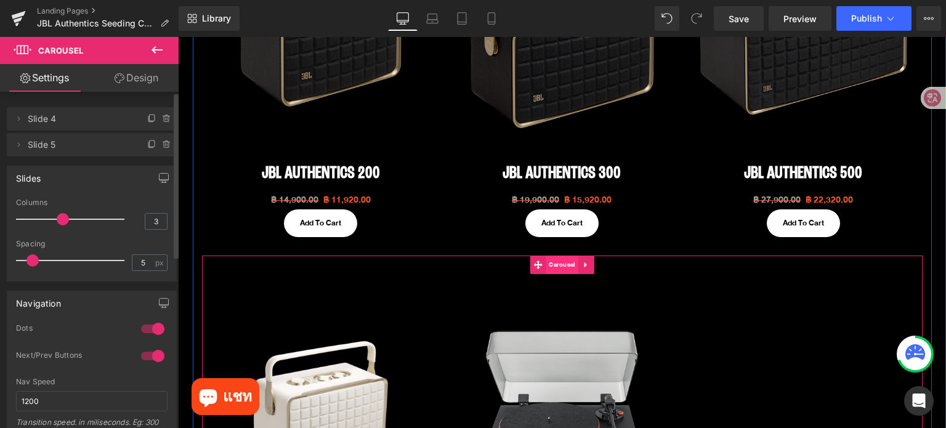
click at [557, 261] on span "Carousel" at bounding box center [562, 265] width 32 height 18
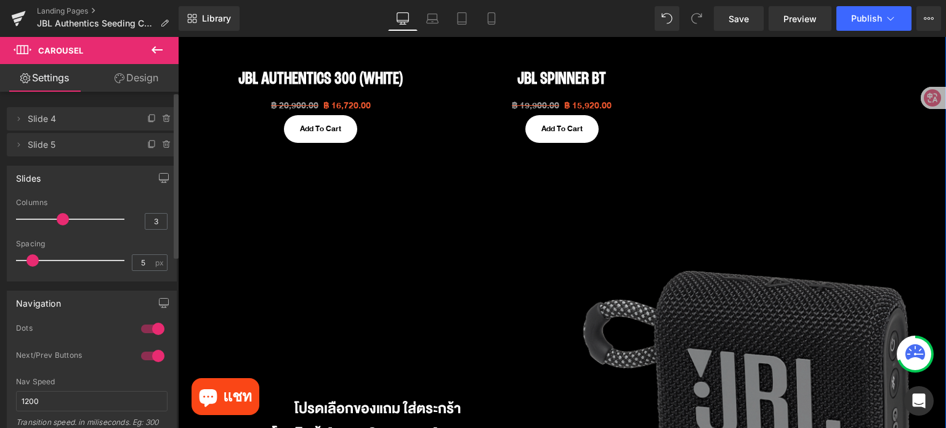
scroll to position [1074, 0]
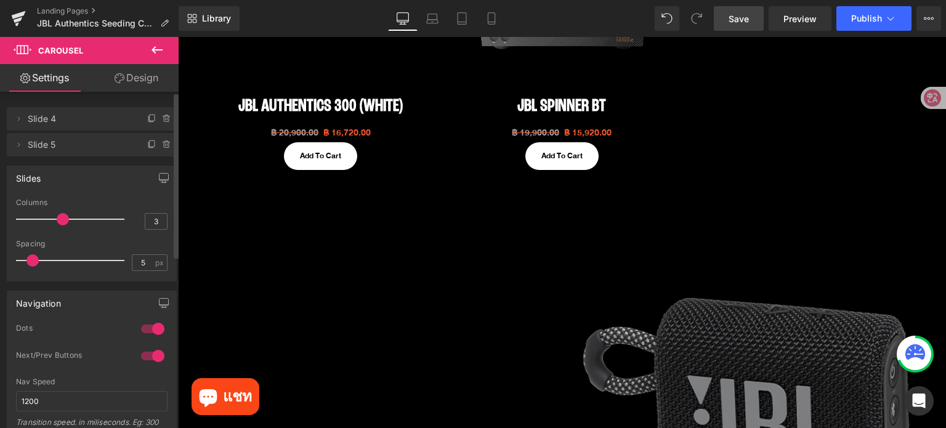
drag, startPoint x: 741, startPoint y: 22, endPoint x: 751, endPoint y: 280, distance: 258.3
click at [741, 22] on span "Save" at bounding box center [739, 18] width 20 height 13
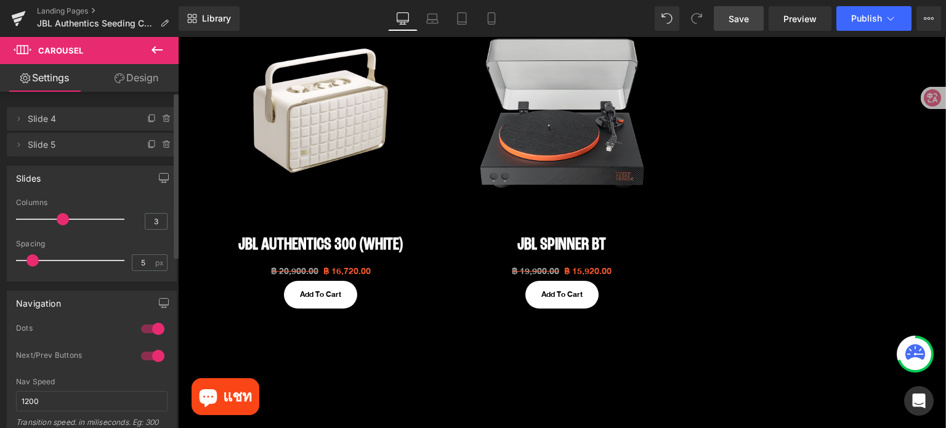
scroll to position [890, 0]
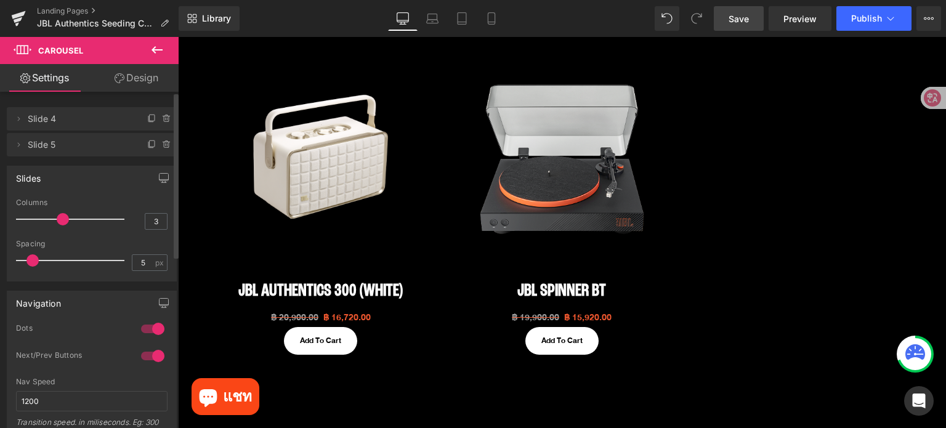
drag, startPoint x: 736, startPoint y: 17, endPoint x: 737, endPoint y: 98, distance: 81.3
click at [736, 17] on span "Save" at bounding box center [739, 18] width 20 height 13
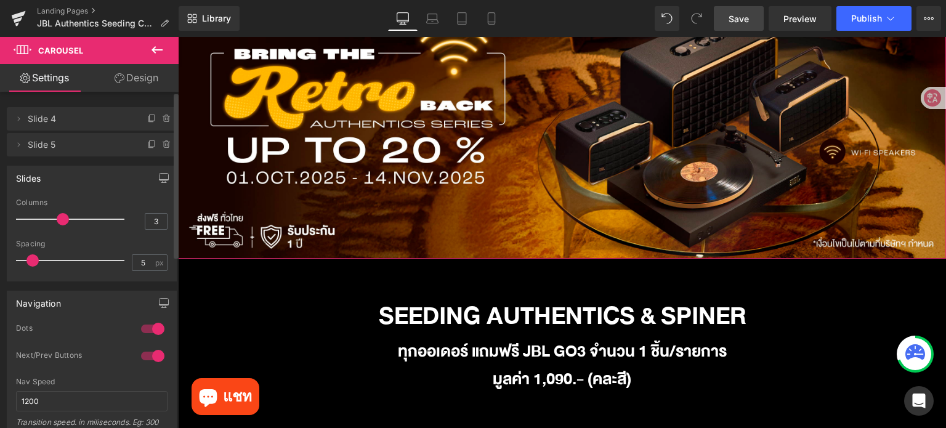
scroll to position [123, 0]
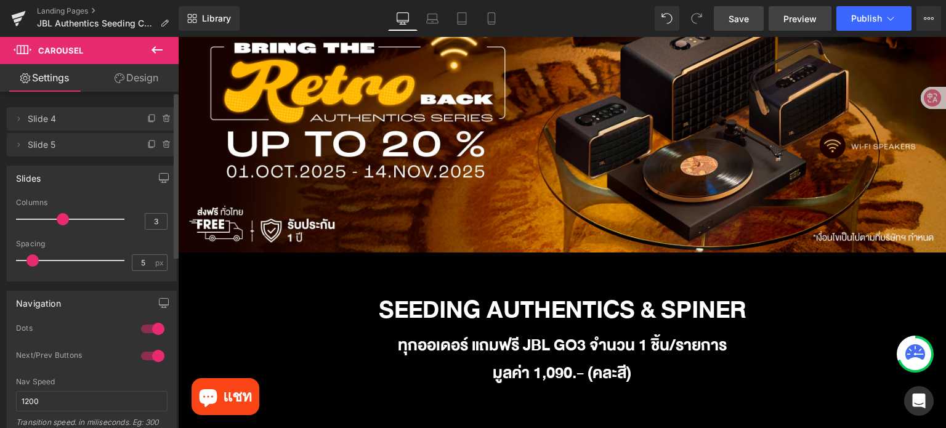
click at [796, 22] on span "Preview" at bounding box center [800, 18] width 33 height 13
click at [434, 15] on icon at bounding box center [432, 18] width 12 height 12
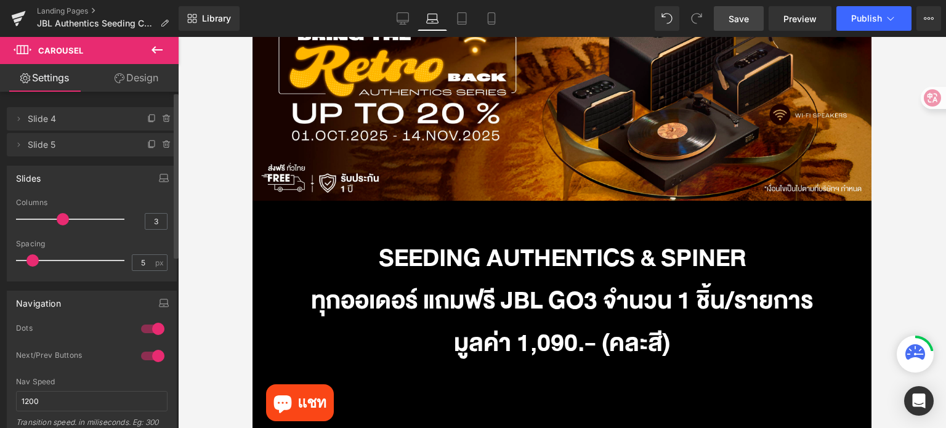
scroll to position [99, 0]
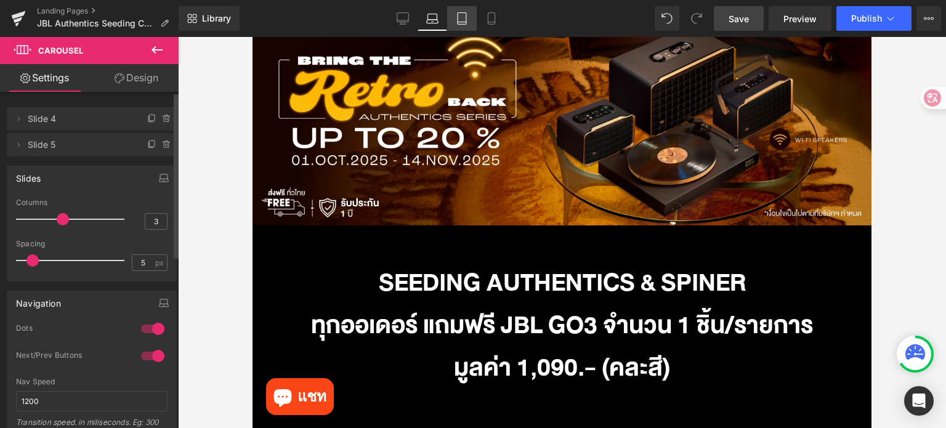
click at [468, 26] on link "Tablet" at bounding box center [462, 18] width 30 height 25
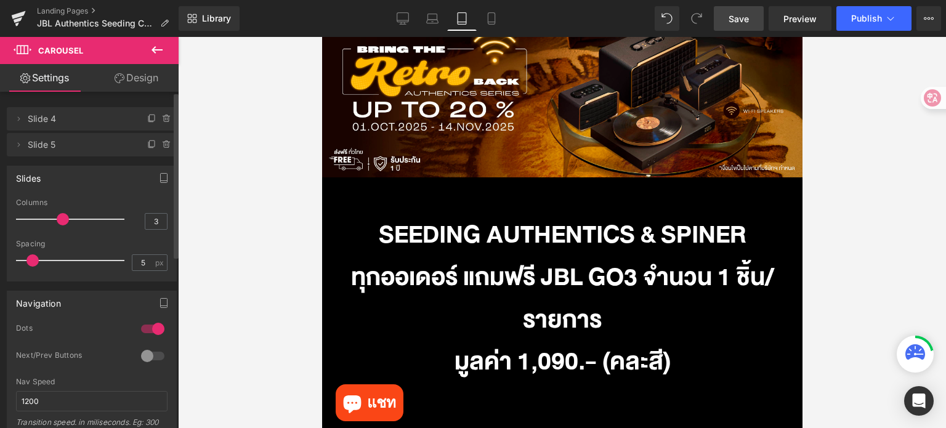
scroll to position [91, 0]
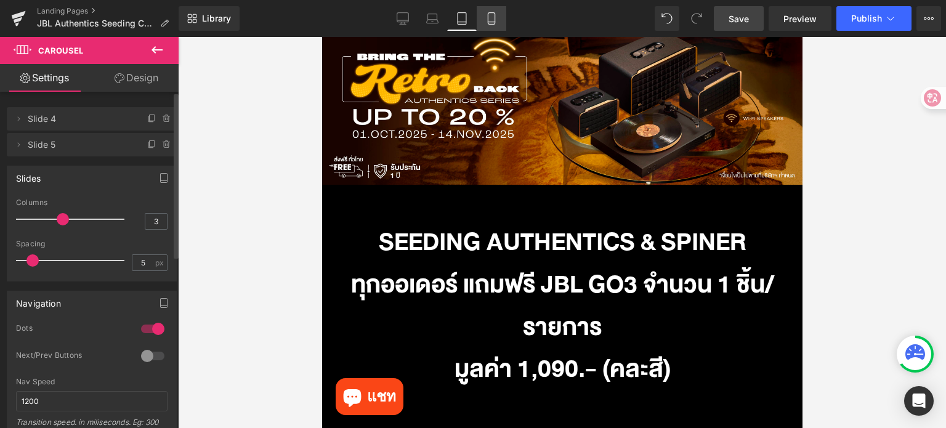
click at [490, 20] on icon at bounding box center [491, 18] width 12 height 12
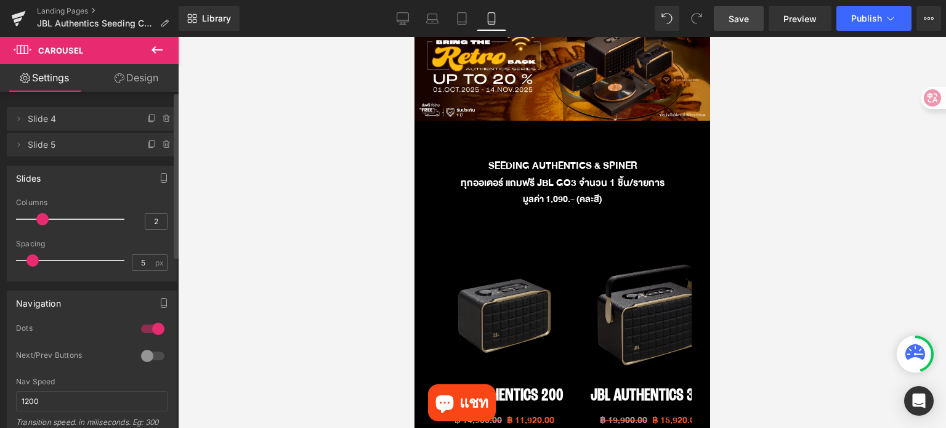
scroll to position [0, 0]
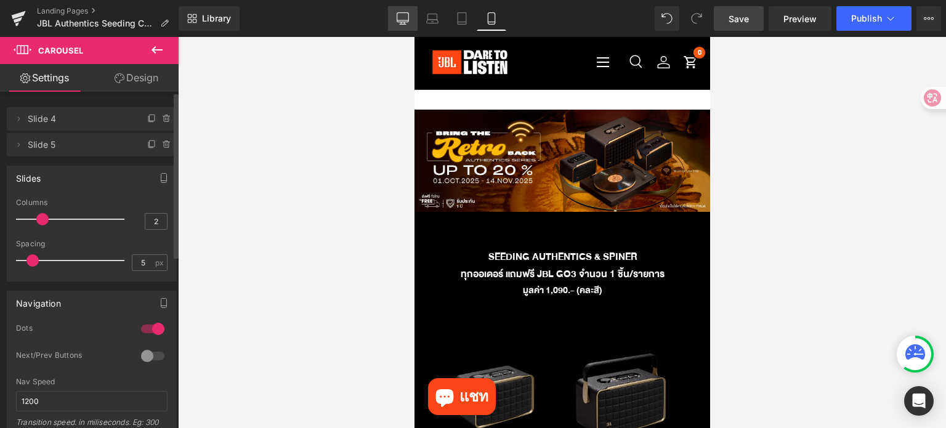
click at [407, 19] on icon at bounding box center [403, 18] width 12 height 12
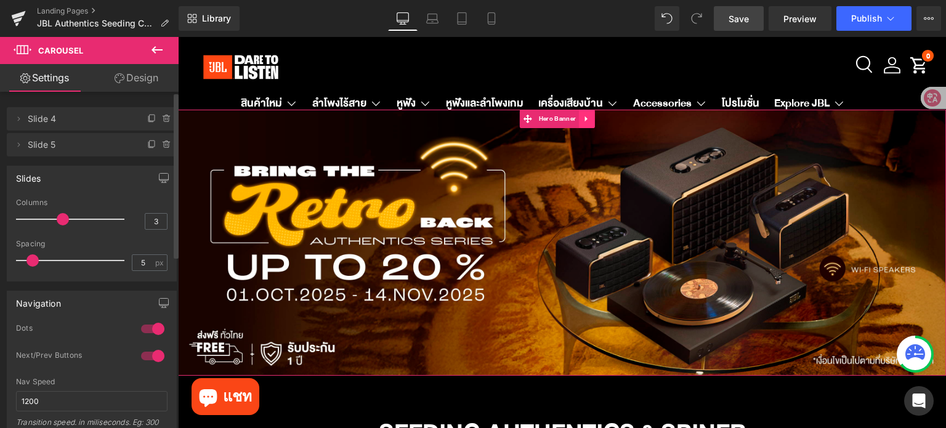
click at [593, 126] on link at bounding box center [587, 119] width 16 height 18
click at [593, 123] on icon at bounding box center [595, 119] width 9 height 9
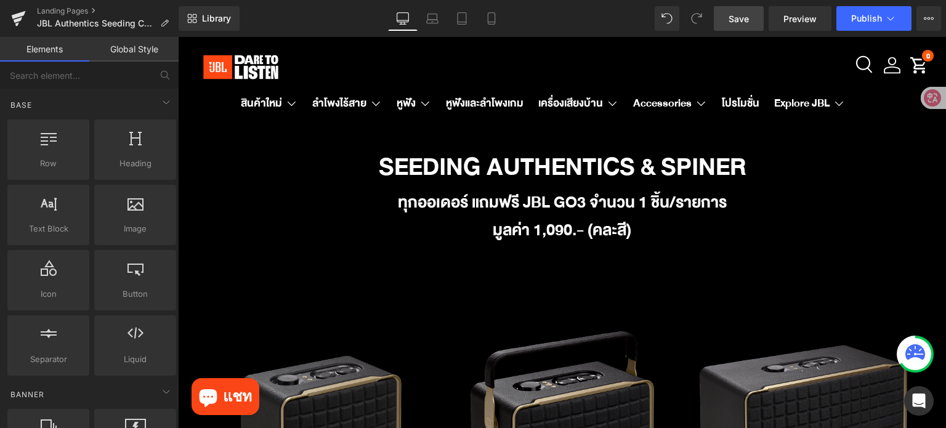
click at [742, 19] on span "Save" at bounding box center [739, 18] width 20 height 13
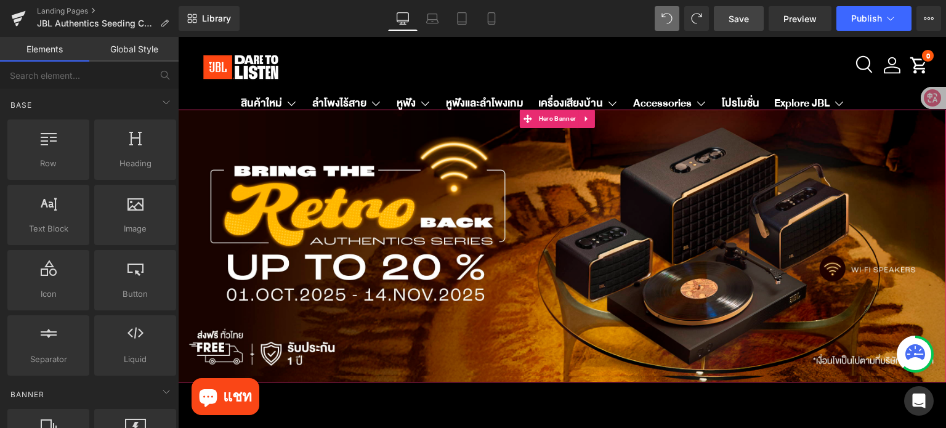
click at [474, 246] on span "THE JBL AUTHENTICS Heading แรงบันดาลใจย้อนยุคจากลำโพงสุดคลาสสิก JBL L100 ที่มาพ…" at bounding box center [562, 347] width 768 height 421
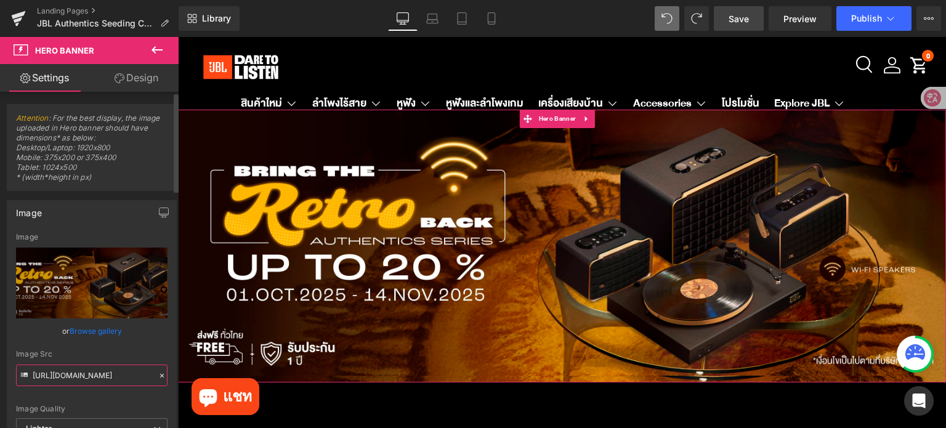
click at [114, 374] on input "[URL][DOMAIN_NAME]" at bounding box center [92, 376] width 152 height 22
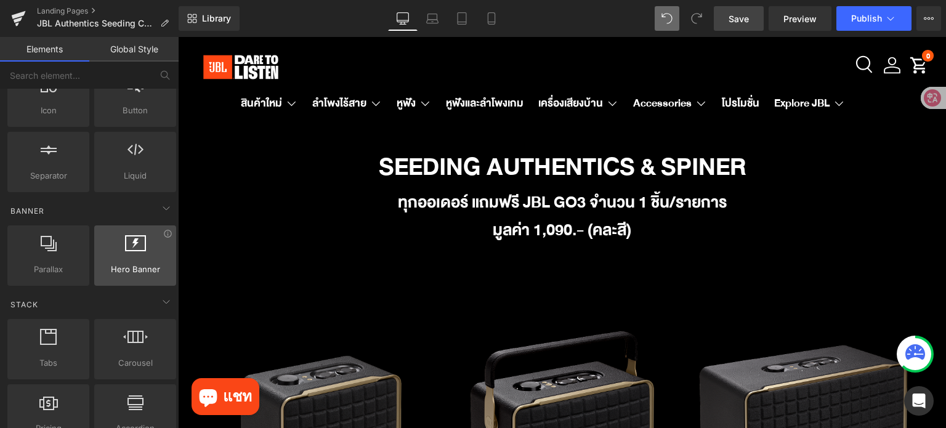
scroll to position [185, 0]
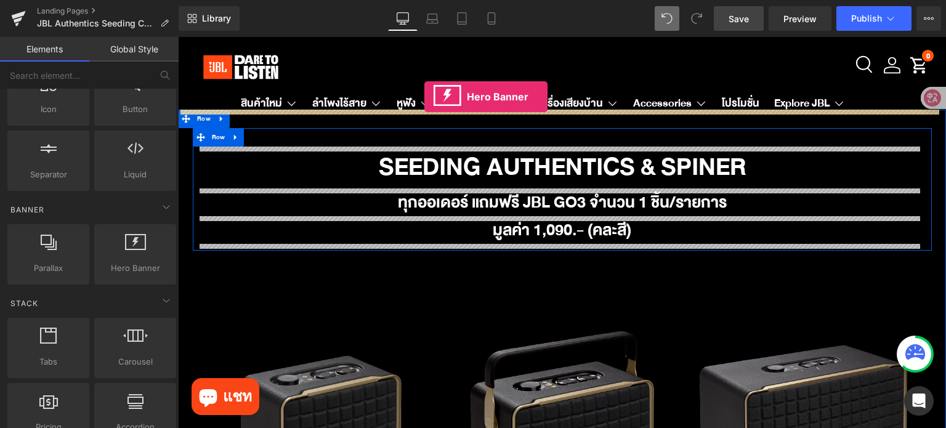
drag, startPoint x: 298, startPoint y: 118, endPoint x: 424, endPoint y: 97, distance: 128.6
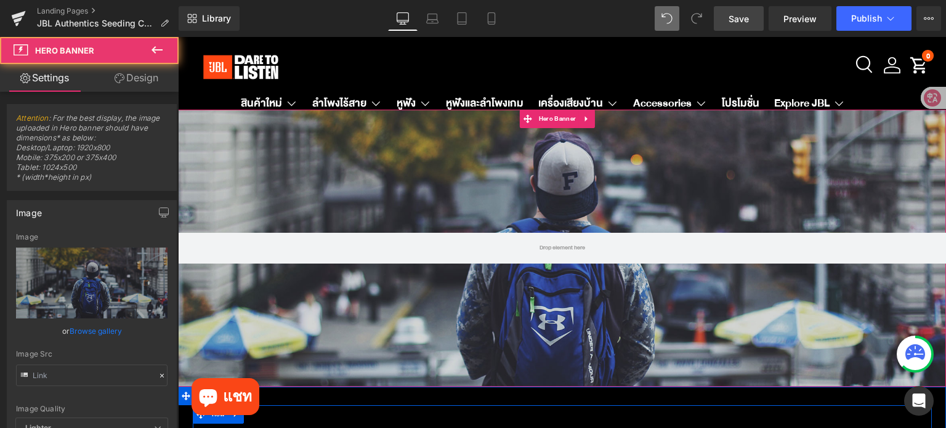
click at [392, 176] on div at bounding box center [562, 248] width 768 height 277
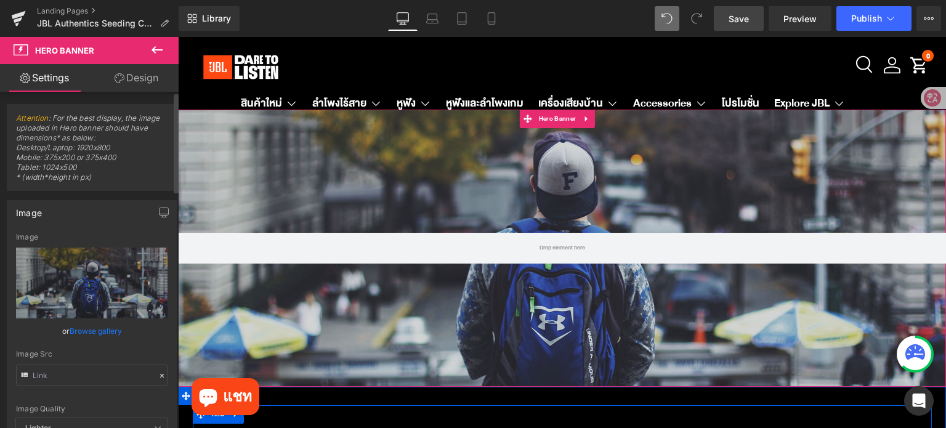
click at [158, 376] on icon at bounding box center [162, 375] width 9 height 9
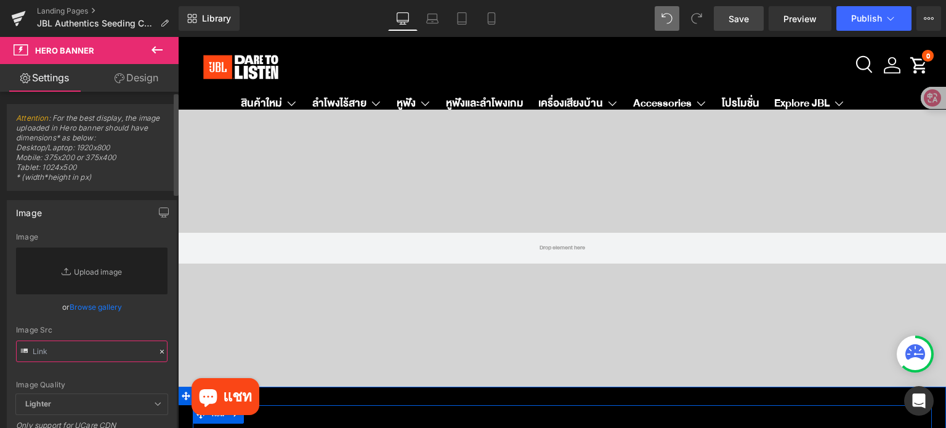
click at [108, 349] on input "text" at bounding box center [92, 352] width 152 height 22
paste input "[URL][DOMAIN_NAME]"
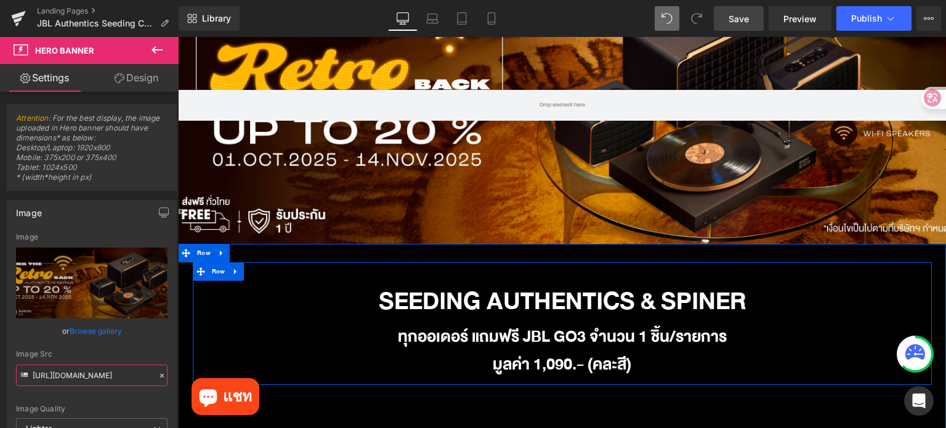
scroll to position [0, 0]
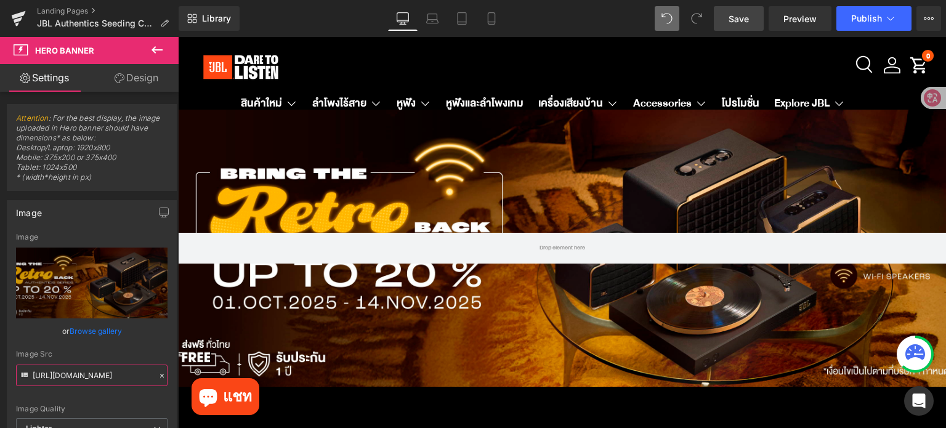
type input "[URL][DOMAIN_NAME]"
click at [736, 14] on span "Save" at bounding box center [739, 18] width 20 height 13
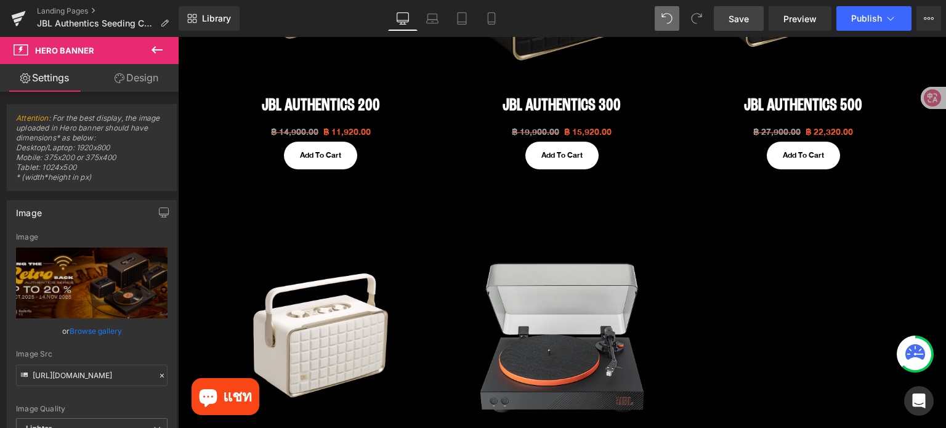
scroll to position [678, 0]
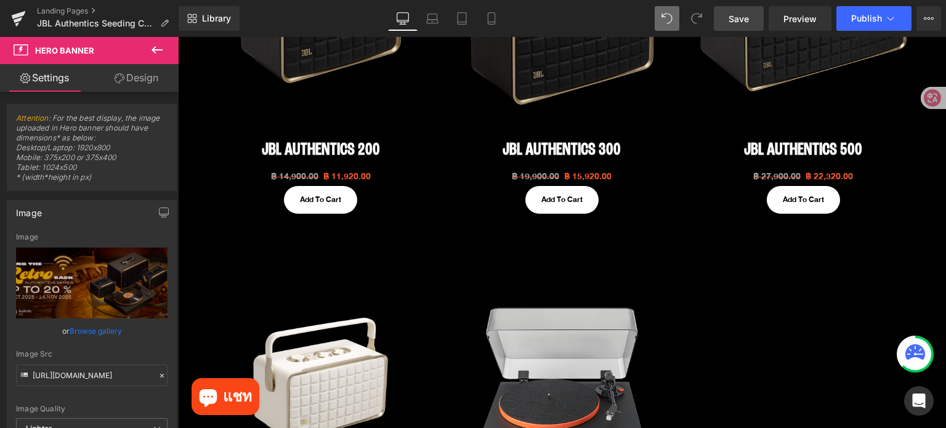
click at [477, 280] on img at bounding box center [562, 382] width 226 height 226
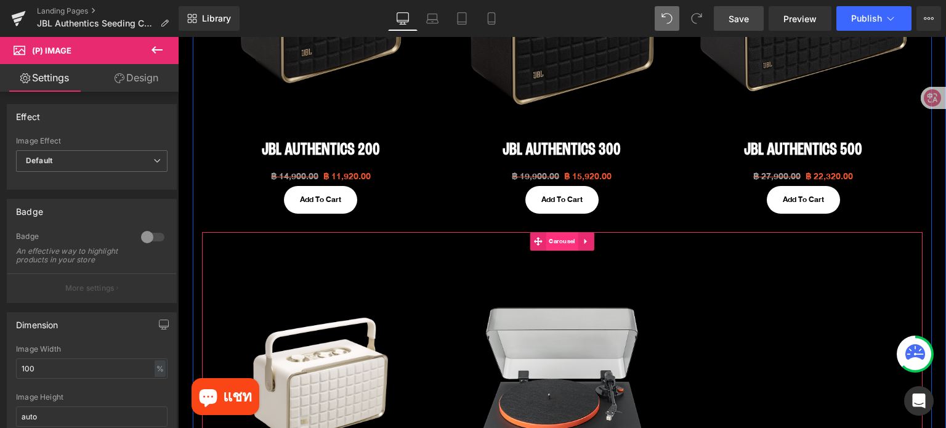
click at [552, 243] on span "Carousel" at bounding box center [562, 241] width 32 height 18
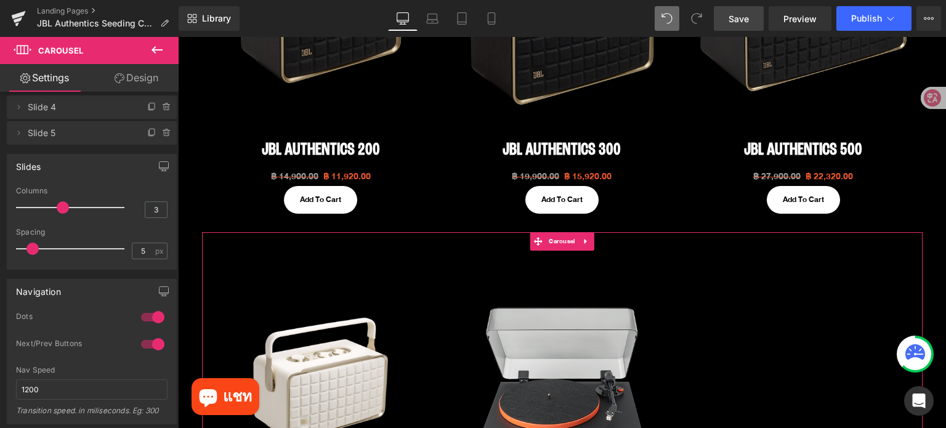
scroll to position [0, 0]
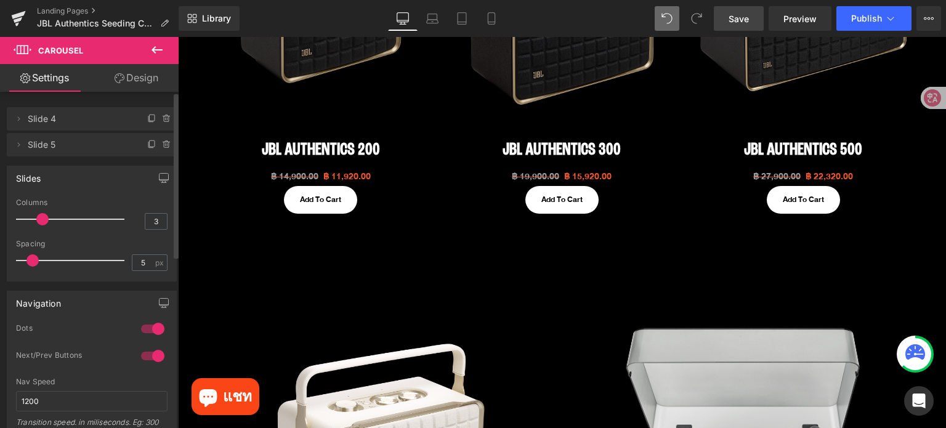
drag, startPoint x: 62, startPoint y: 221, endPoint x: 49, endPoint y: 221, distance: 12.9
click at [49, 221] on div at bounding box center [73, 219] width 102 height 25
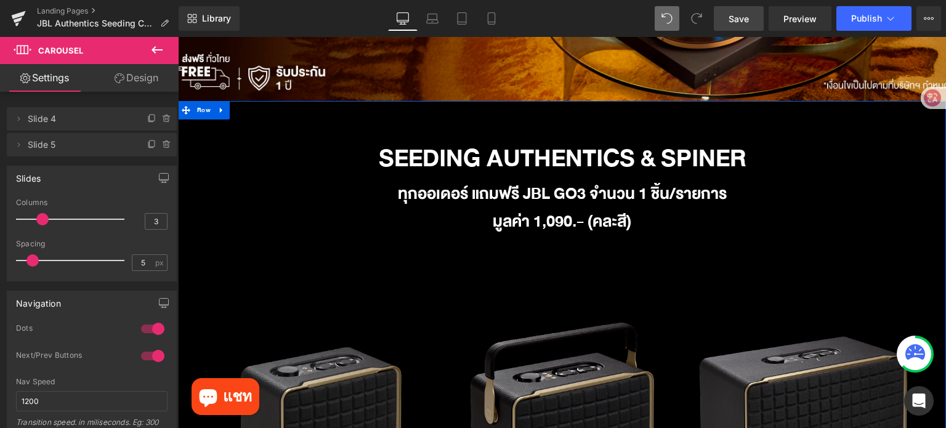
scroll to position [62, 0]
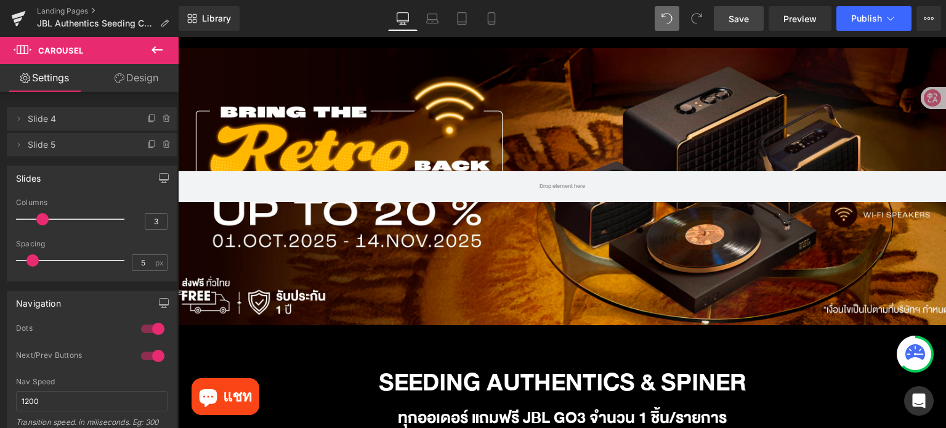
click at [740, 22] on span "Save" at bounding box center [739, 18] width 20 height 13
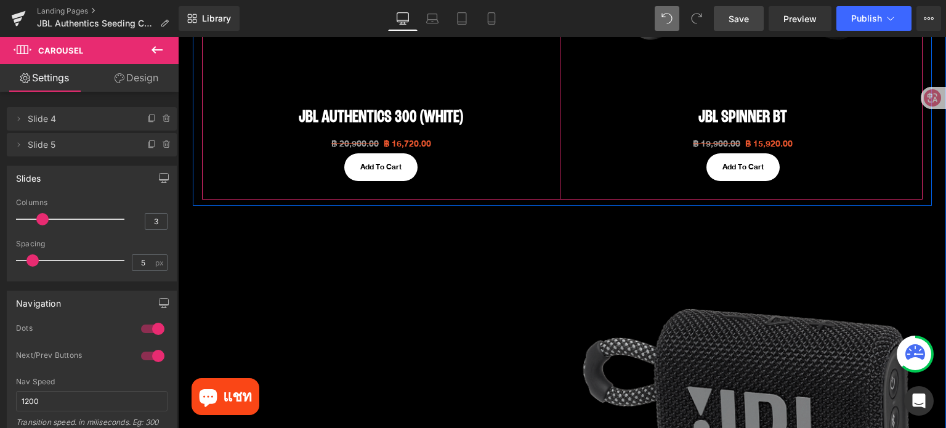
scroll to position [1355, 0]
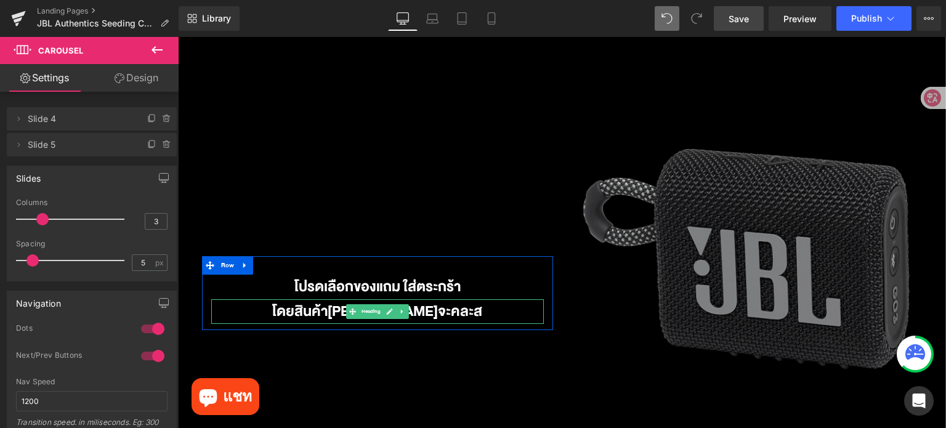
click at [431, 314] on h1 "โดยสินค้า[PERSON_NAME]จะคละส" at bounding box center [377, 311] width 333 height 25
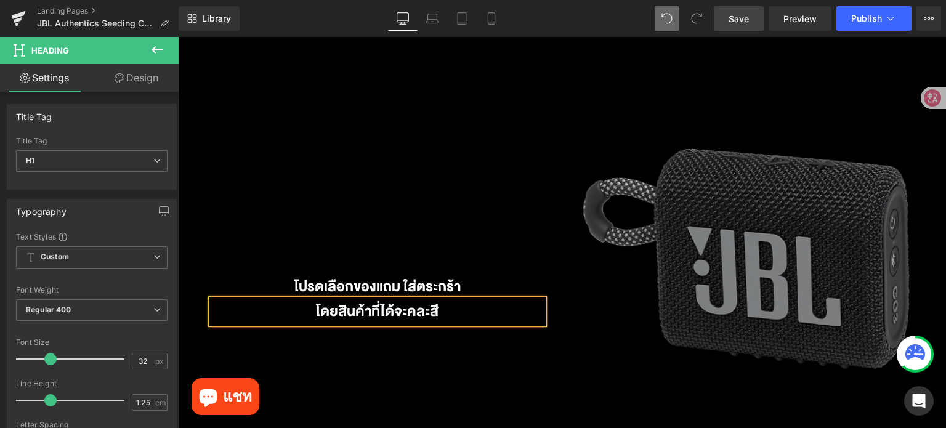
drag, startPoint x: 744, startPoint y: 24, endPoint x: 455, endPoint y: 203, distance: 339.5
click at [744, 24] on span "Save" at bounding box center [739, 18] width 20 height 13
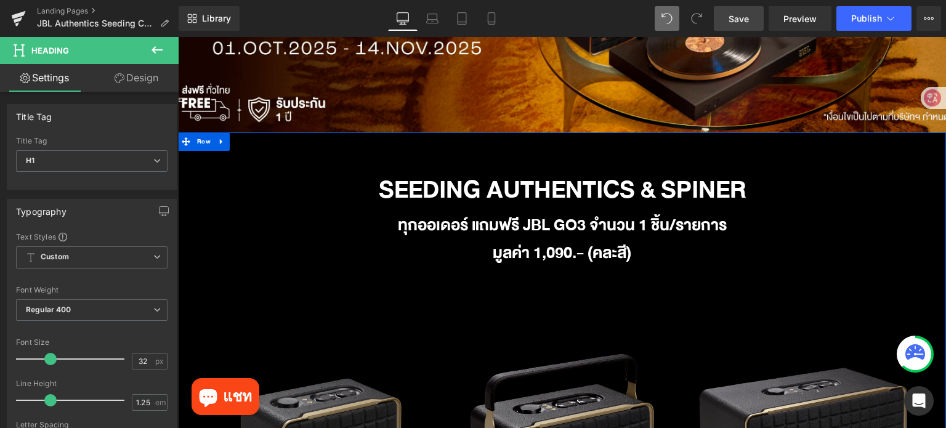
scroll to position [0, 0]
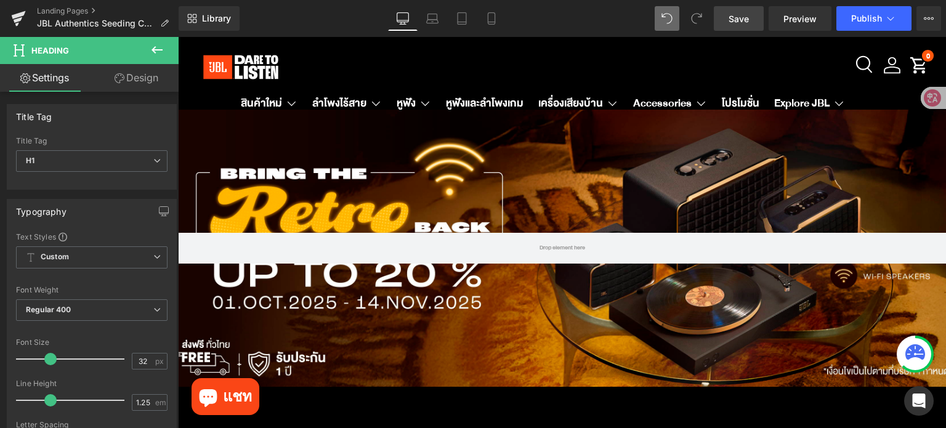
click at [575, 171] on div "Hero Banner 200px 200px" at bounding box center [562, 248] width 768 height 277
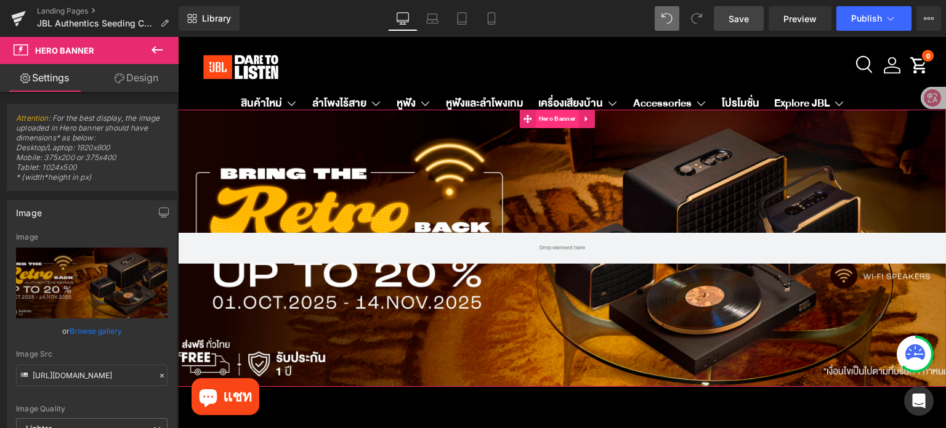
click at [559, 121] on span "Hero Banner" at bounding box center [557, 119] width 43 height 18
click at [551, 118] on span "Hero Banner" at bounding box center [557, 119] width 43 height 18
click at [128, 88] on link "Design" at bounding box center [136, 78] width 89 height 28
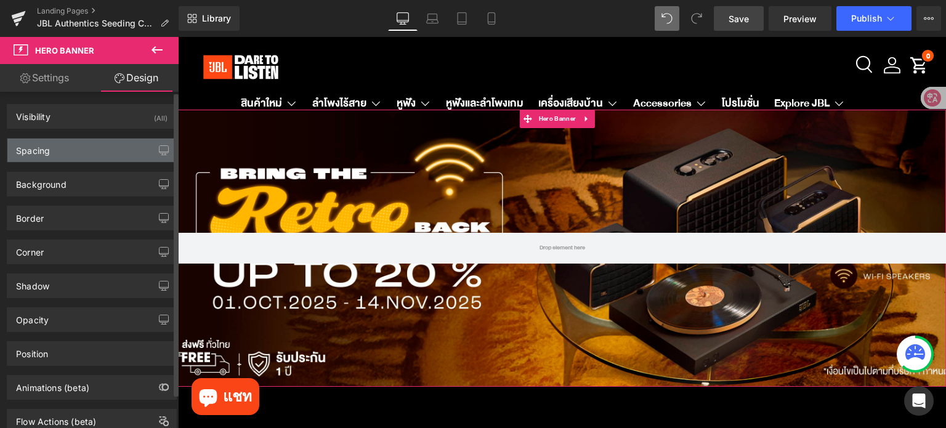
click at [79, 142] on div "Spacing" at bounding box center [91, 150] width 169 height 23
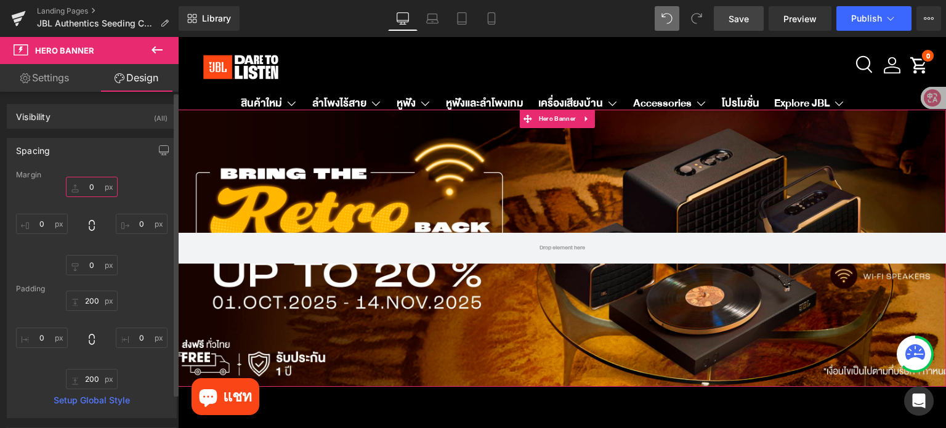
click at [91, 185] on input "text" at bounding box center [92, 187] width 52 height 20
type input "-จ"
type input "จ"
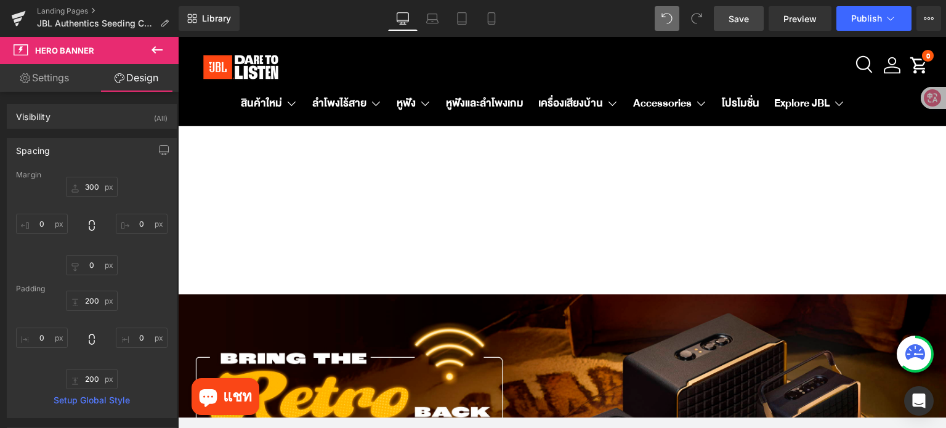
click at [734, 14] on span "Save" at bounding box center [739, 18] width 20 height 13
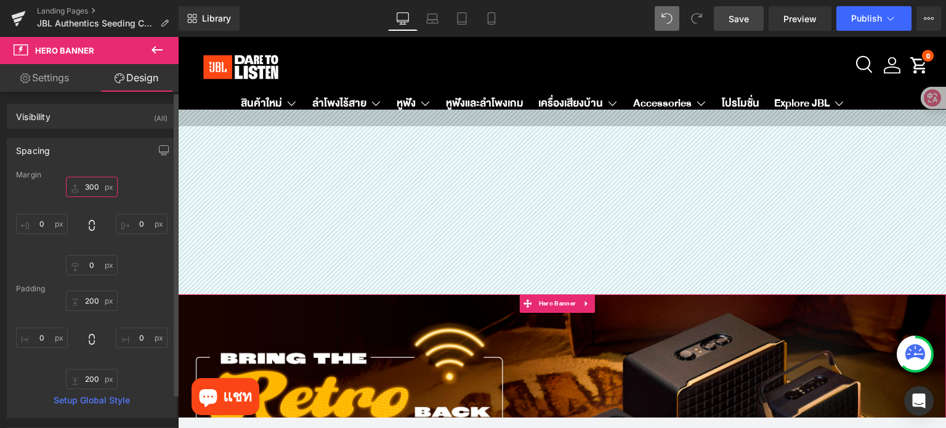
click at [92, 179] on input "300" at bounding box center [92, 187] width 52 height 20
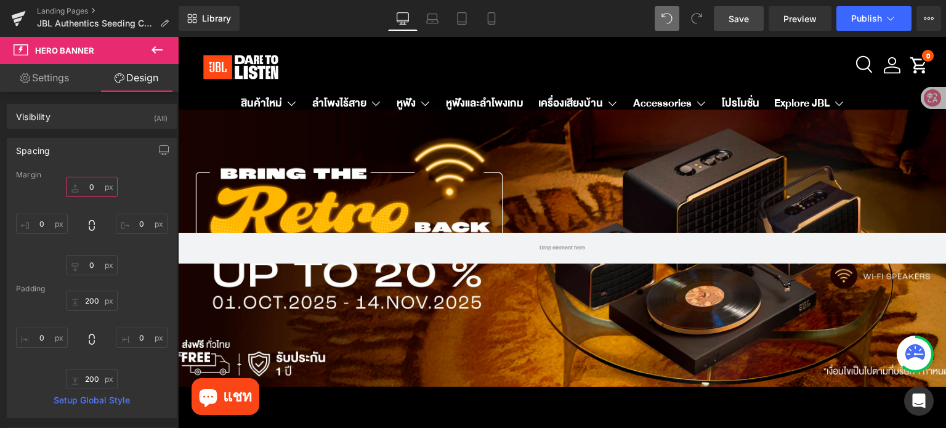
type input "0"
click at [743, 19] on span "Save" at bounding box center [739, 18] width 20 height 13
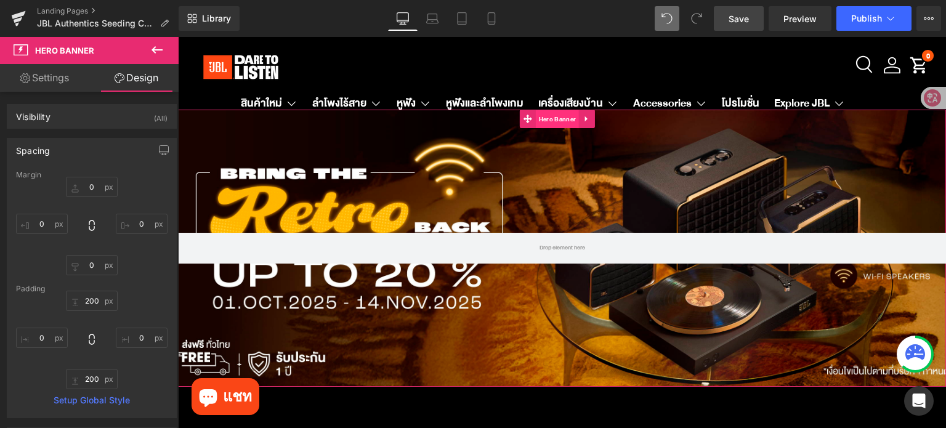
click at [559, 120] on span "Hero Banner" at bounding box center [557, 119] width 43 height 18
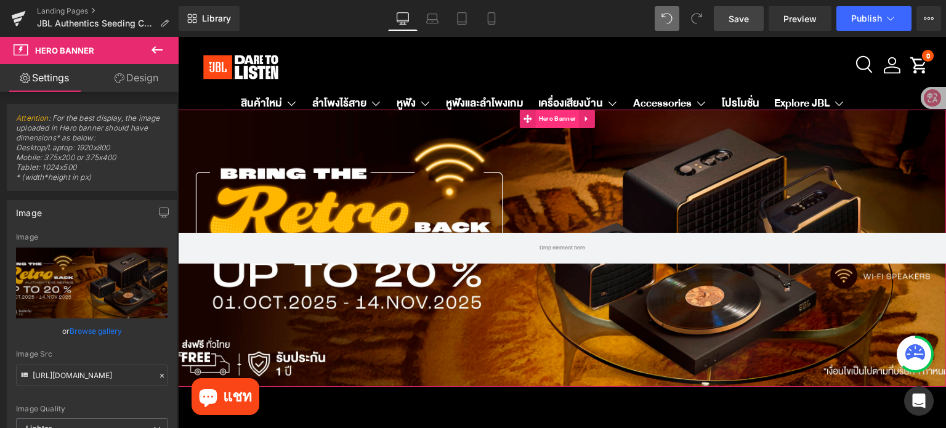
click at [558, 118] on span "Hero Banner" at bounding box center [557, 119] width 43 height 18
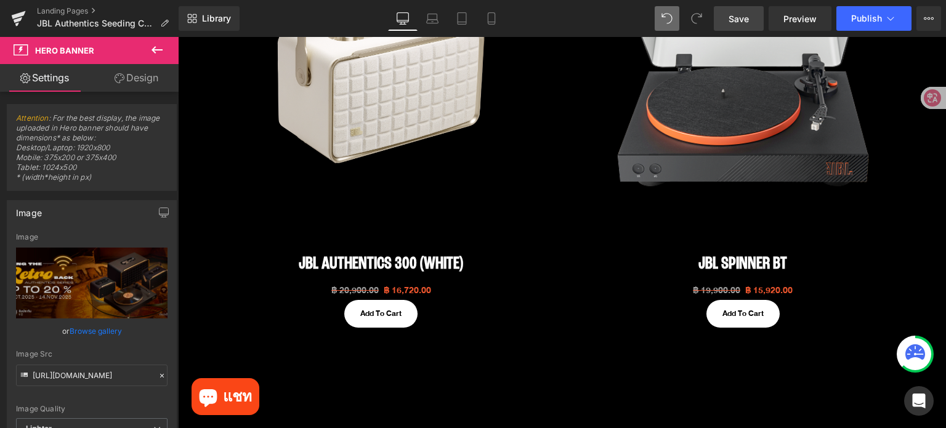
scroll to position [1047, 0]
